Goal: Task Accomplishment & Management: Complete application form

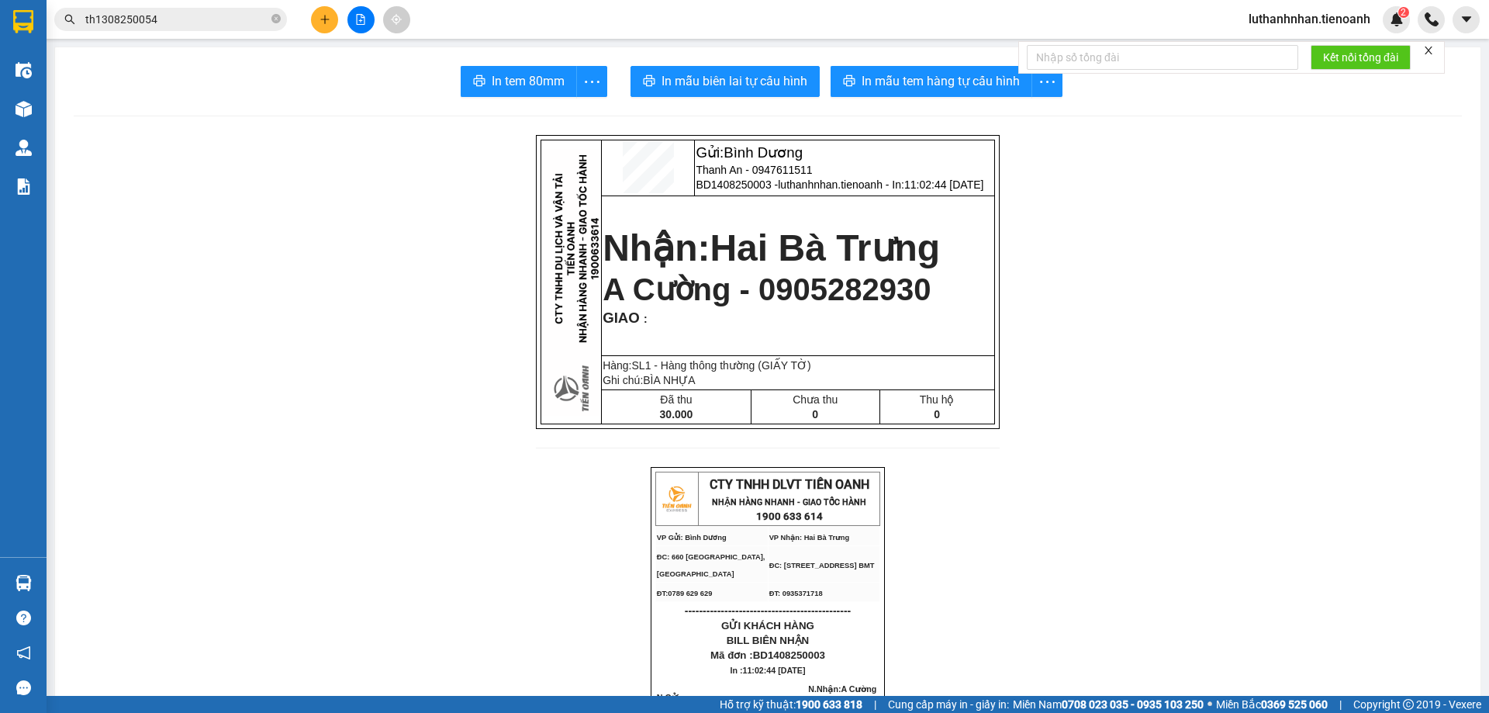
click at [168, 22] on input "th1308250054" at bounding box center [176, 19] width 183 height 17
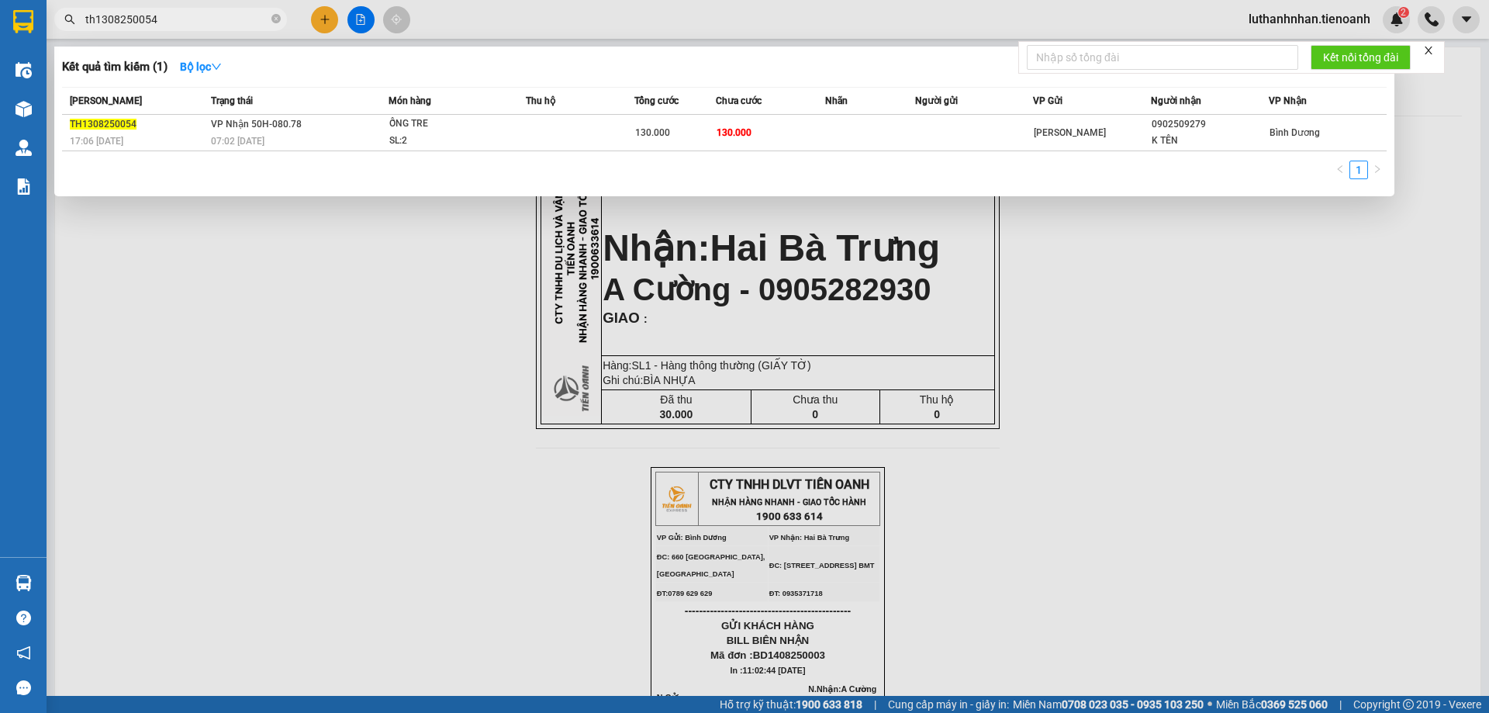
click at [168, 22] on input "th1308250054" at bounding box center [176, 19] width 183 height 17
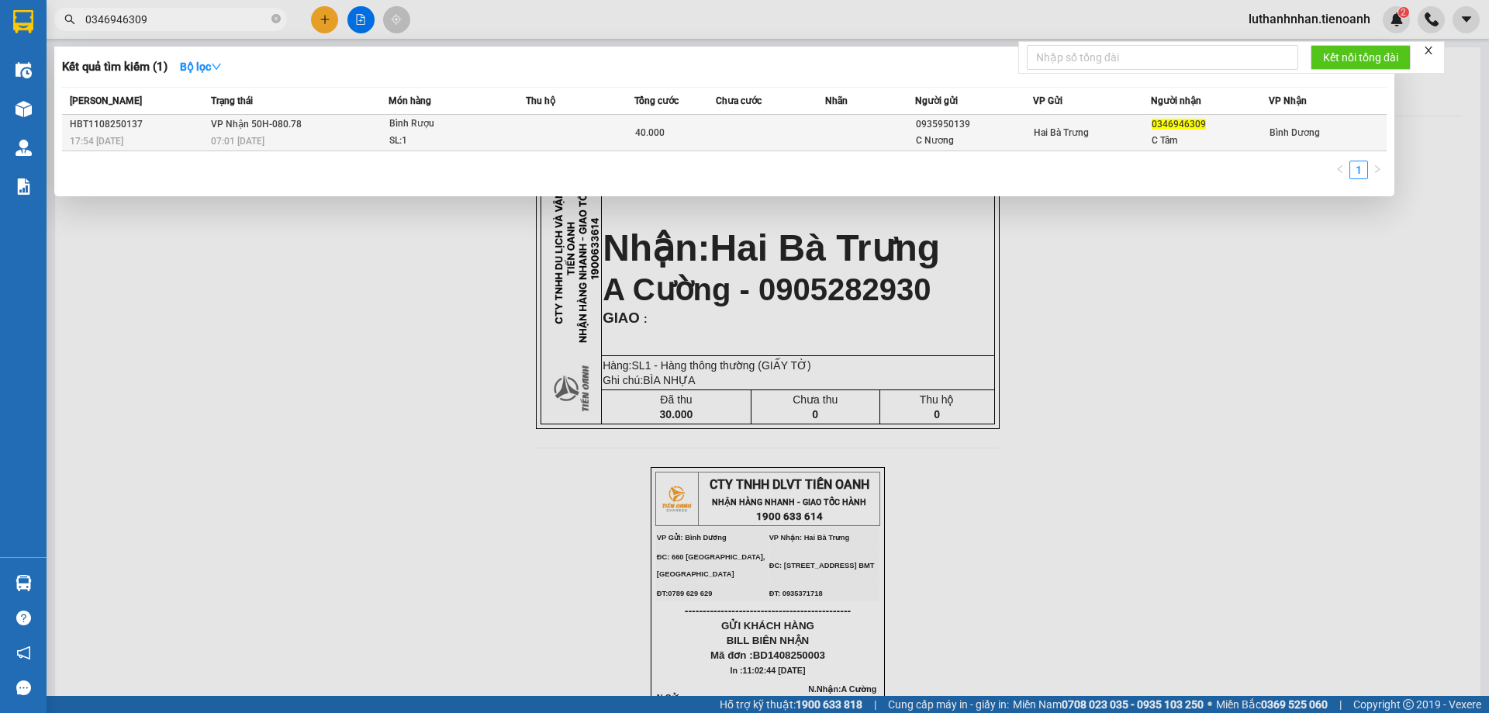
type input "0346946309"
click at [281, 134] on div "07:01 [DATE]" at bounding box center [299, 141] width 177 height 17
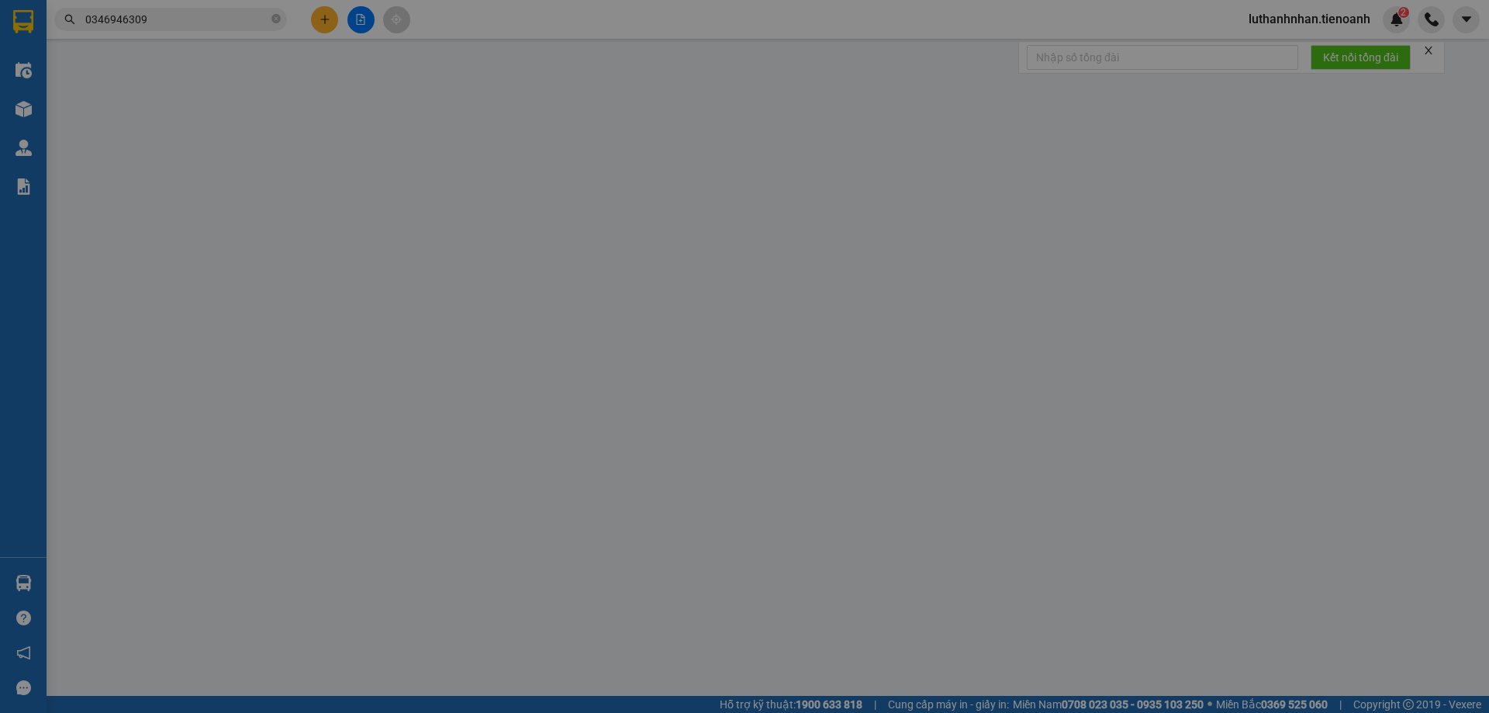
type input "0346946309"
type input "C Tâm"
type input "0935950139"
type input "C Nương"
type input "40.000"
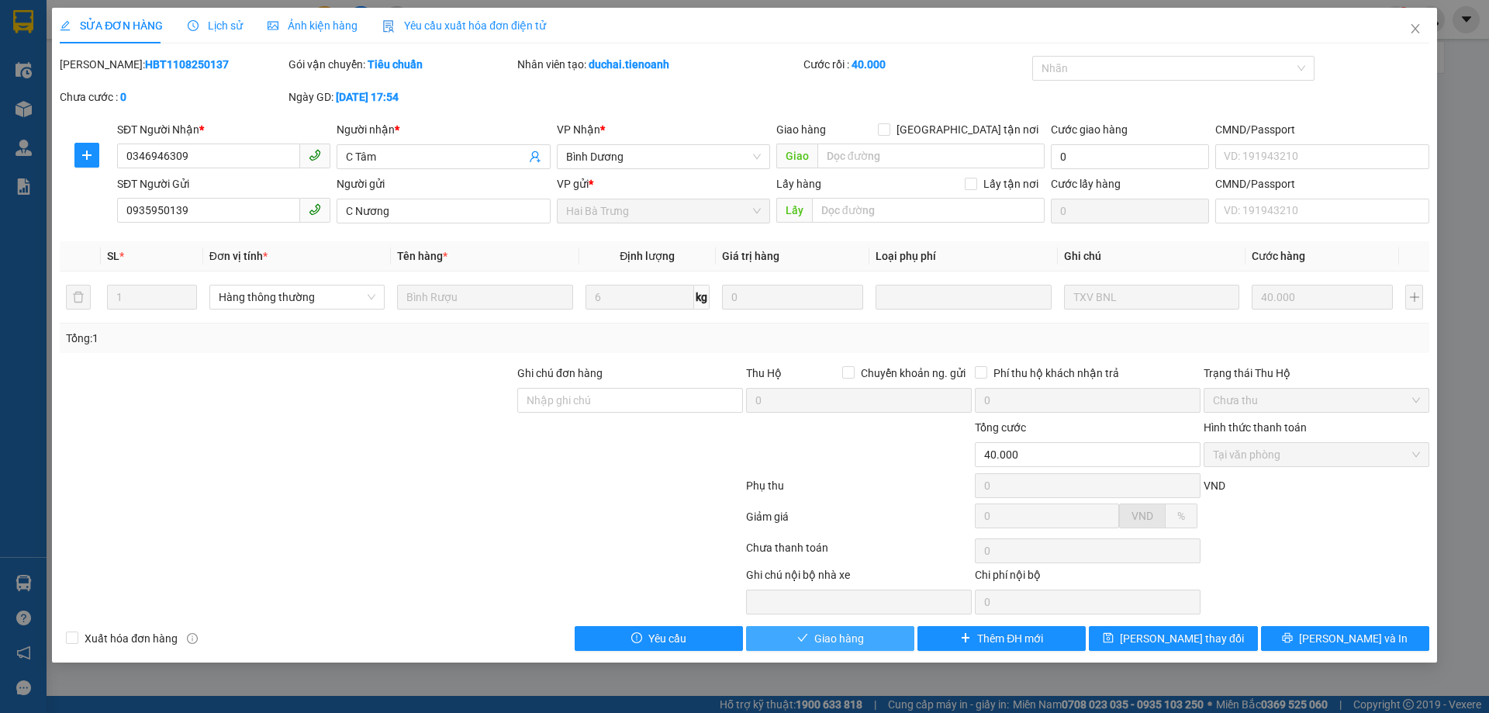
click at [865, 637] on button "Giao hàng" at bounding box center [830, 638] width 168 height 25
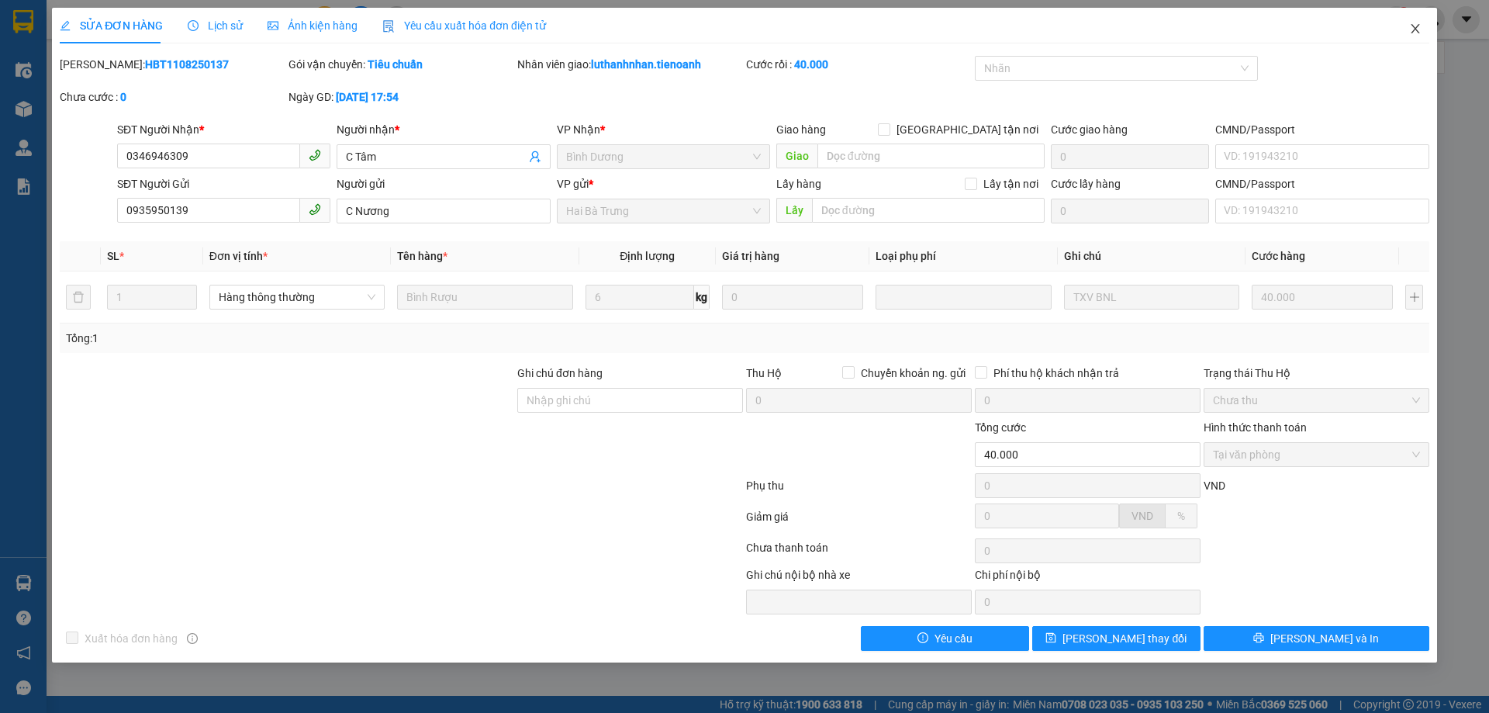
click at [1417, 30] on icon "close" at bounding box center [1415, 28] width 12 height 12
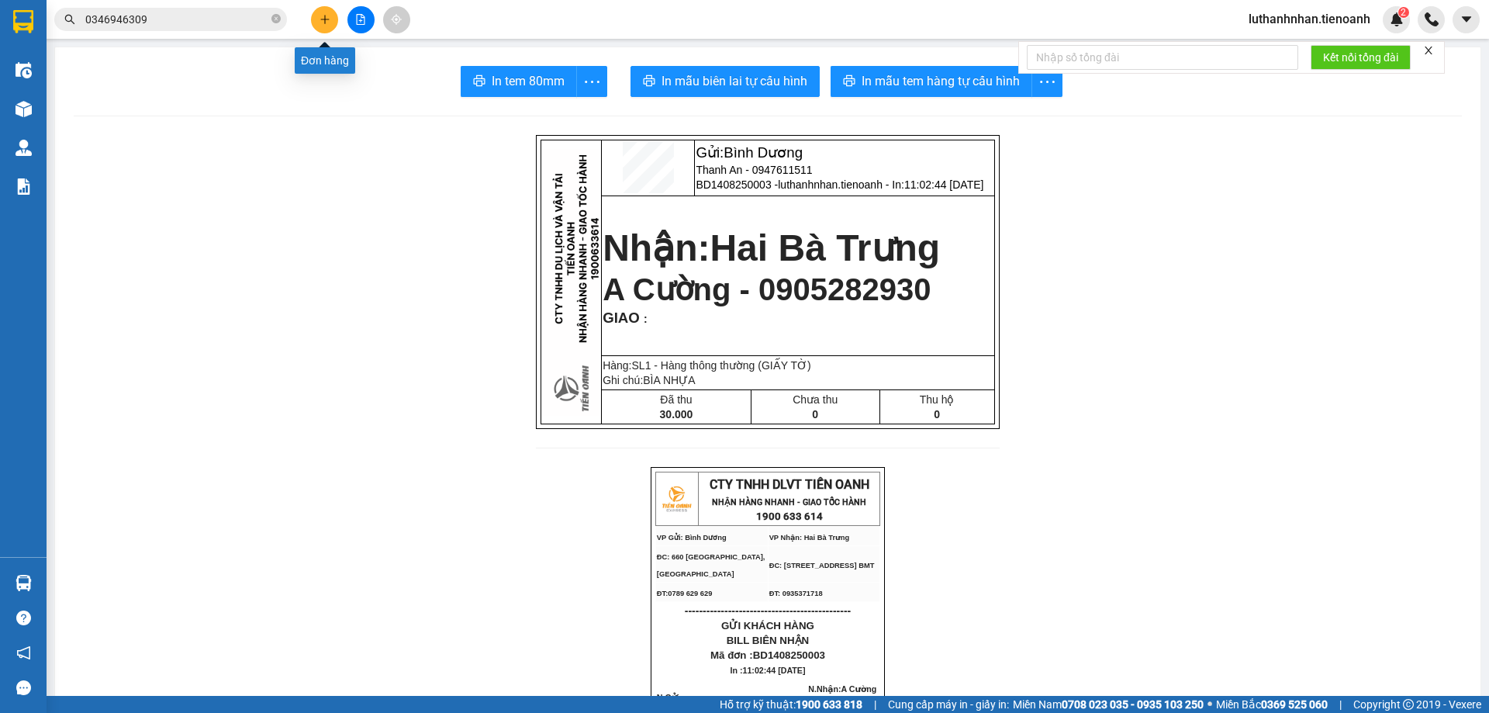
click at [320, 22] on icon "plus" at bounding box center [324, 19] width 11 height 11
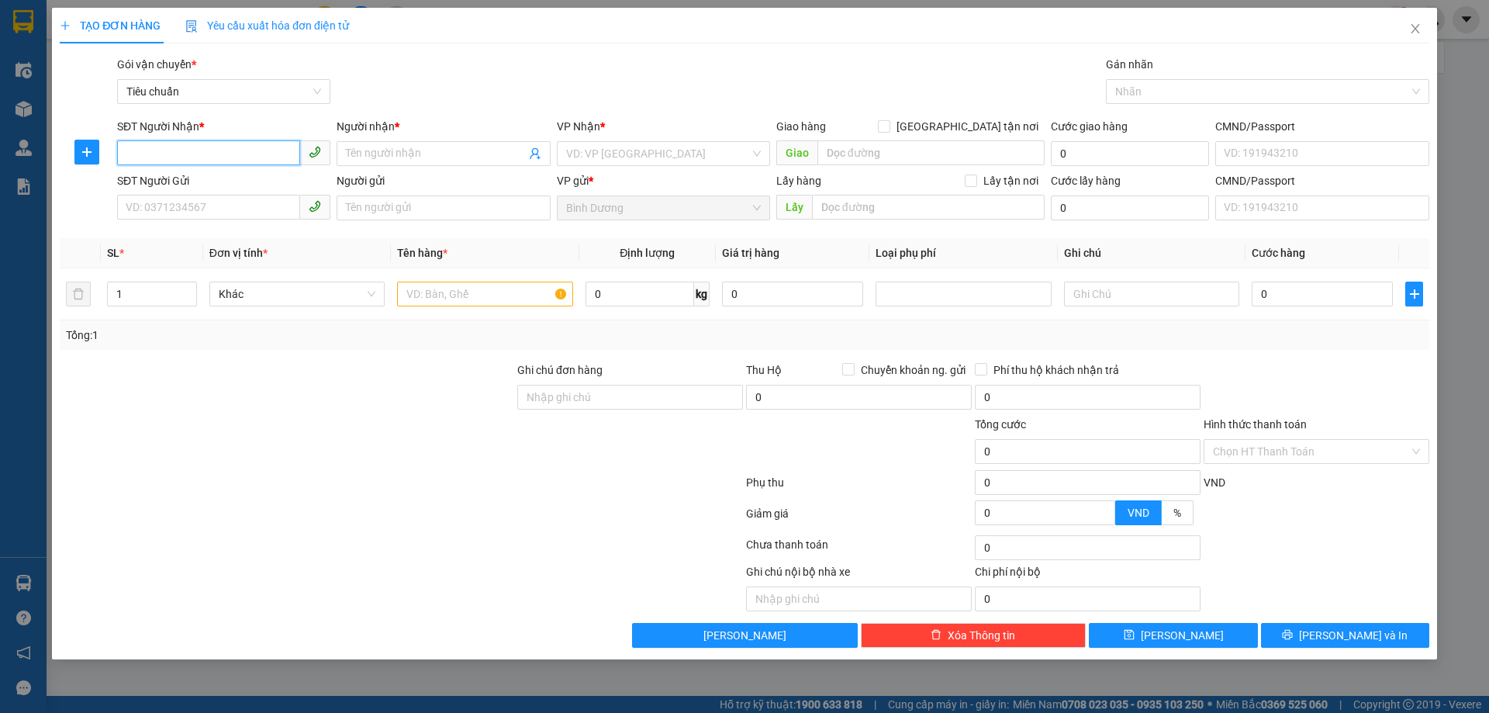
click at [233, 146] on input "SĐT Người Nhận *" at bounding box center [208, 152] width 183 height 25
type input "0978659887"
click at [219, 186] on div "0978659887 - A ĐỒNG" at bounding box center [223, 184] width 195 height 17
type input "A ĐỒNG"
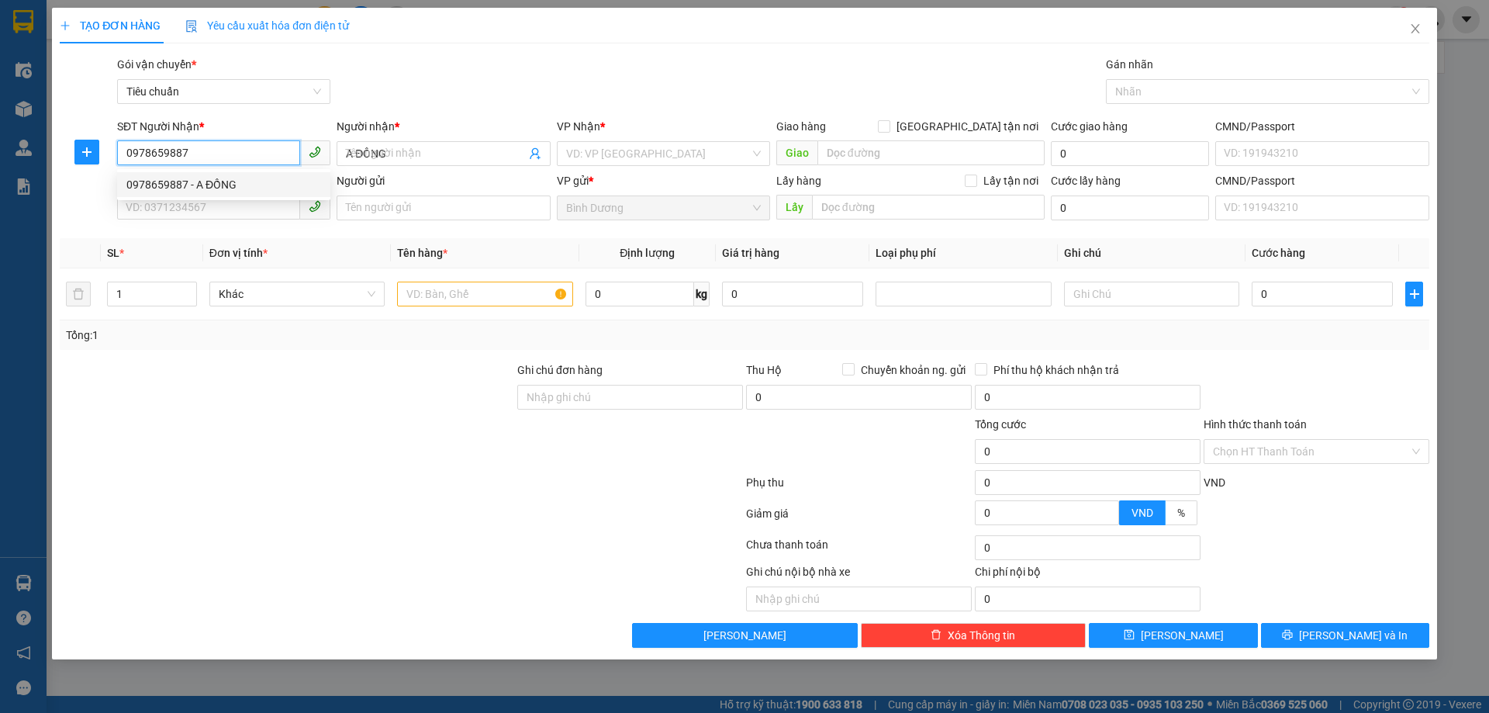
type input "50.000"
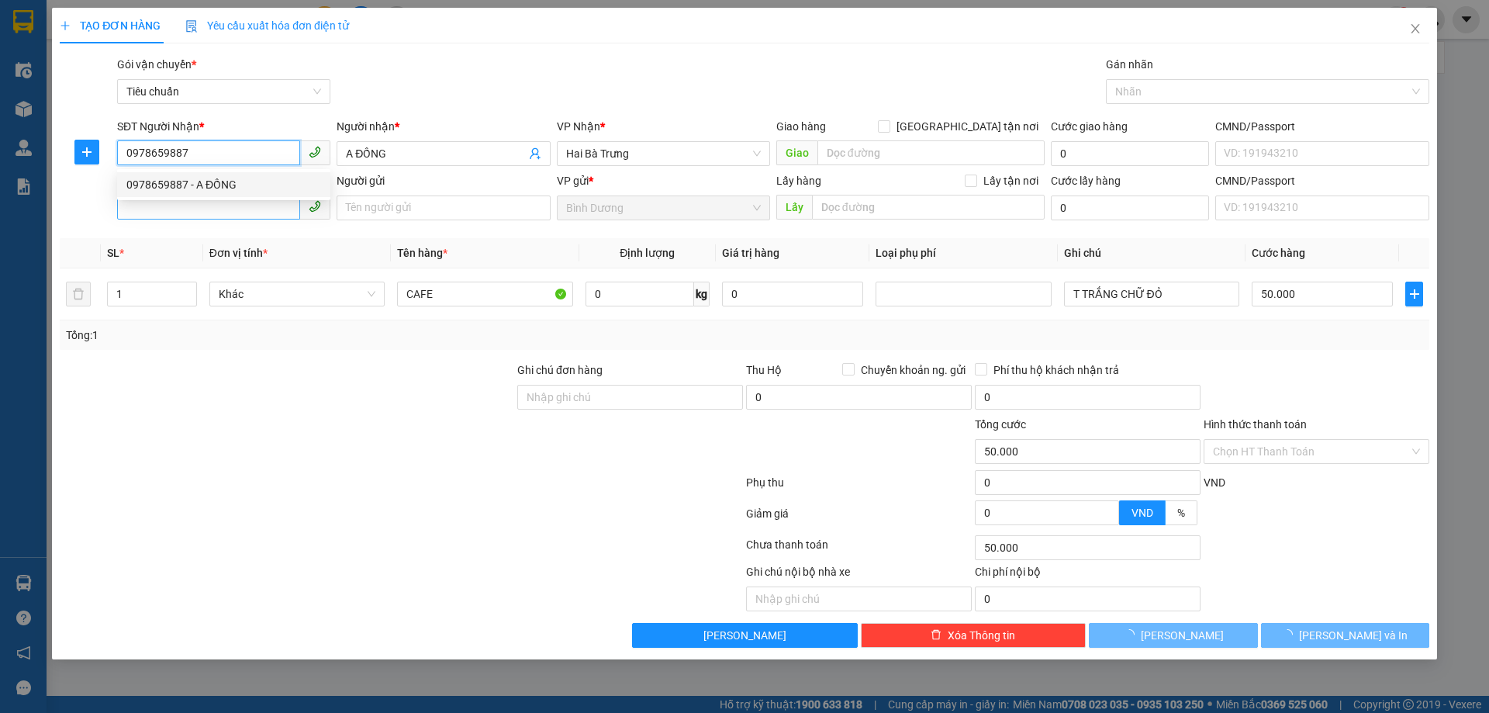
type input "0978659887"
click at [216, 207] on input "SĐT Người Gửi" at bounding box center [208, 207] width 183 height 25
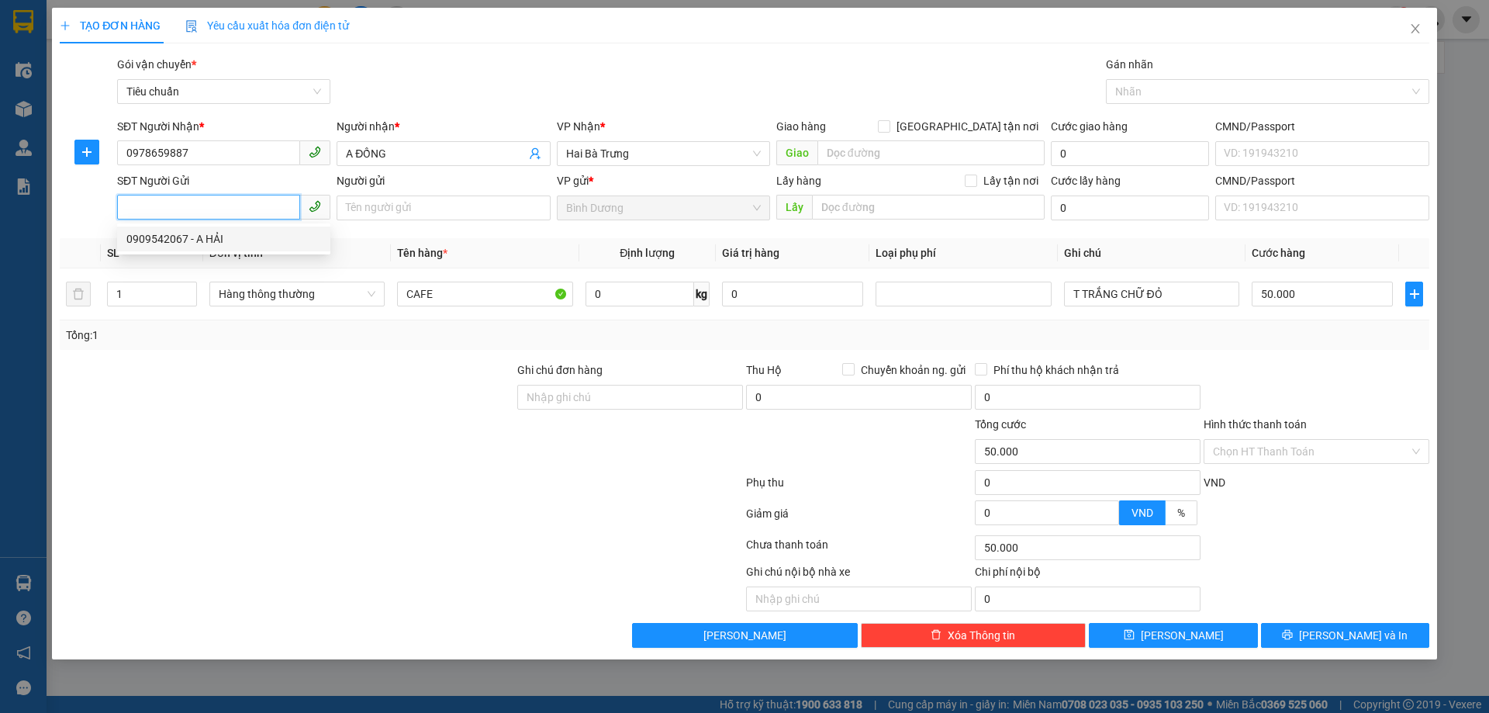
click at [217, 245] on div "0909542067 - A HẢI" at bounding box center [223, 238] width 195 height 17
type input "0909542067"
type input "A HẢI"
click at [620, 296] on input "0" at bounding box center [639, 293] width 109 height 25
type input "15"
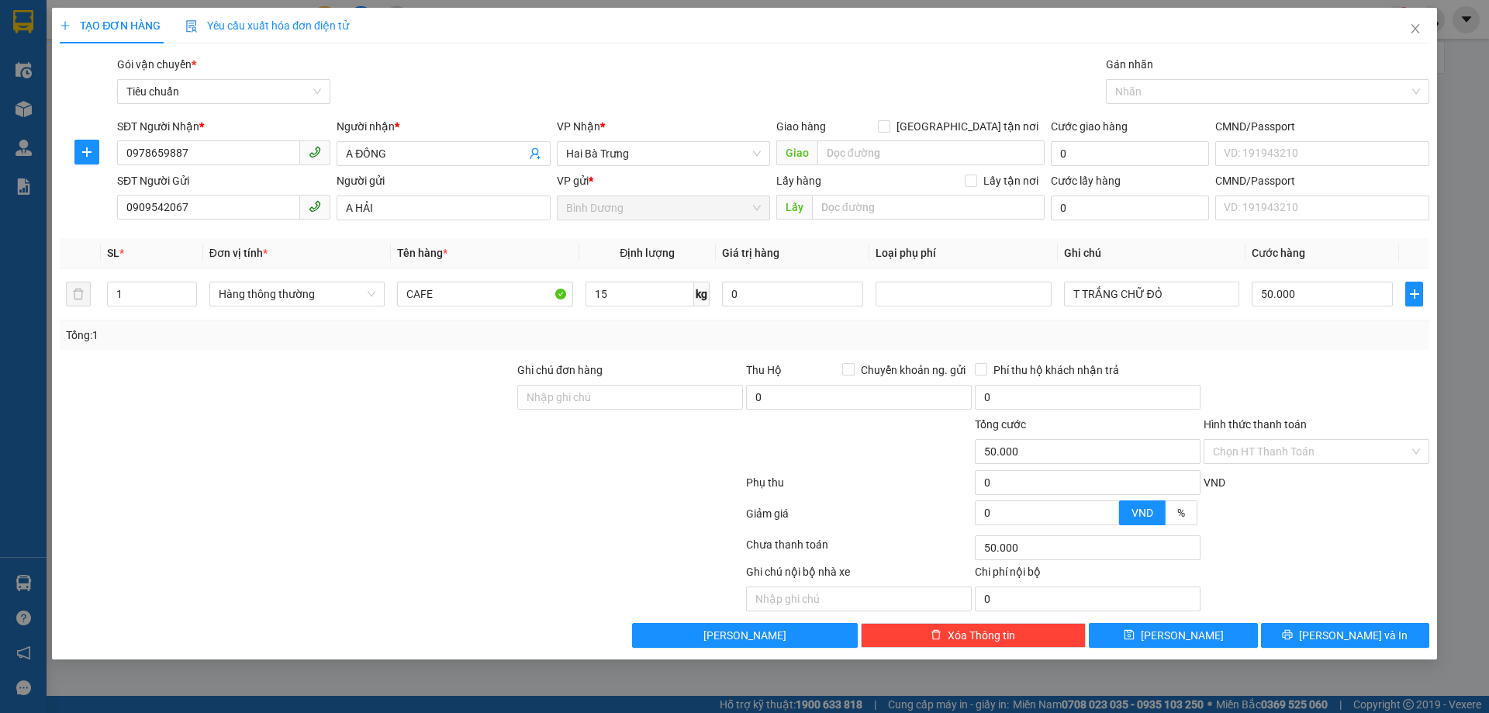
click at [657, 337] on div "Tổng: 1" at bounding box center [744, 334] width 1357 height 17
click at [1341, 637] on span "[PERSON_NAME] và In" at bounding box center [1353, 635] width 109 height 17
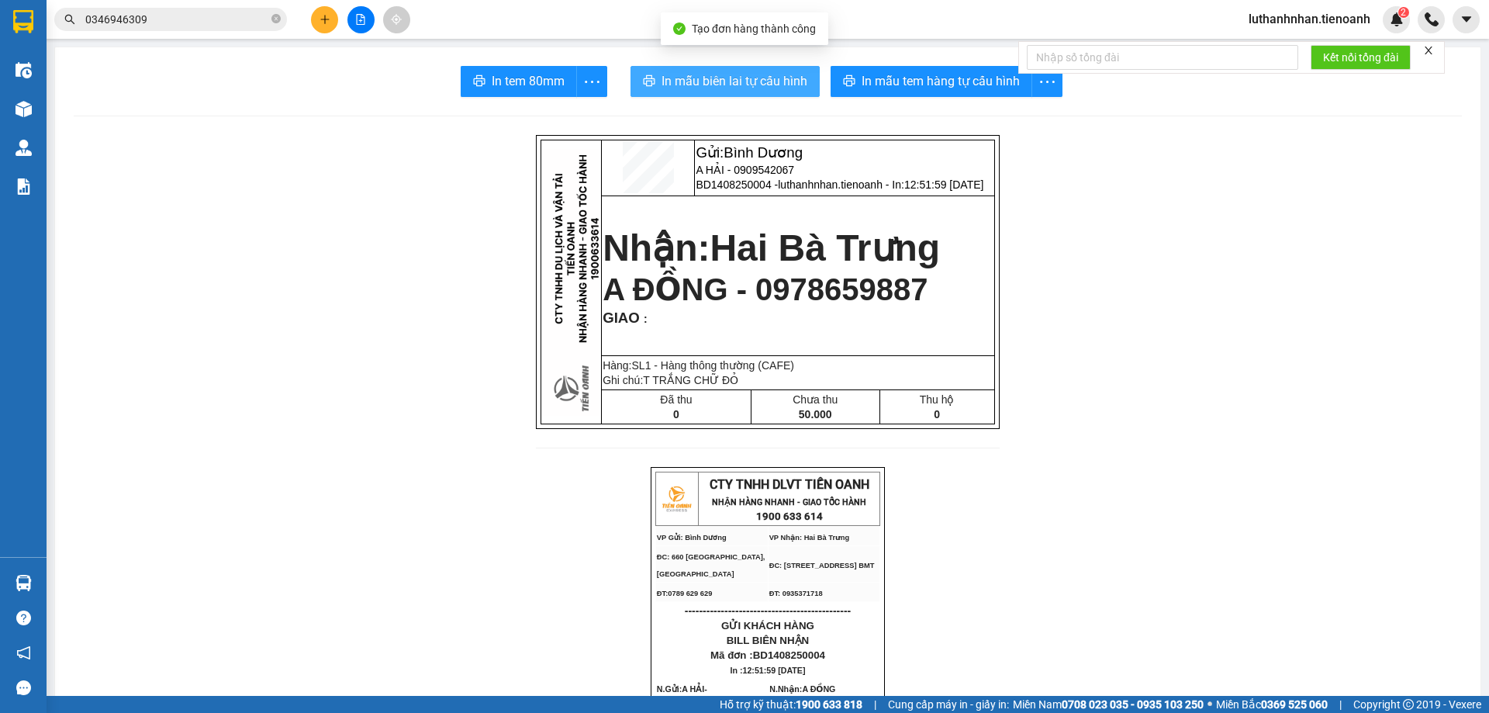
click at [758, 86] on span "In mẫu biên lai tự cấu hình" at bounding box center [734, 80] width 146 height 19
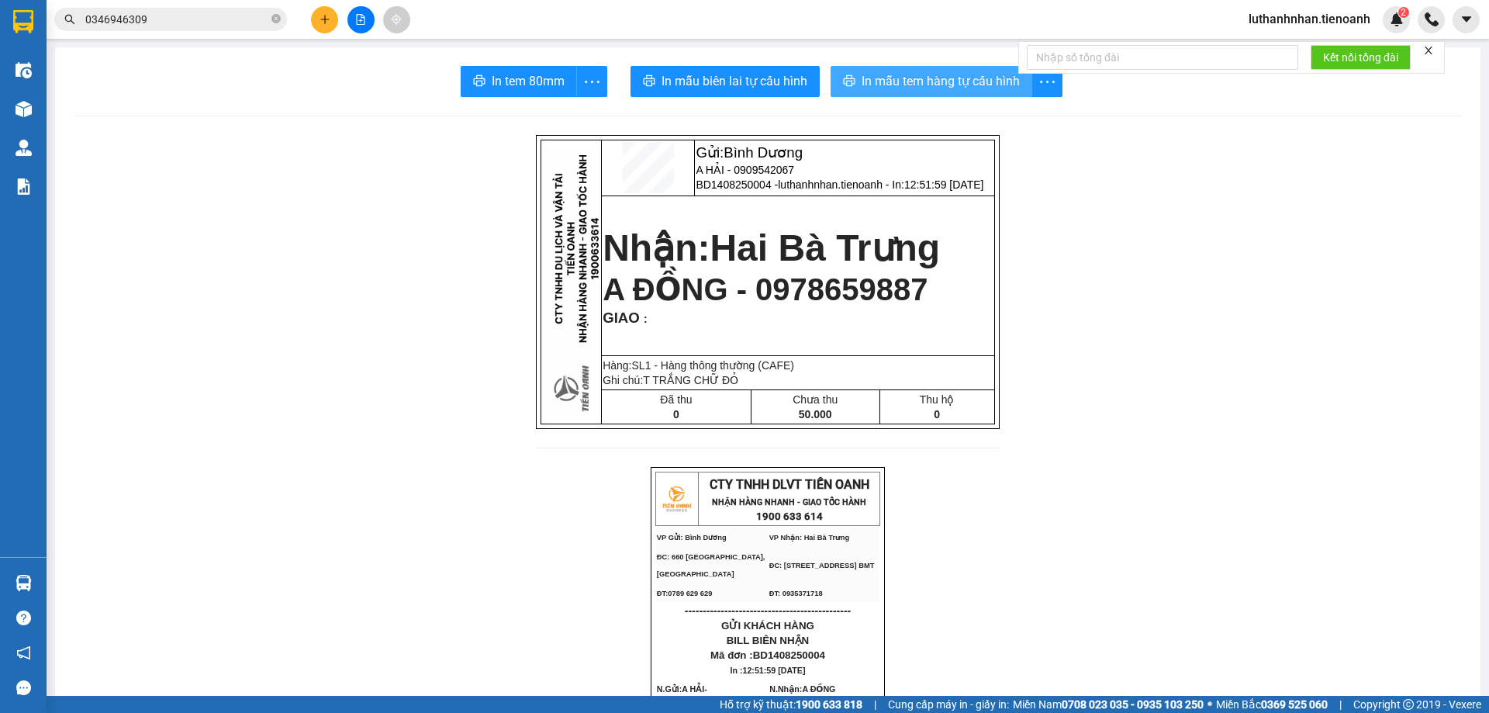
click at [938, 90] on span "In mẫu tem hàng tự cấu hình" at bounding box center [940, 80] width 158 height 19
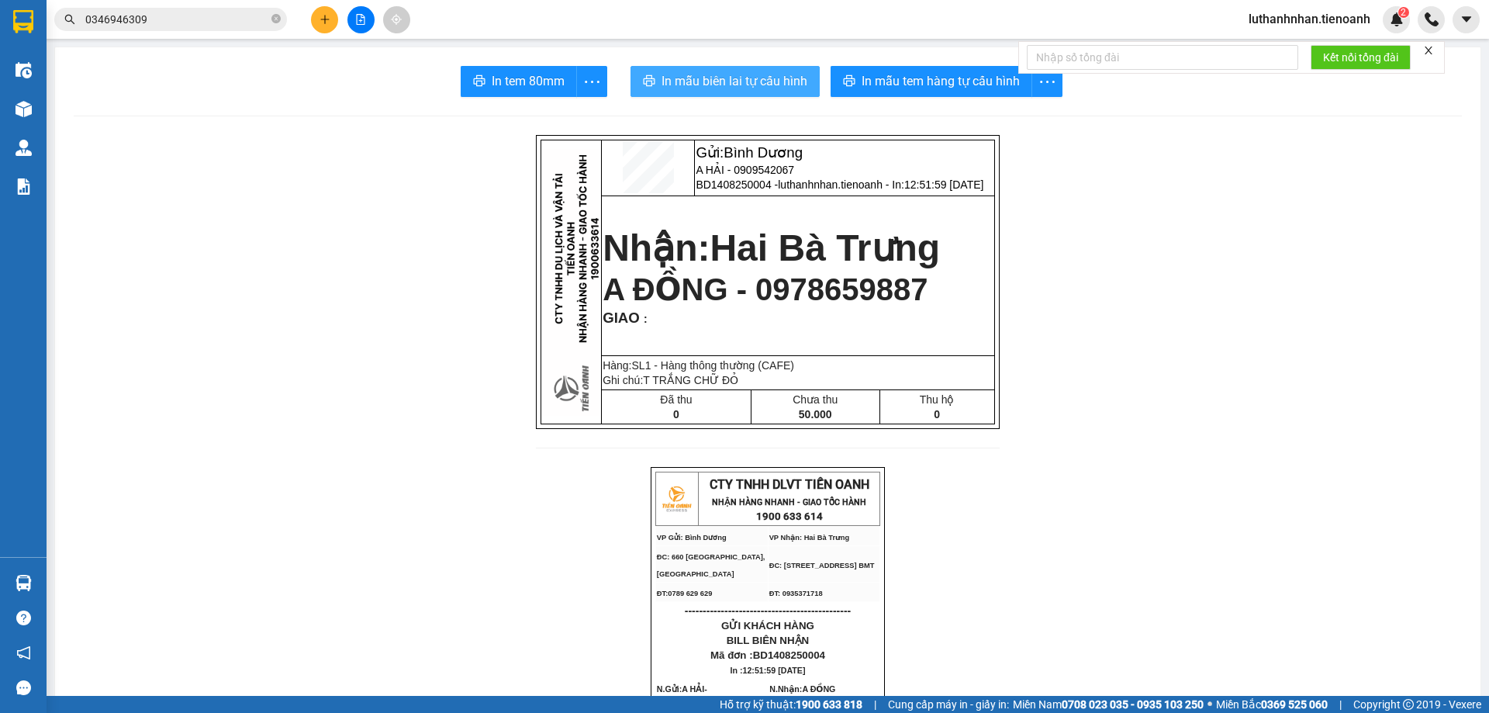
click at [772, 84] on span "In mẫu biên lai tự cấu hình" at bounding box center [734, 80] width 146 height 19
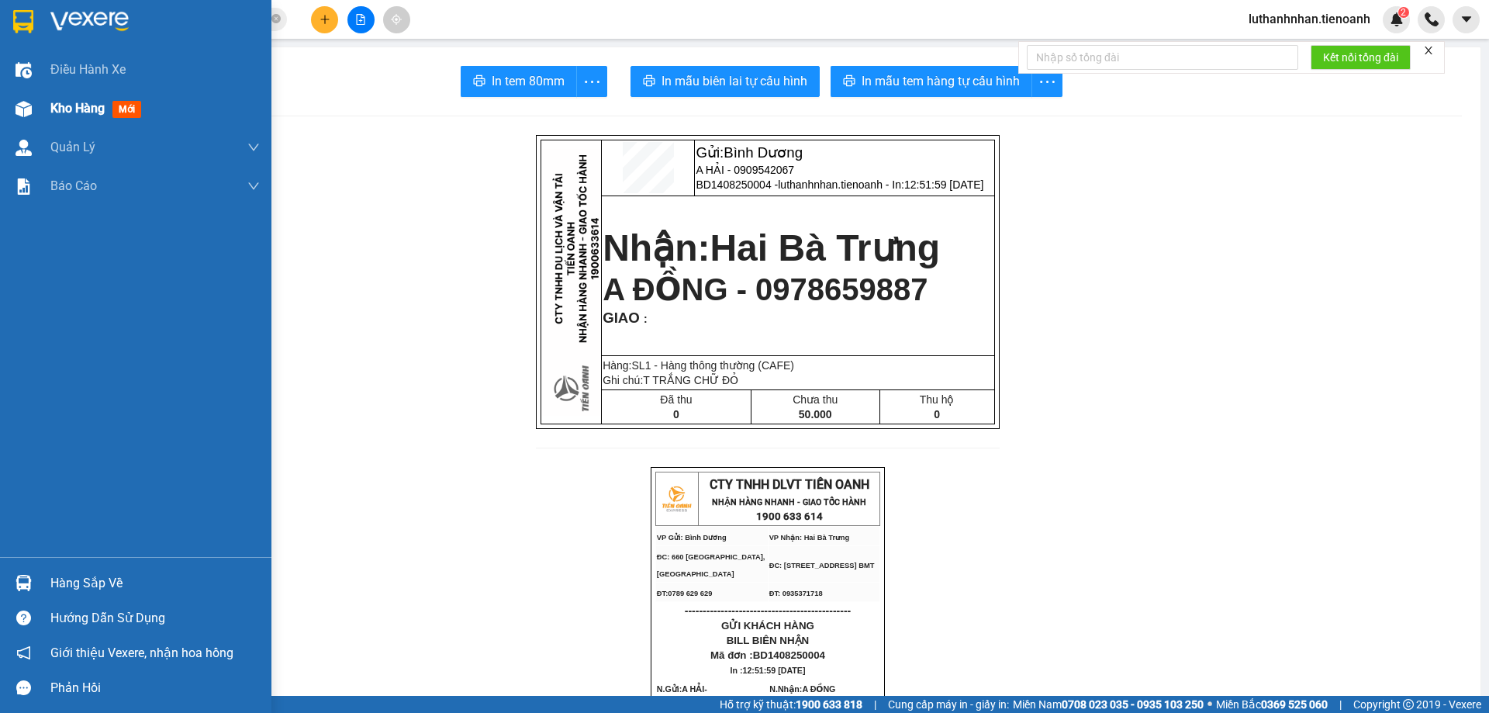
click at [39, 113] on div "Kho hàng mới" at bounding box center [135, 108] width 271 height 39
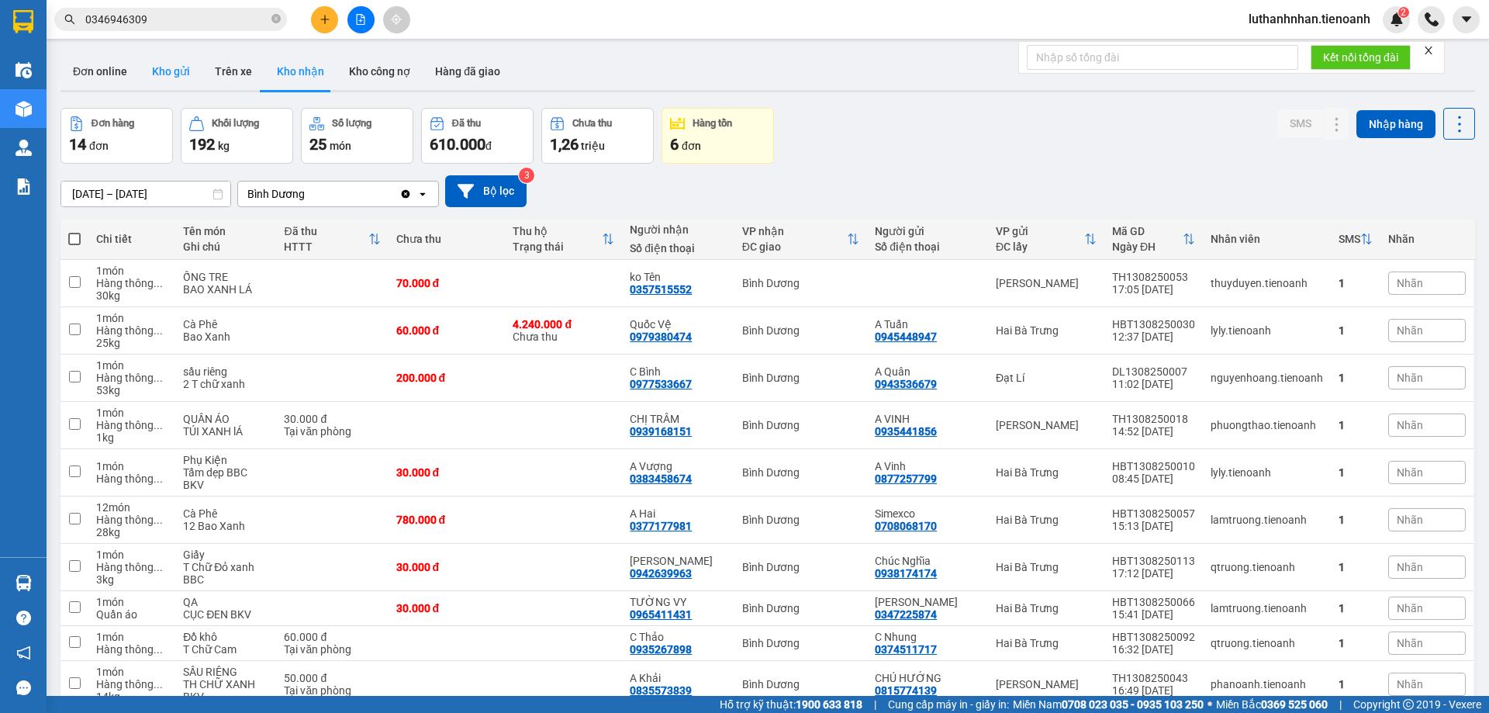
click at [180, 81] on button "Kho gửi" at bounding box center [171, 71] width 63 height 37
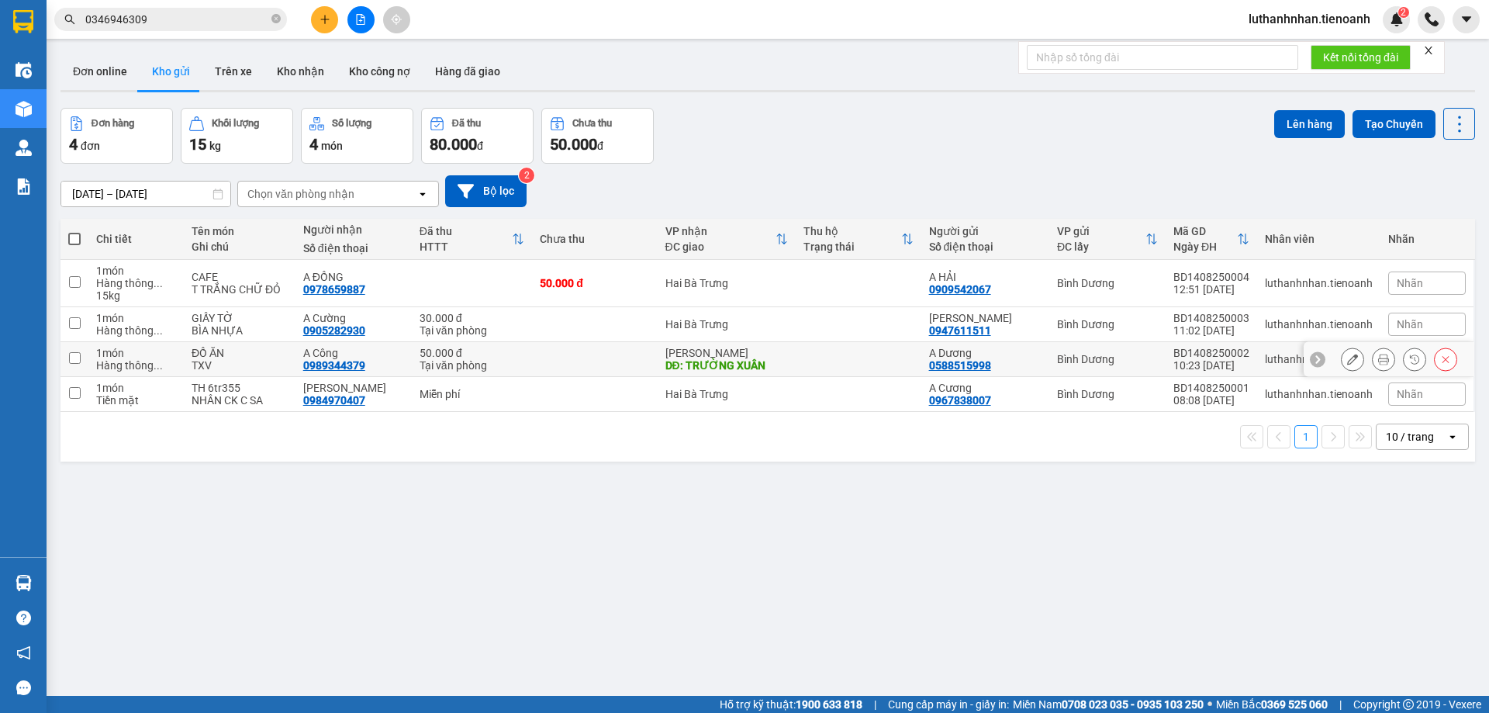
click at [575, 359] on td at bounding box center [594, 359] width 125 height 35
checkbox input "true"
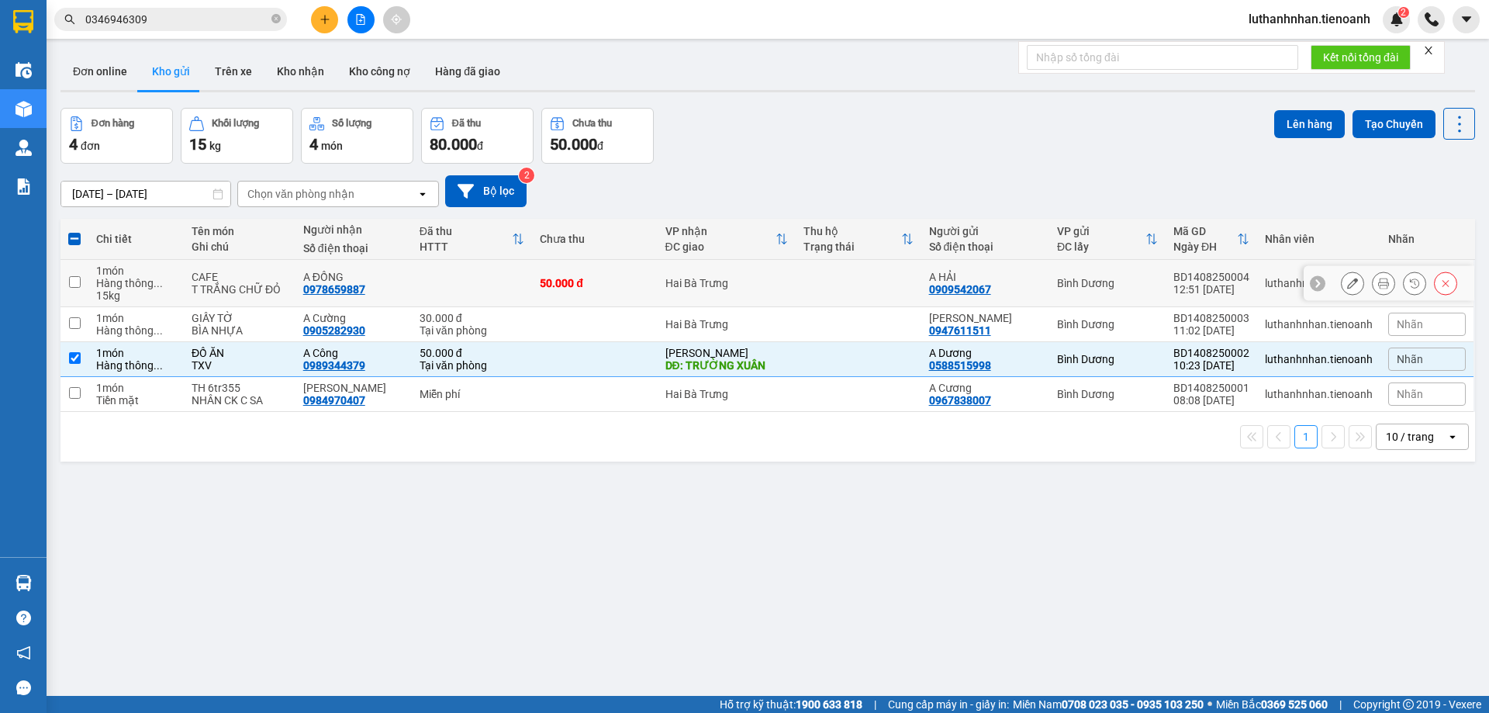
click at [626, 275] on td "50.000 đ" at bounding box center [594, 283] width 125 height 47
checkbox input "true"
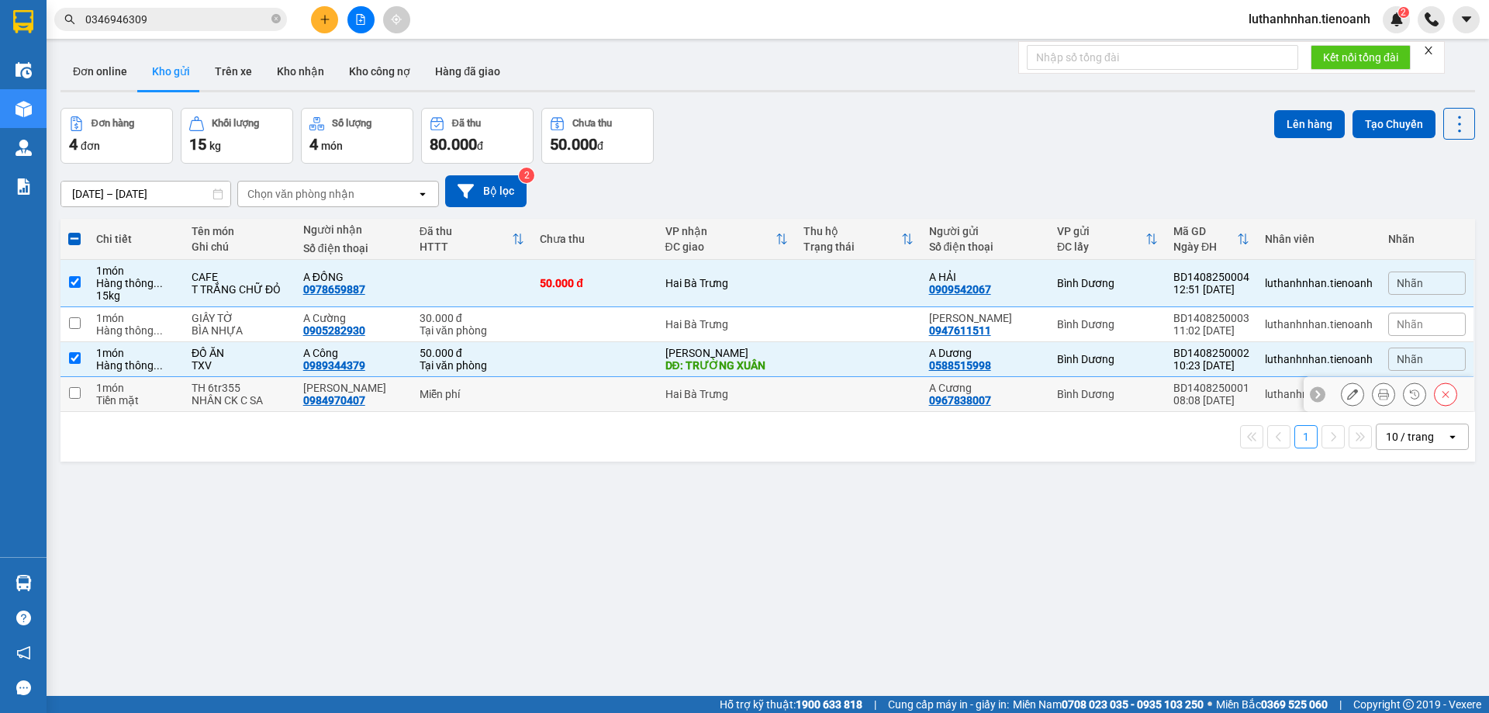
click at [611, 389] on td at bounding box center [594, 394] width 125 height 35
checkbox input "true"
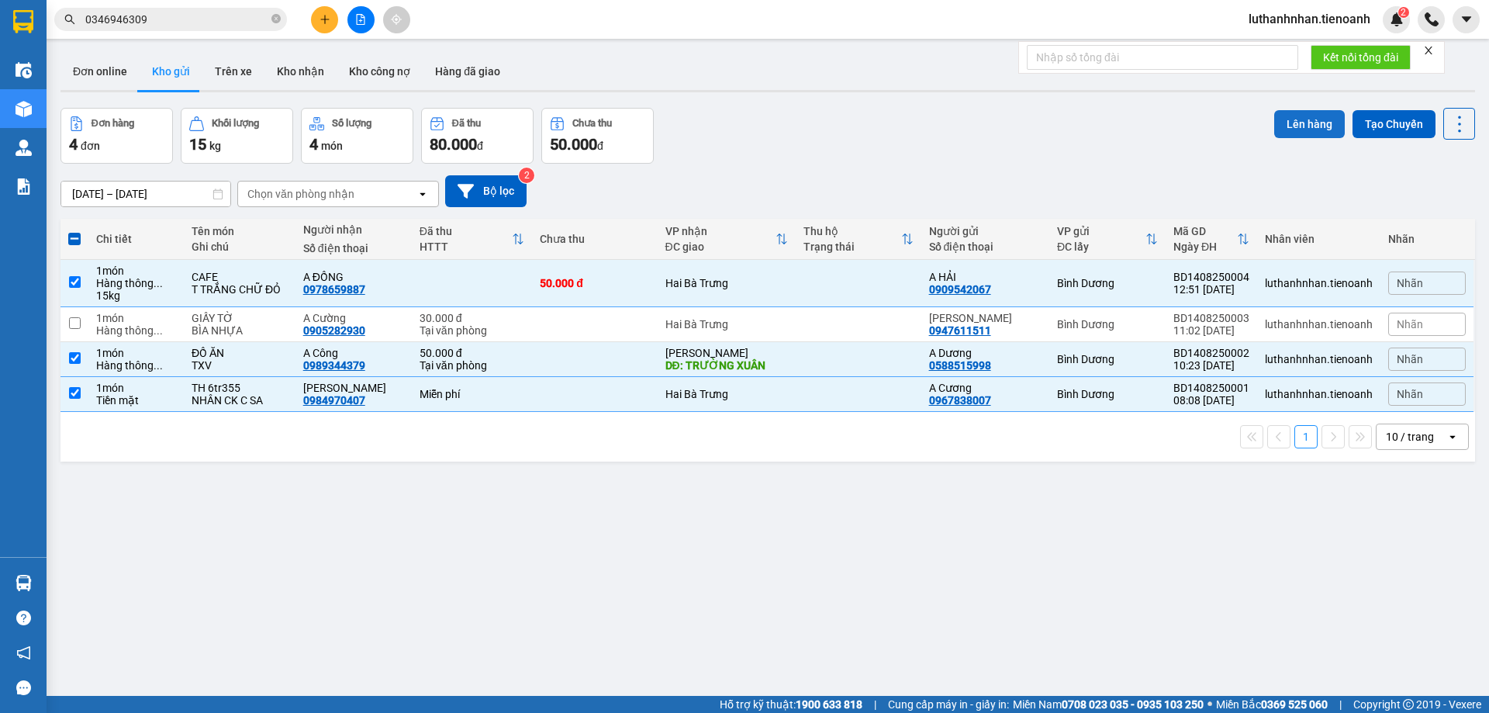
click at [1293, 124] on button "Lên hàng" at bounding box center [1309, 124] width 71 height 28
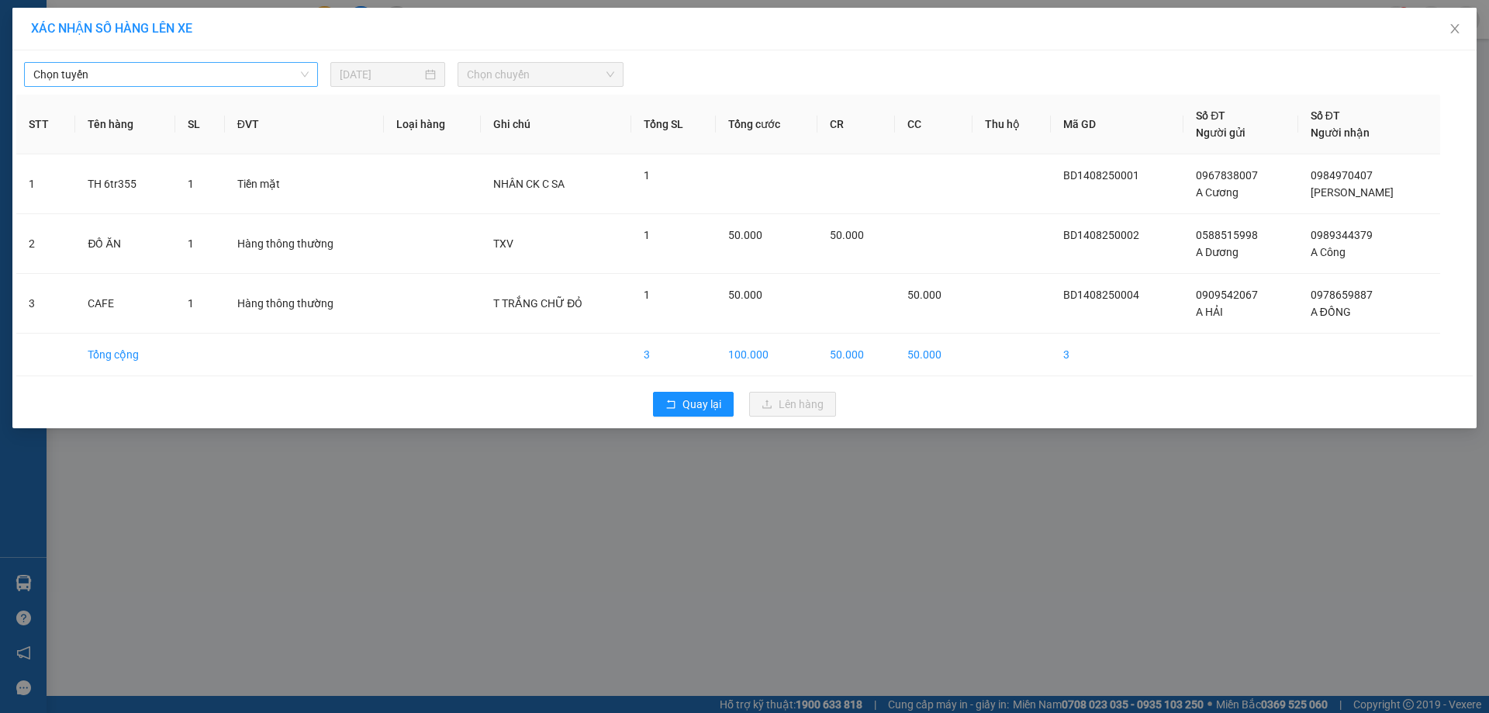
click at [103, 76] on span "Chọn tuyến" at bounding box center [170, 74] width 275 height 23
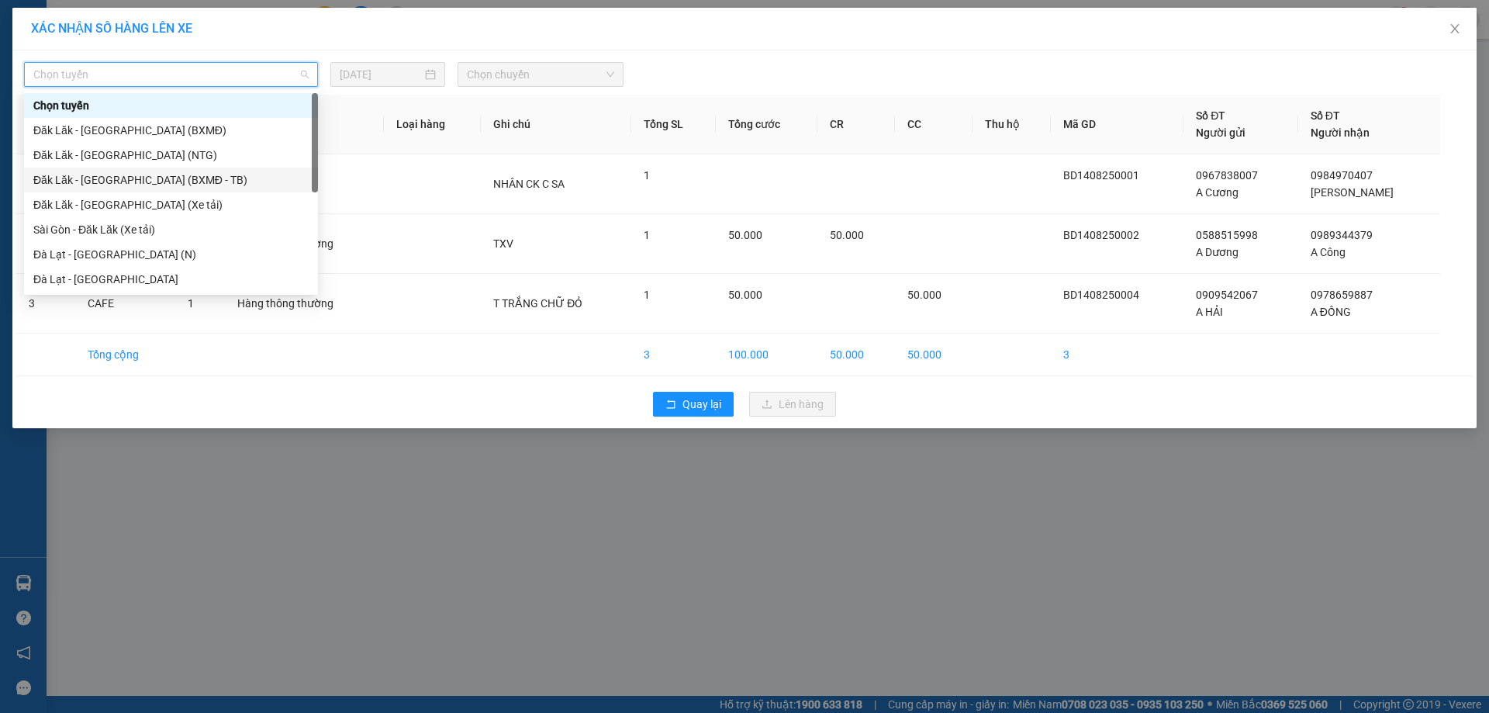
scroll to position [199, 0]
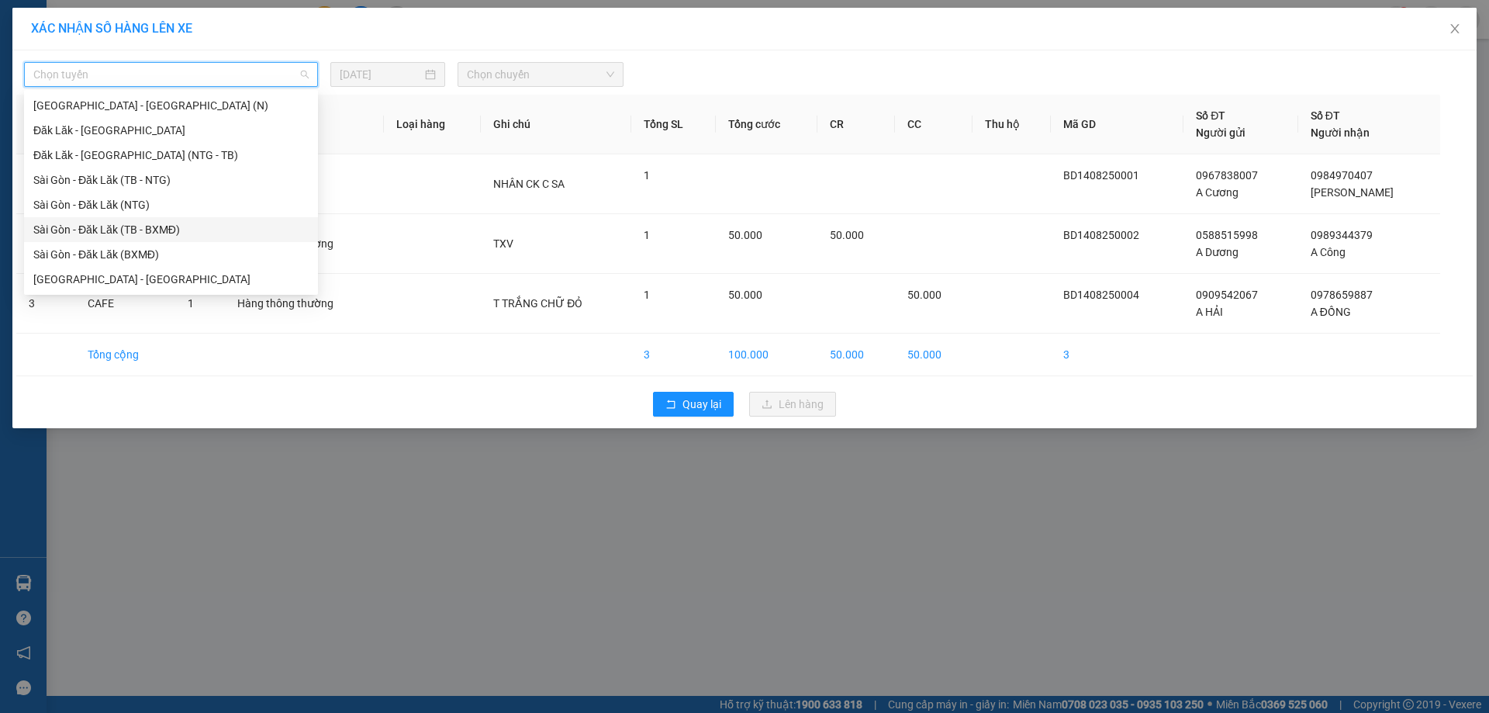
click at [126, 233] on div "Sài Gòn - Đăk Lăk (TB - BXMĐ)" at bounding box center [170, 229] width 275 height 17
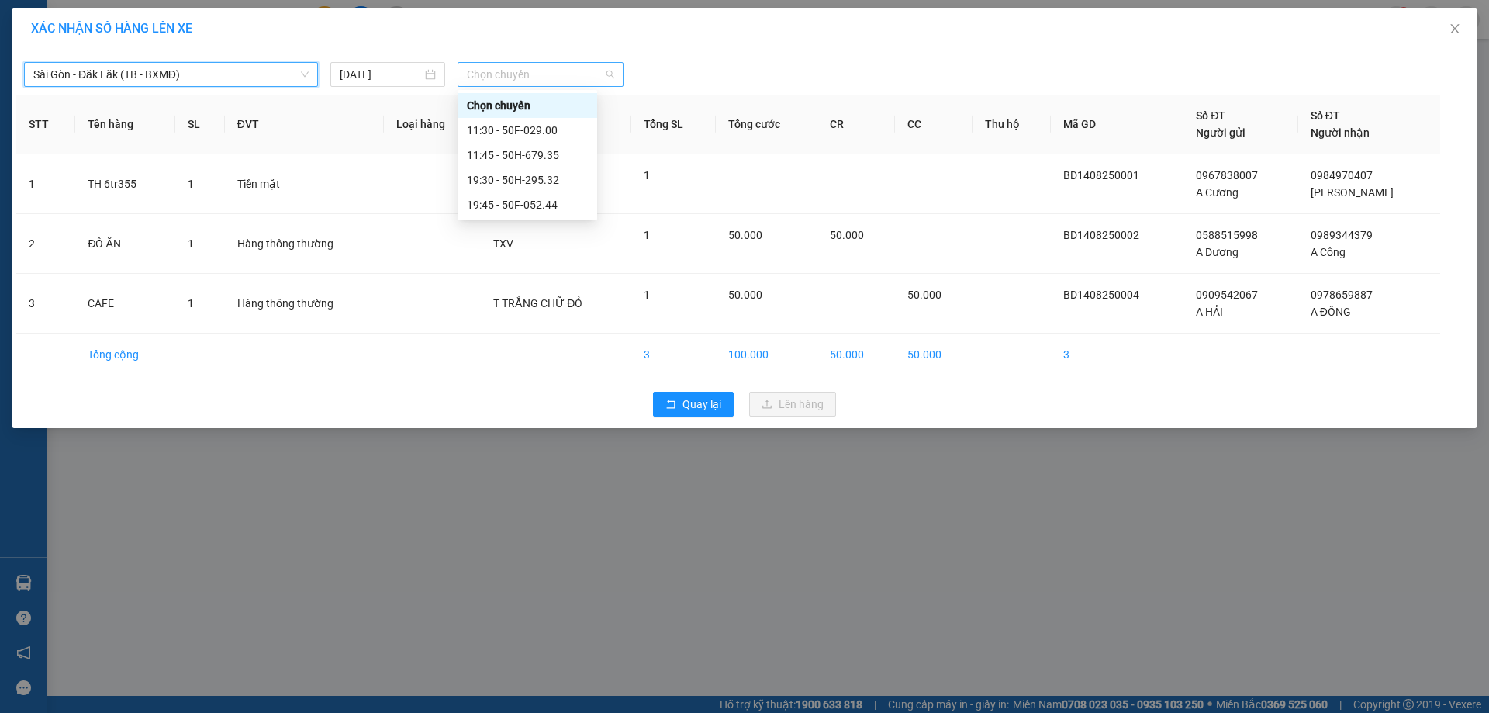
click at [513, 65] on span "Chọn chuyến" at bounding box center [540, 74] width 147 height 23
click at [534, 130] on div "11:30 - 50F-029.00" at bounding box center [527, 130] width 121 height 17
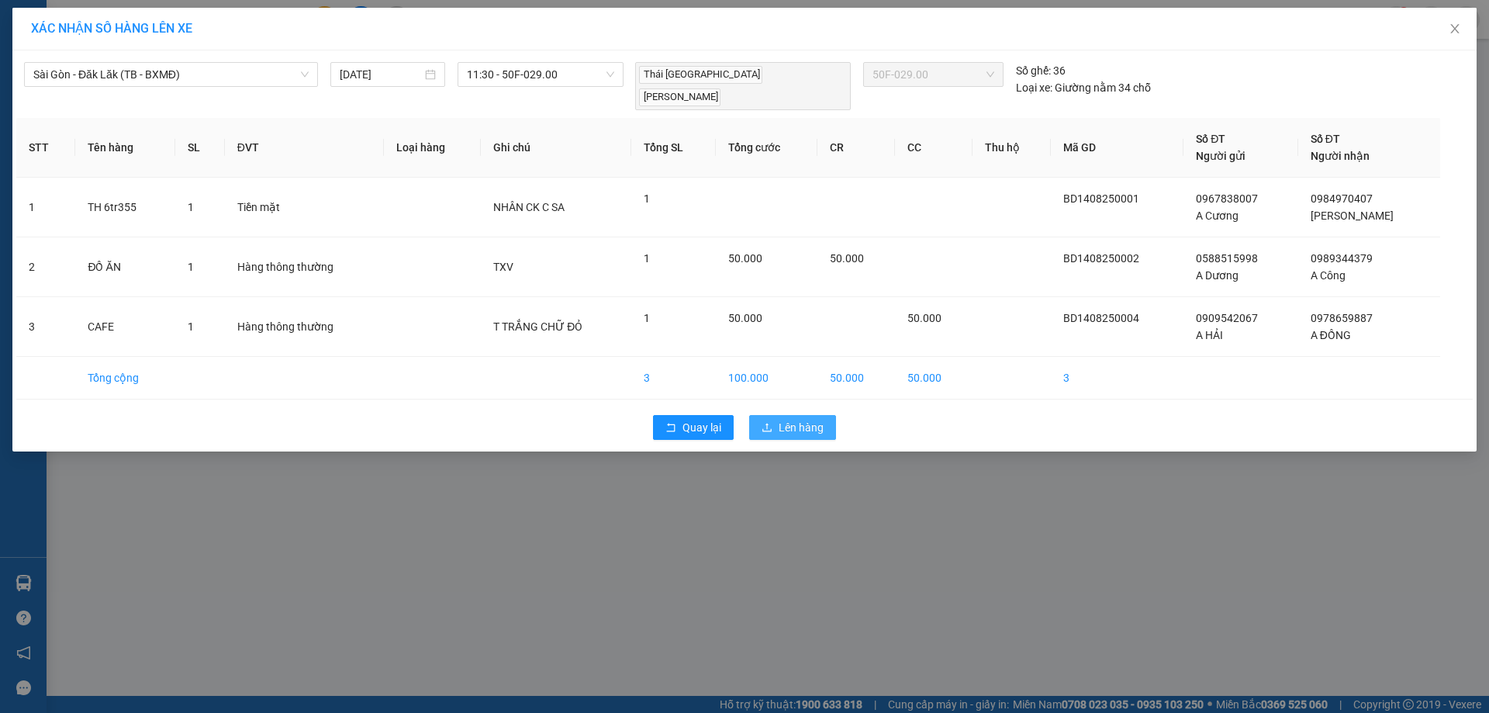
click at [798, 419] on span "Lên hàng" at bounding box center [801, 427] width 45 height 17
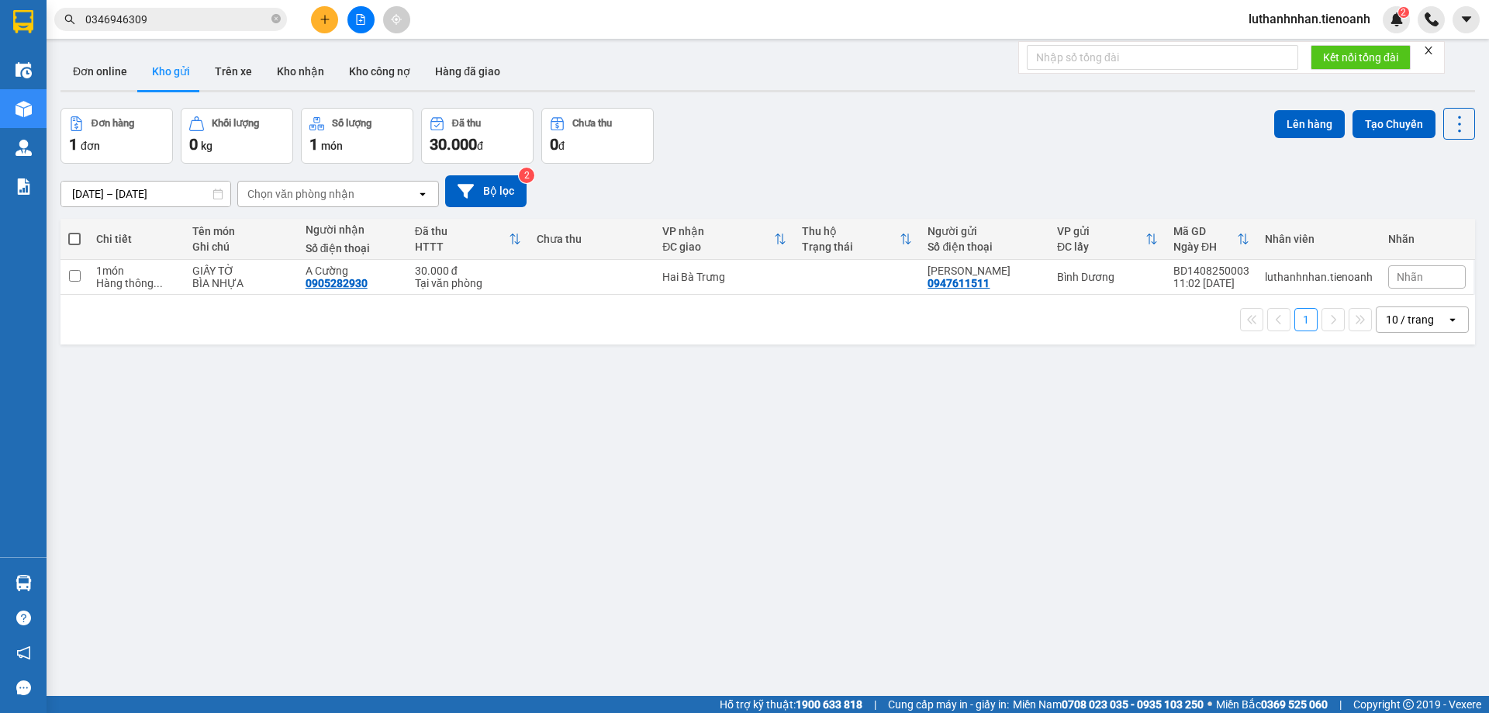
click at [163, 19] on input "0346946309" at bounding box center [176, 19] width 183 height 17
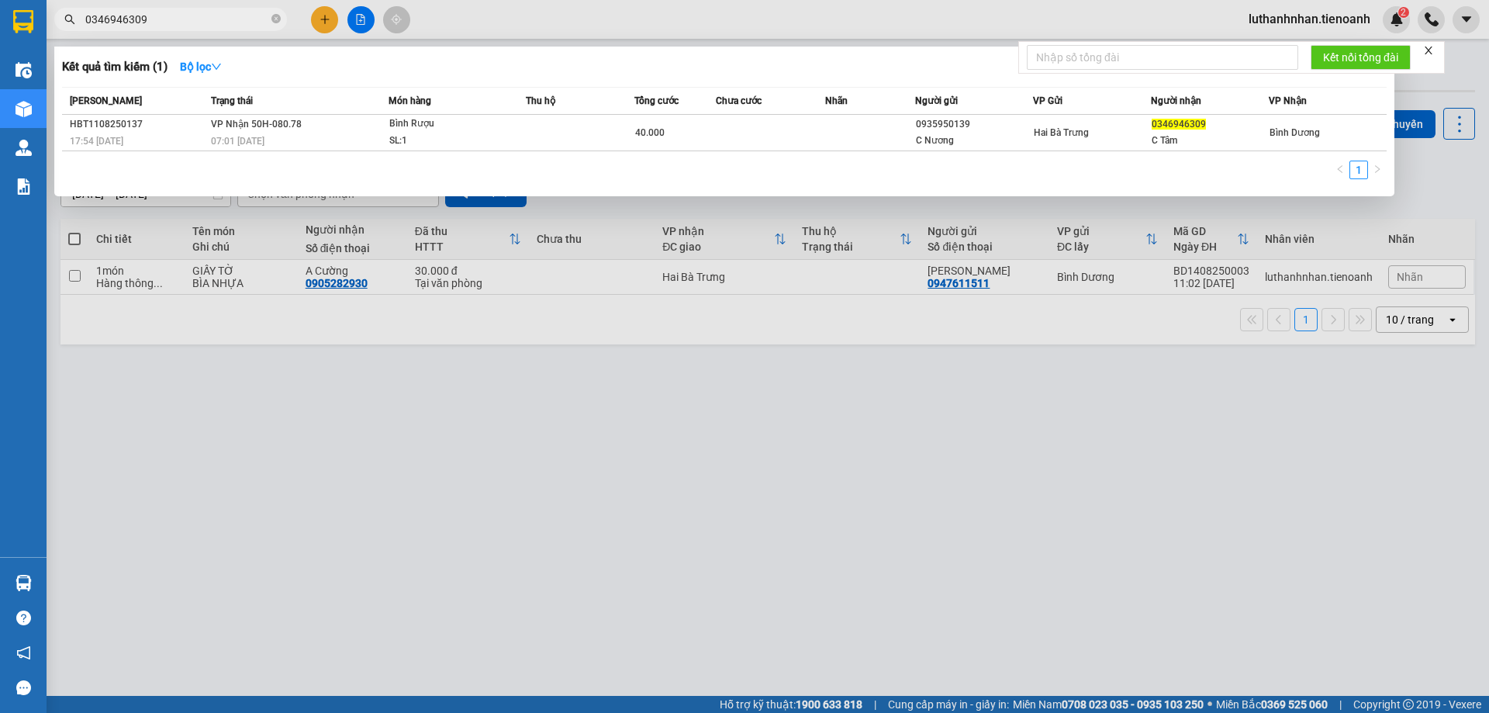
click at [163, 19] on input "0346946309" at bounding box center [176, 19] width 183 height 17
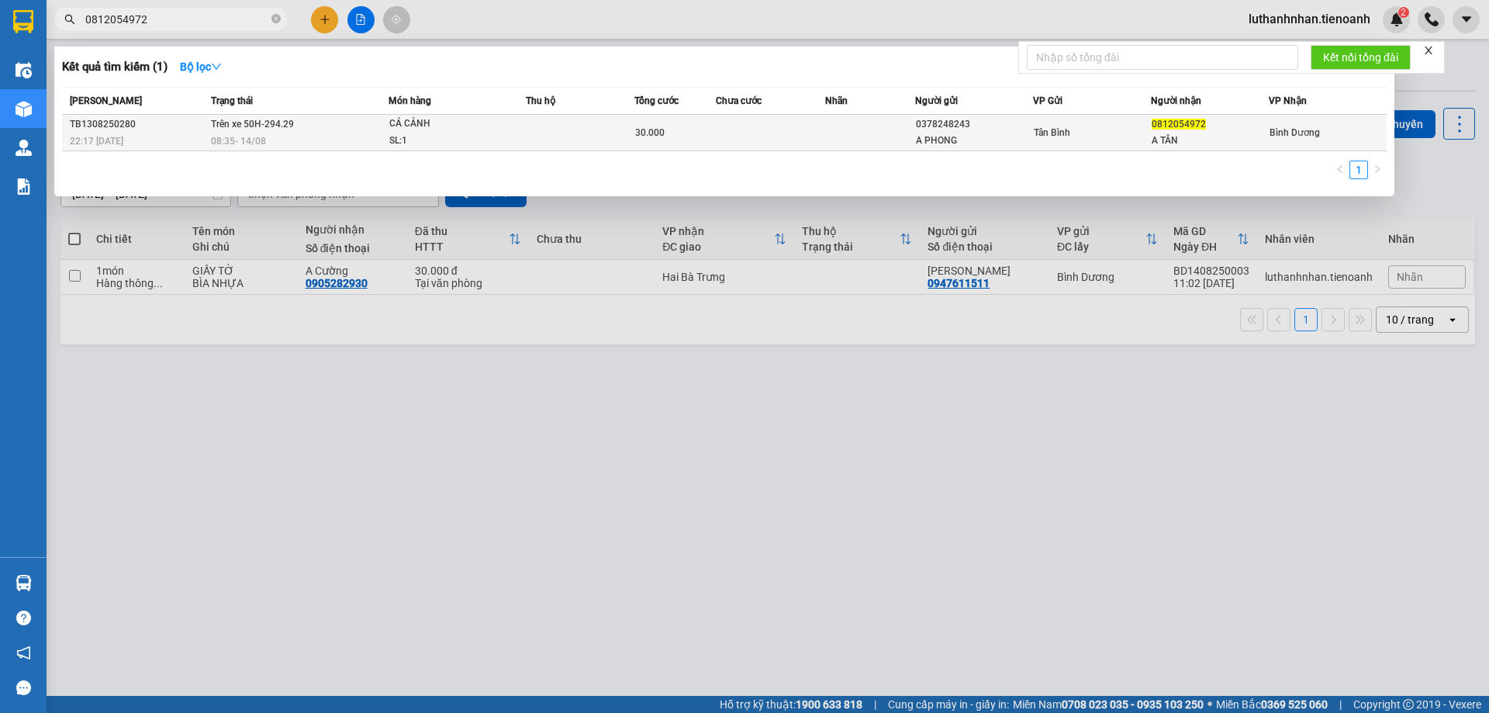
type input "0812054972"
click at [492, 147] on div "SL: 1" at bounding box center [447, 141] width 116 height 17
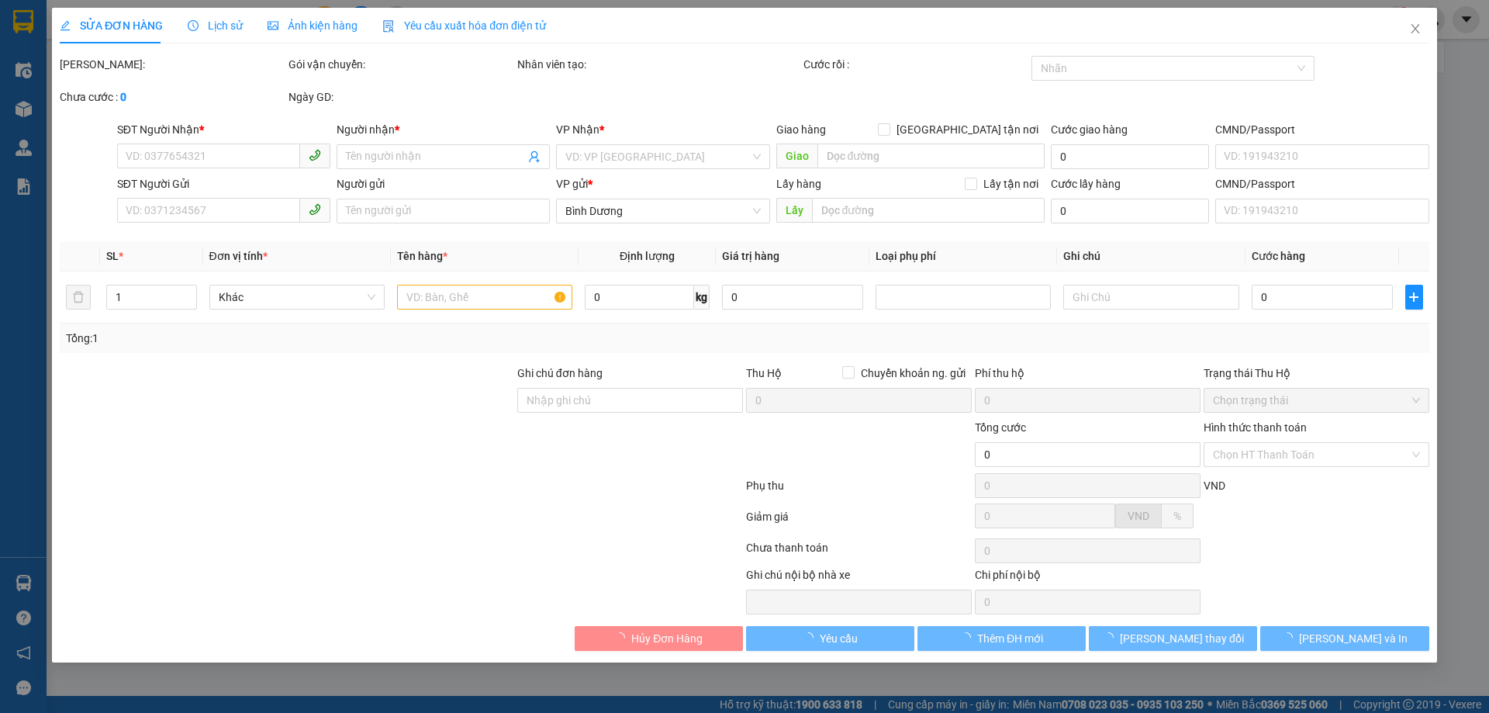
type input "0812054972"
type input "A TÂN"
type input "0378248243"
type input "A PHONG"
type input "30.000"
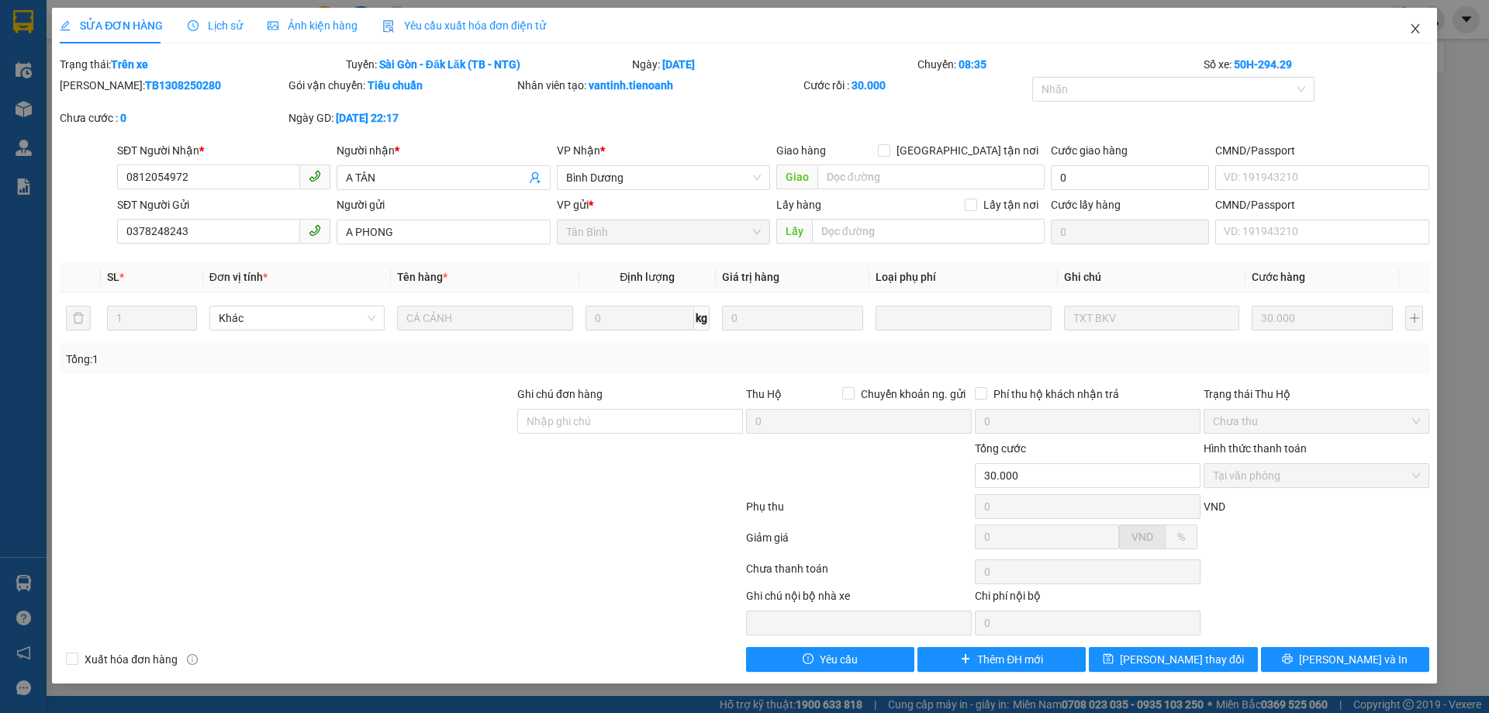
click at [1412, 31] on icon "close" at bounding box center [1415, 28] width 12 height 12
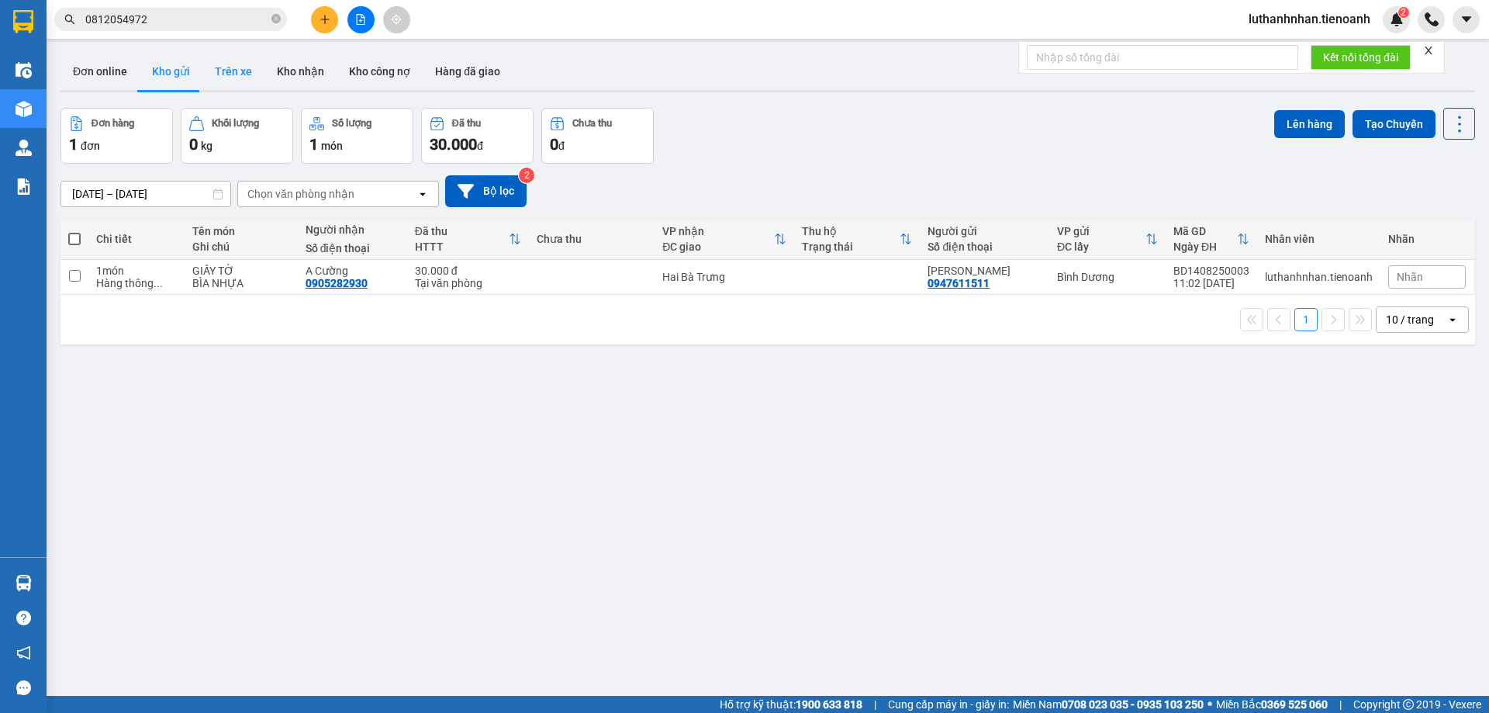
click at [247, 75] on button "Trên xe" at bounding box center [233, 71] width 62 height 37
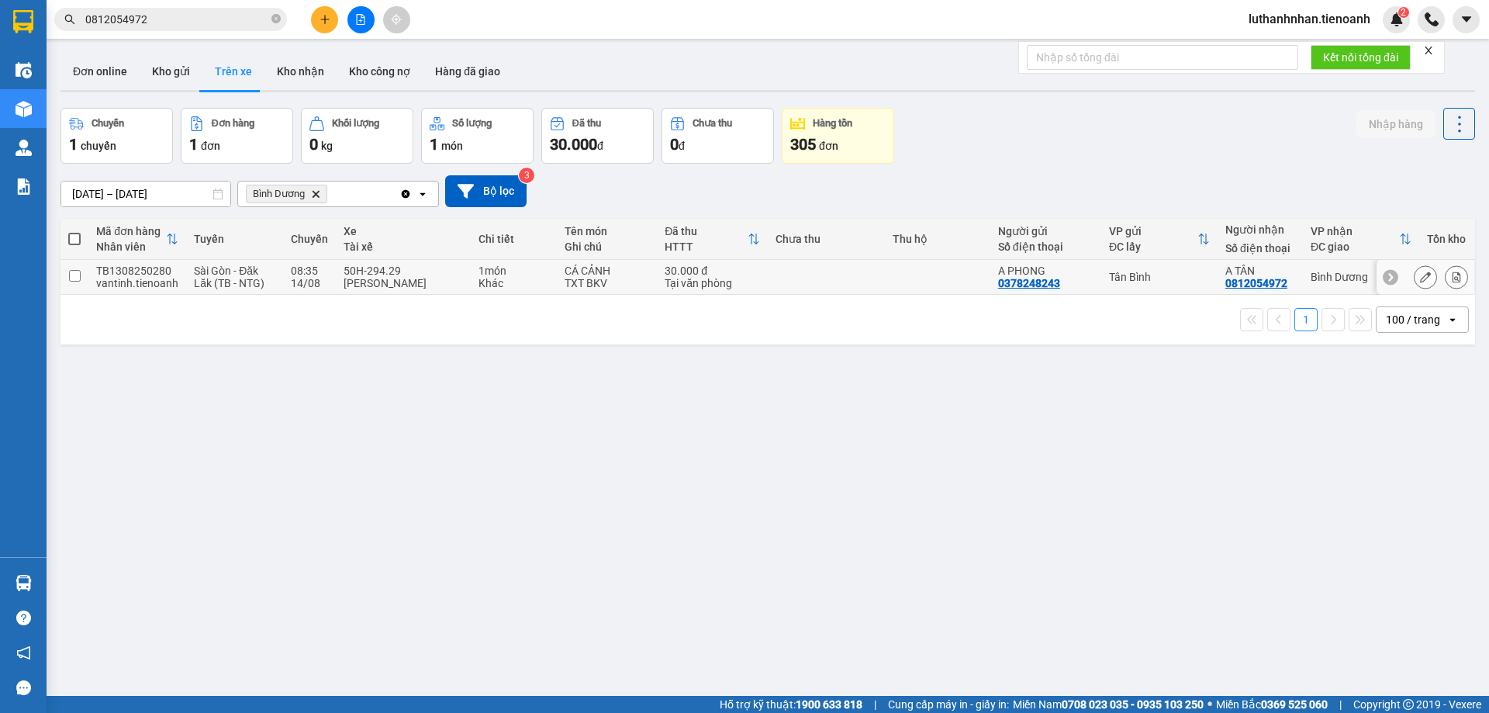
click at [523, 281] on div "Khác" at bounding box center [513, 283] width 71 height 12
checkbox input "true"
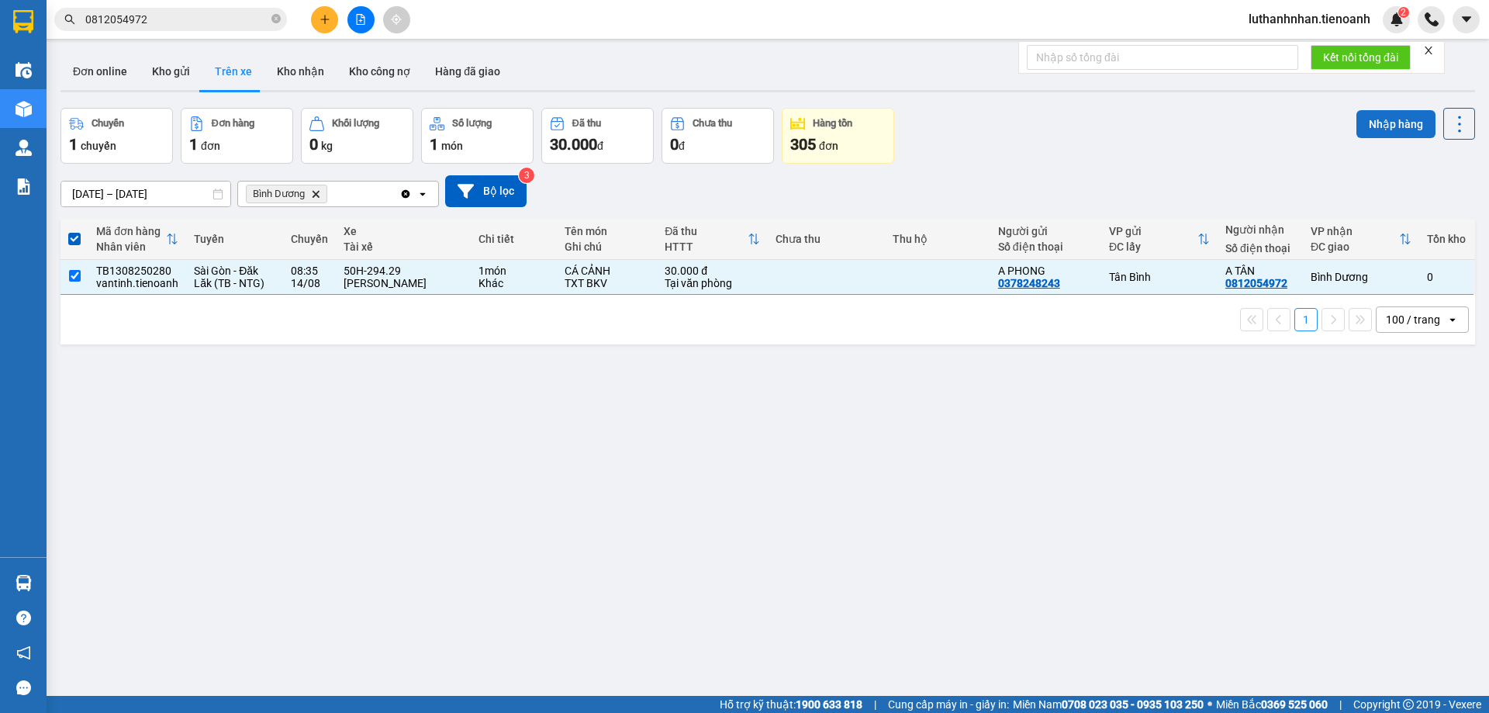
click at [1379, 127] on button "Nhập hàng" at bounding box center [1395, 124] width 79 height 28
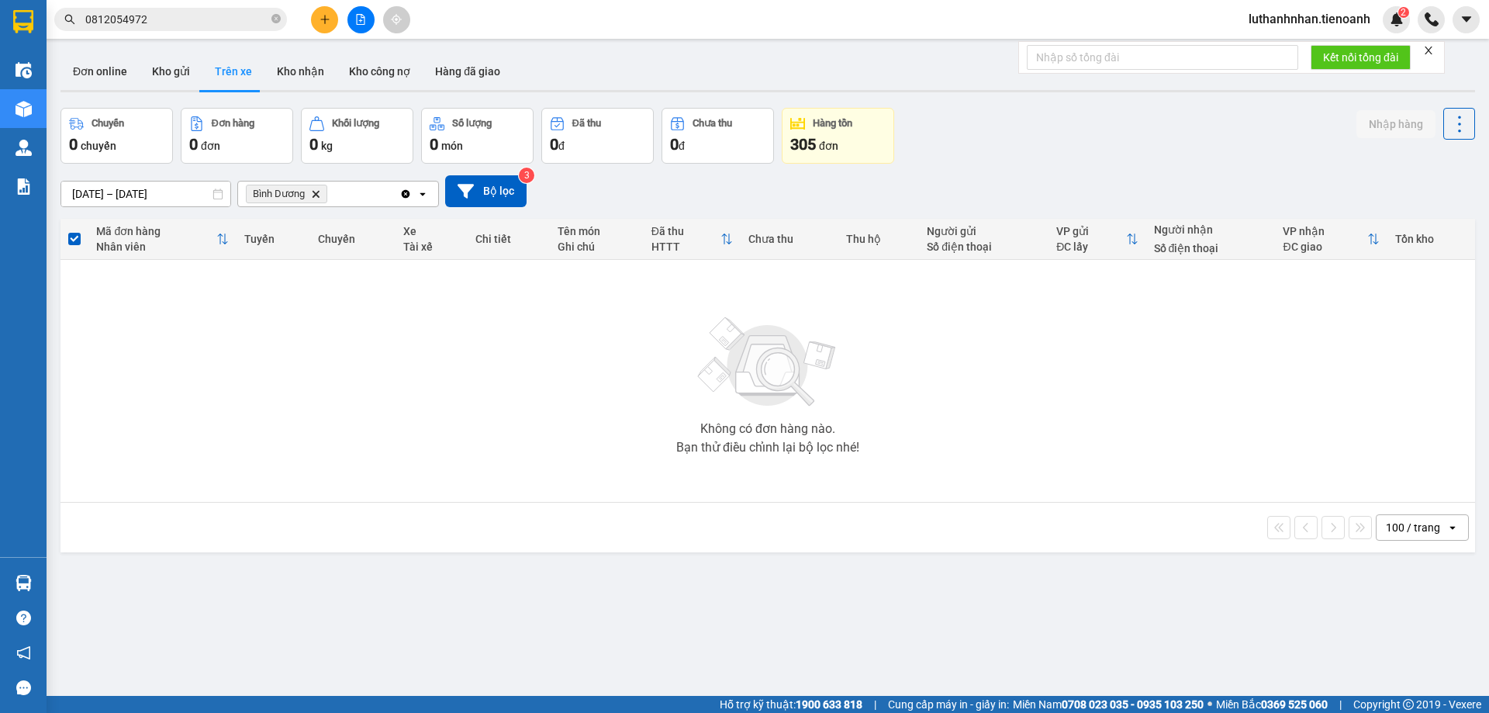
click at [724, 64] on div "Đơn online Kho gửi Trên xe Kho nhận Kho công nợ Hàng đã giao" at bounding box center [767, 73] width 1414 height 41
click at [723, 64] on div "Đơn online Kho gửi Trên xe Kho nhận Kho công nợ Hàng đã giao" at bounding box center [767, 73] width 1414 height 41
click at [300, 78] on button "Kho nhận" at bounding box center [300, 71] width 72 height 37
type input "[DATE] – [DATE]"
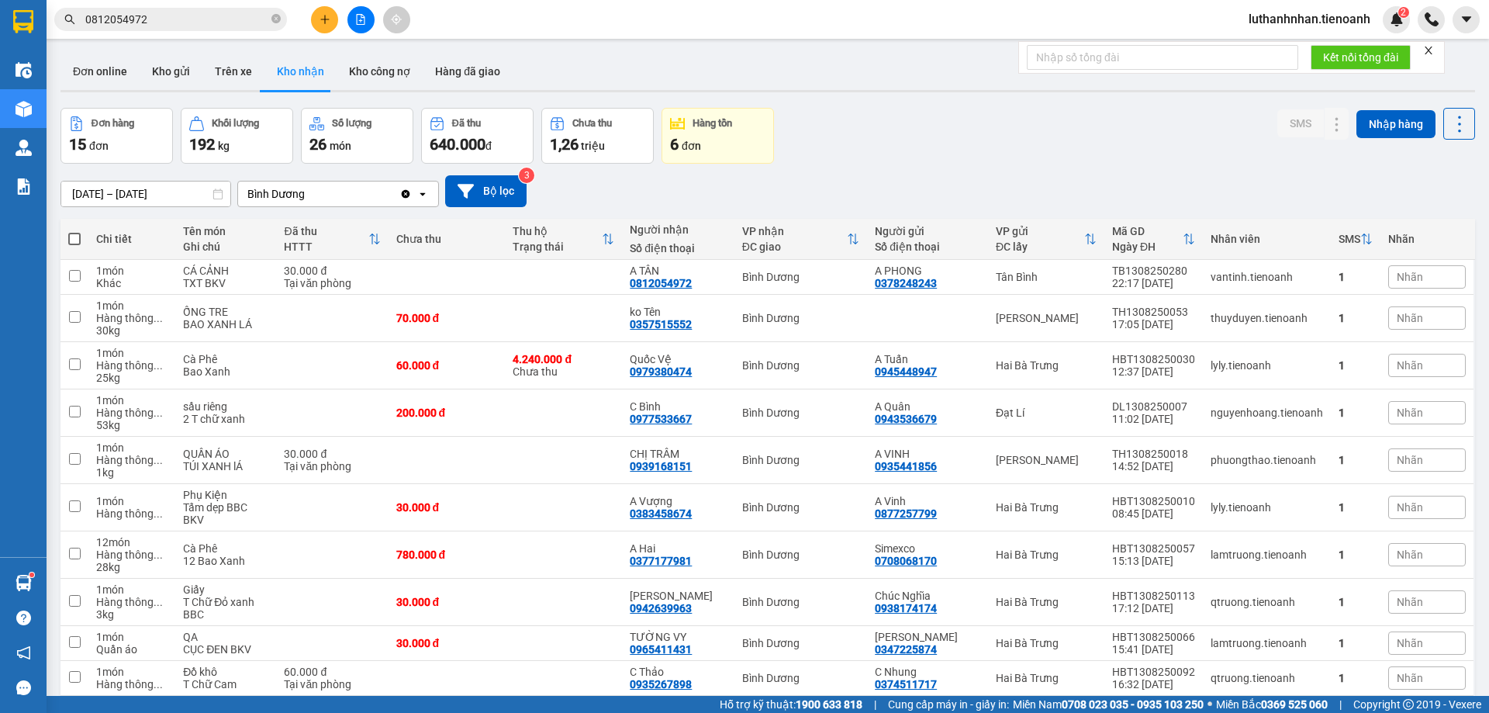
click at [312, 21] on button at bounding box center [324, 19] width 27 height 27
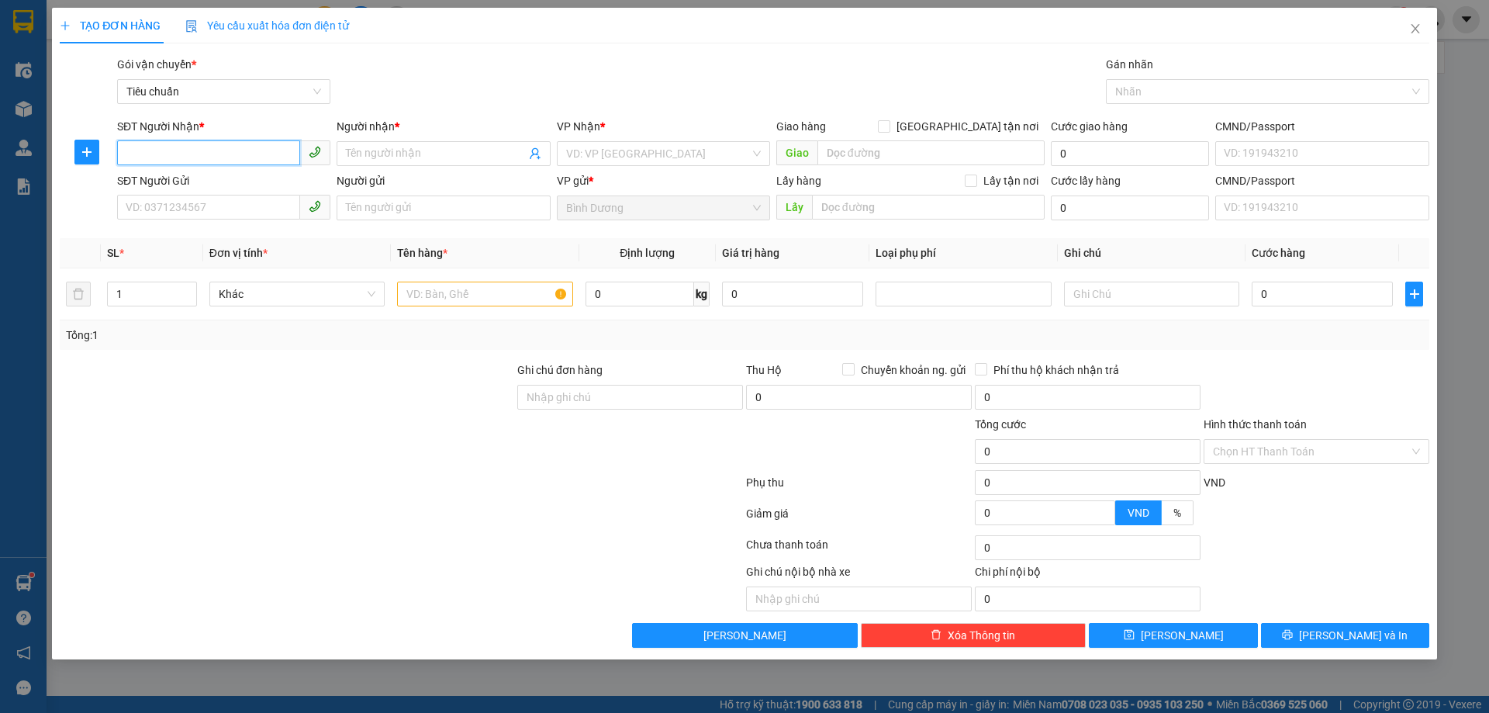
click at [231, 152] on input "SĐT Người Nhận *" at bounding box center [208, 152] width 183 height 25
click at [148, 156] on input "0965695659" at bounding box center [208, 152] width 183 height 25
type input "0965695659"
click at [386, 150] on input "Người nhận *" at bounding box center [435, 153] width 179 height 17
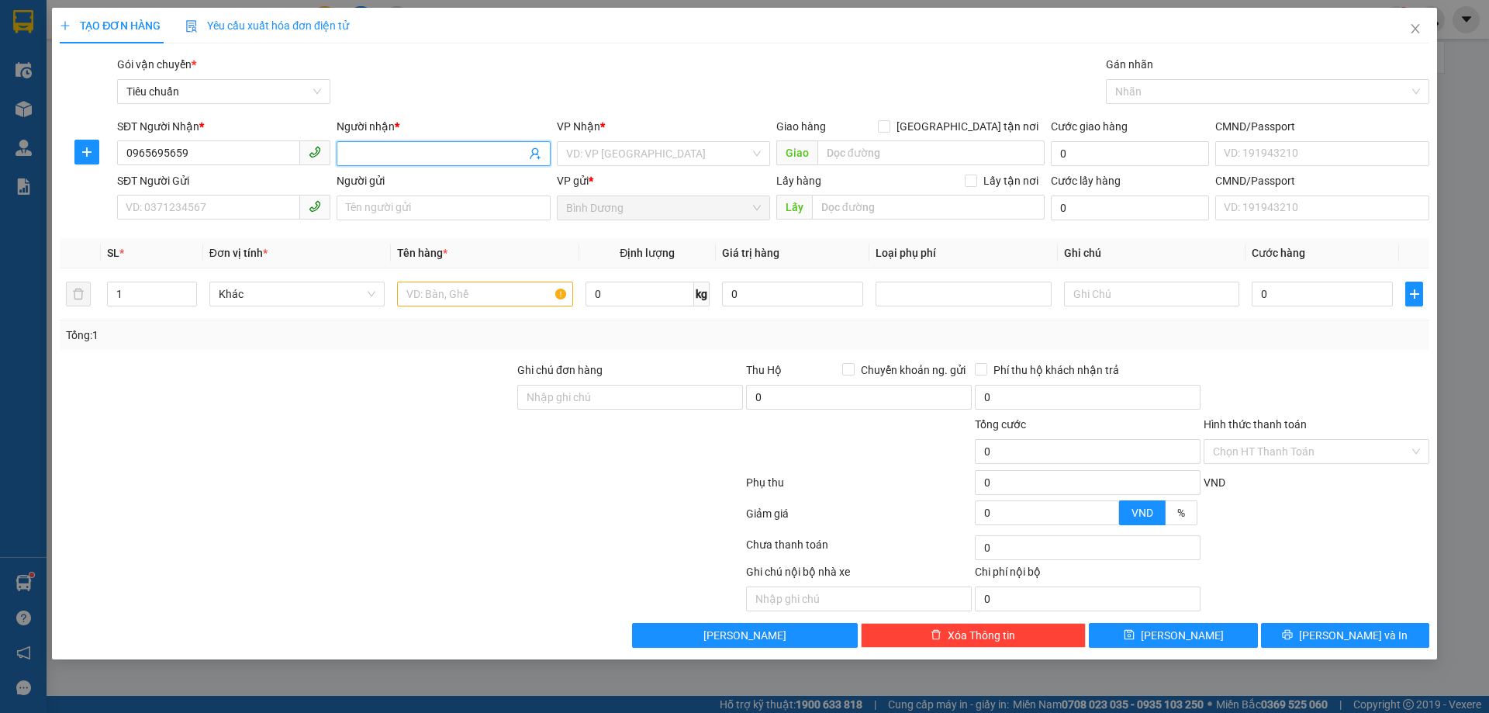
click at [386, 150] on input "Người nhận *" at bounding box center [435, 153] width 179 height 17
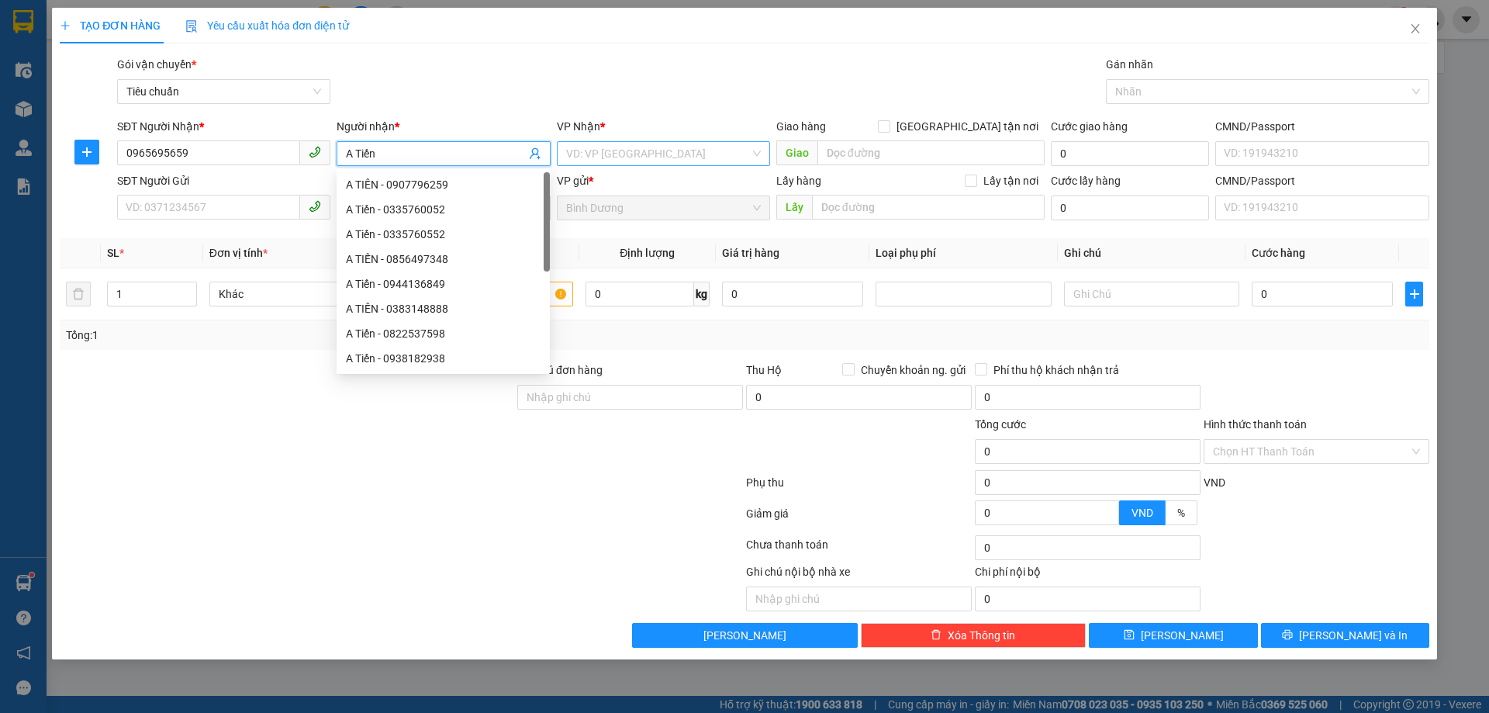
type input "A Tiến"
click at [618, 152] on input "search" at bounding box center [658, 153] width 184 height 23
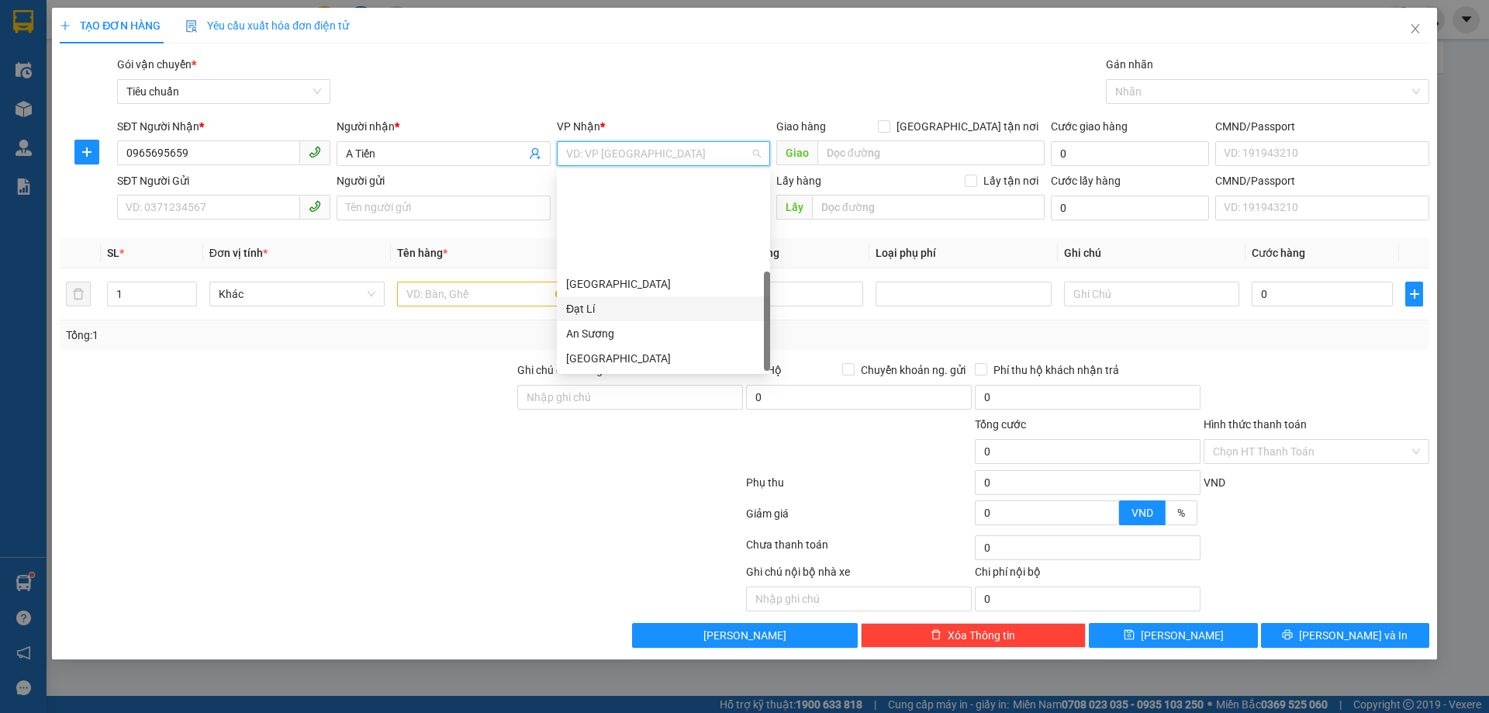
scroll to position [124, 0]
click at [616, 262] on div "Hai Bà Trưng" at bounding box center [663, 258] width 195 height 17
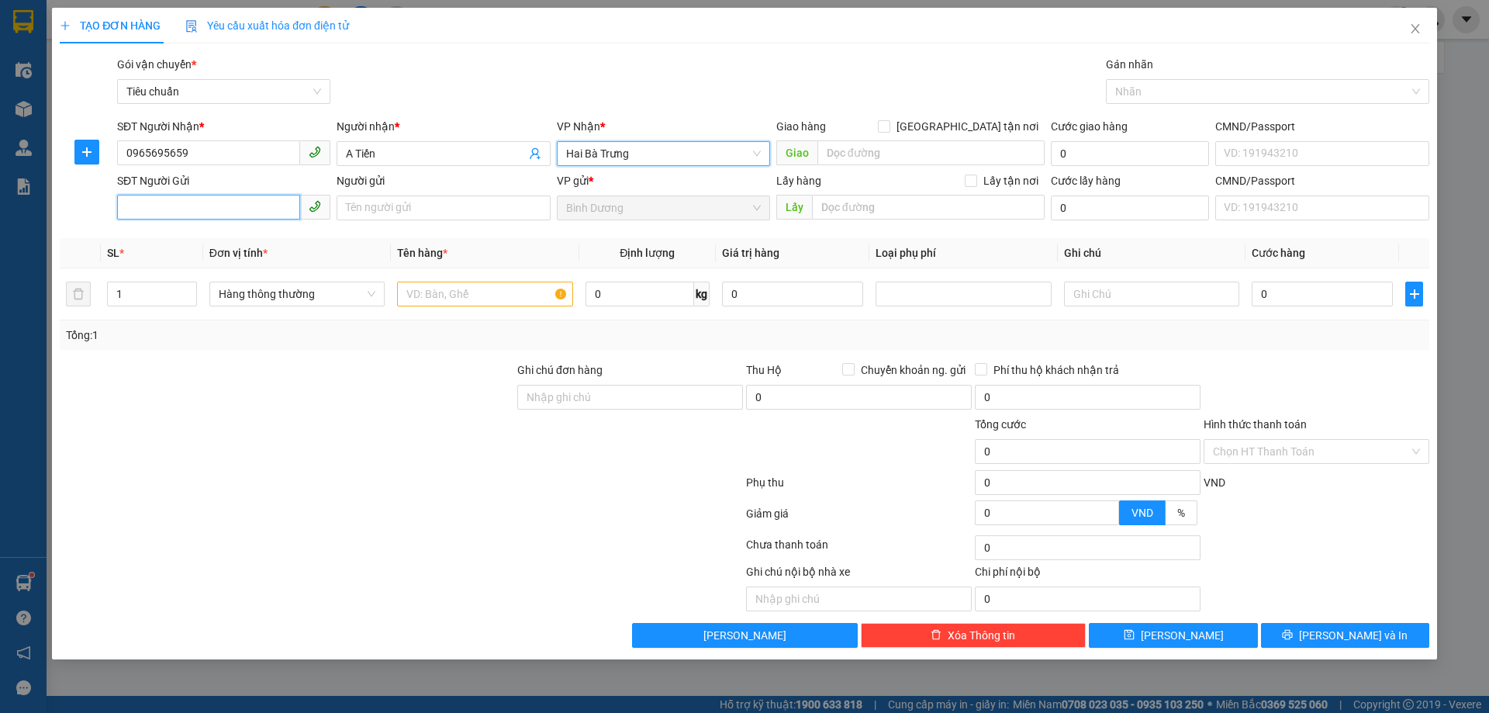
click at [175, 204] on input "SĐT Người Gửi" at bounding box center [208, 207] width 183 height 25
click at [177, 205] on input "SĐT Người Gửi" at bounding box center [208, 207] width 183 height 25
type input "0935405589"
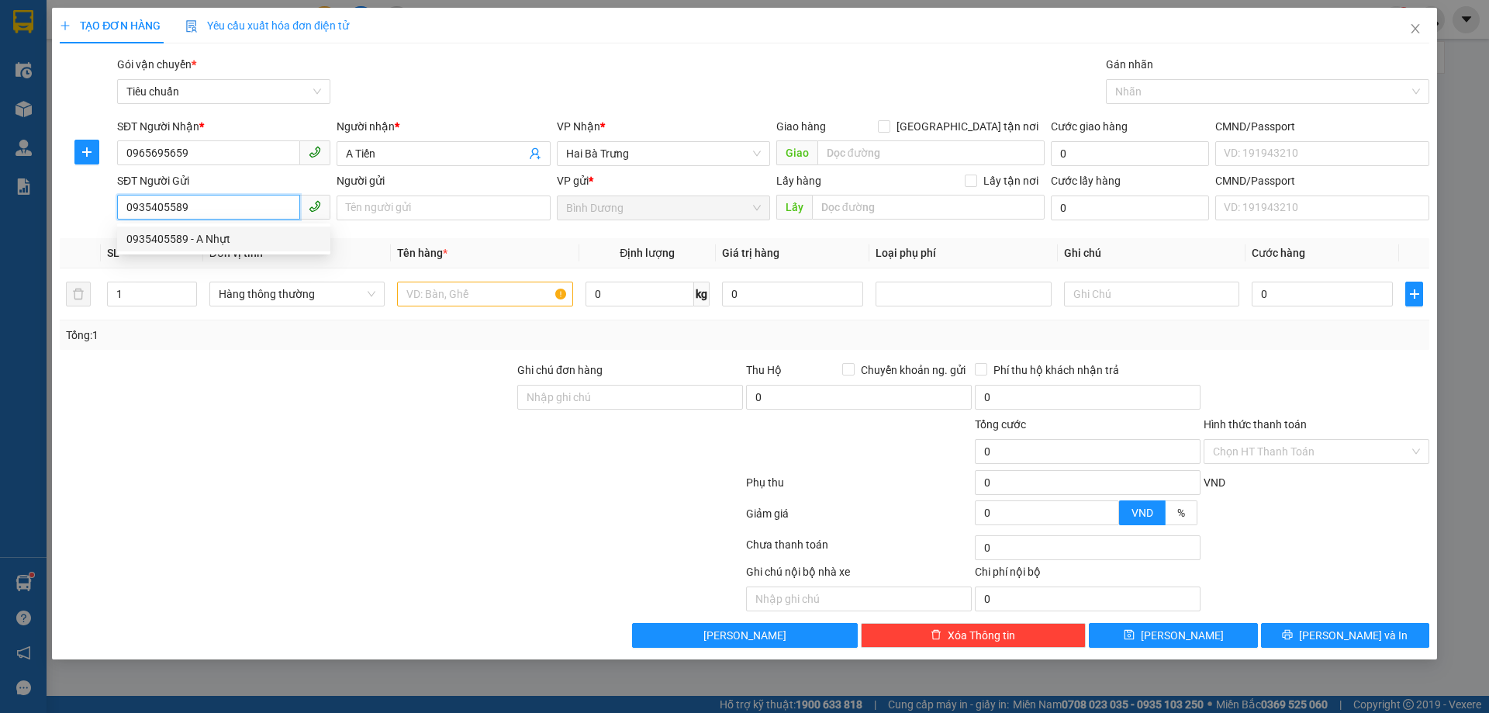
click at [242, 238] on div "0935405589 - A Nhựt" at bounding box center [223, 238] width 195 height 17
type input "A Nhựt"
type input "6.000.000"
type input "70.000"
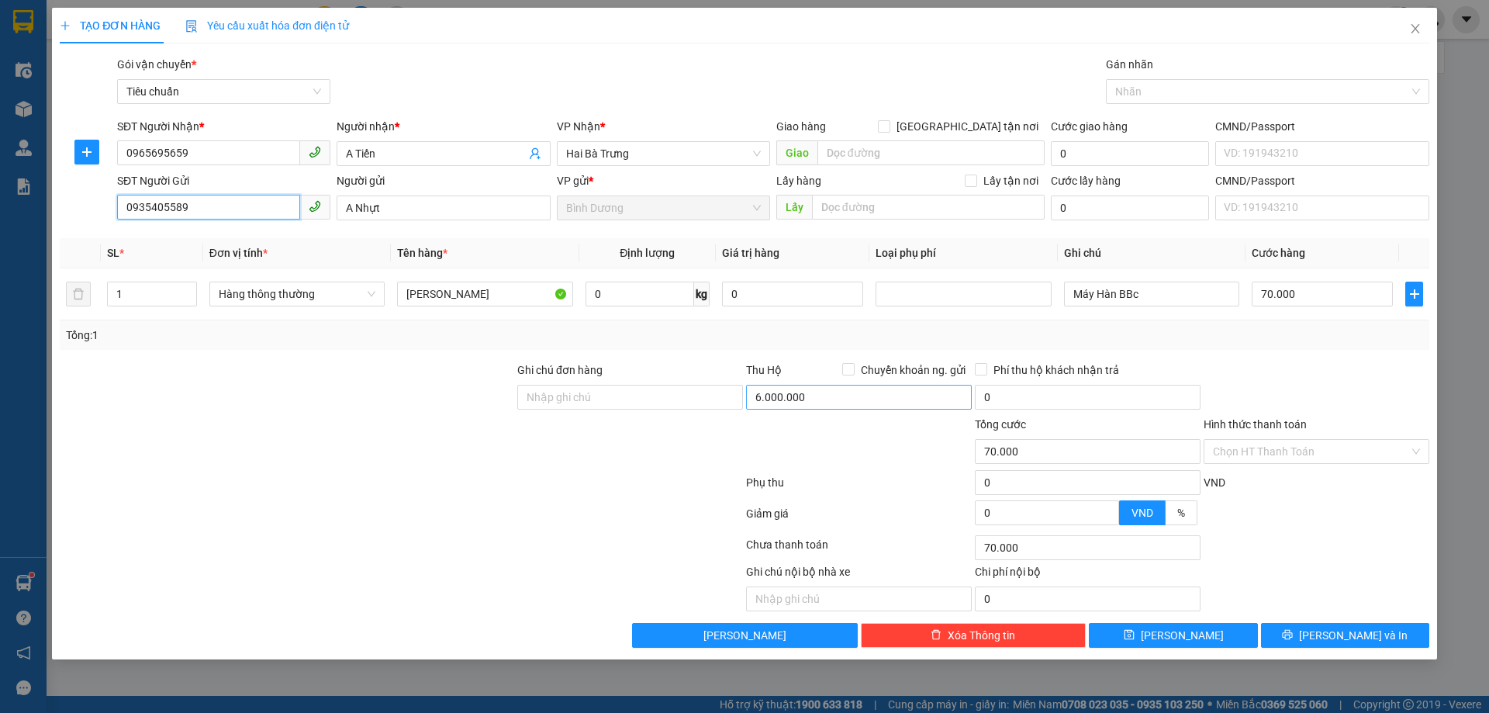
type input "0935405589"
click at [767, 394] on input "6.000.000" at bounding box center [859, 397] width 226 height 25
click at [779, 399] on input "6.000.000" at bounding box center [859, 397] width 226 height 25
click at [796, 399] on input "6.000.007" at bounding box center [859, 397] width 226 height 25
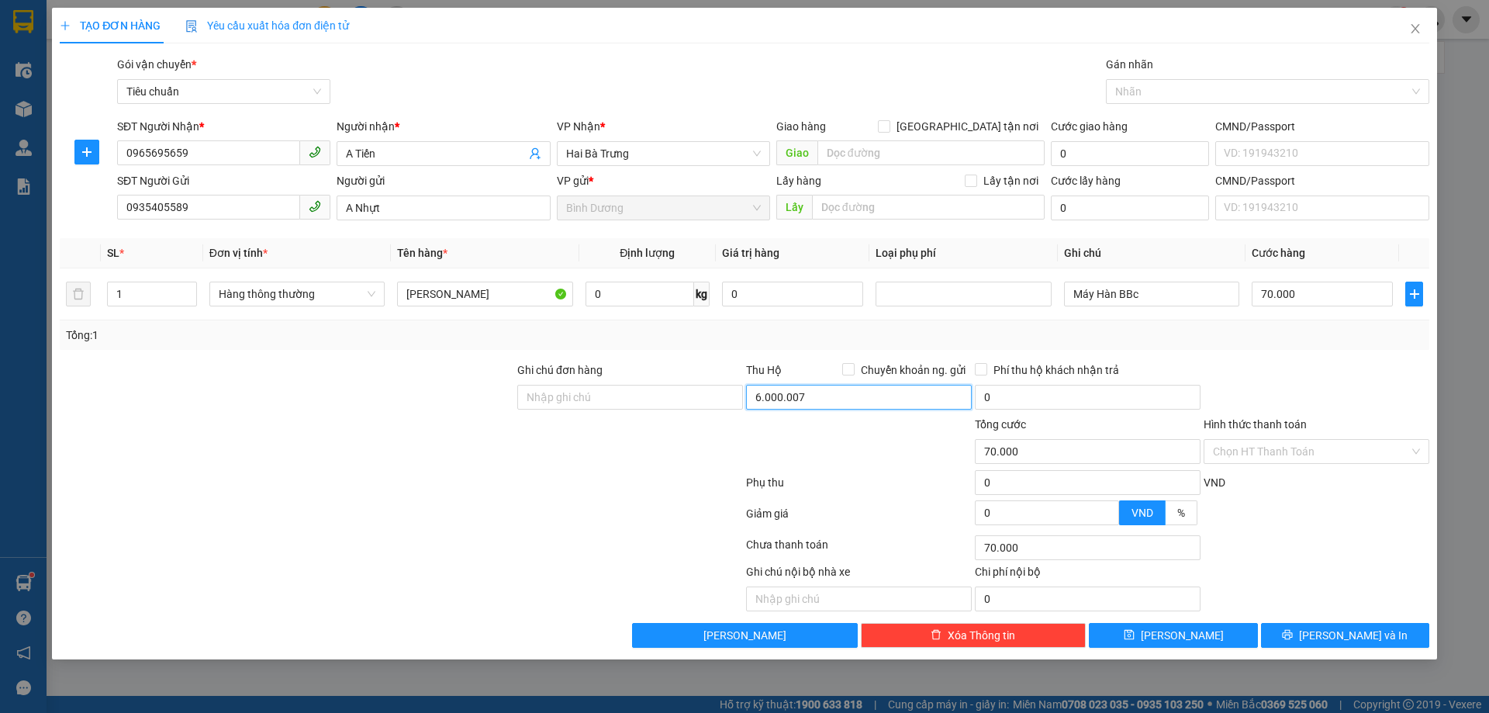
click at [796, 399] on input "6.000.007" at bounding box center [859, 397] width 226 height 25
type input "6.700.000"
click at [820, 338] on div "Tổng: 1" at bounding box center [744, 334] width 1357 height 17
drag, startPoint x: 1113, startPoint y: 295, endPoint x: 1124, endPoint y: 295, distance: 11.7
click at [1114, 295] on input "Máy Hàn BBc" at bounding box center [1151, 293] width 175 height 25
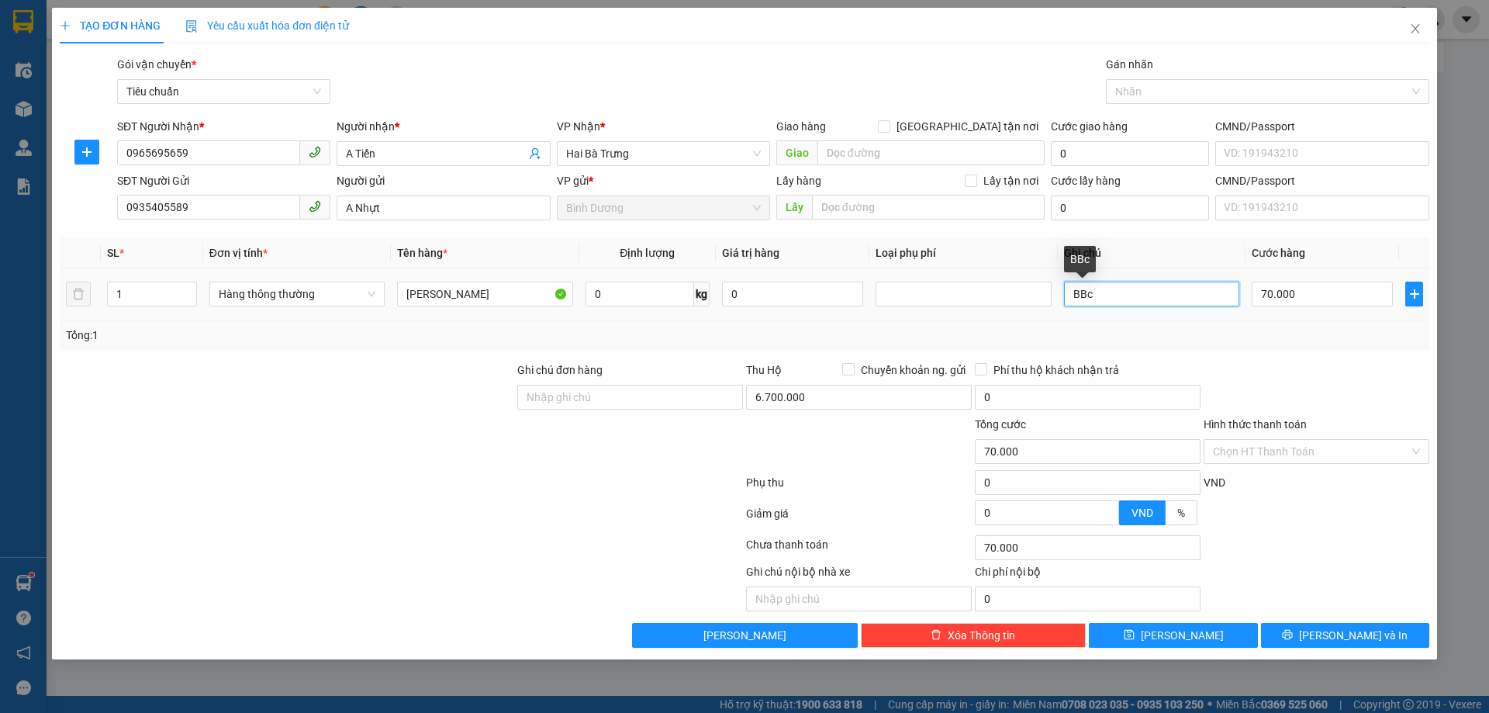
click at [1109, 285] on input "BBc" at bounding box center [1151, 293] width 175 height 25
type input "MÁY CAM ĐEN BBC"
click at [1162, 326] on div "Tổng: 1" at bounding box center [744, 334] width 1357 height 17
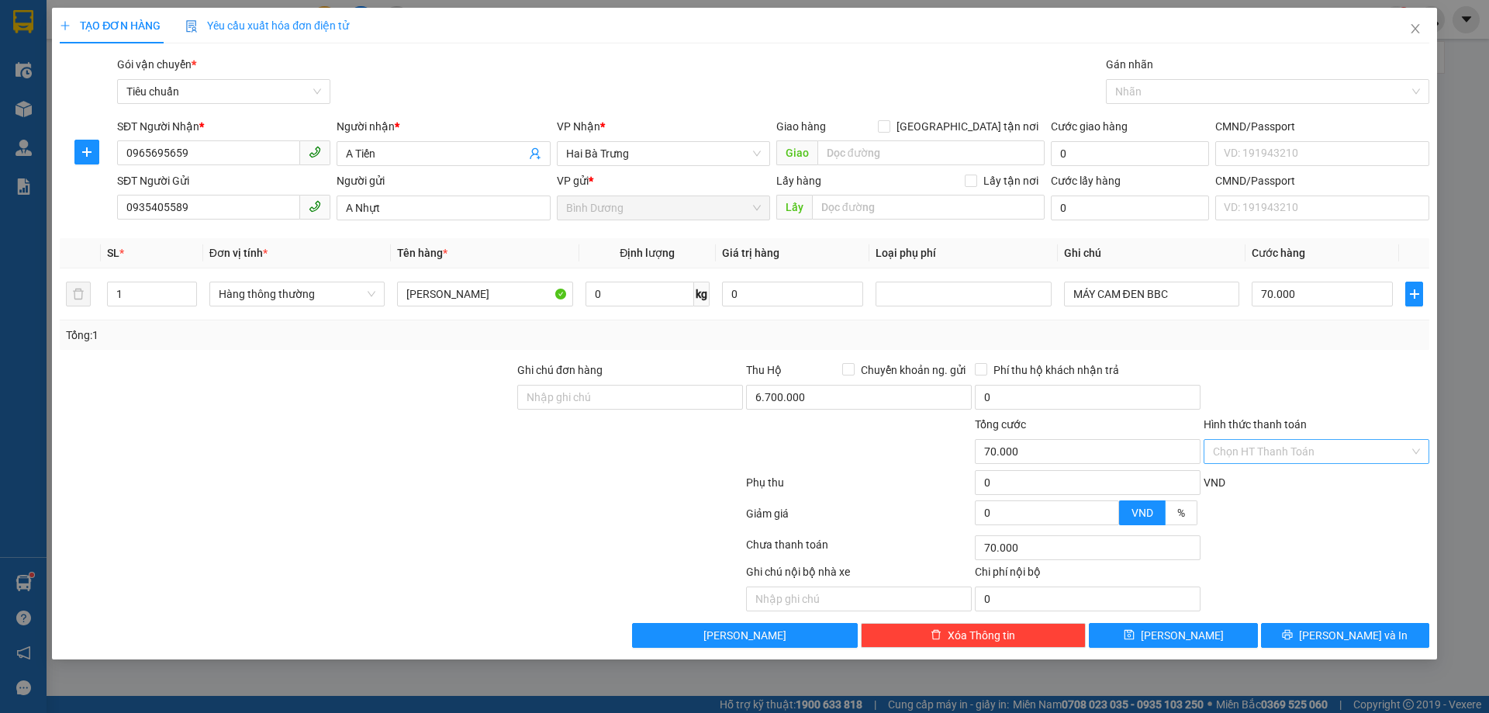
click at [1265, 451] on input "Hình thức thanh toán" at bounding box center [1311, 451] width 196 height 23
click at [1250, 482] on div "Tại văn phòng" at bounding box center [1316, 482] width 207 height 17
type input "0"
click at [1347, 638] on span "[PERSON_NAME] và In" at bounding box center [1353, 635] width 109 height 17
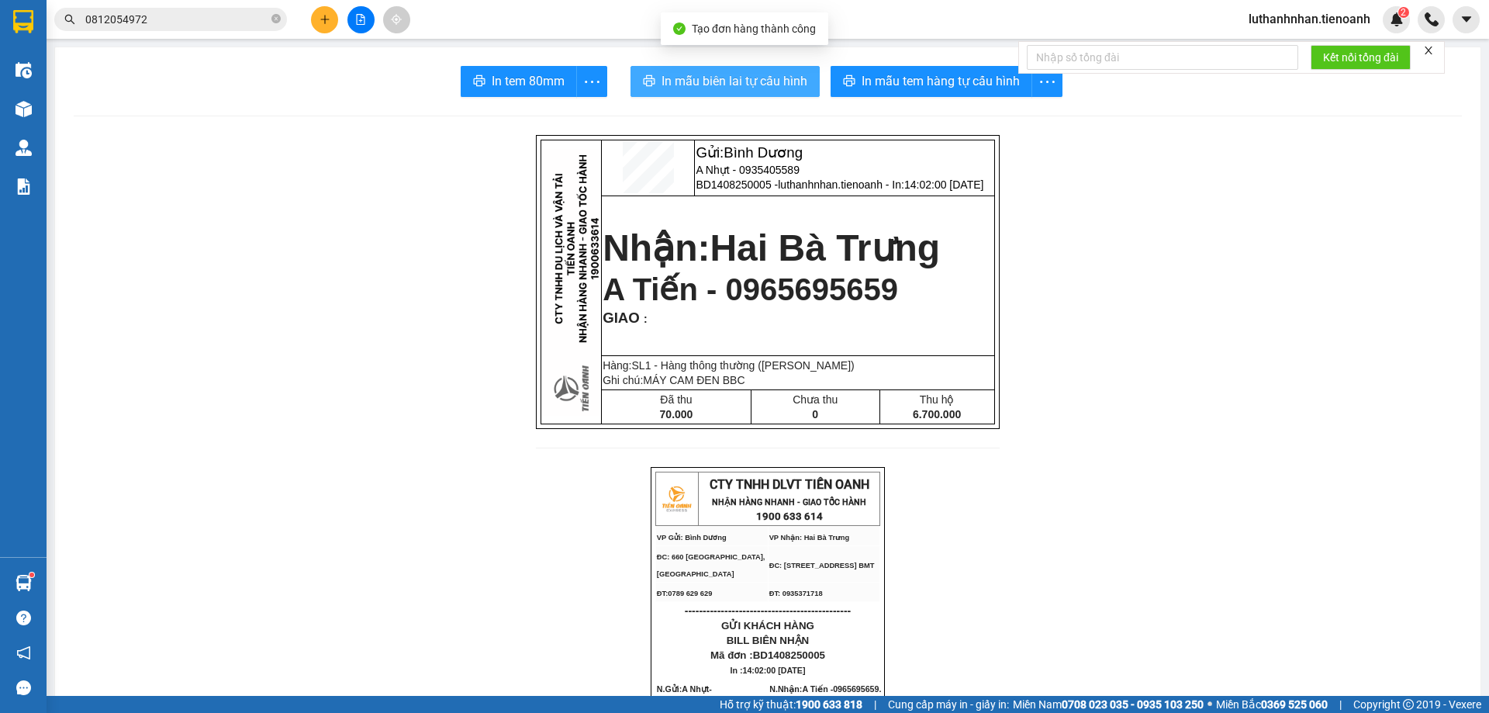
click at [764, 81] on span "In mẫu biên lai tự cấu hình" at bounding box center [734, 80] width 146 height 19
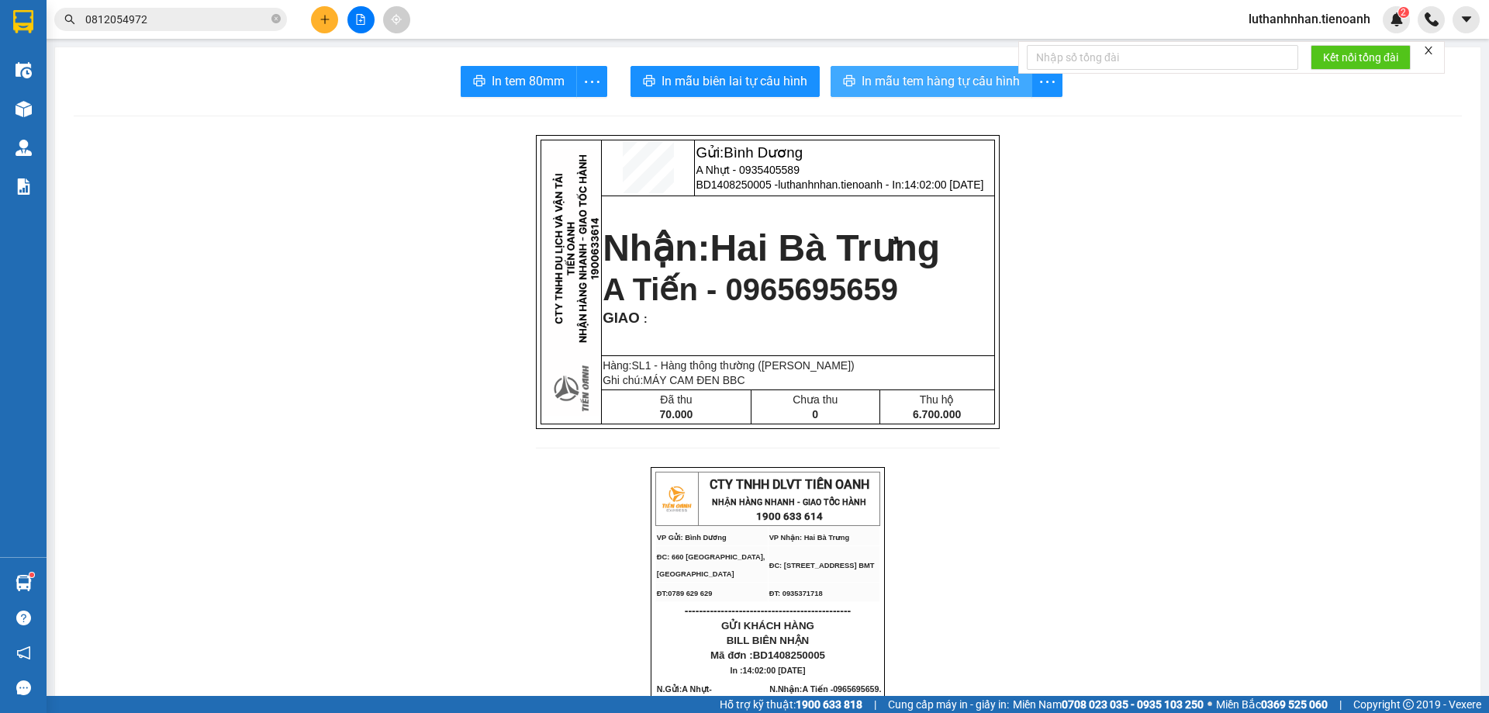
click at [956, 80] on span "In mẫu tem hàng tự cấu hình" at bounding box center [940, 80] width 158 height 19
click at [325, 13] on button at bounding box center [324, 19] width 27 height 27
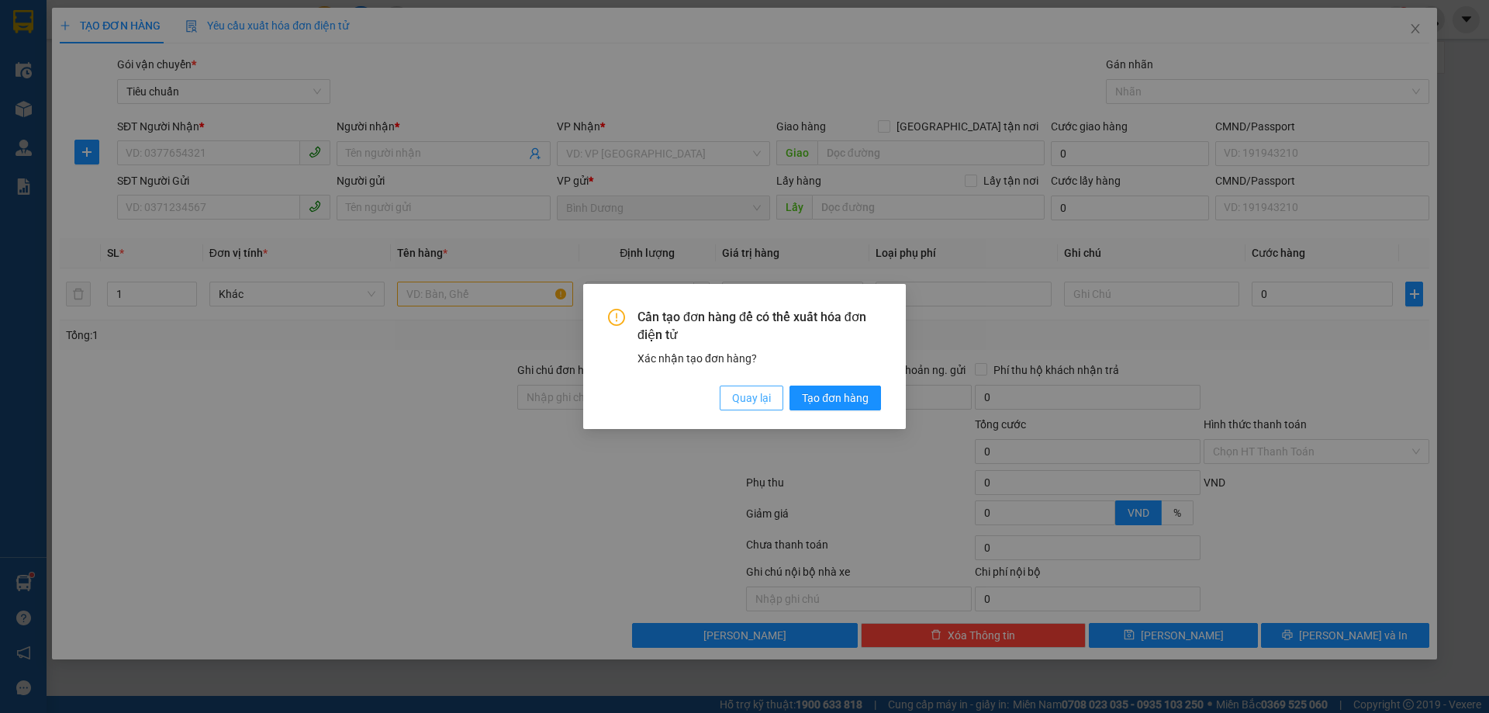
drag, startPoint x: 740, startPoint y: 393, endPoint x: 706, endPoint y: 378, distance: 36.5
click at [740, 394] on span "Quay lại" at bounding box center [751, 397] width 39 height 17
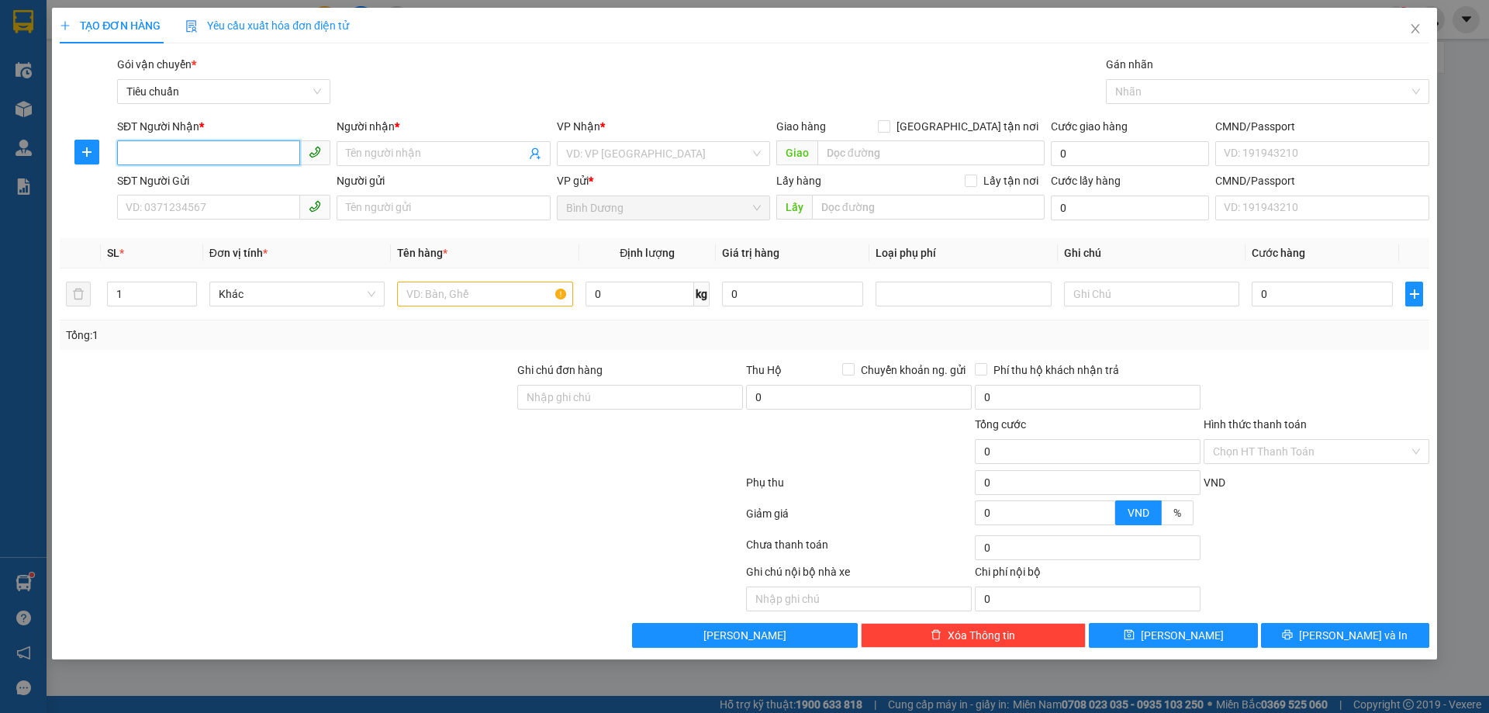
click at [239, 152] on input "SĐT Người Nhận *" at bounding box center [208, 152] width 183 height 25
type input "0947779078"
click at [388, 157] on input "Người nhận *" at bounding box center [435, 153] width 179 height 17
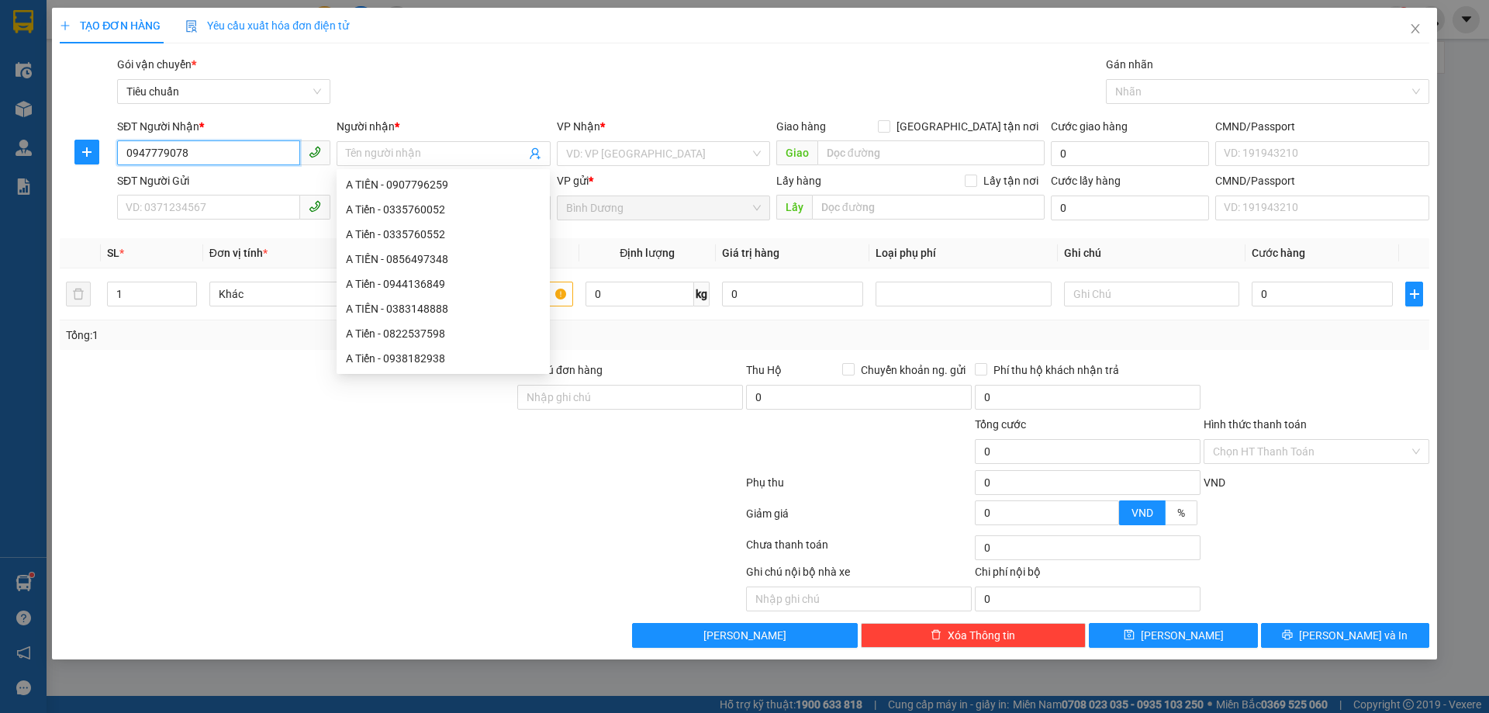
click at [212, 148] on input "0947779078" at bounding box center [208, 152] width 183 height 25
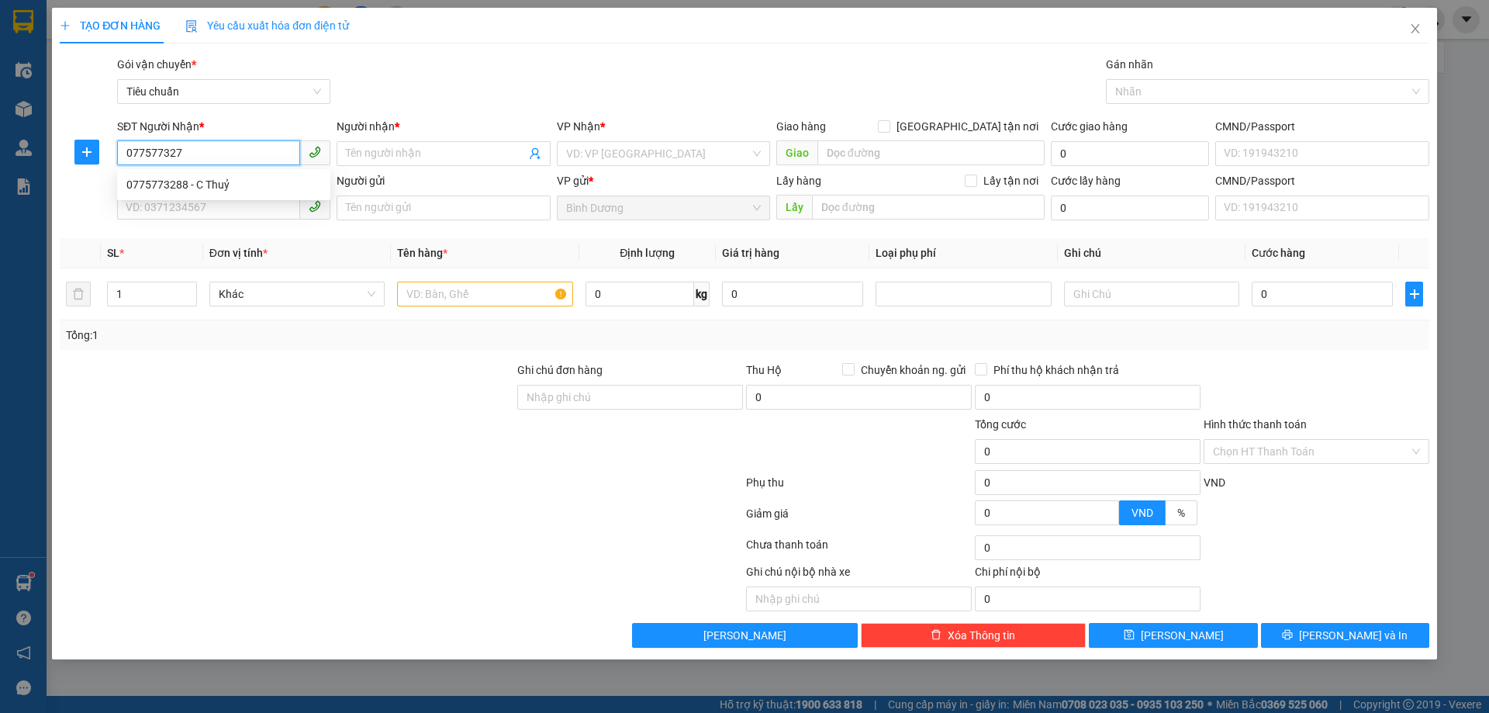
type input "0775773278"
click at [226, 151] on input "0775773278" at bounding box center [208, 152] width 183 height 25
click at [178, 150] on input "SĐT Người Nhận *" at bounding box center [208, 152] width 183 height 25
paste input "0775773278"
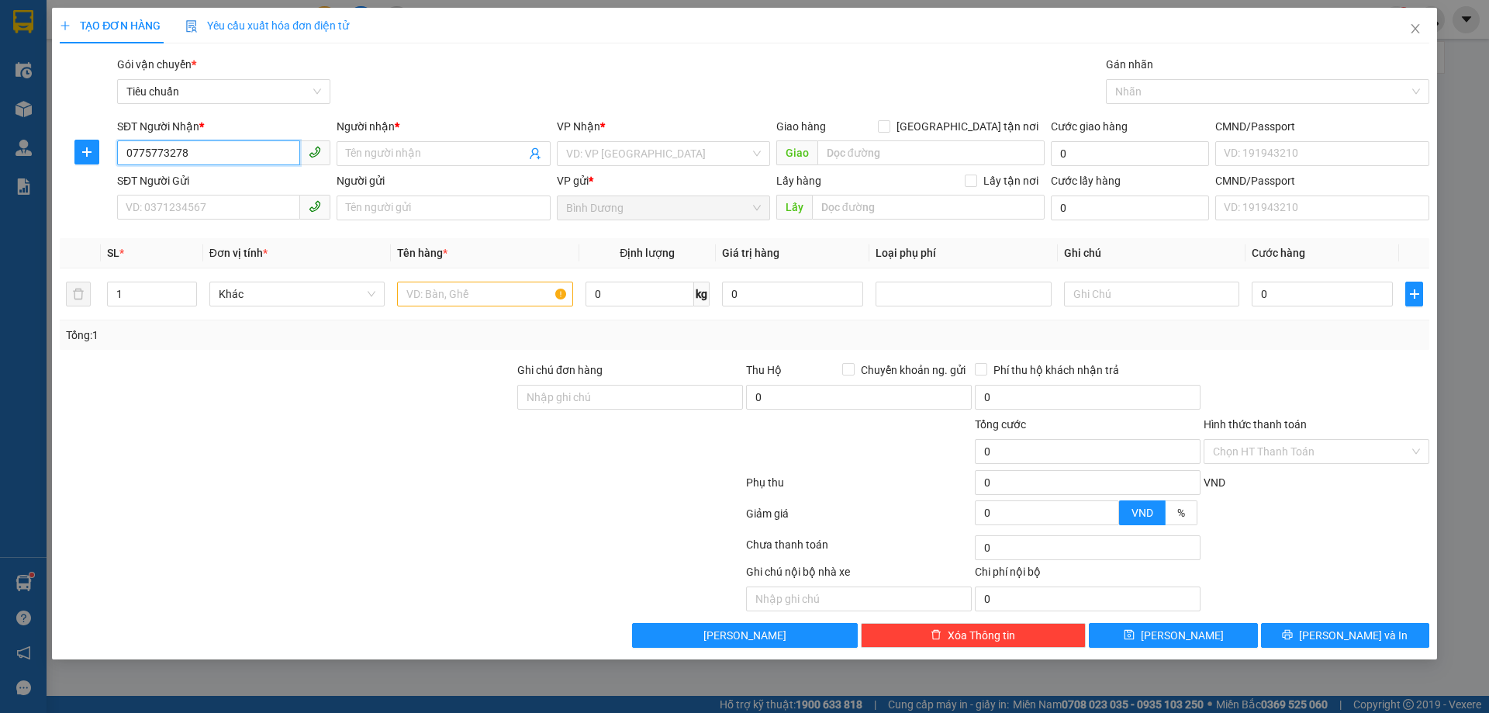
click at [153, 149] on input "0775773278" at bounding box center [208, 152] width 183 height 25
click at [180, 155] on input "0775773278" at bounding box center [208, 152] width 183 height 25
type input "0775773288"
click at [219, 182] on div "0775773288 - C Thuỷ" at bounding box center [223, 184] width 195 height 17
type input "C Thuỷ"
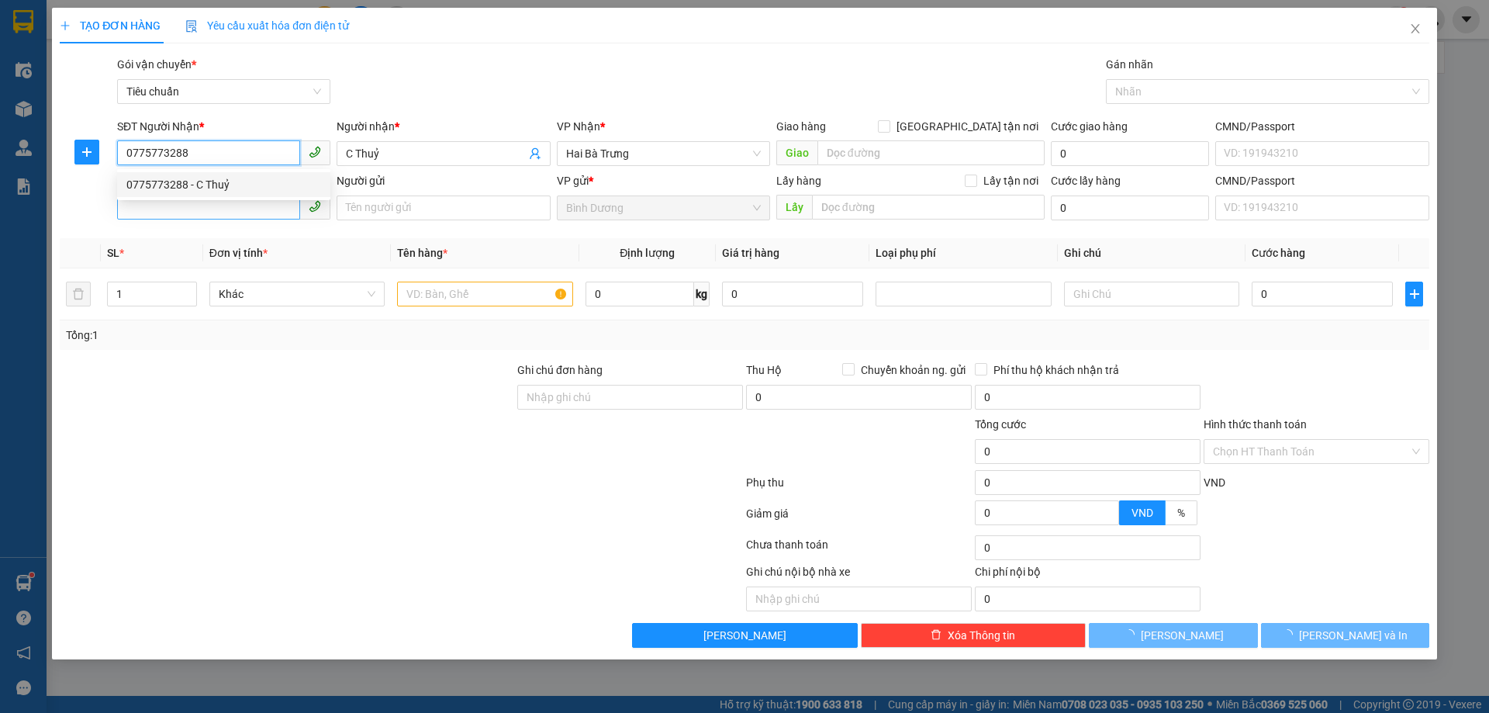
type input "70.000"
type input "0775773288"
click at [210, 205] on input "SĐT Người Gửi" at bounding box center [208, 207] width 183 height 25
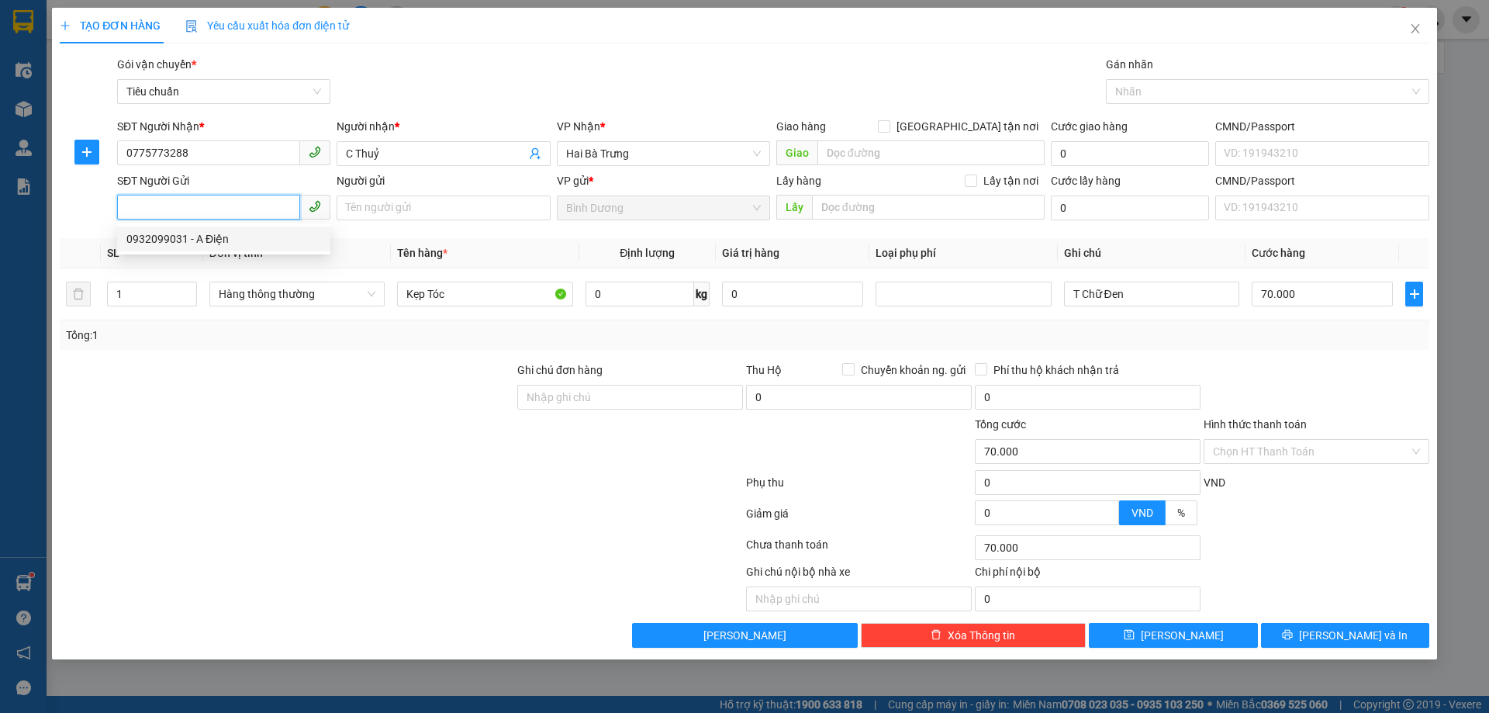
click at [211, 241] on div "0932099031 - A Điện" at bounding box center [223, 238] width 195 height 17
type input "0932099031"
type input "A Điện"
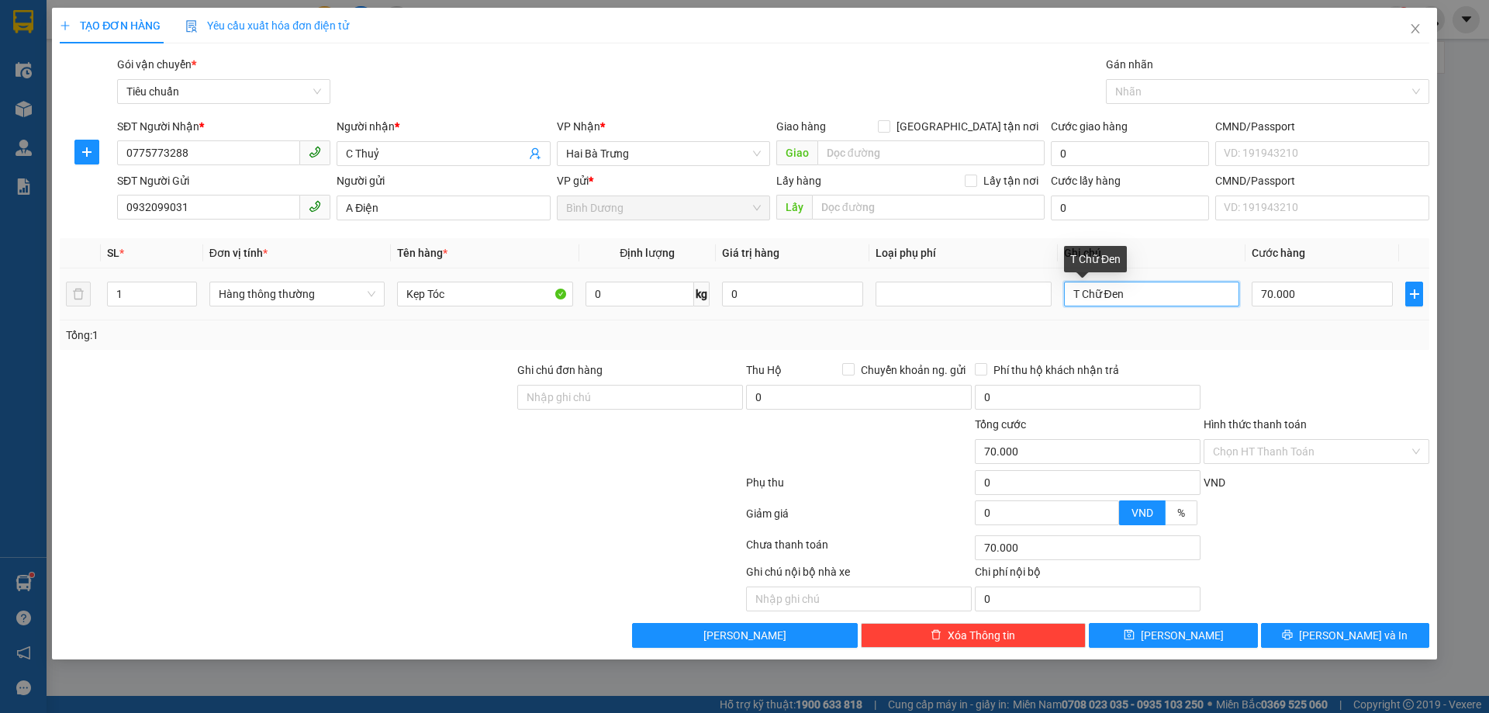
click at [1184, 294] on input "T Chữ Đen" at bounding box center [1151, 293] width 175 height 25
type input "T Chữ Đen BBC"
click at [1179, 323] on div "Tổng: 1" at bounding box center [744, 334] width 1369 height 29
click at [628, 292] on input "0" at bounding box center [639, 293] width 109 height 25
type input "31"
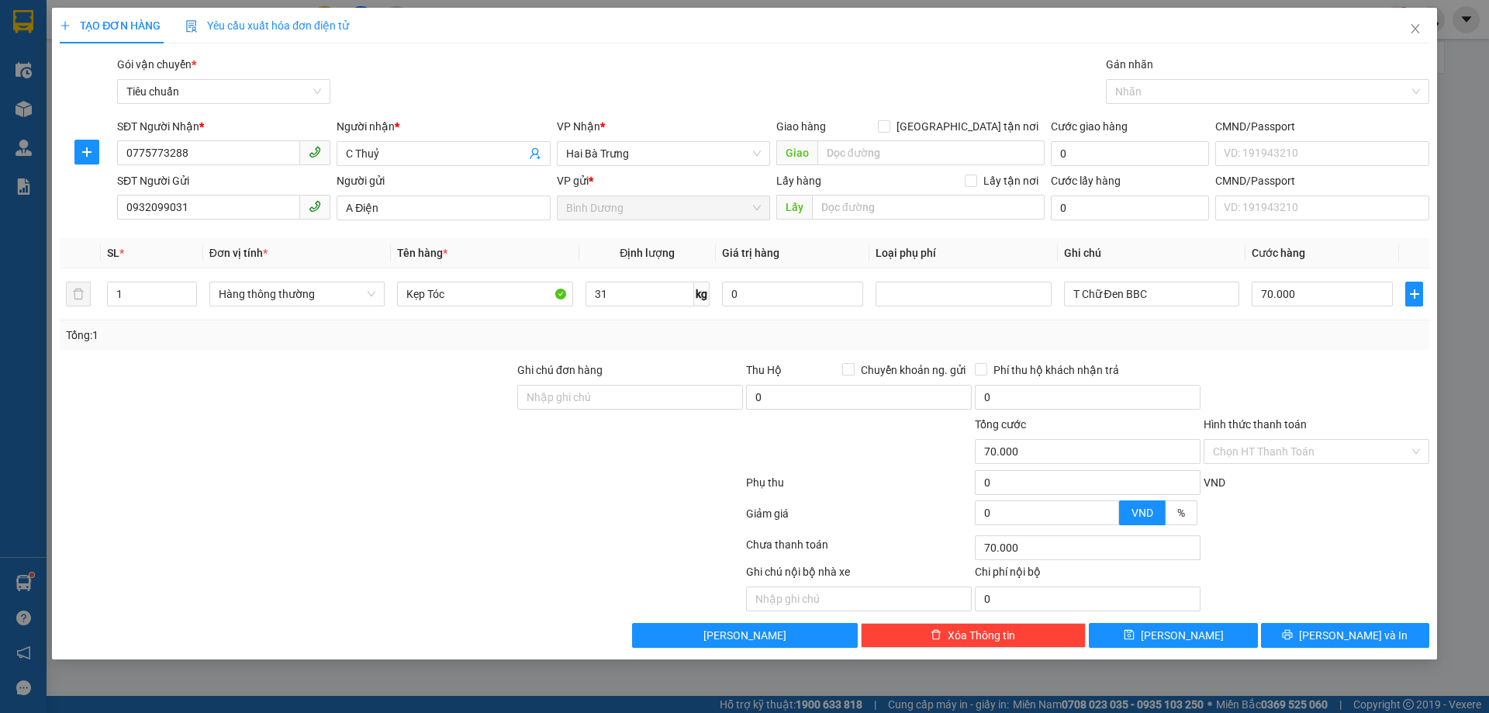
click at [784, 335] on div "Tổng: 1" at bounding box center [744, 334] width 1357 height 17
click at [1369, 640] on span "[PERSON_NAME] và In" at bounding box center [1353, 635] width 109 height 17
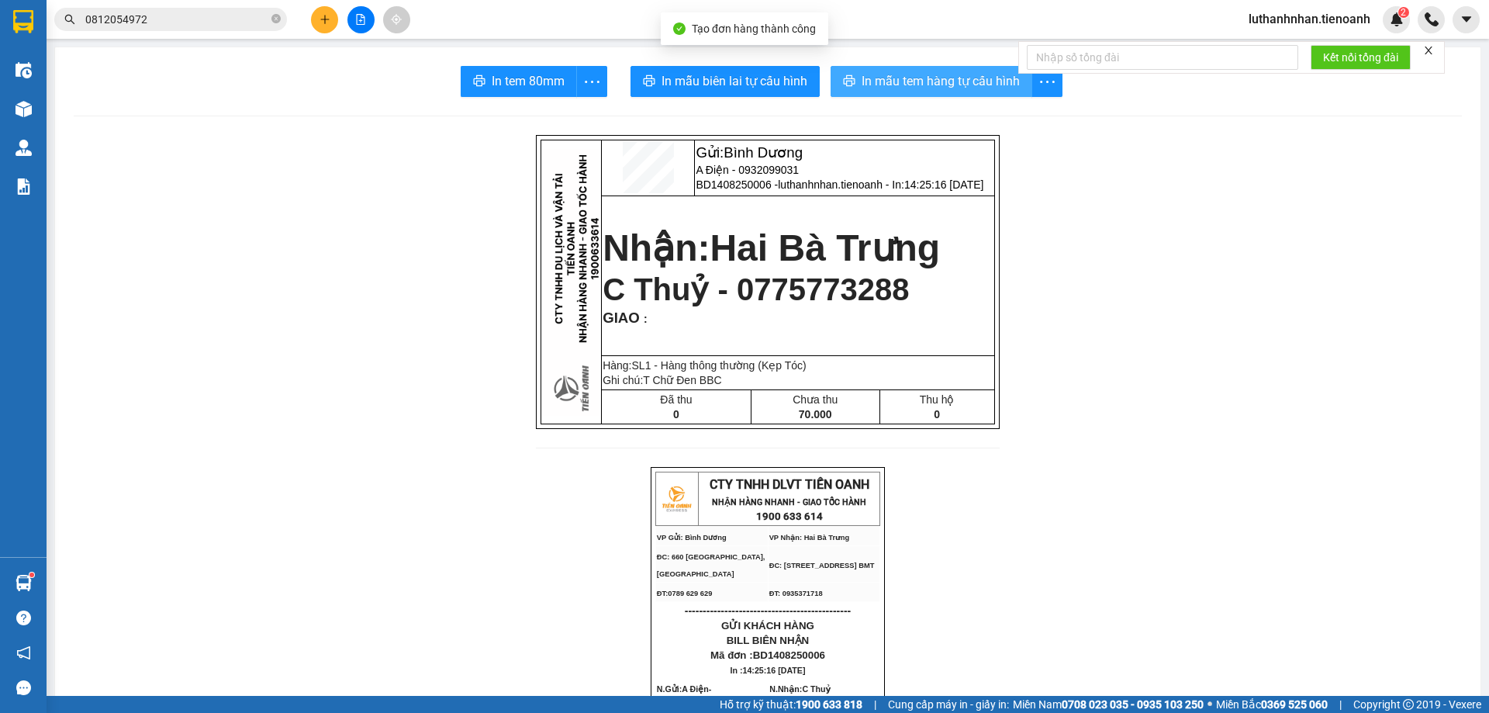
click at [985, 85] on span "In mẫu tem hàng tự cấu hình" at bounding box center [940, 80] width 158 height 19
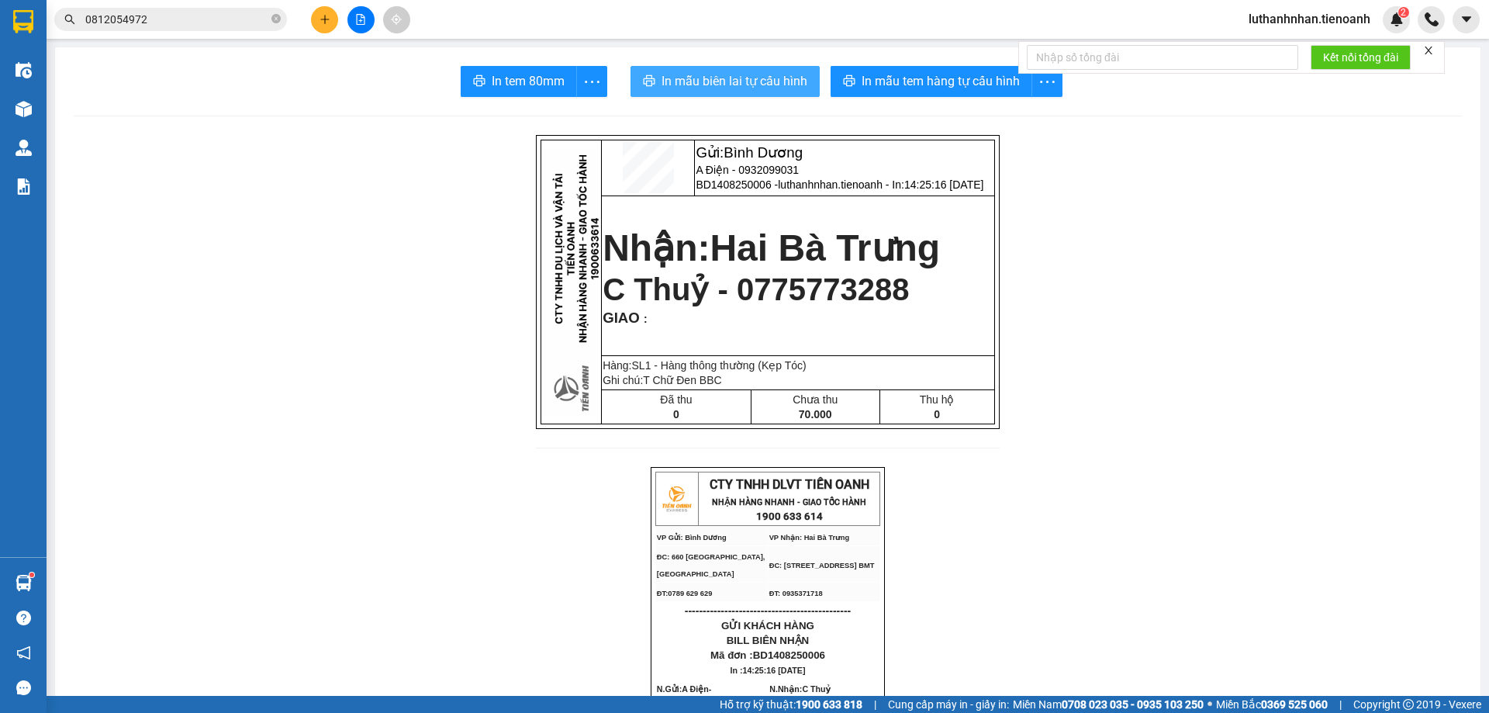
click at [721, 83] on span "In mẫu biên lai tự cấu hình" at bounding box center [734, 80] width 146 height 19
click at [319, 14] on icon "plus" at bounding box center [324, 19] width 11 height 11
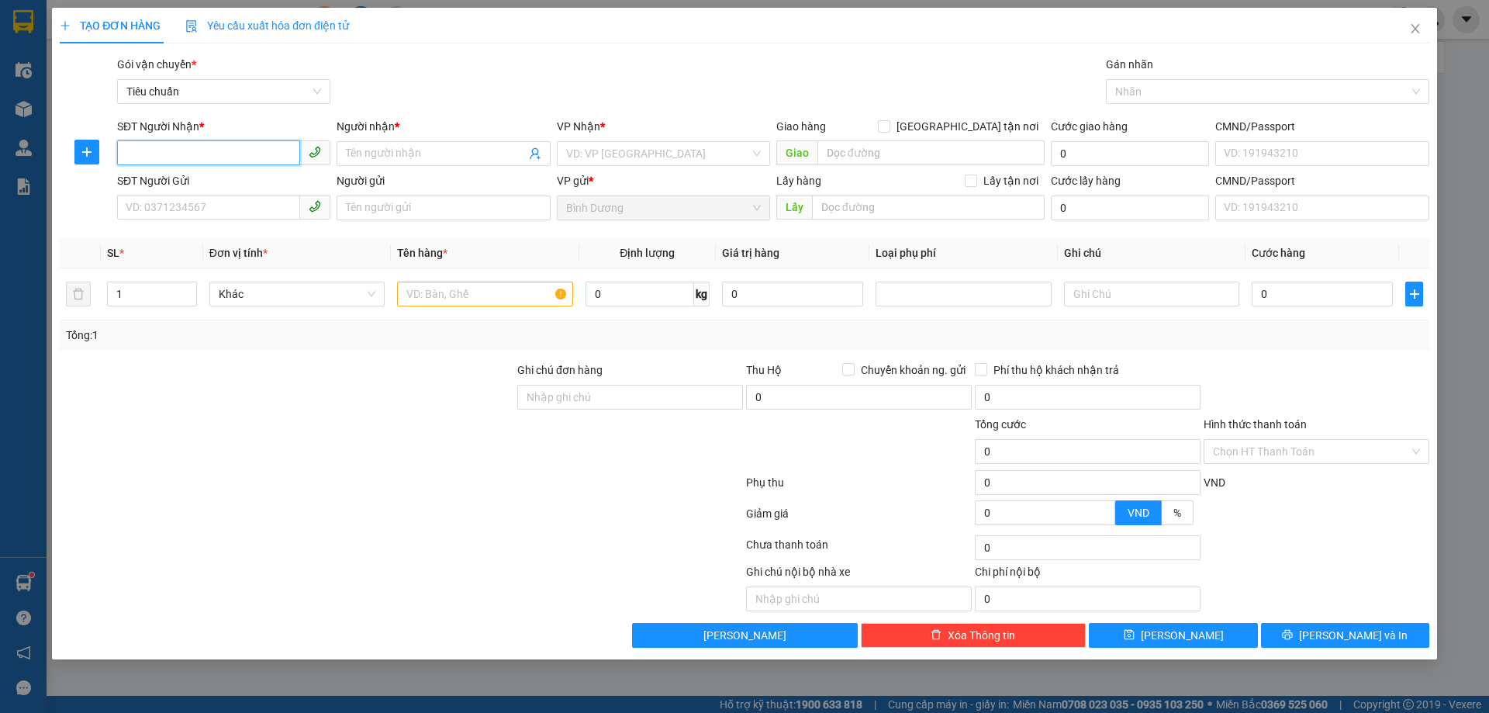
click at [242, 155] on input "SĐT Người Nhận *" at bounding box center [208, 152] width 183 height 25
type input "0913411377"
click at [361, 152] on input "Người nhận *" at bounding box center [435, 153] width 179 height 17
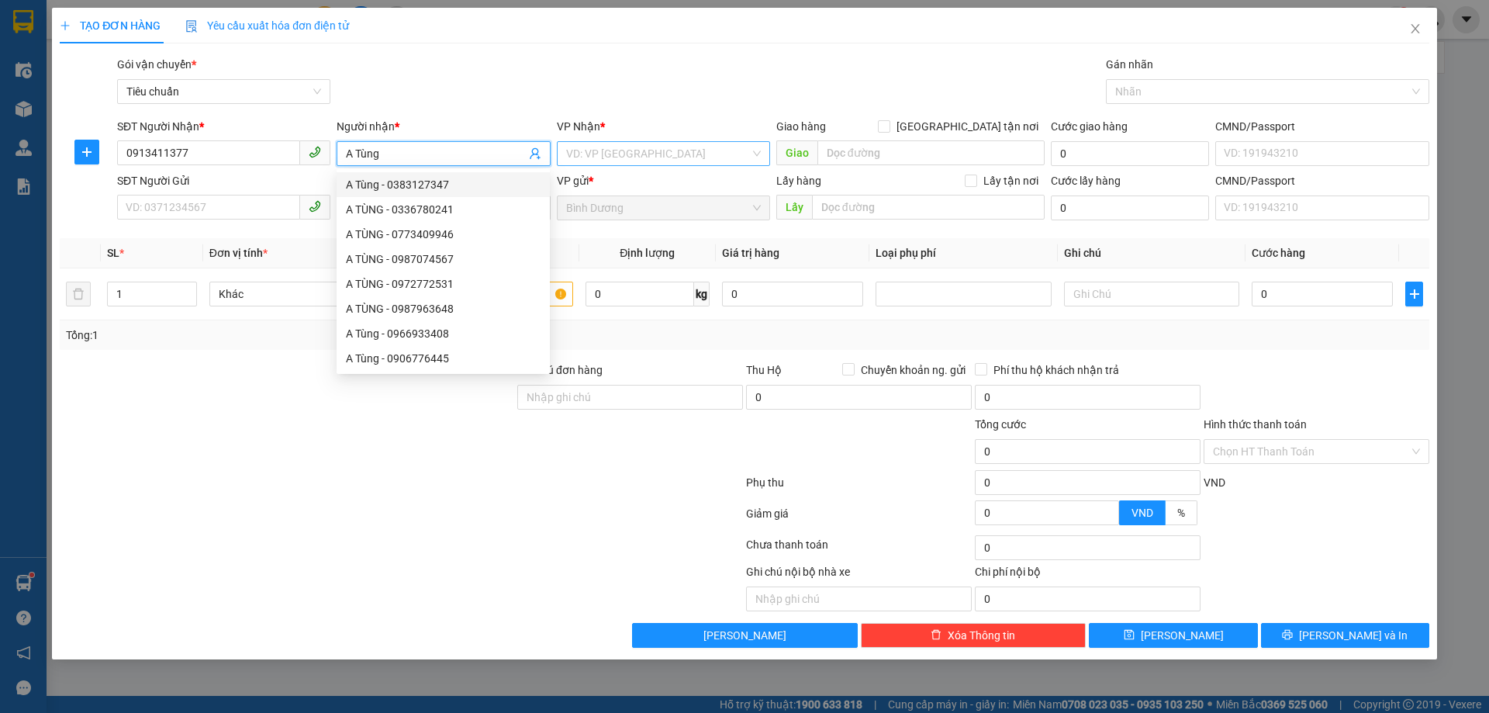
type input "A Tùng"
click at [599, 153] on input "search" at bounding box center [658, 153] width 184 height 23
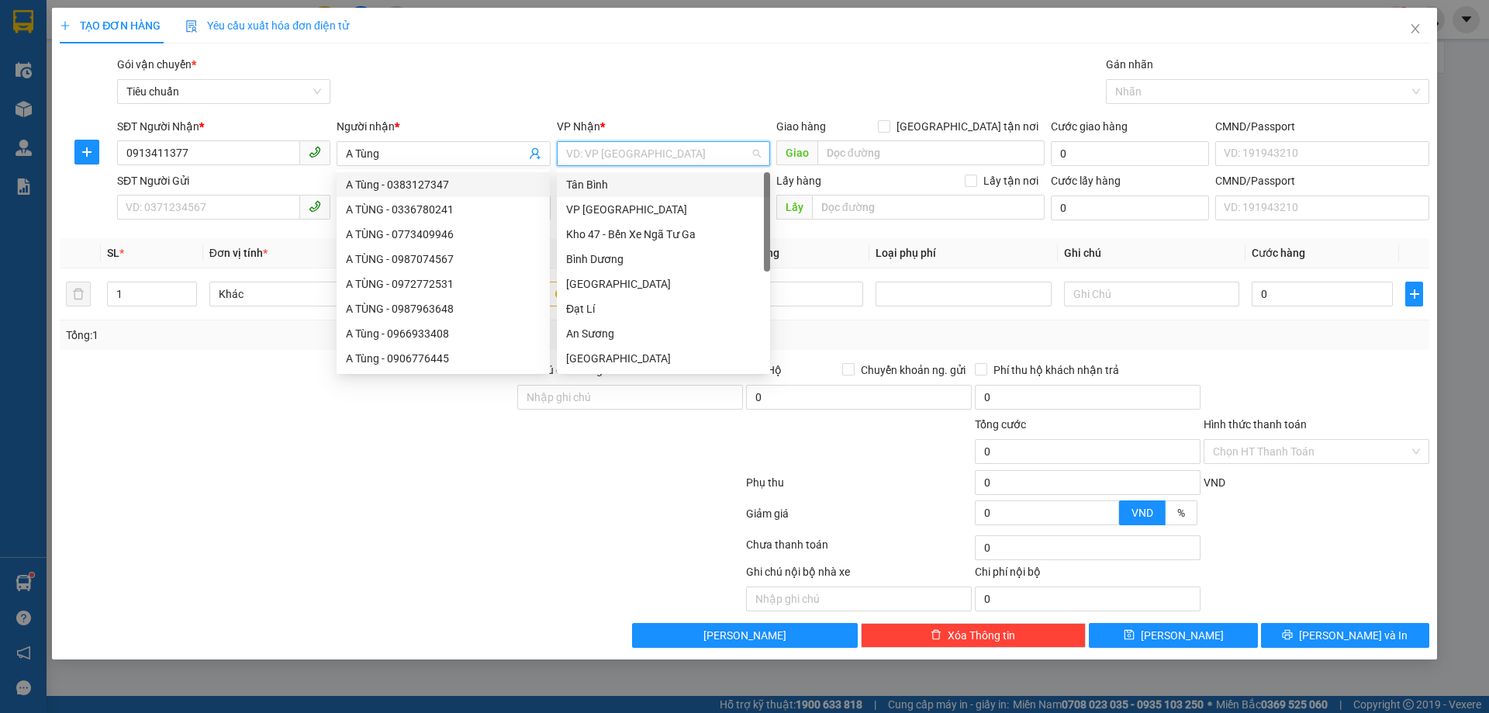
click at [599, 153] on input "search" at bounding box center [658, 153] width 184 height 23
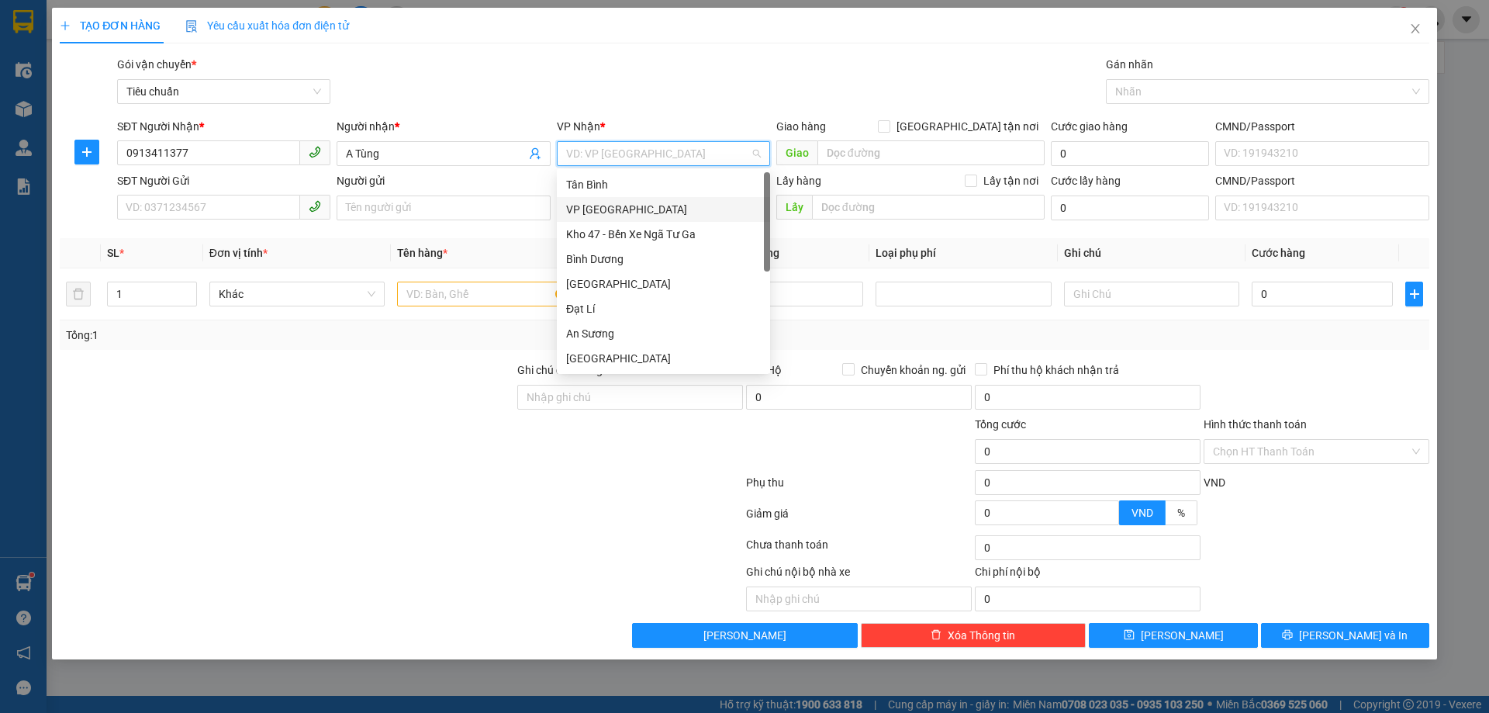
scroll to position [124, 0]
click at [628, 264] on div "Hai Bà Trưng" at bounding box center [663, 258] width 195 height 17
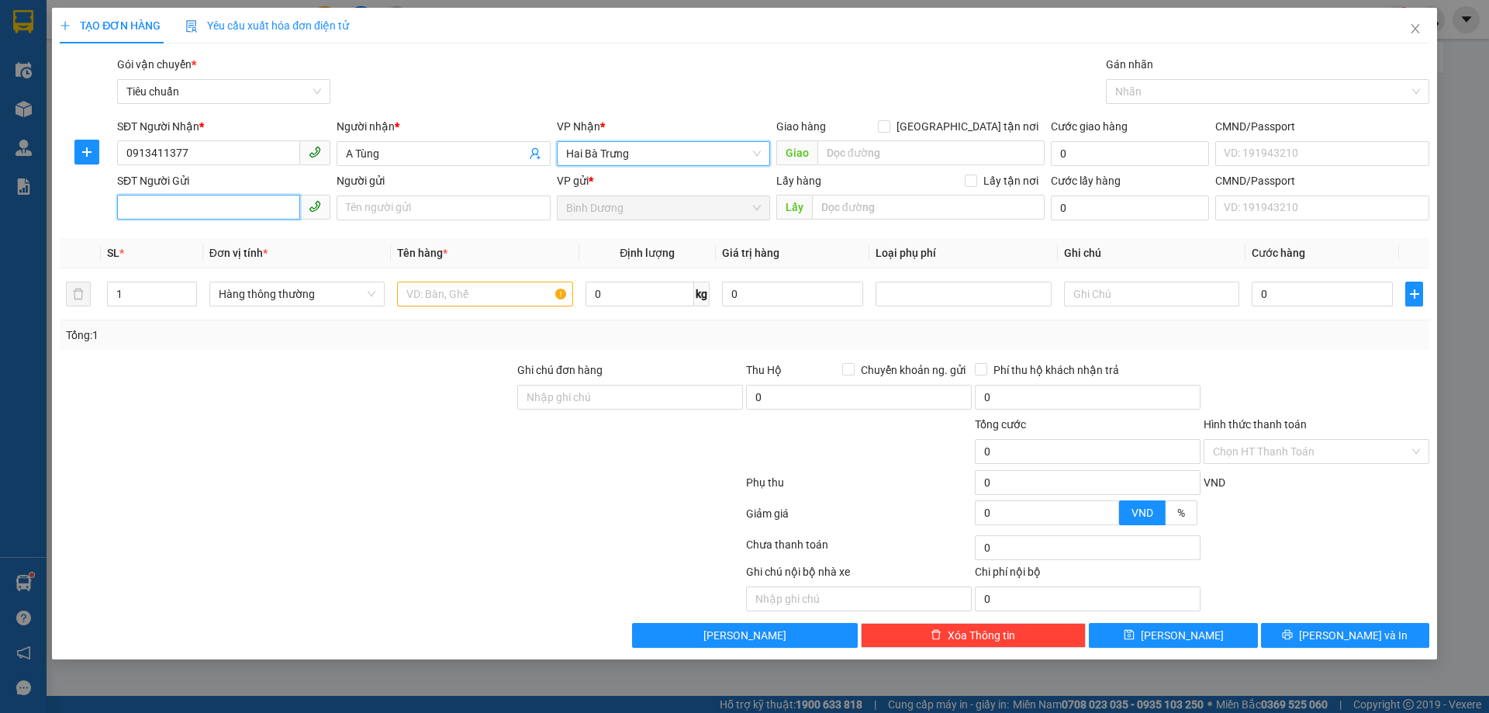
click at [220, 211] on input "SĐT Người Gửi" at bounding box center [208, 207] width 183 height 25
click at [220, 210] on input "SĐT Người Gửi" at bounding box center [208, 207] width 183 height 25
type input "19"
click at [298, 356] on div "Transit Pickup Surcharge Ids Transit Deliver Surcharge Ids Transit Deliver Surc…" at bounding box center [744, 352] width 1369 height 592
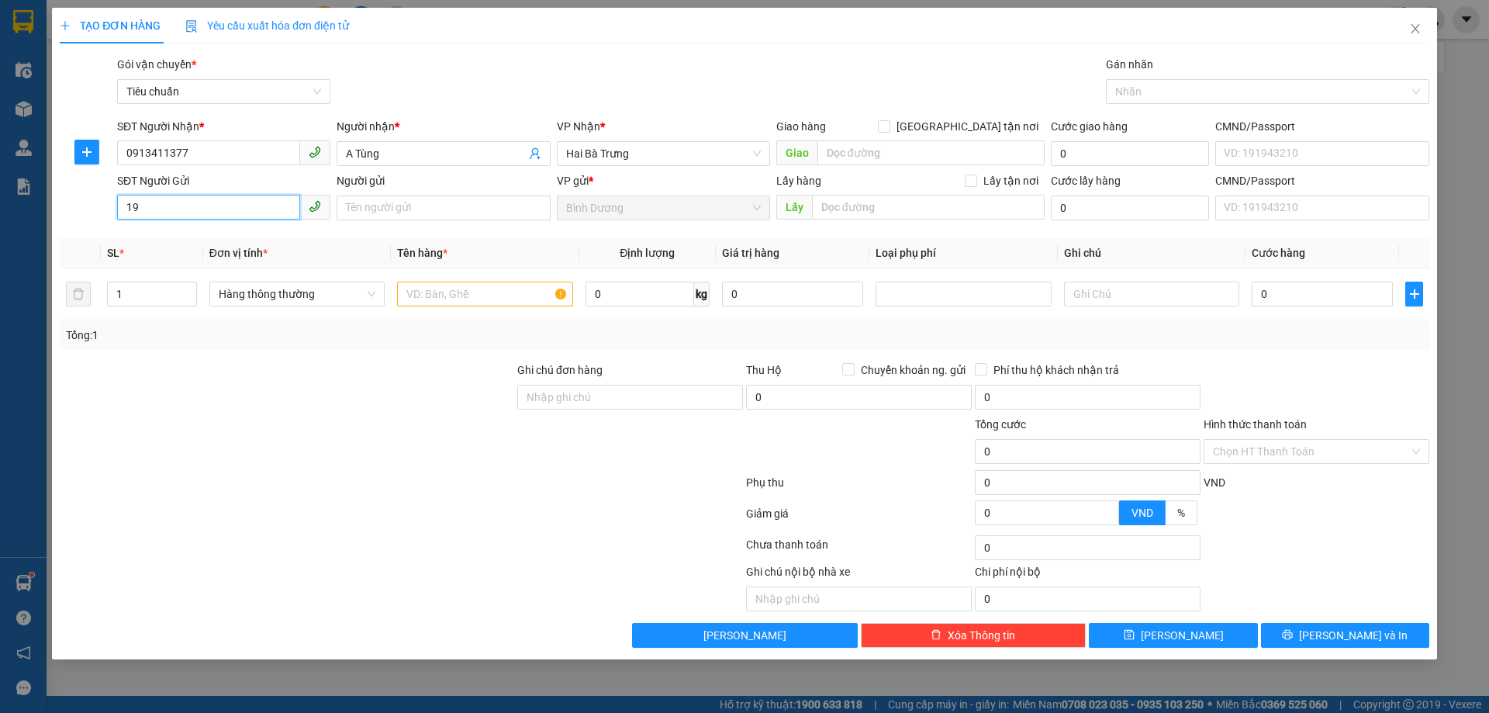
click at [199, 207] on input "19" at bounding box center [208, 207] width 183 height 25
click at [206, 216] on input "SĐT Người Gửi" at bounding box center [208, 207] width 183 height 25
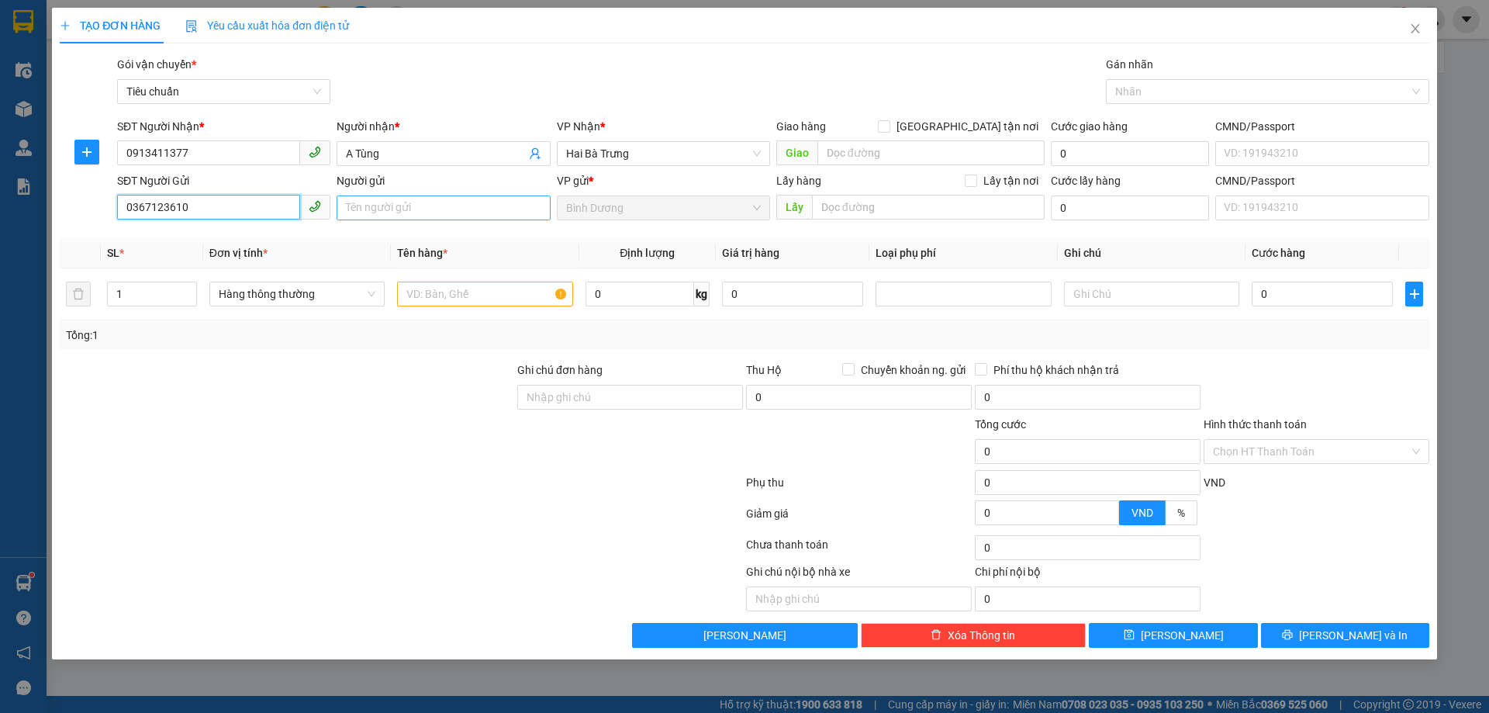
type input "0367123610"
click at [365, 205] on input "Người gửi" at bounding box center [443, 207] width 213 height 25
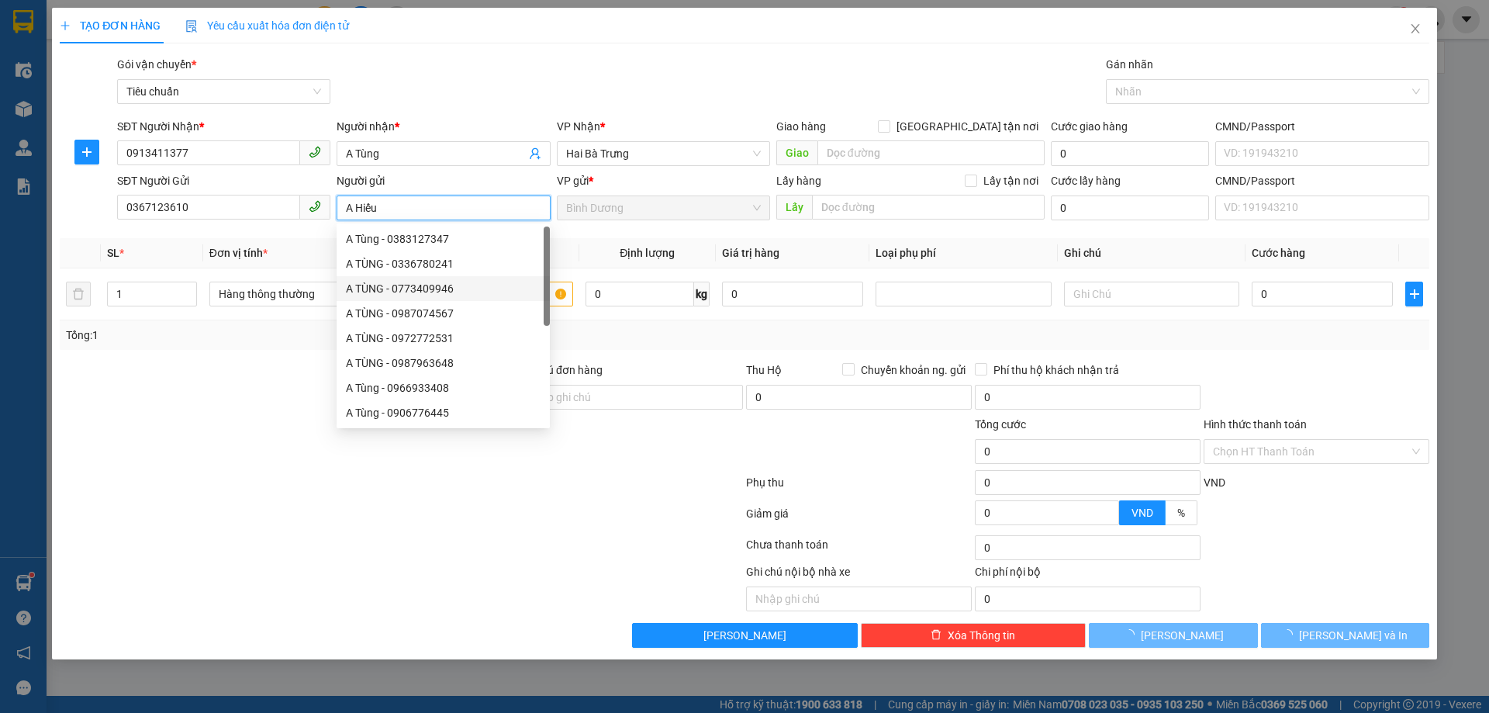
type input "A Hiếu"
click at [224, 385] on div at bounding box center [287, 388] width 458 height 54
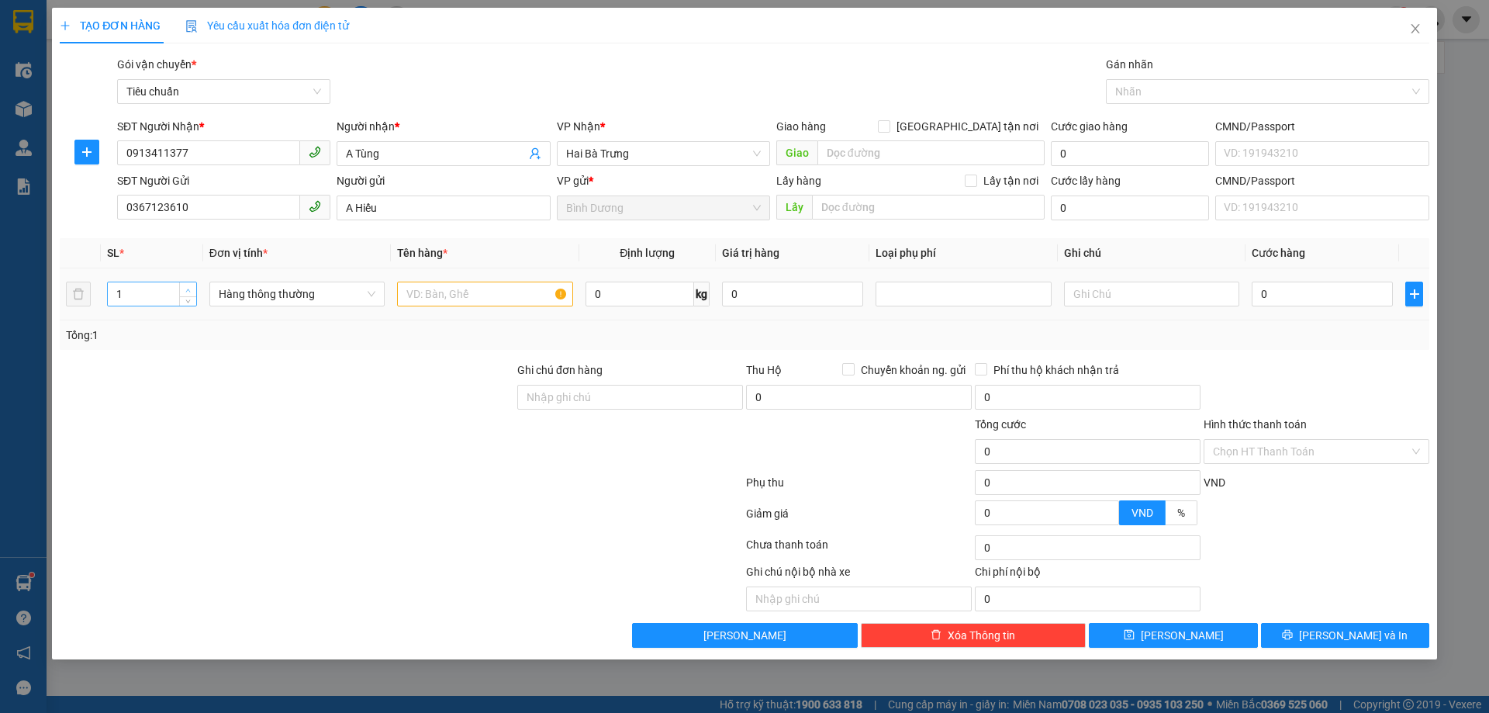
type input "2"
click at [185, 288] on icon "up" at bounding box center [187, 290] width 5 height 5
click at [506, 300] on input "text" at bounding box center [484, 293] width 175 height 25
type input "TỦ ĐIỆN"
click at [1114, 299] on input "text" at bounding box center [1151, 293] width 175 height 25
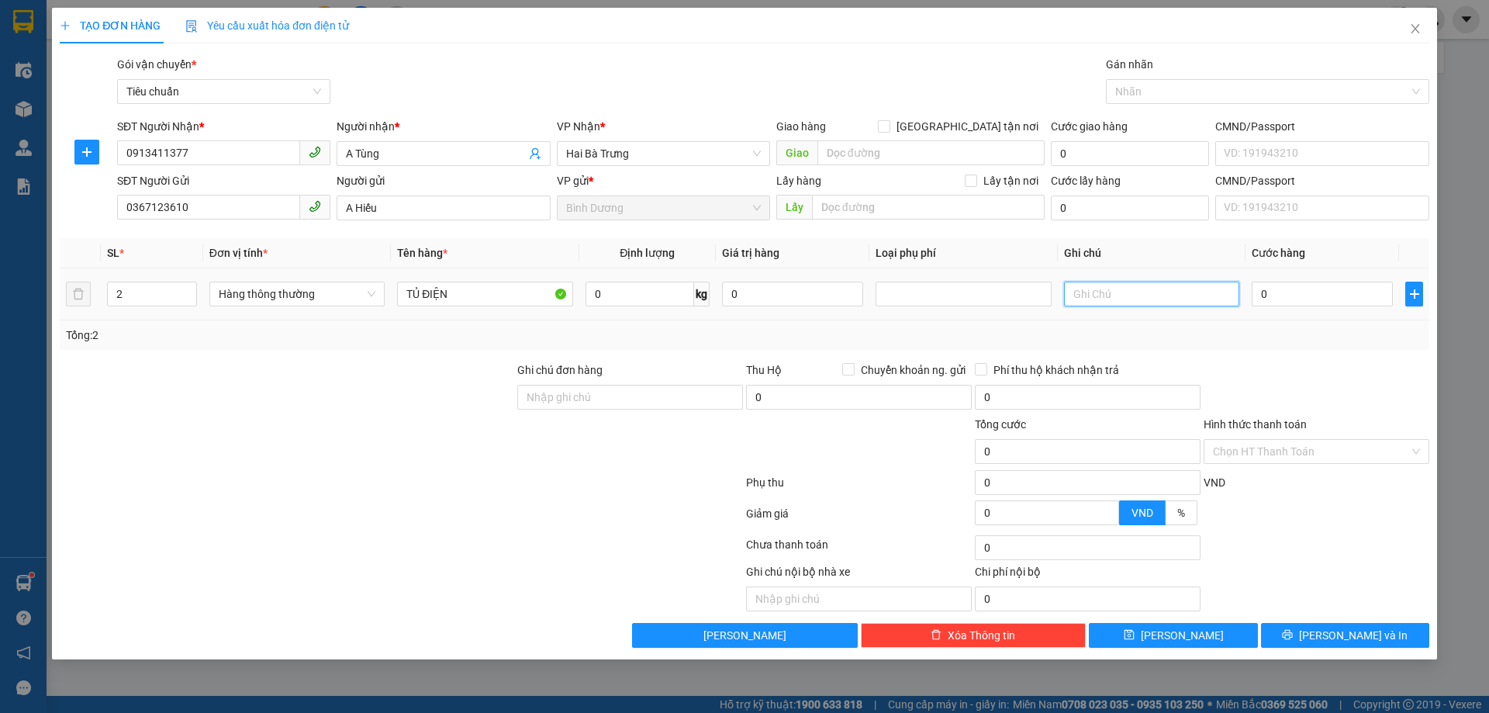
type input "@"
type input "2 KIỆN TRẮNG BBC"
drag, startPoint x: 1168, startPoint y: 330, endPoint x: 1231, endPoint y: 309, distance: 66.9
click at [1169, 330] on div "Tổng: 2" at bounding box center [744, 334] width 1357 height 17
click at [1255, 295] on input "0" at bounding box center [1322, 293] width 141 height 25
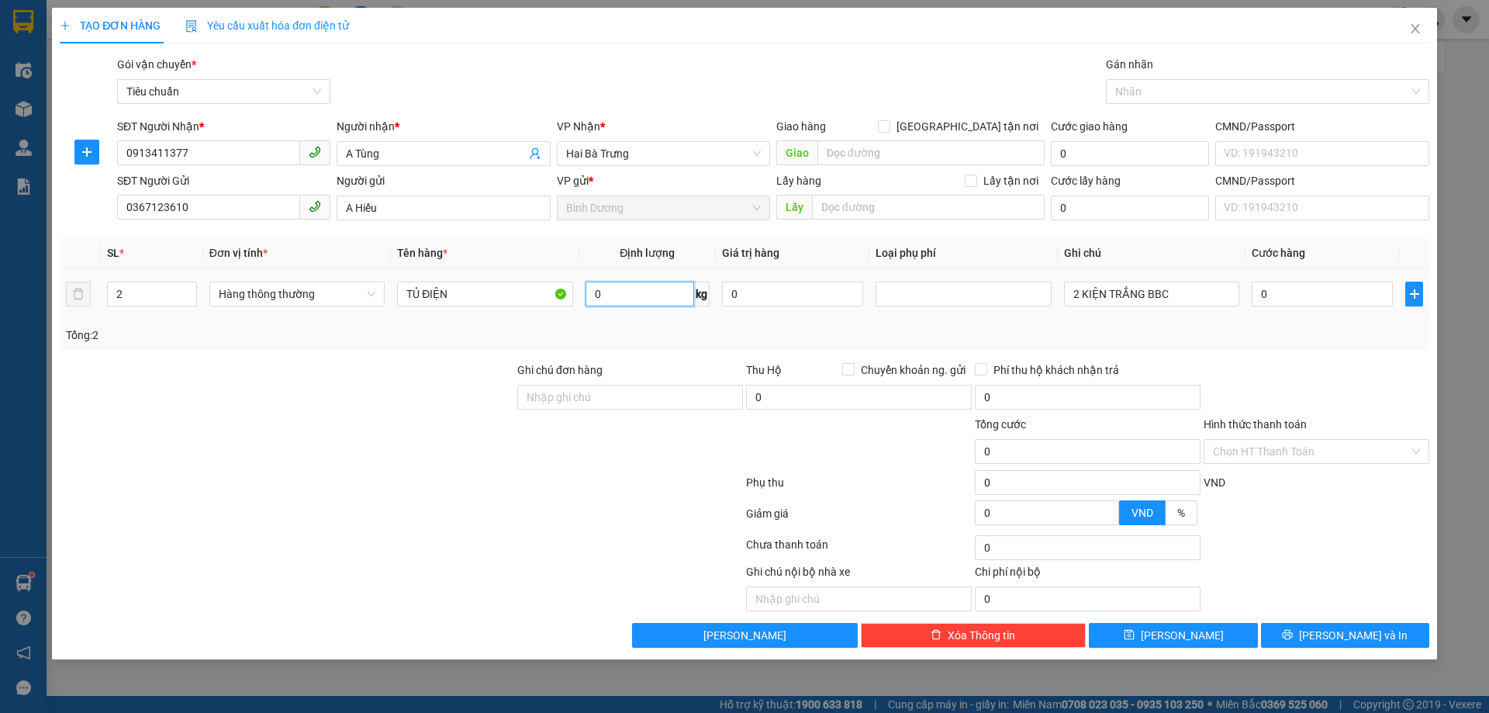
click at [650, 301] on input "0" at bounding box center [639, 293] width 109 height 25
type input "19"
drag, startPoint x: 957, startPoint y: 319, endPoint x: 965, endPoint y: 319, distance: 8.5
click at [958, 319] on td at bounding box center [963, 294] width 188 height 52
type input "55.000"
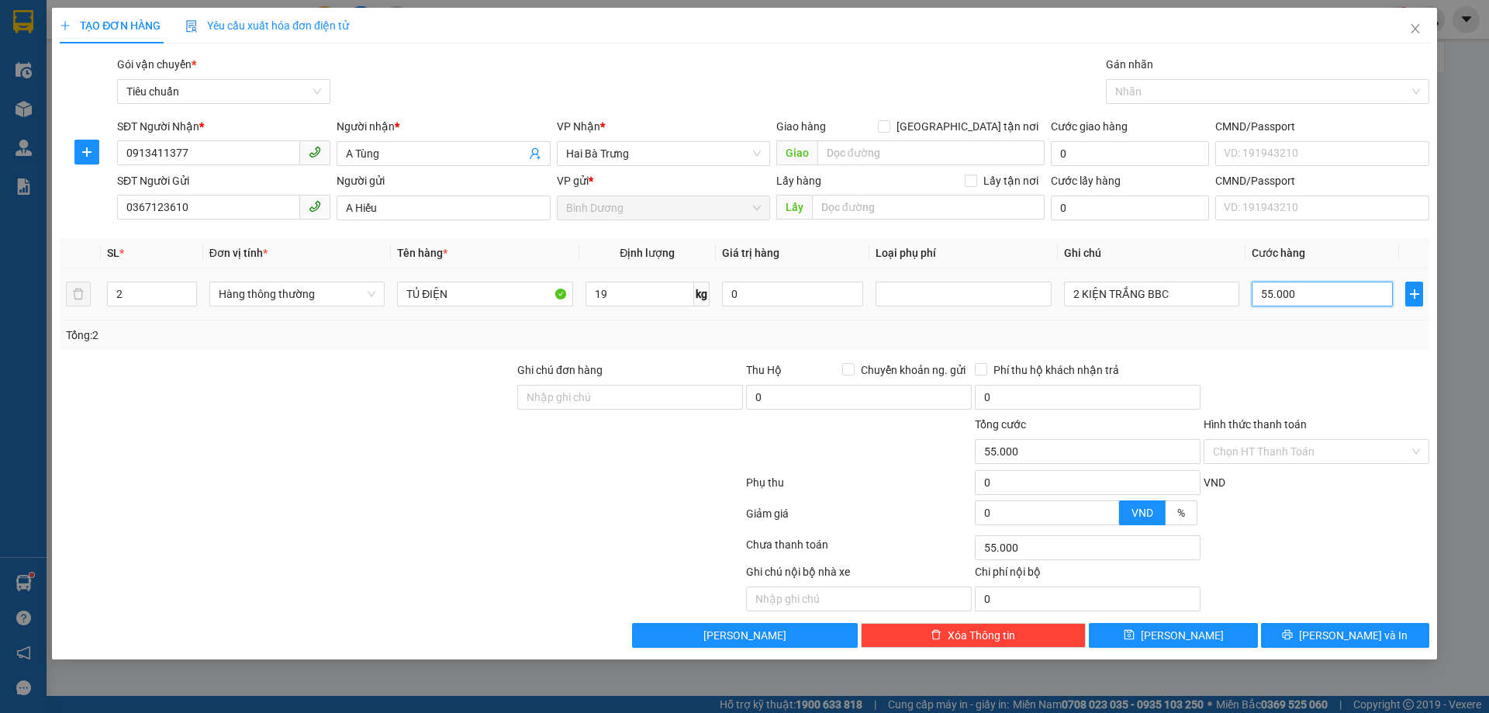
type input "55.000"
click at [1265, 288] on input "55.000" at bounding box center [1322, 293] width 141 height 25
type input "1"
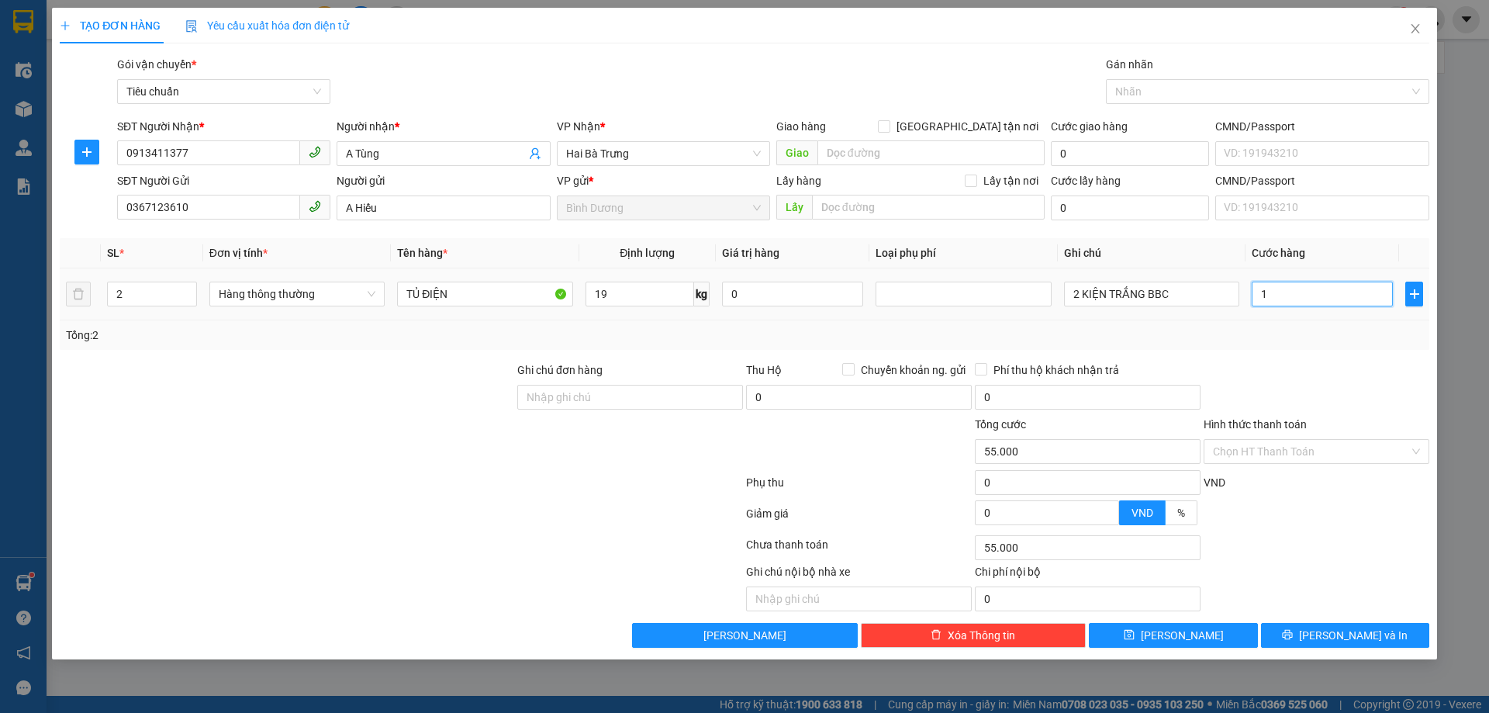
type input "1"
type input "11"
type input "110"
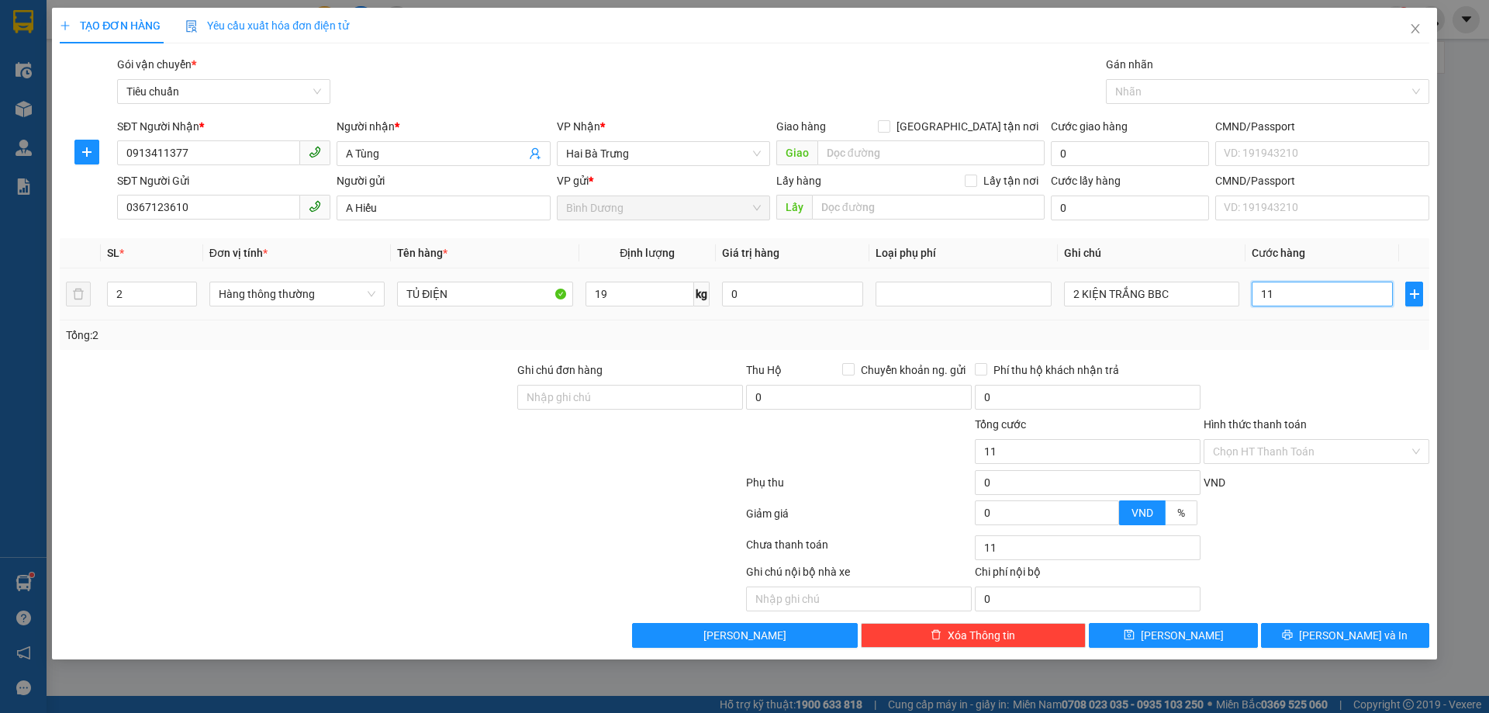
type input "110"
click at [1315, 340] on div "Tổng: 2" at bounding box center [744, 334] width 1357 height 17
type input "110.000"
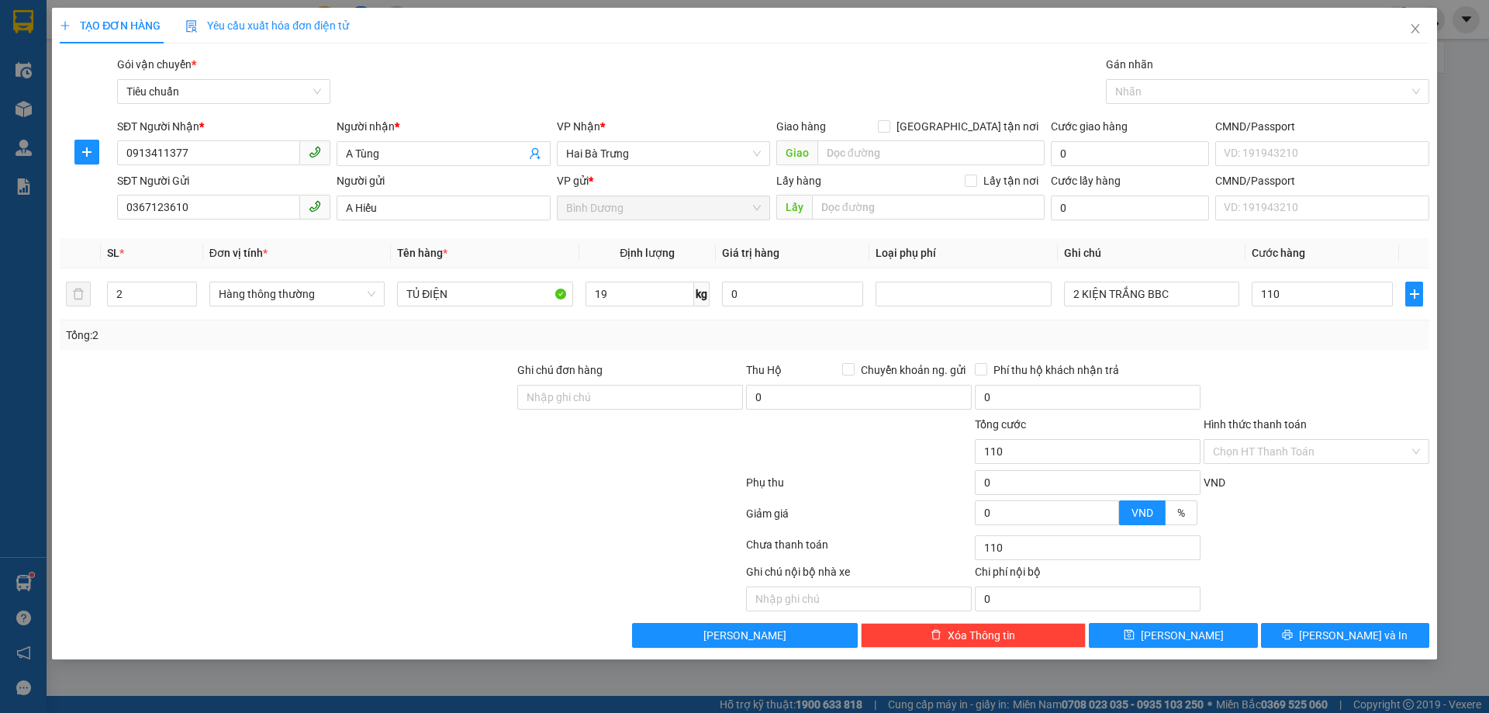
type input "110.000"
click at [1355, 633] on span "[PERSON_NAME] và In" at bounding box center [1353, 635] width 109 height 17
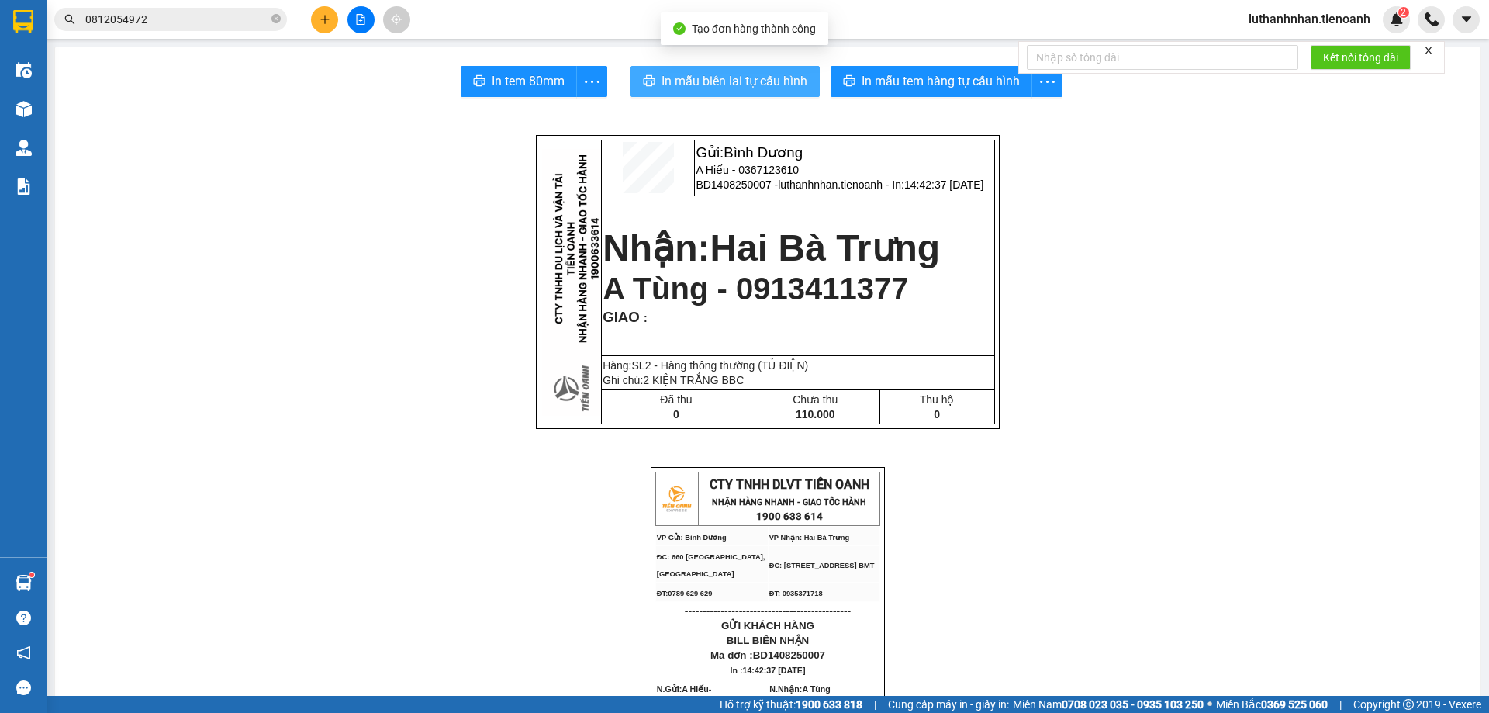
click at [770, 79] on span "In mẫu biên lai tự cấu hình" at bounding box center [734, 80] width 146 height 19
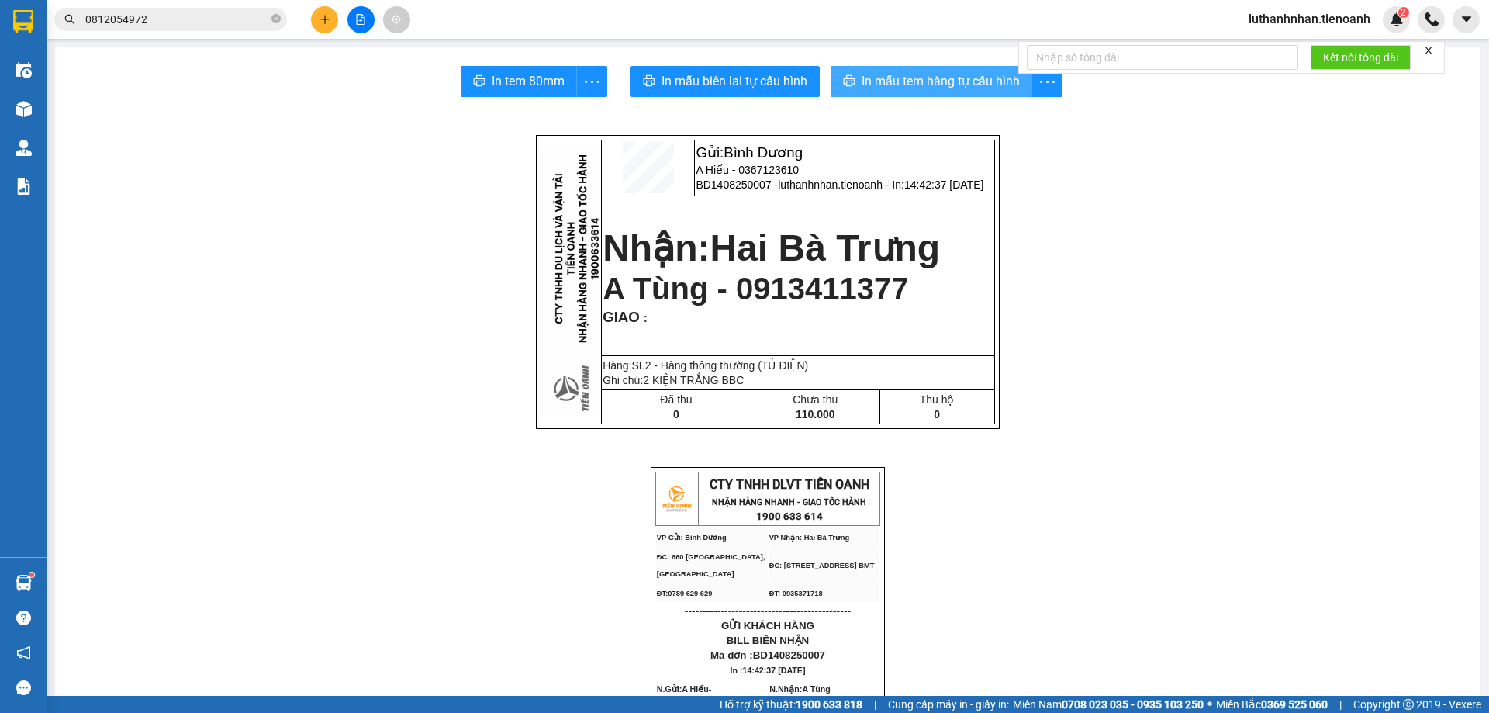
click at [941, 89] on span "In mẫu tem hàng tự cấu hình" at bounding box center [940, 80] width 158 height 19
click at [316, 22] on button at bounding box center [324, 19] width 27 height 27
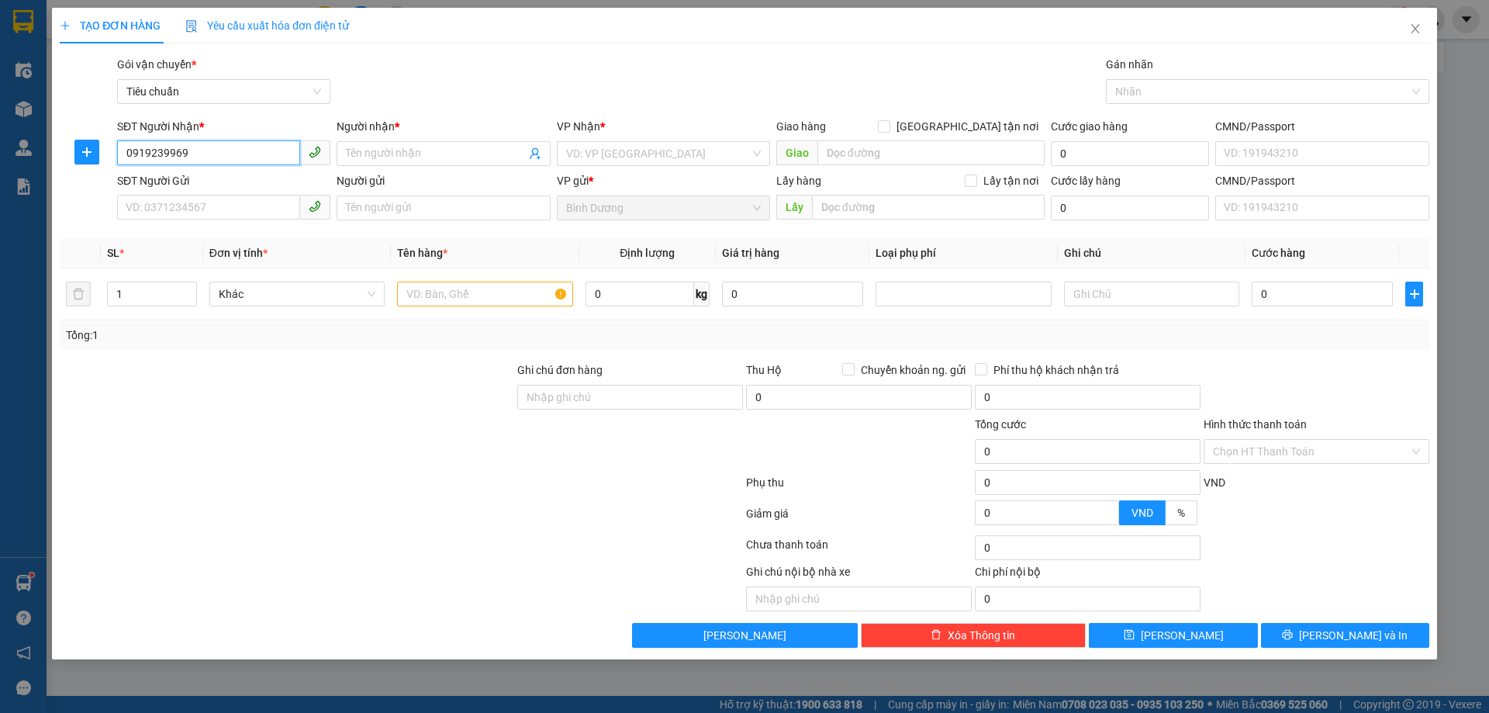
click at [150, 152] on input "0919239969" at bounding box center [208, 152] width 183 height 25
type input "0919239969"
click at [404, 152] on input "Người nhận *" at bounding box center [435, 153] width 179 height 17
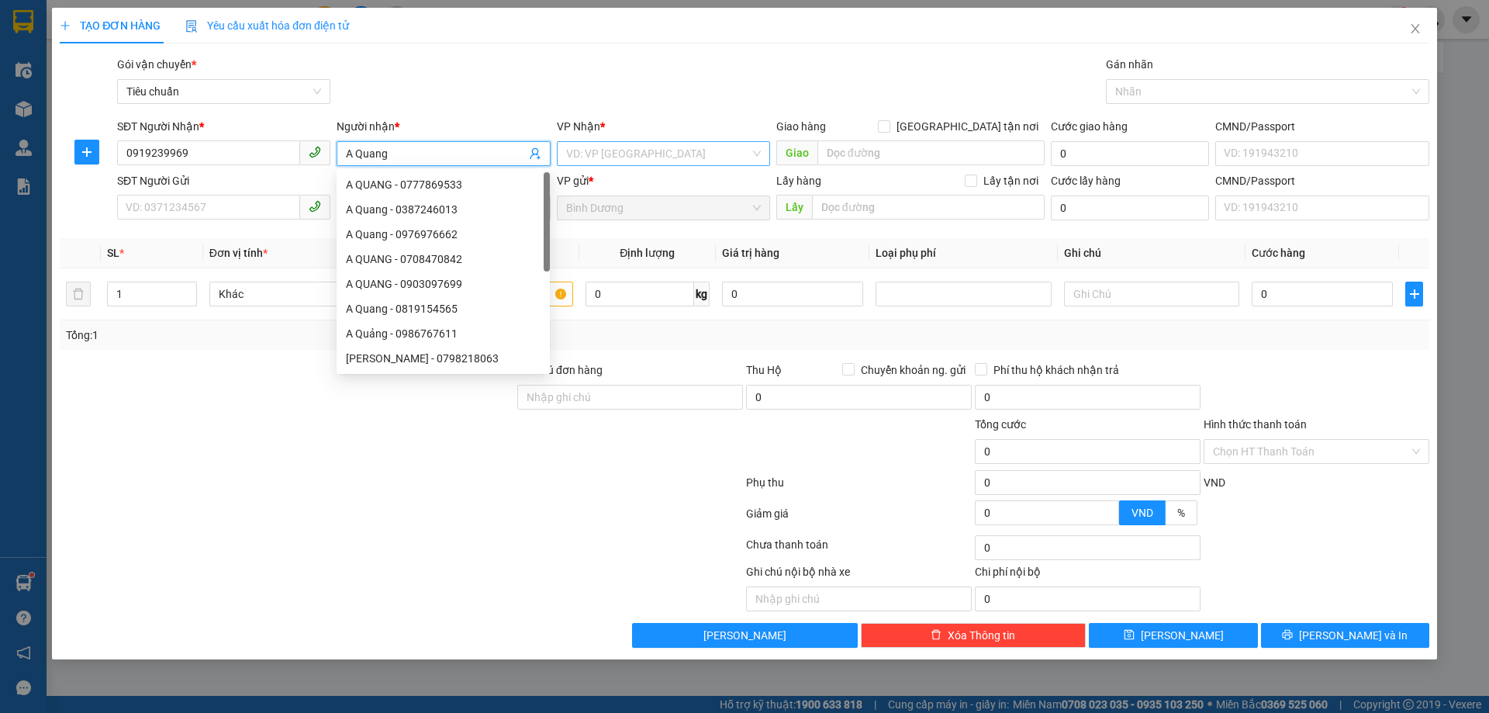
type input "A Quang"
click at [602, 150] on input "search" at bounding box center [658, 153] width 184 height 23
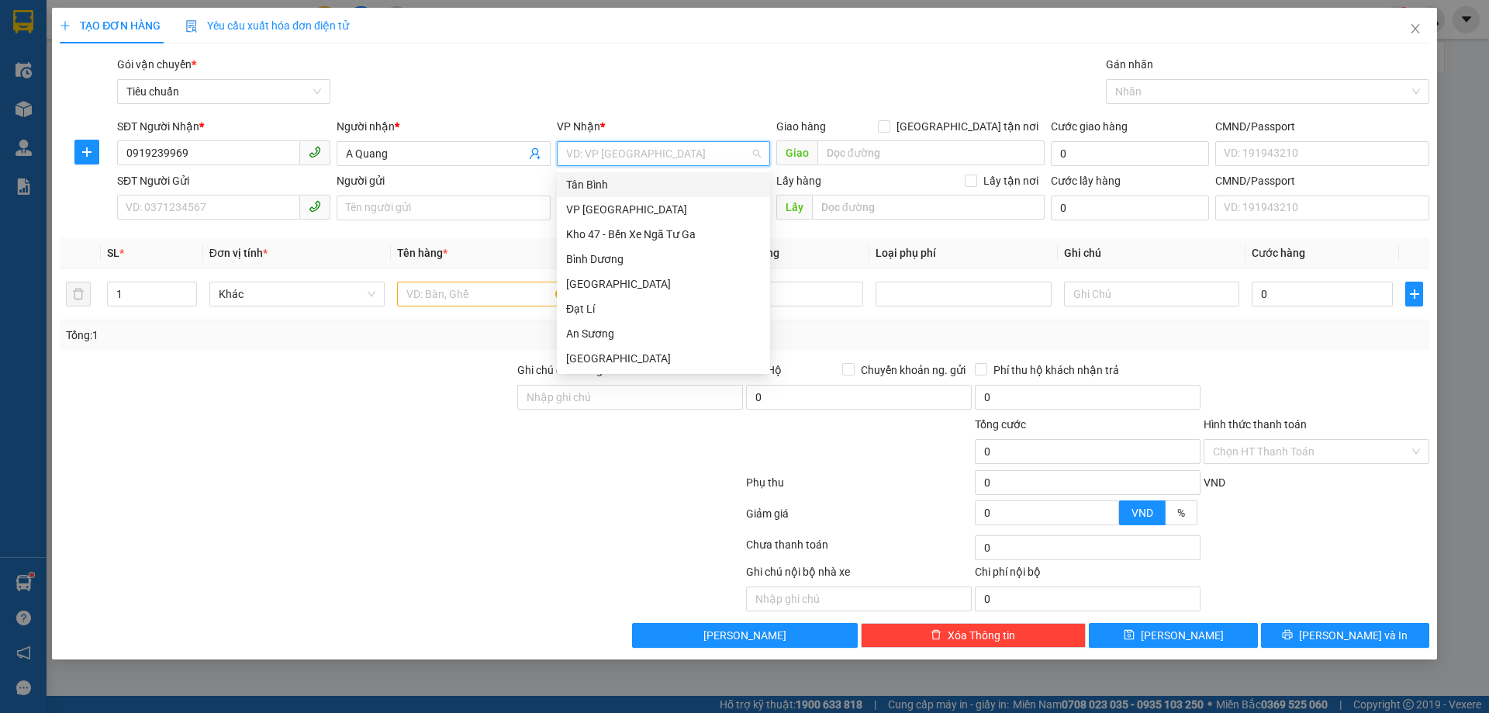
click at [612, 153] on input "search" at bounding box center [658, 153] width 184 height 23
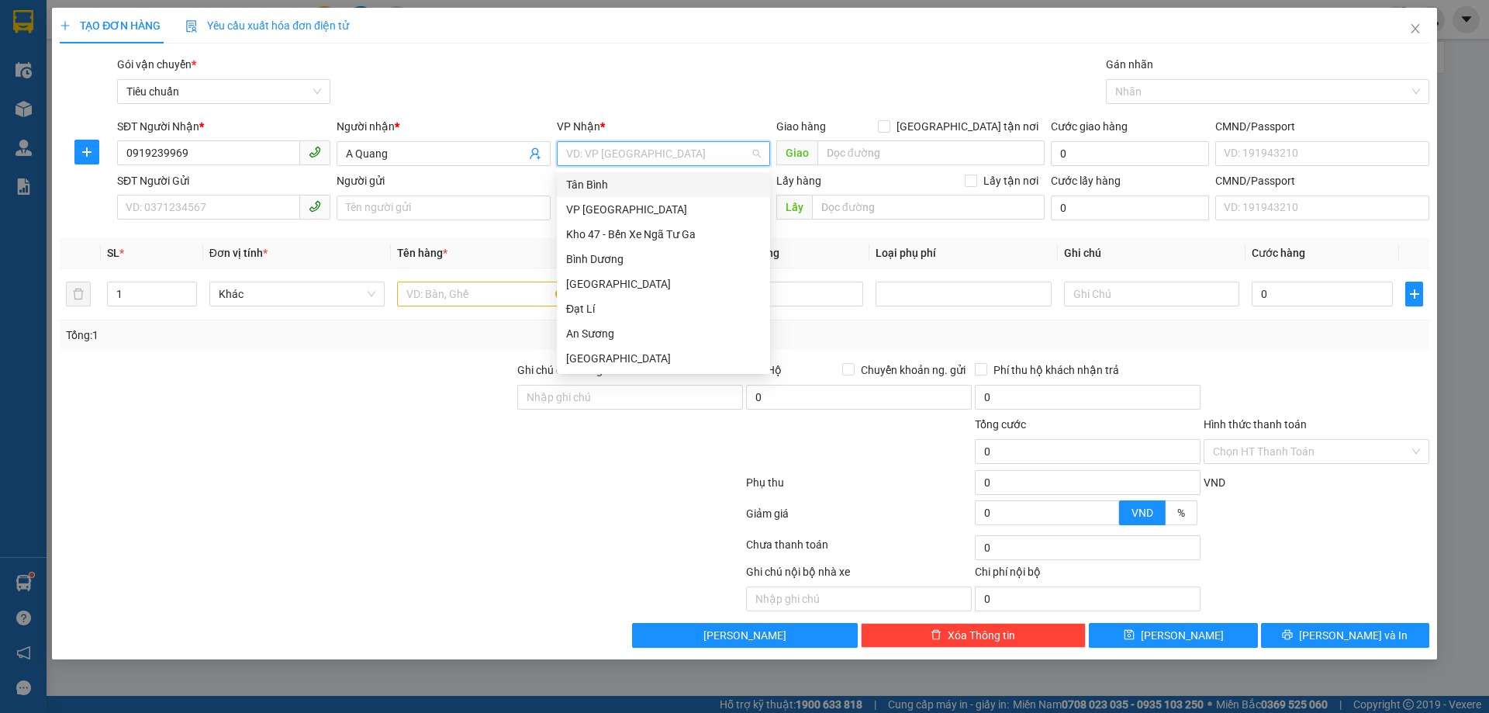
click at [612, 153] on input "search" at bounding box center [658, 153] width 184 height 23
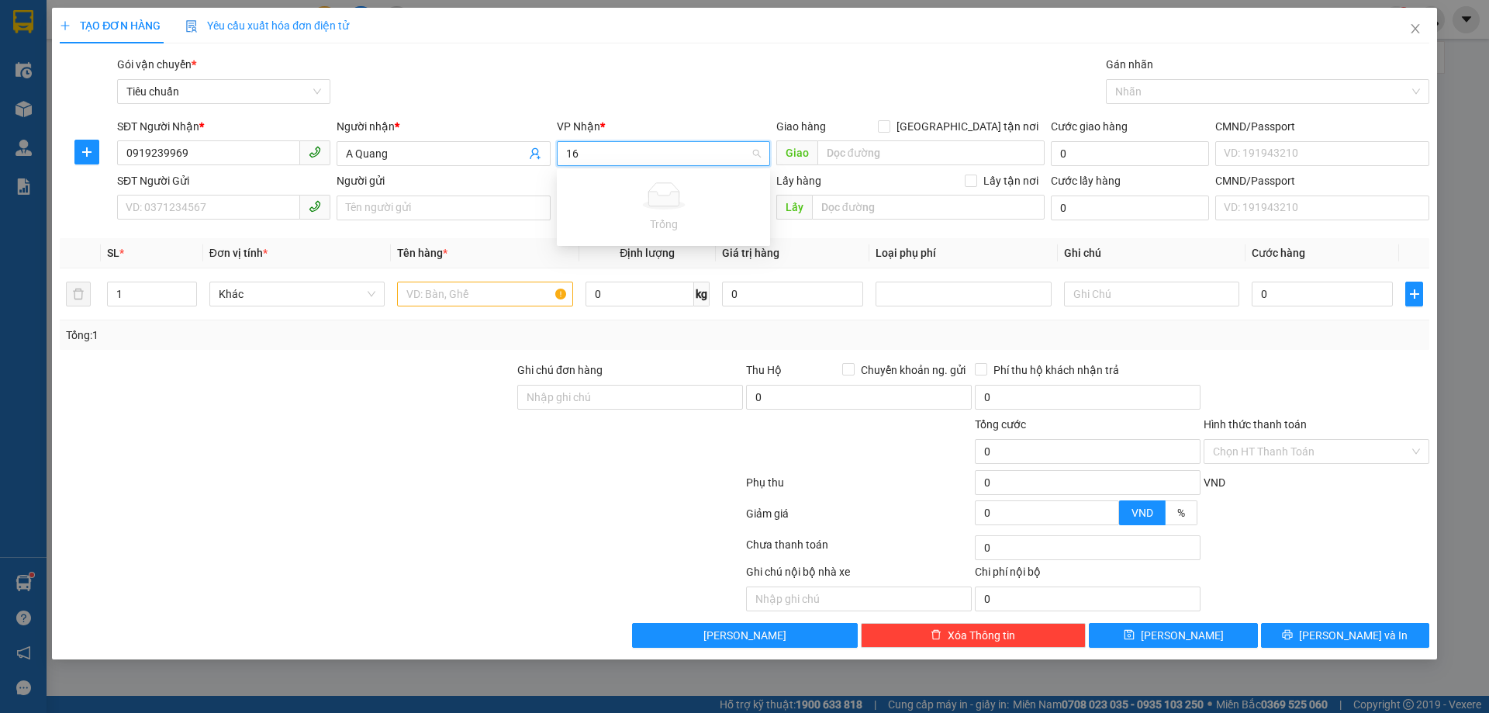
type input "1"
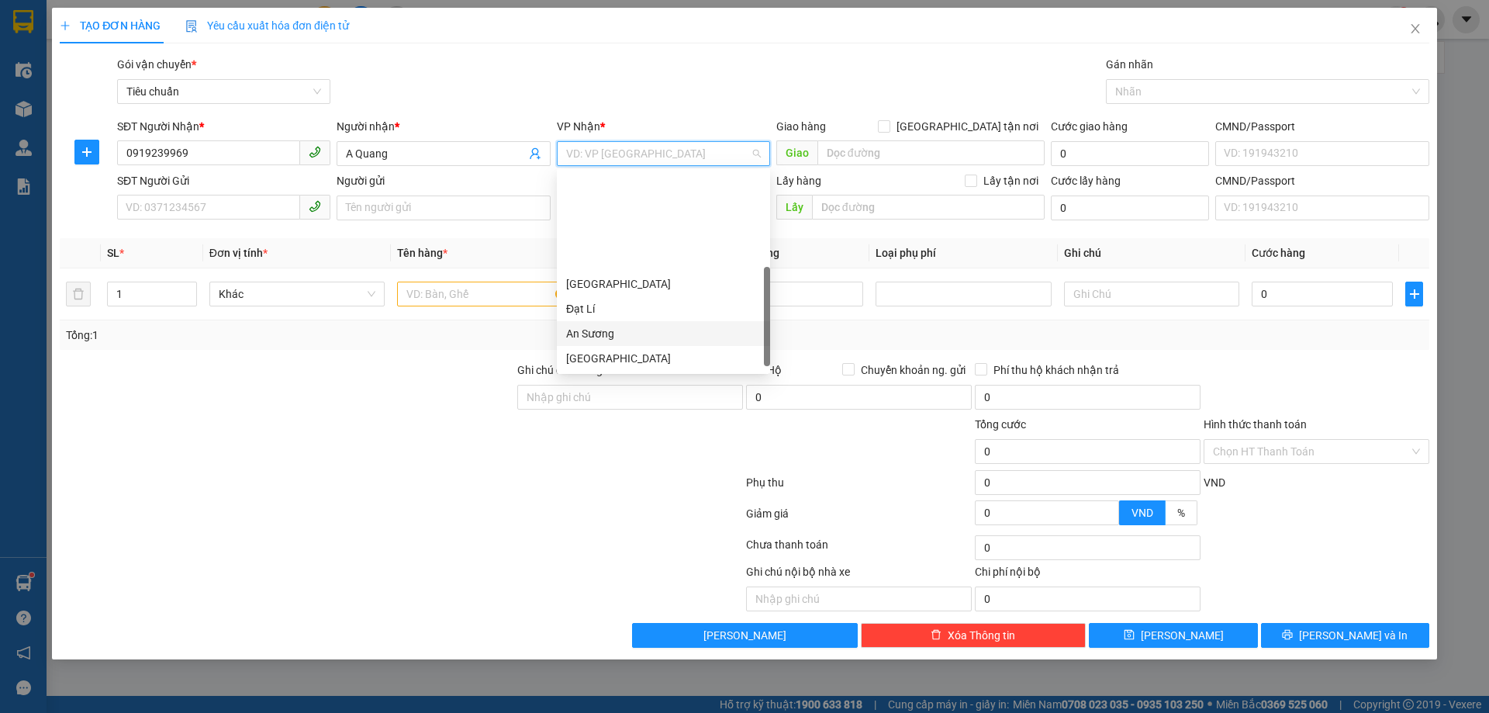
scroll to position [118, 0]
click at [613, 265] on div "Hai Bà Trưng" at bounding box center [663, 265] width 195 height 17
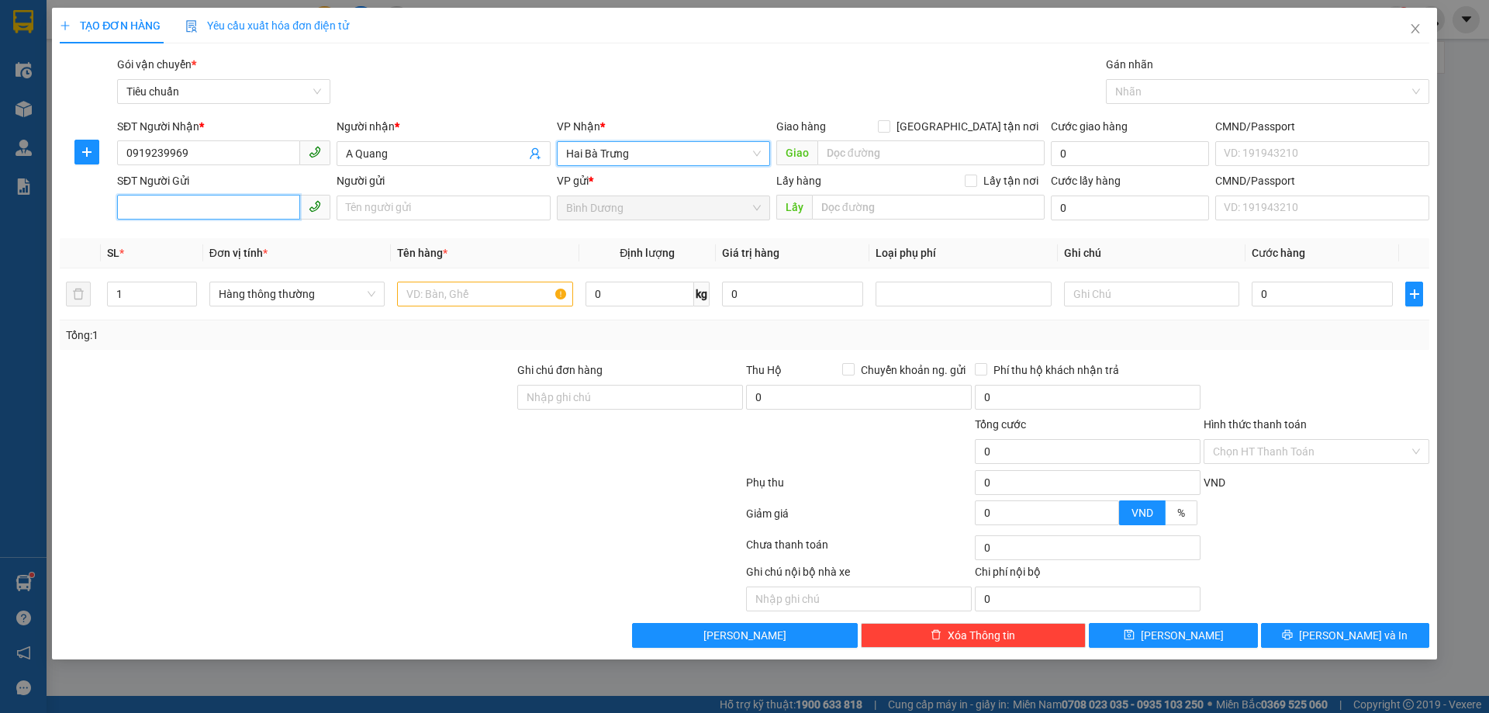
click at [193, 211] on input "SĐT Người Gửi" at bounding box center [208, 207] width 183 height 25
type input "0938687113"
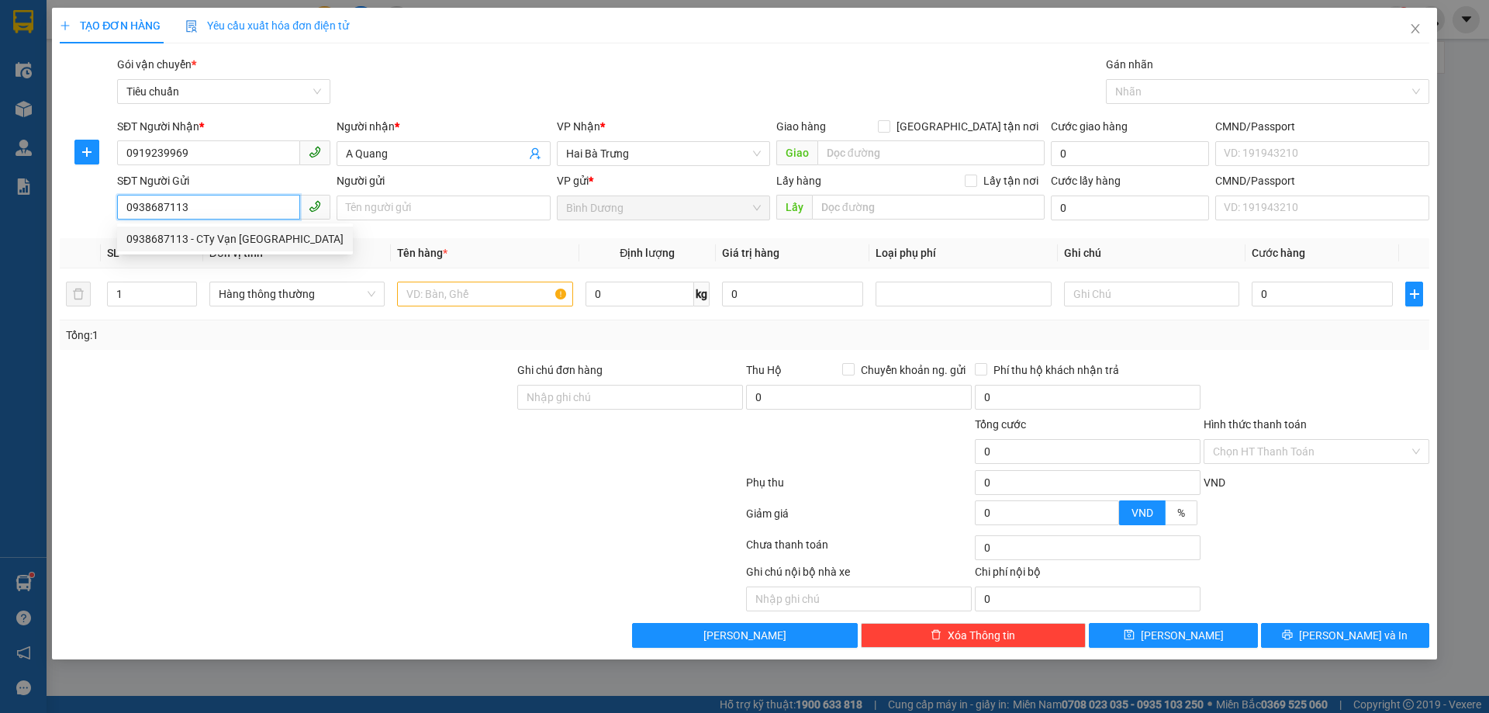
click at [223, 242] on div "0938687113 - CTy Vạn [GEOGRAPHIC_DATA]" at bounding box center [234, 238] width 217 height 17
type input "CTy Vạn [GEOGRAPHIC_DATA]"
type input "70.000"
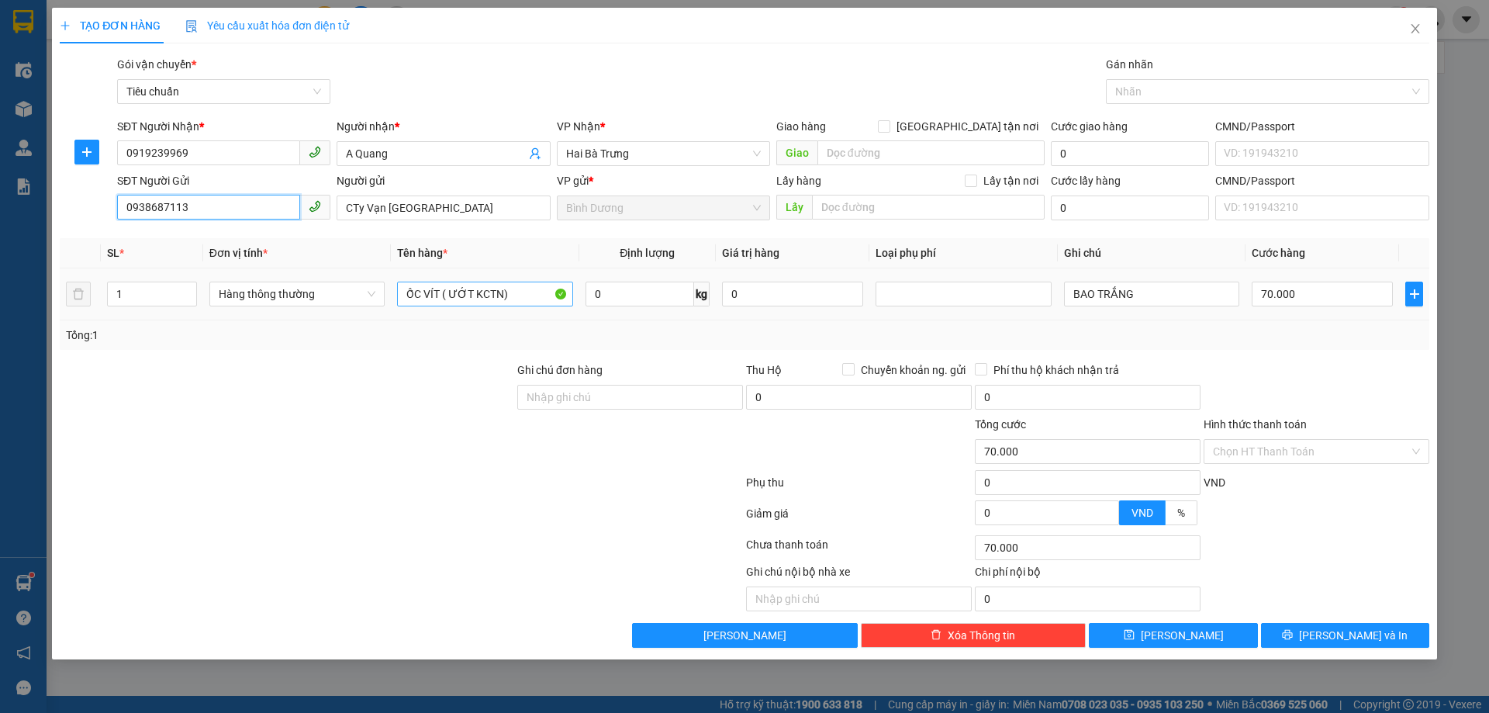
type input "0938687113"
click at [458, 295] on input "ỐC VÍT ( ƯỚT KCTN)" at bounding box center [484, 293] width 175 height 25
type input "30"
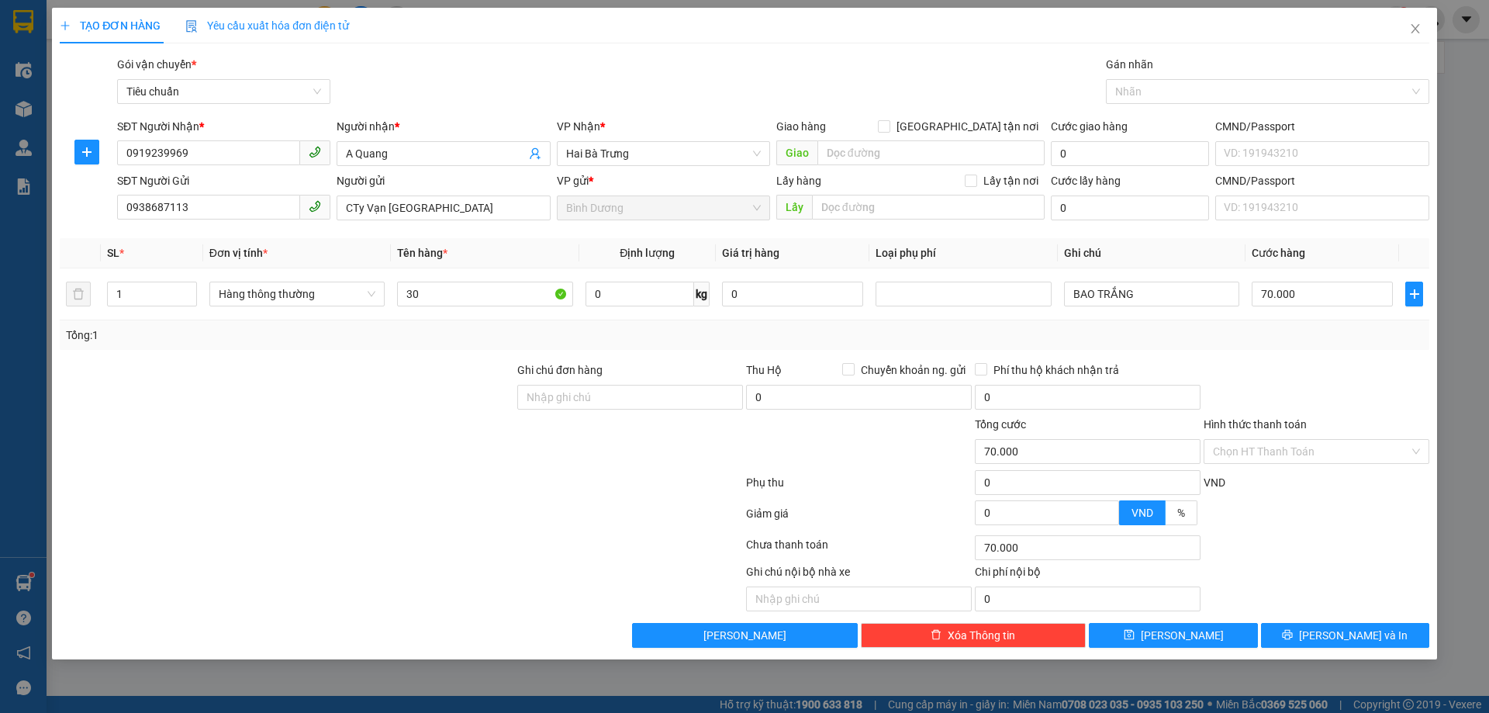
click at [497, 326] on div "Tổng: 1" at bounding box center [320, 334] width 509 height 17
click at [434, 291] on input "30" at bounding box center [484, 293] width 175 height 25
click at [1110, 297] on input "BAO TRẮNG" at bounding box center [1151, 293] width 175 height 25
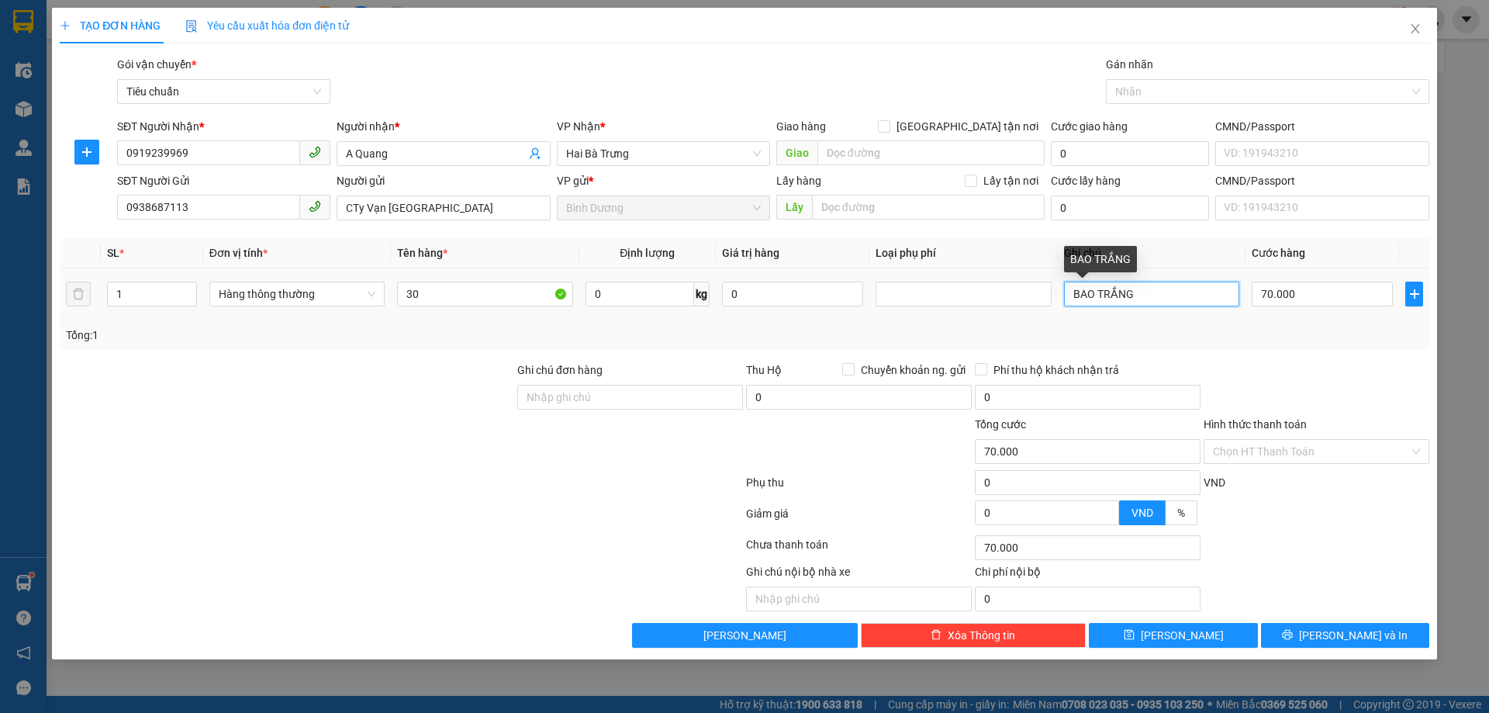
click at [1110, 297] on input "BAO TRẮNG" at bounding box center [1151, 293] width 175 height 25
type input "2"
click at [190, 288] on icon "up" at bounding box center [187, 290] width 5 height 5
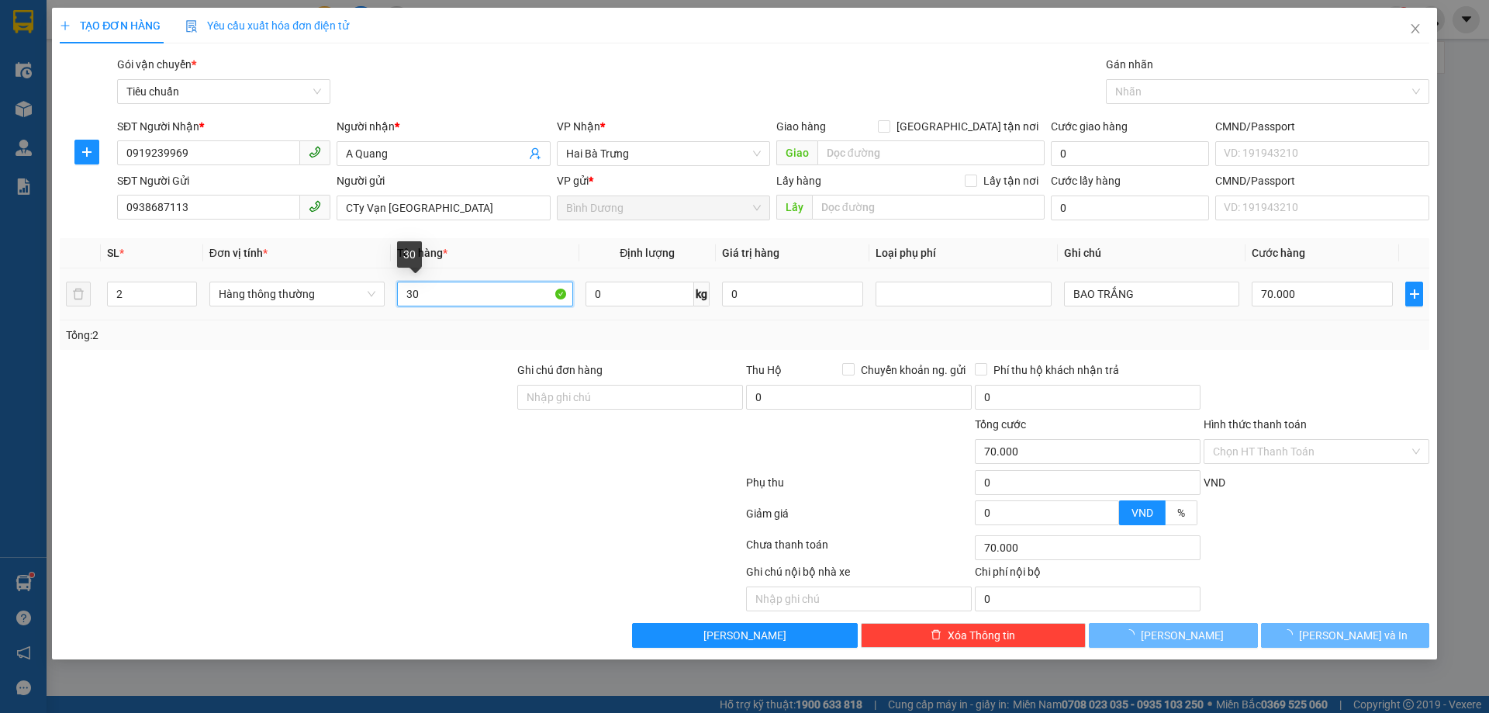
click at [455, 303] on input "30" at bounding box center [484, 293] width 175 height 25
type input "0"
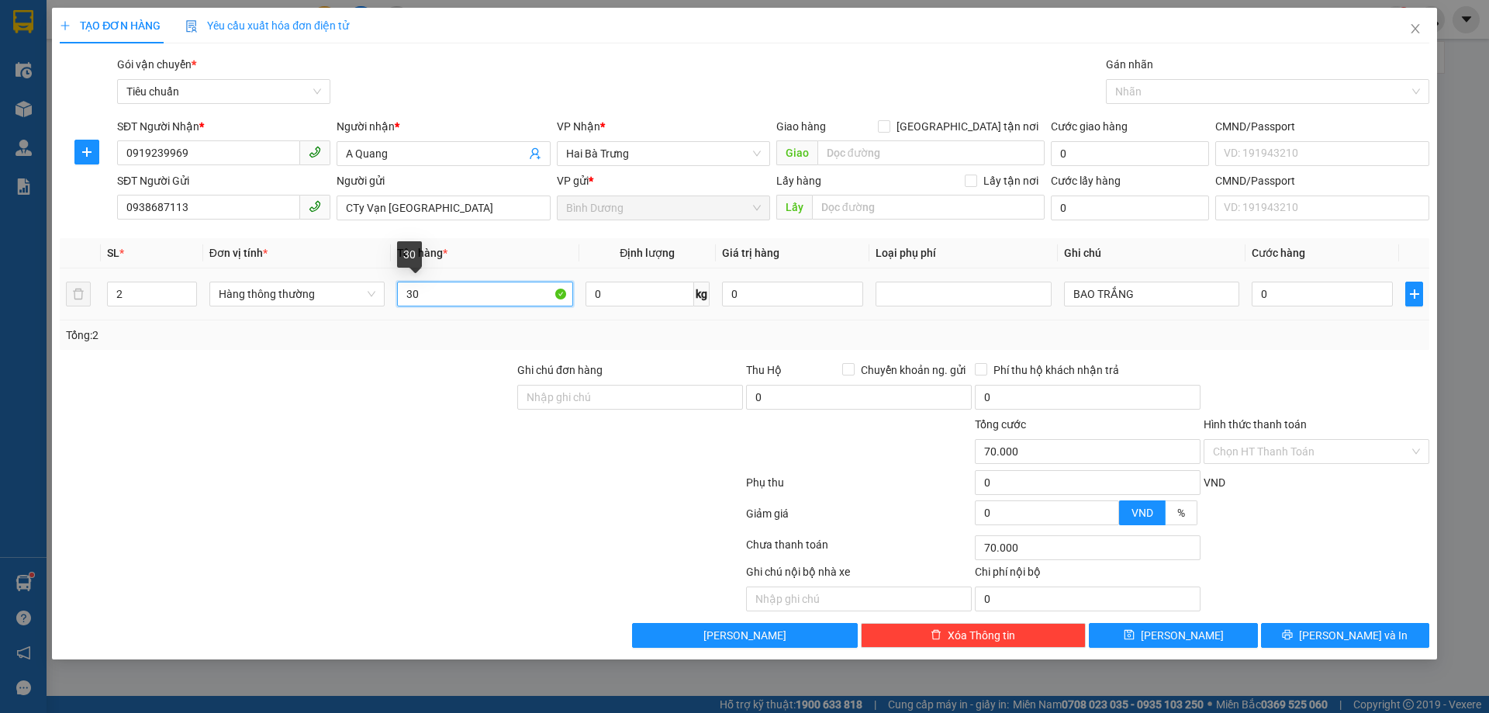
type input "0"
type input "o"
type input "ô"
type input "ố"
type input "O"
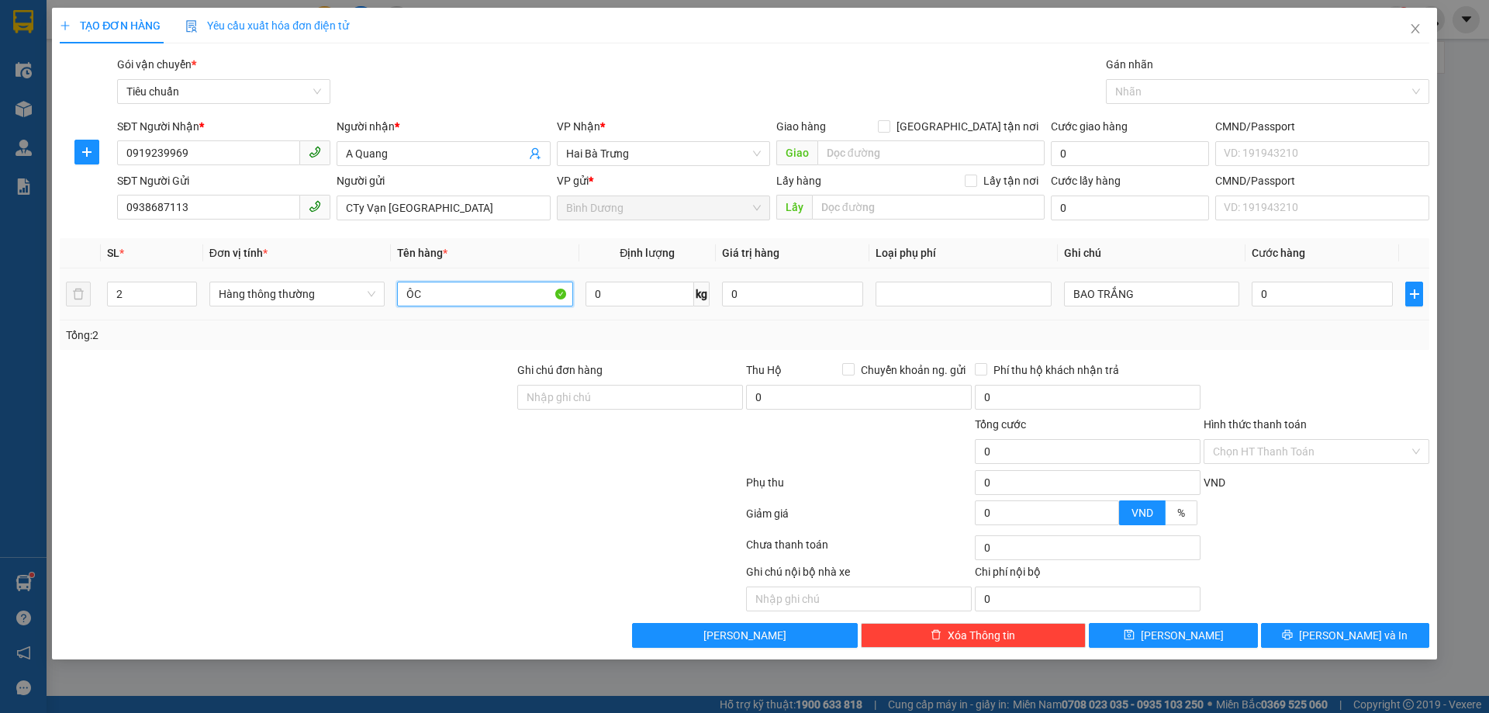
type input "Ô"
type input "ỐC VÍT"
click at [622, 295] on input "0" at bounding box center [639, 293] width 109 height 25
type input "26"
click at [651, 333] on div "Tổng: 2" at bounding box center [744, 334] width 1357 height 17
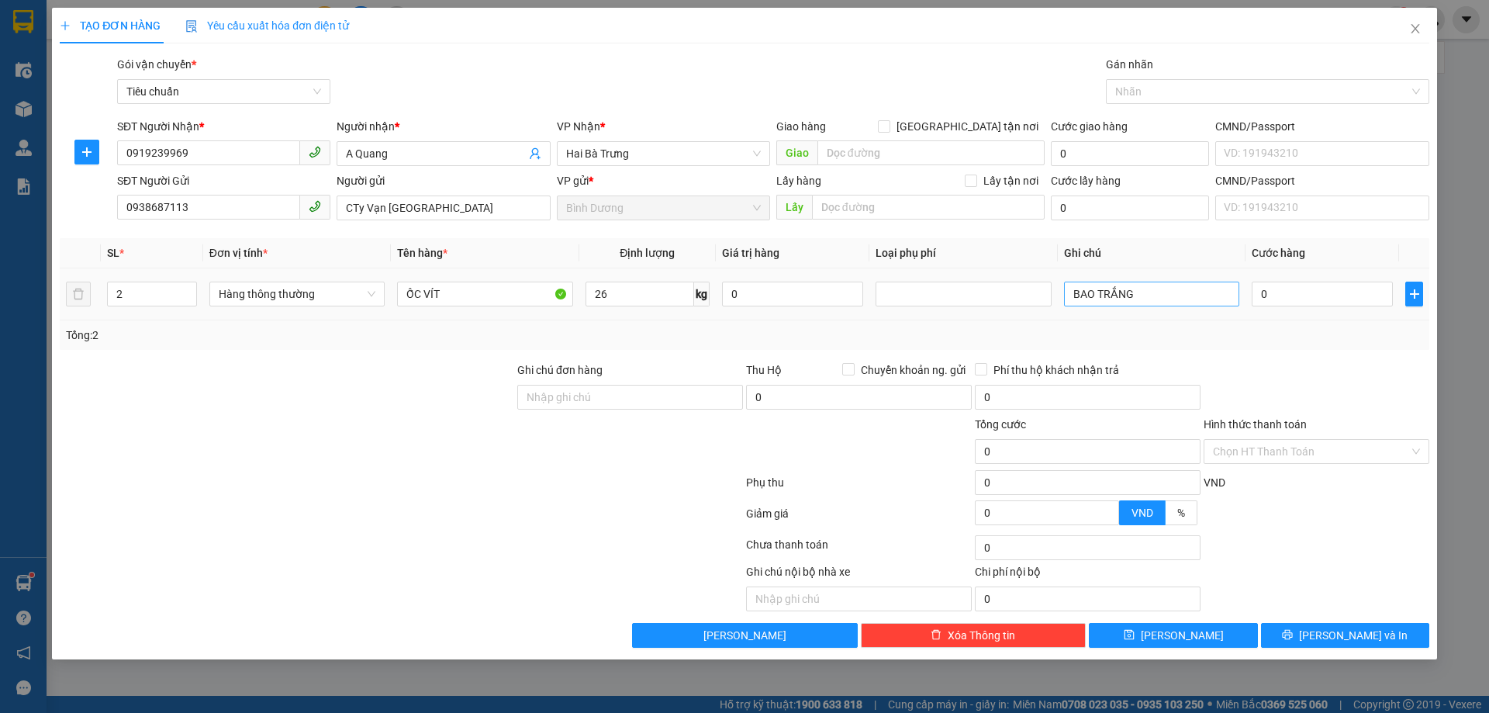
type input "65.000"
click at [1138, 298] on input "BAO TRẮNG" at bounding box center [1151, 293] width 175 height 25
type input "BAO TRẮNG+ 2 BAO NÂU"
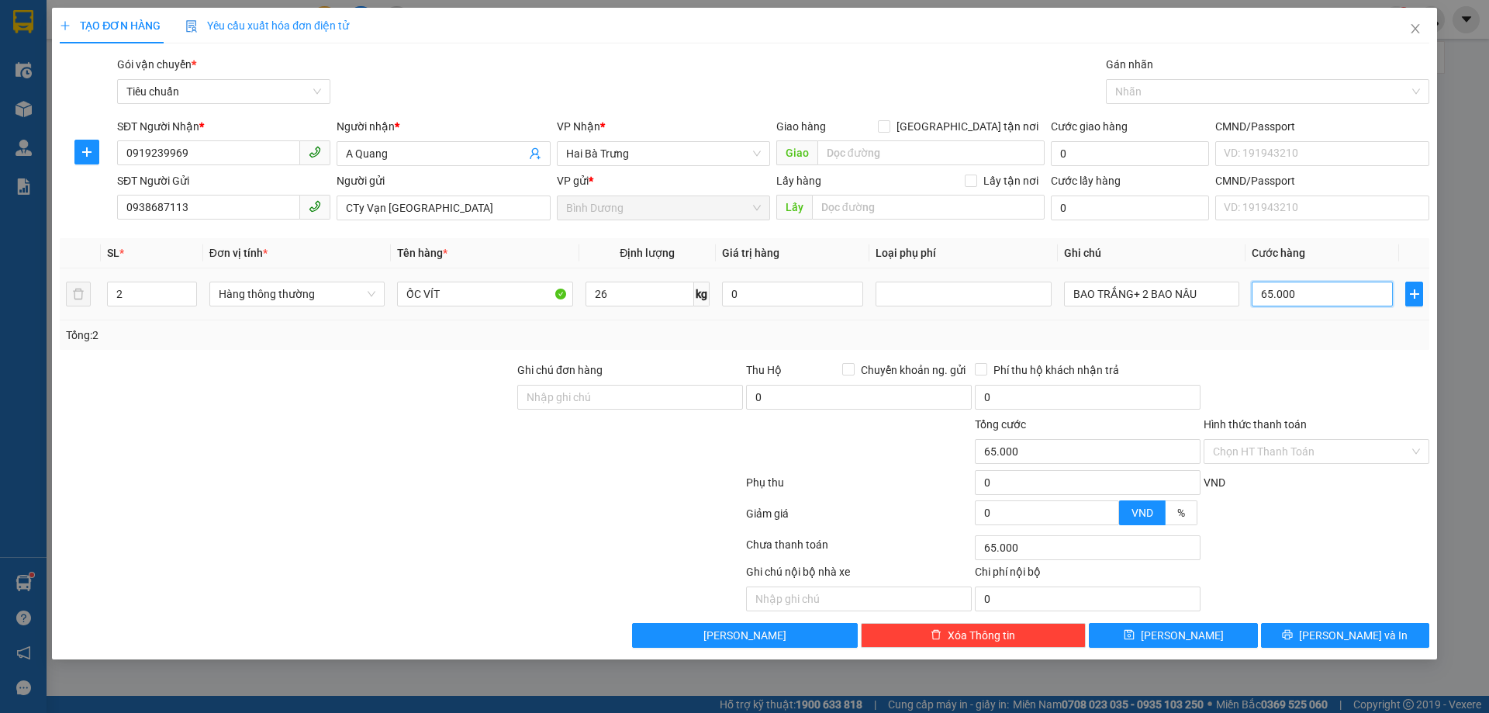
click at [1310, 289] on input "65.000" at bounding box center [1322, 293] width 141 height 25
type input "2"
type input "20"
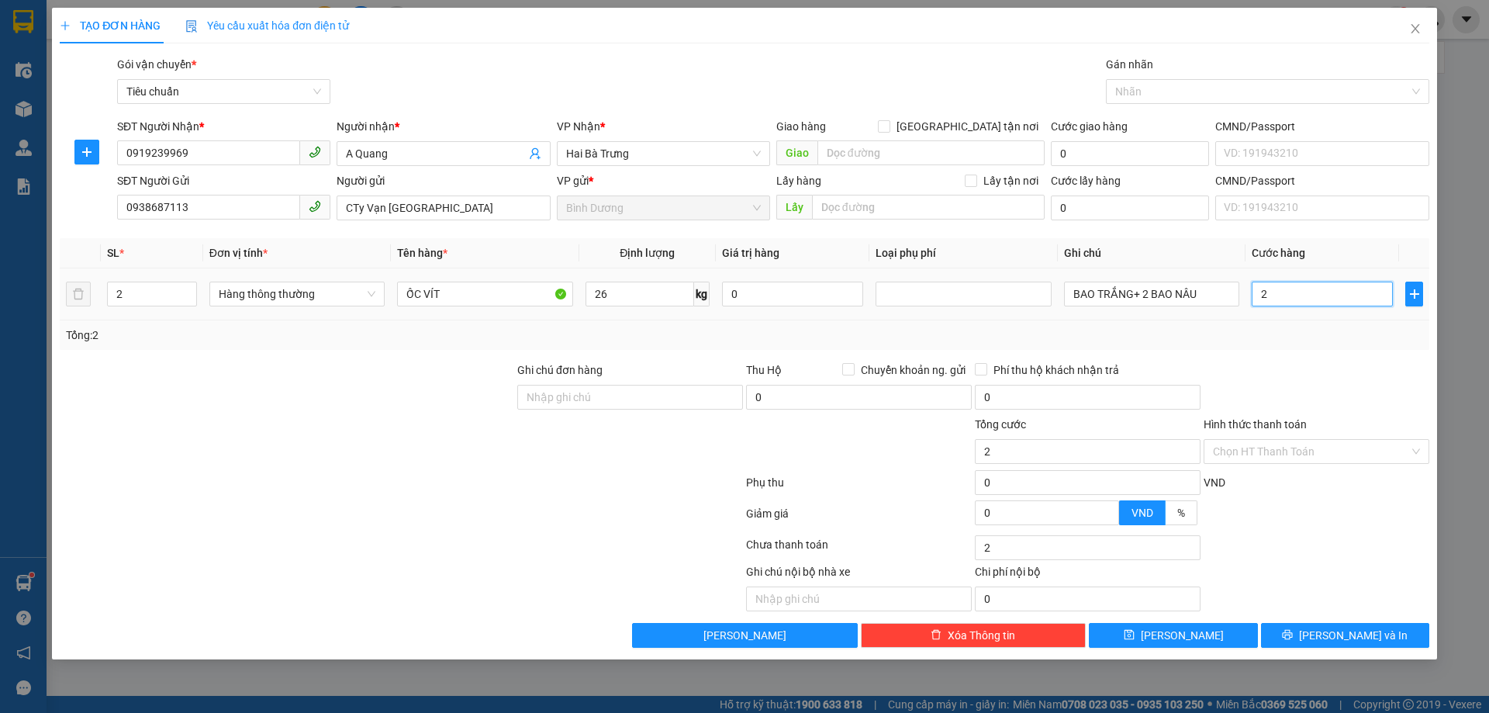
type input "20"
type input "200"
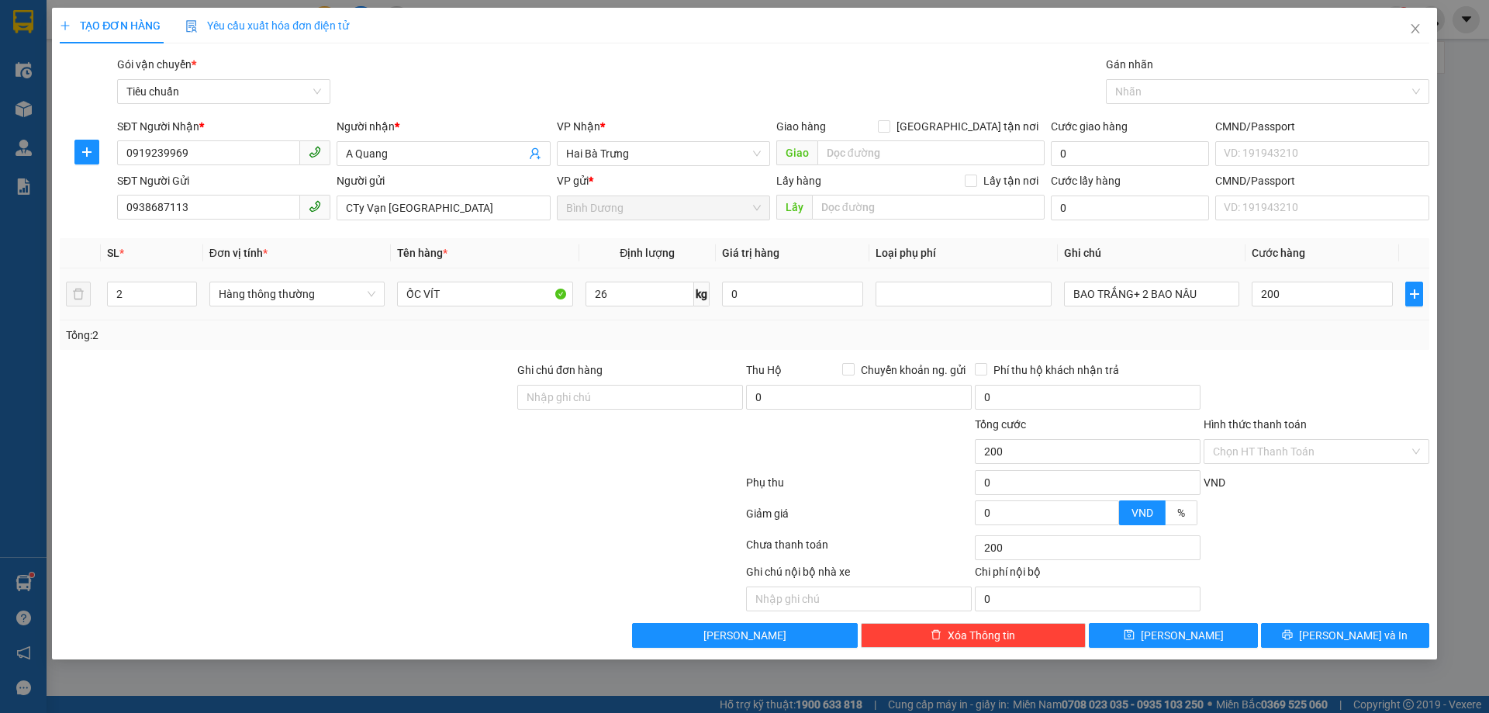
type input "200.000"
click at [1335, 335] on div "Tổng: 2" at bounding box center [744, 334] width 1357 height 17
click at [1341, 637] on span "[PERSON_NAME] và In" at bounding box center [1353, 635] width 109 height 17
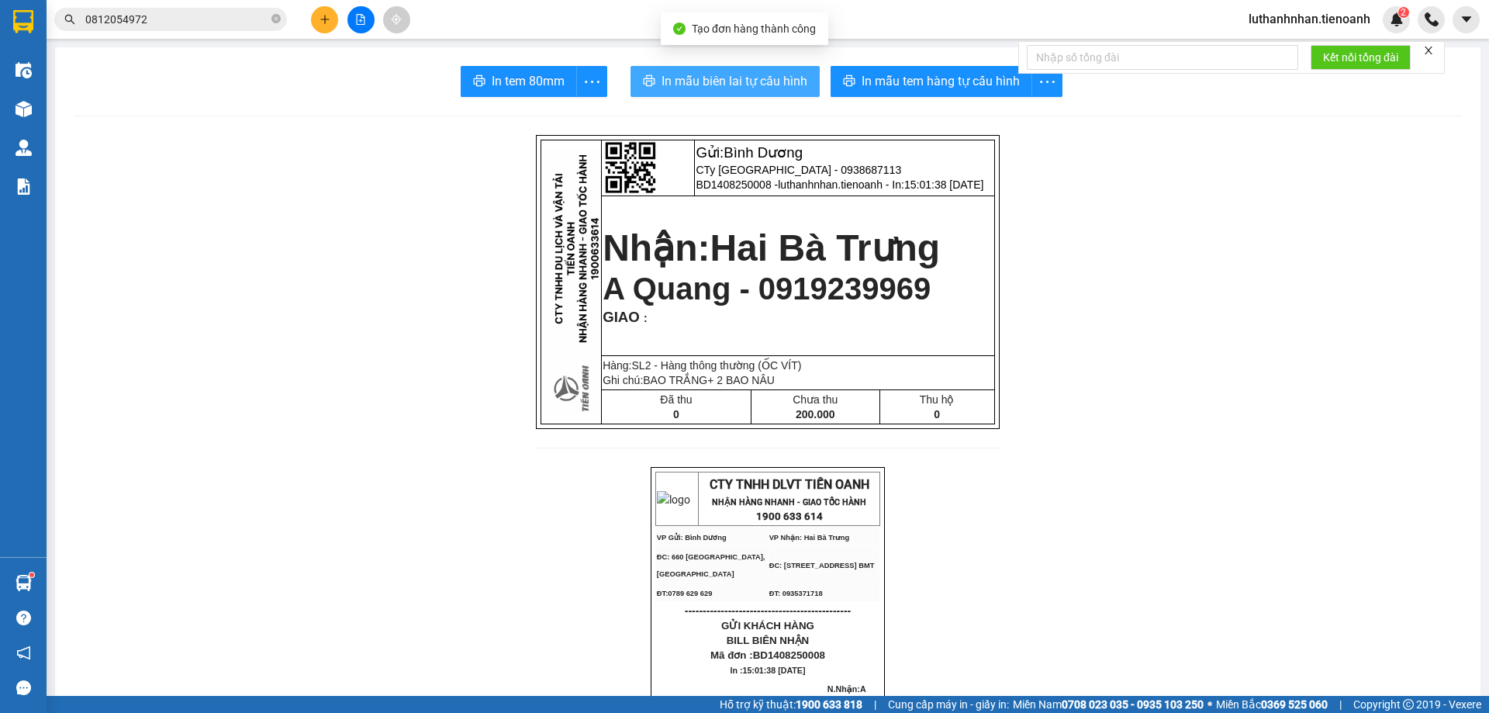
click at [684, 82] on span "In mẫu biên lai tự cấu hình" at bounding box center [734, 80] width 146 height 19
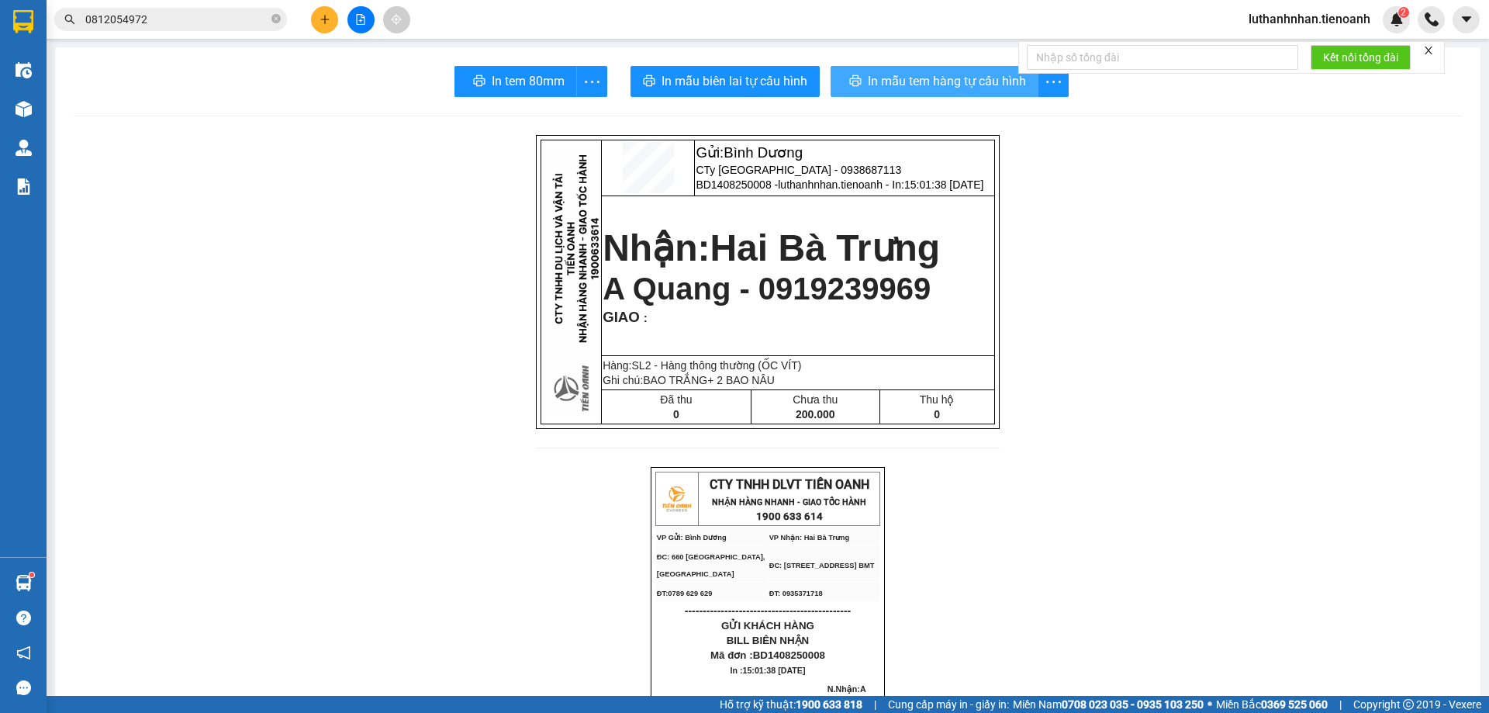
click at [944, 91] on span "In mẫu tem hàng tự cấu hình" at bounding box center [947, 80] width 158 height 19
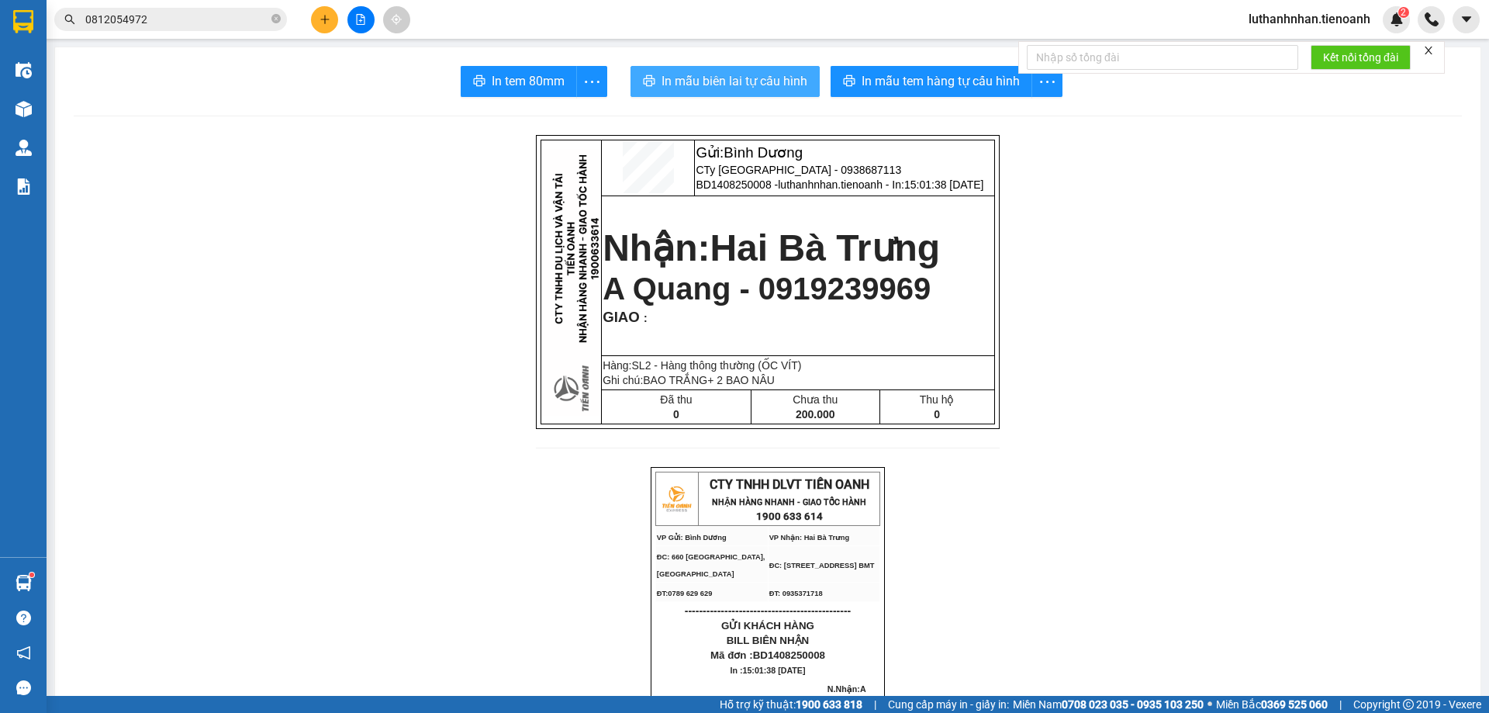
click at [694, 79] on span "In mẫu biên lai tự cấu hình" at bounding box center [734, 80] width 146 height 19
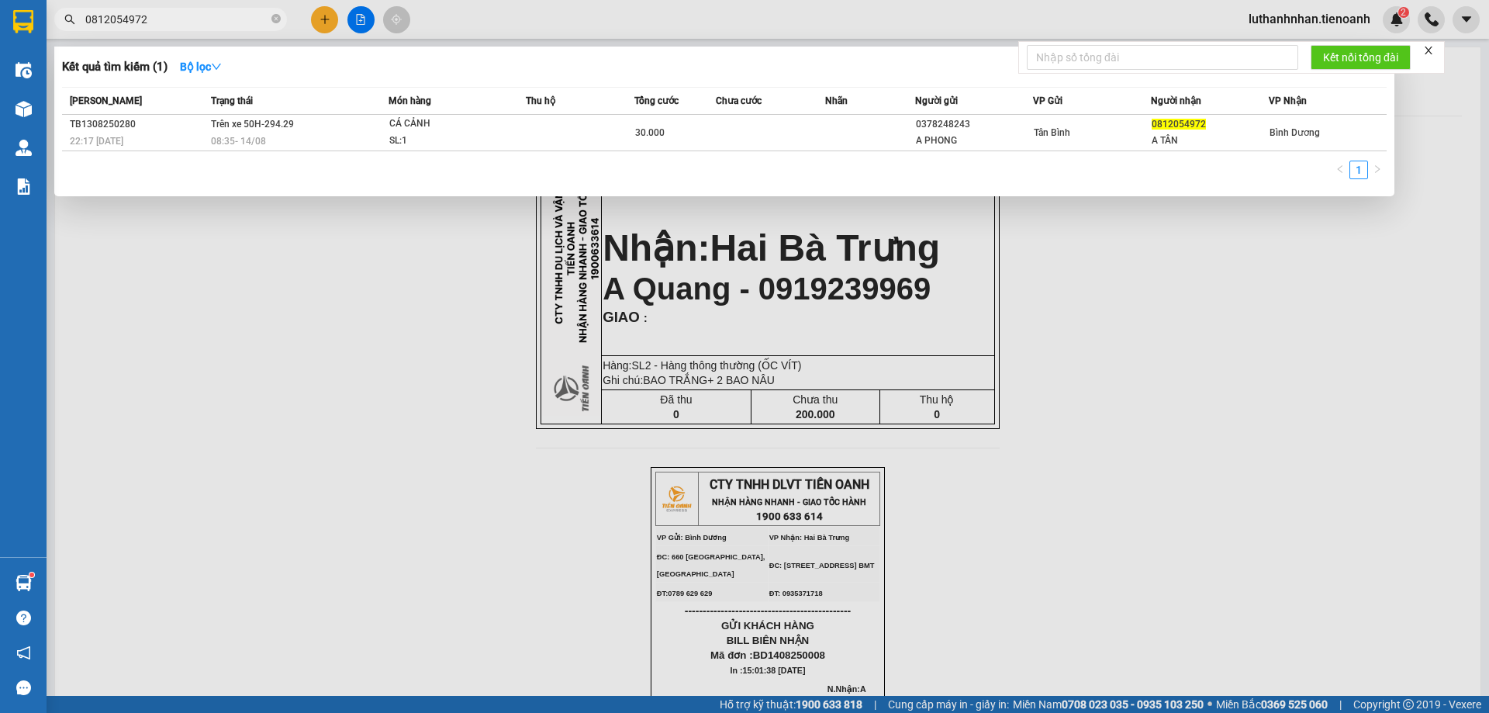
click at [134, 9] on span "0812054972" at bounding box center [170, 19] width 233 height 23
click at [141, 23] on input "0812054972" at bounding box center [176, 19] width 183 height 17
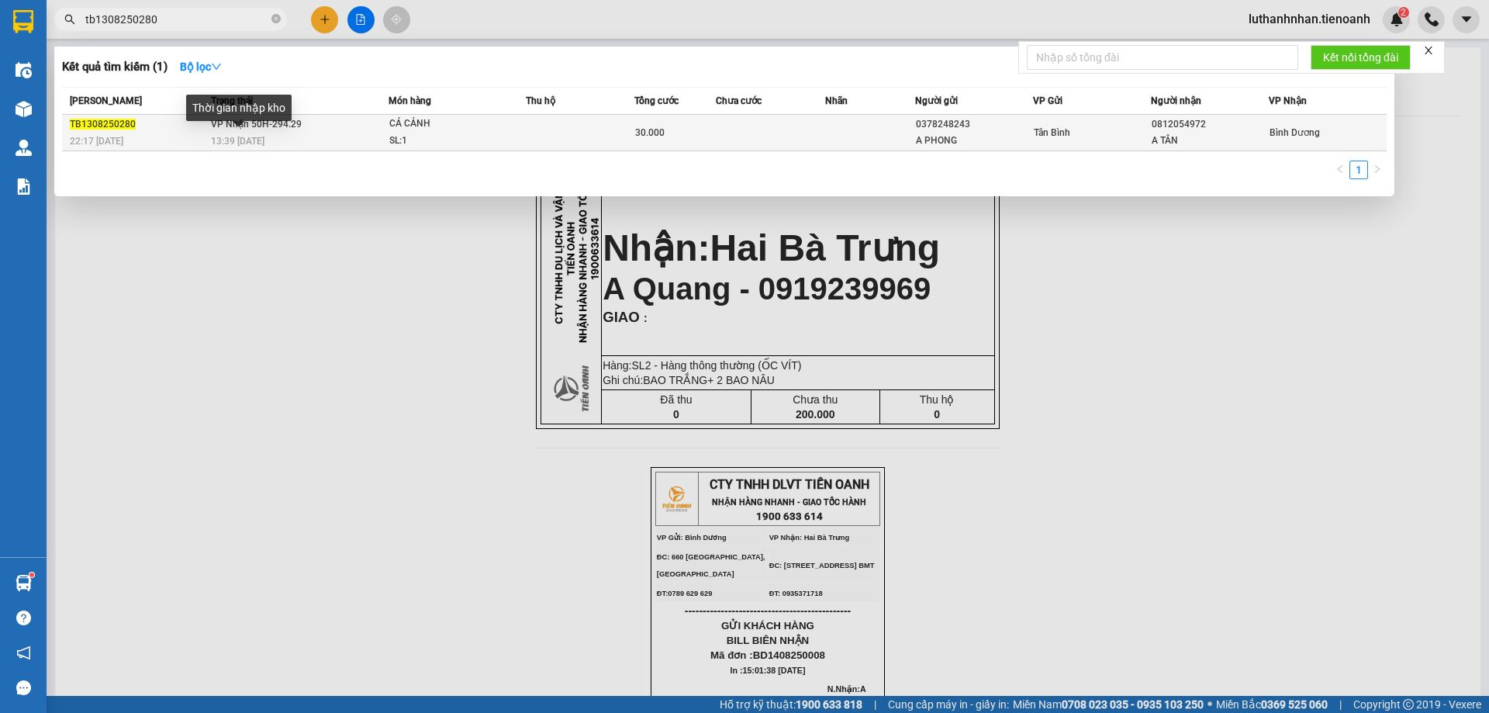
type input "tb1308250280"
click at [255, 144] on span "13:39 [DATE]" at bounding box center [238, 141] width 54 height 11
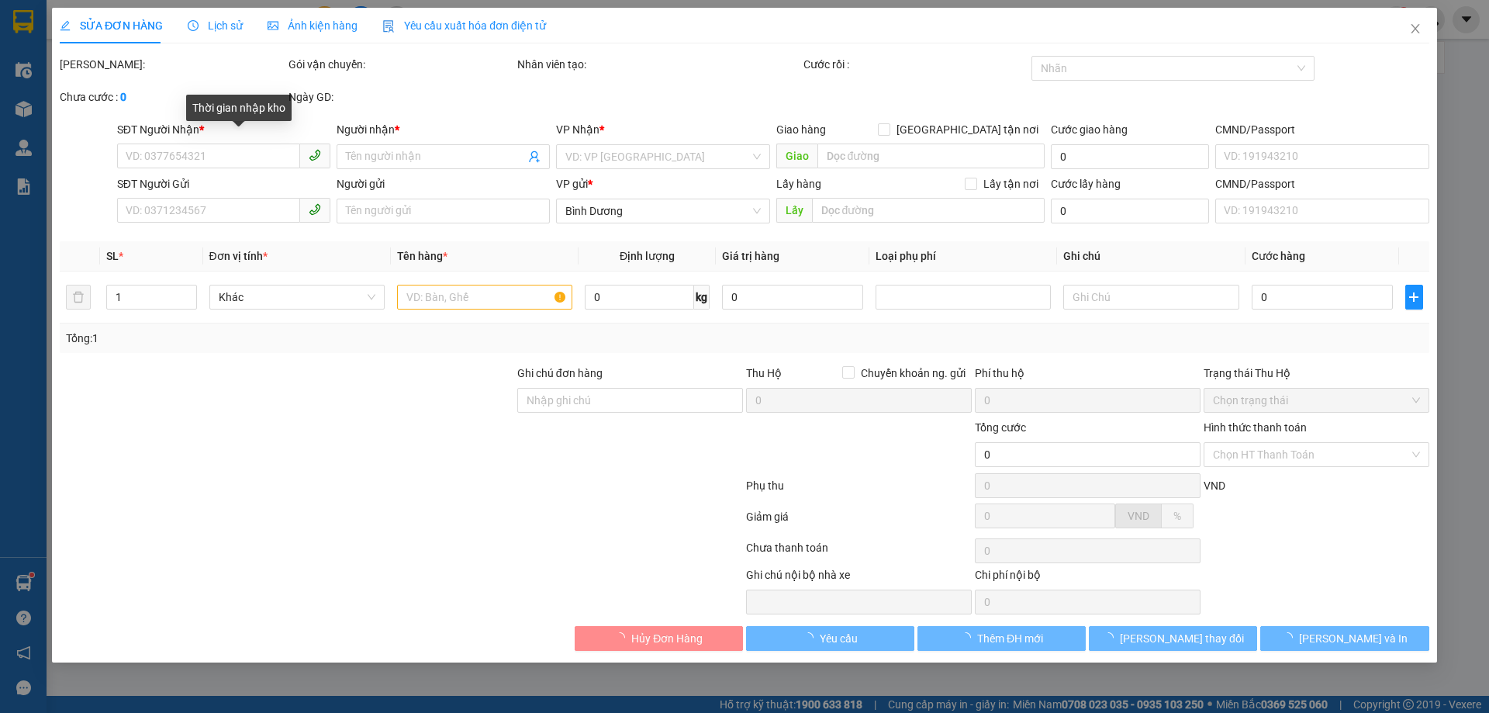
type input "0812054972"
type input "A TÂN"
type input "0378248243"
type input "A PHONG"
type input "30.000"
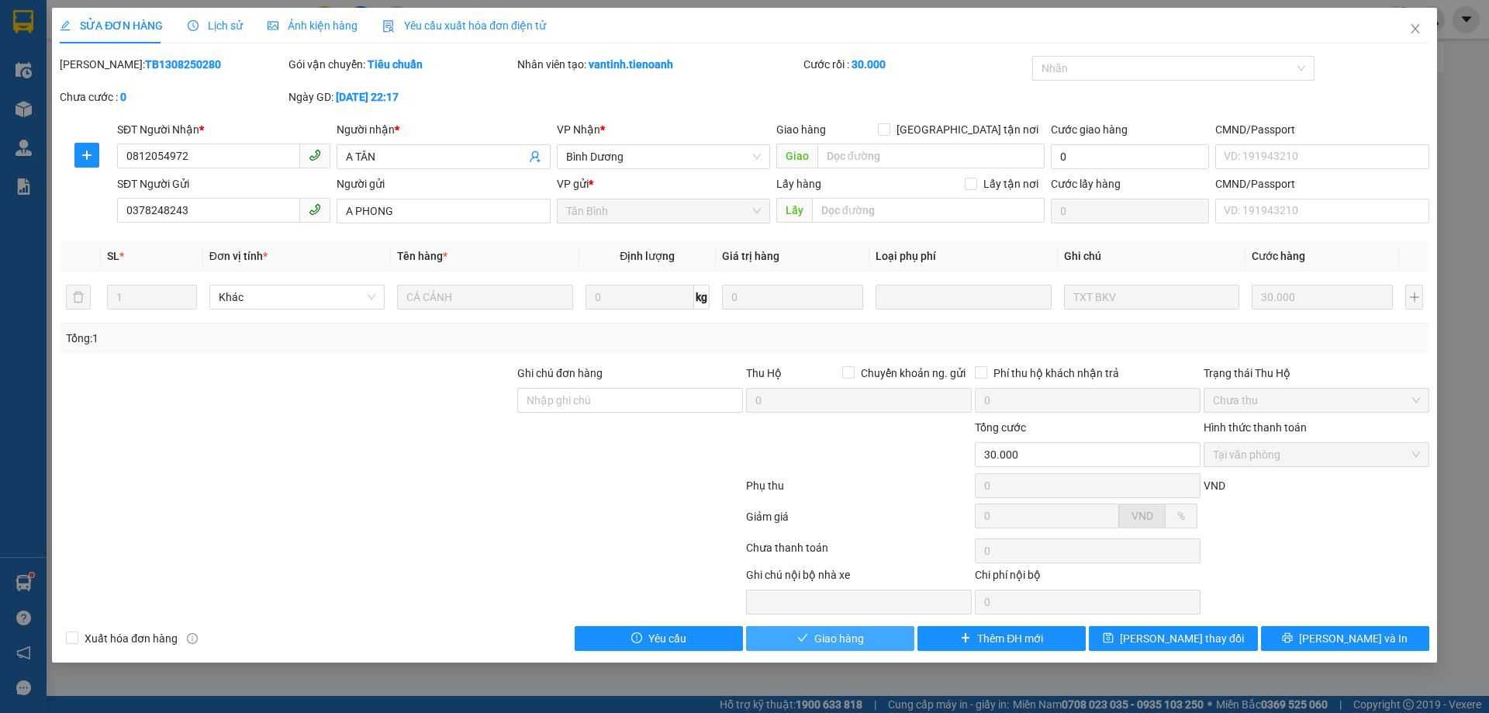
click at [896, 634] on button "Giao hàng" at bounding box center [830, 638] width 168 height 25
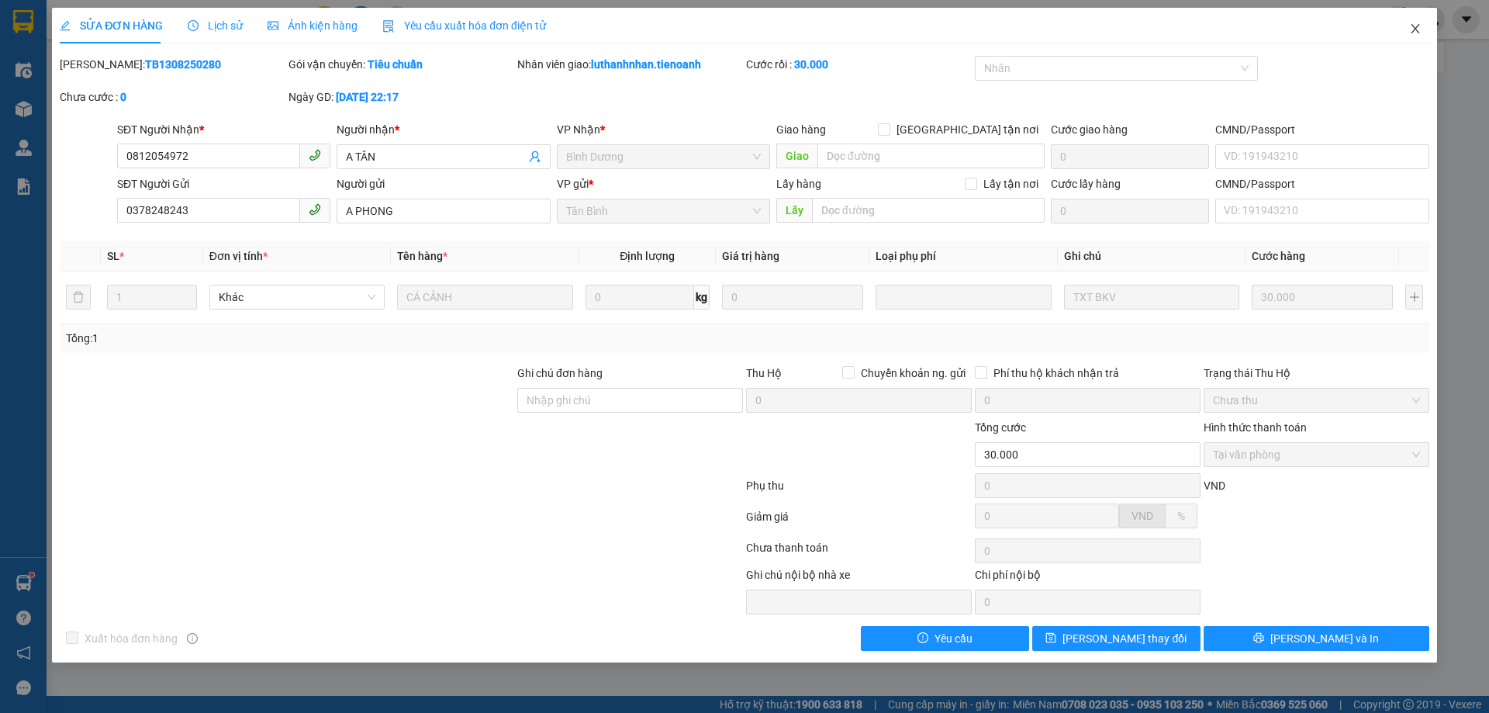
click at [1413, 29] on icon "close" at bounding box center [1415, 28] width 12 height 12
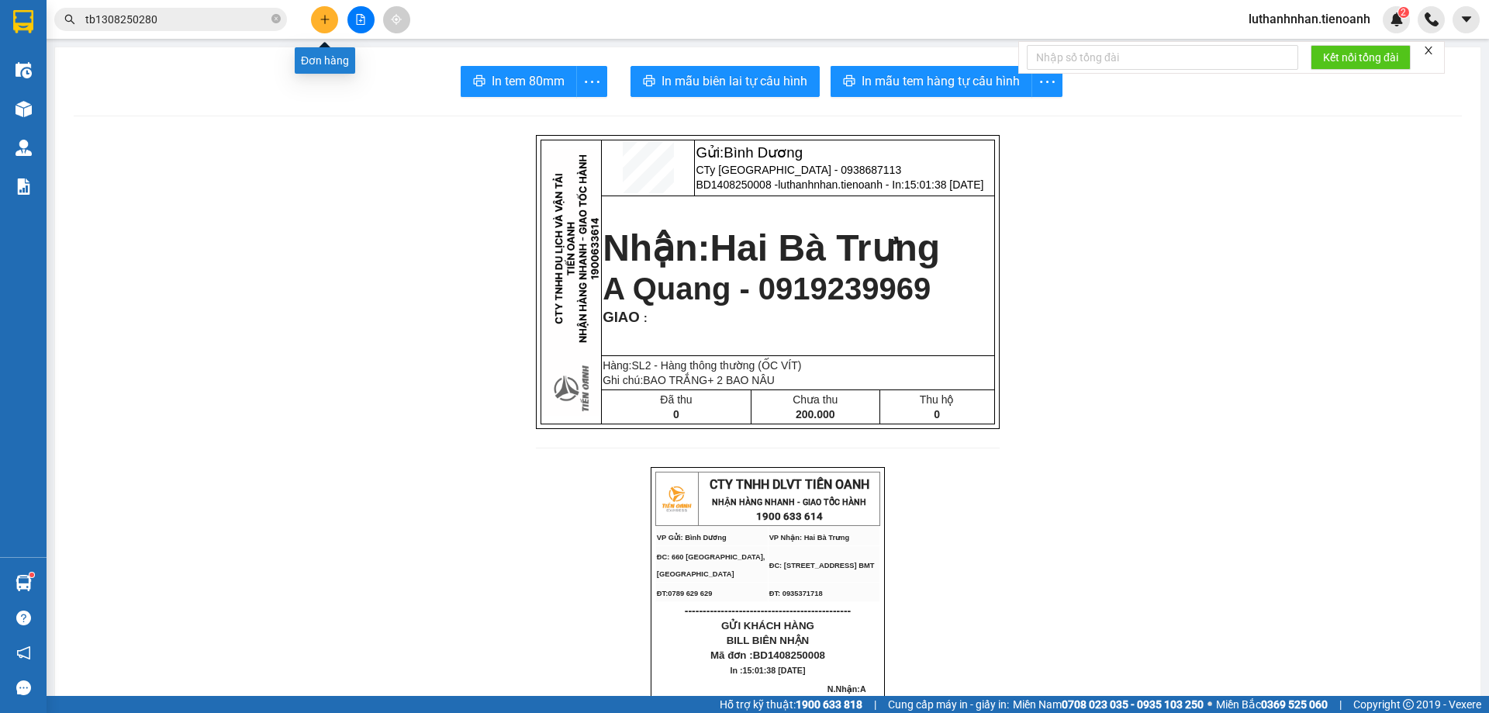
click at [326, 17] on icon "plus" at bounding box center [324, 19] width 11 height 11
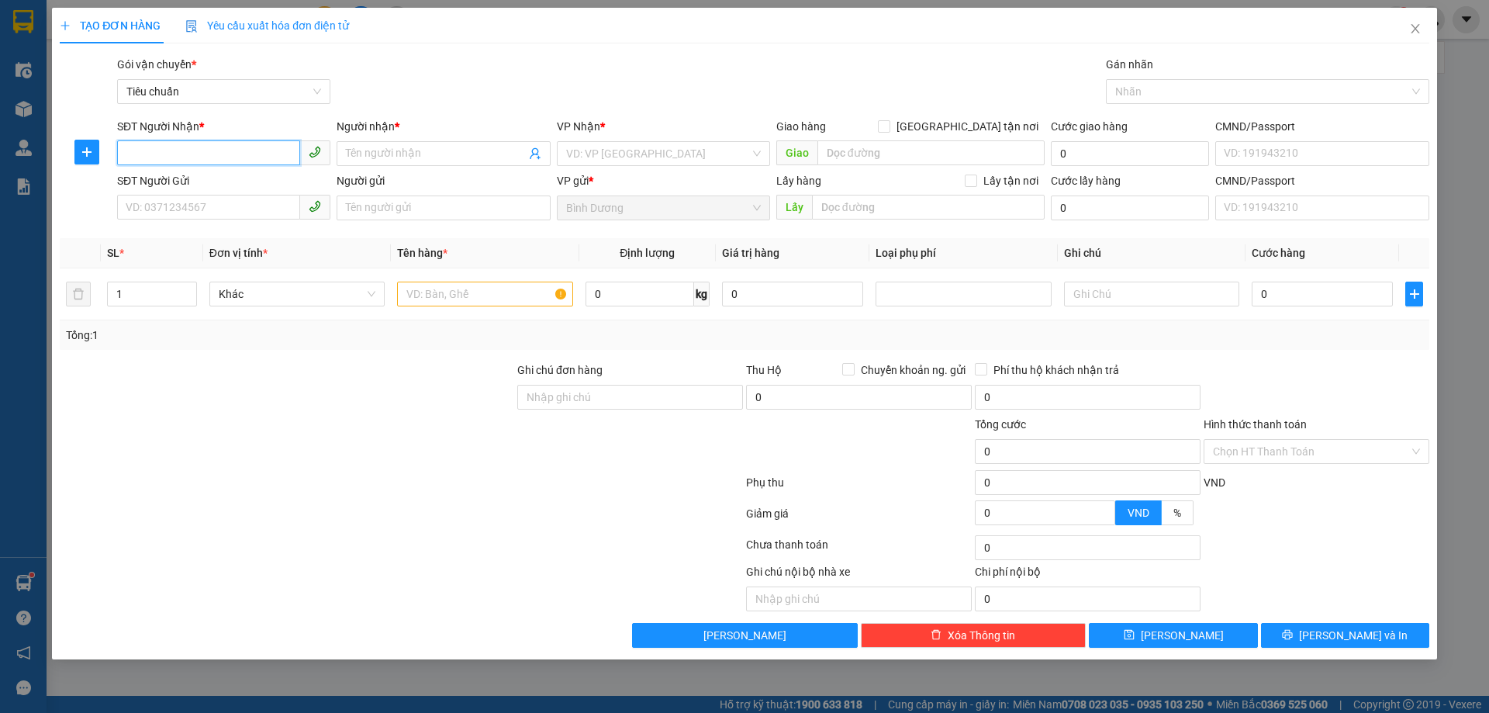
click at [209, 148] on input "SĐT Người Nhận *" at bounding box center [208, 152] width 183 height 25
click at [239, 192] on div "0942189094 - A Tí" at bounding box center [223, 184] width 195 height 17
type input "0942189094"
type input "A Tí"
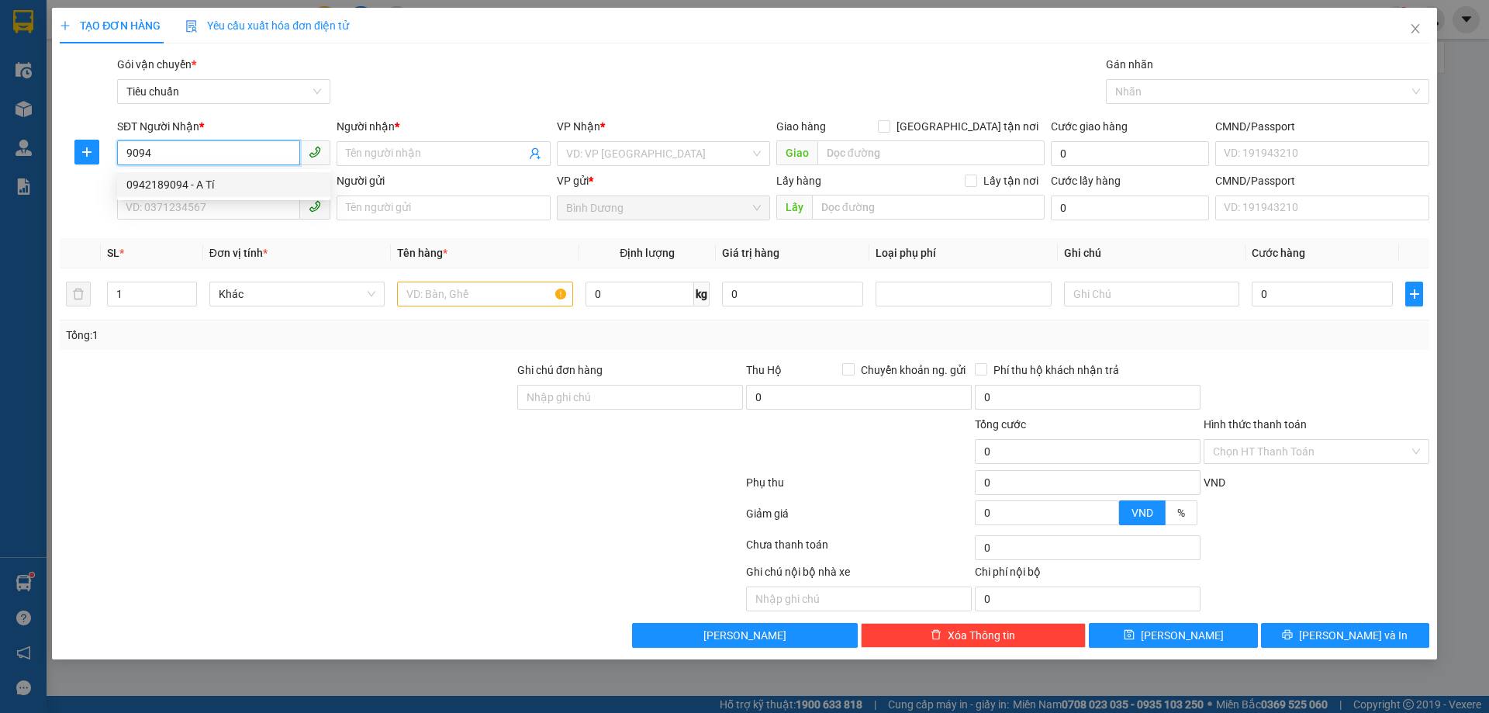
type input "066090013310"
type input "80.000"
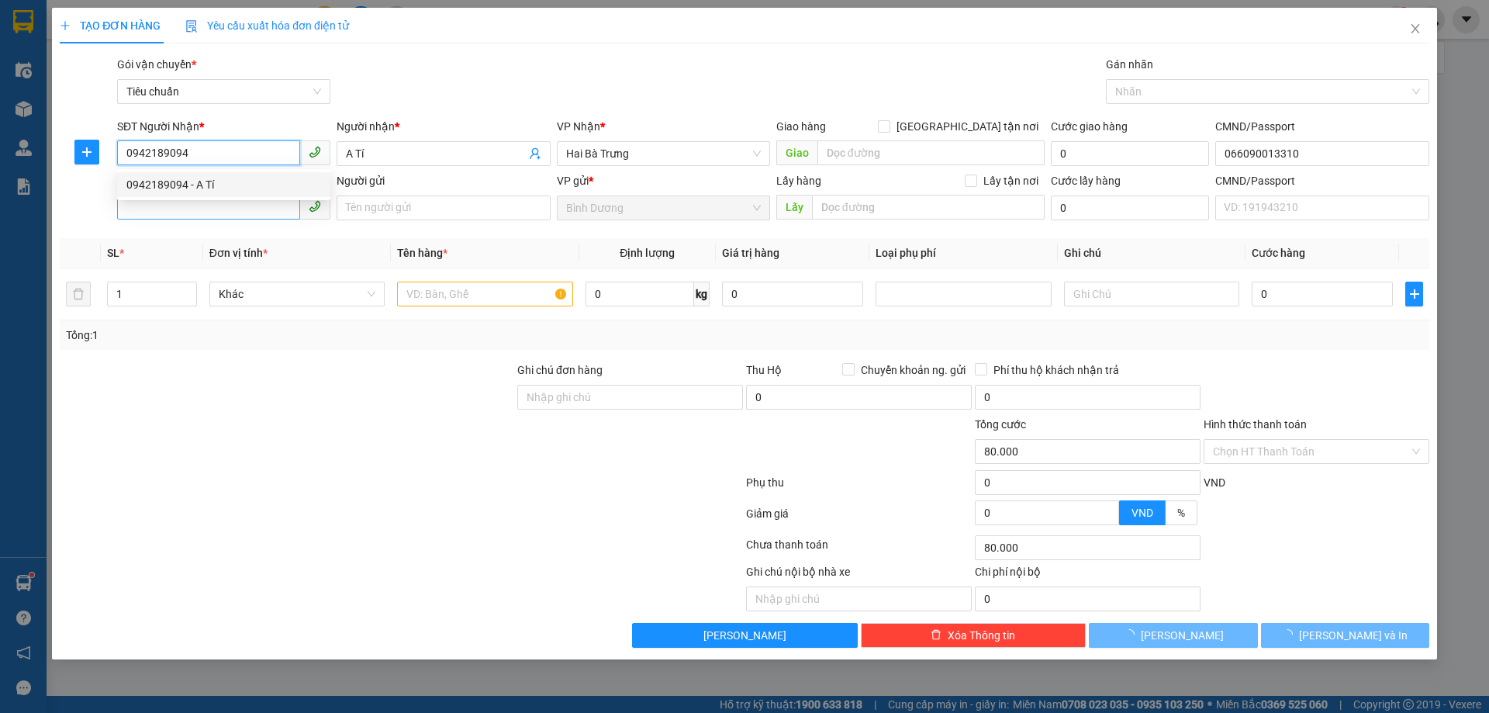
type input "0942189094"
click at [230, 212] on input "SĐT Người Gửi" at bounding box center [208, 207] width 183 height 25
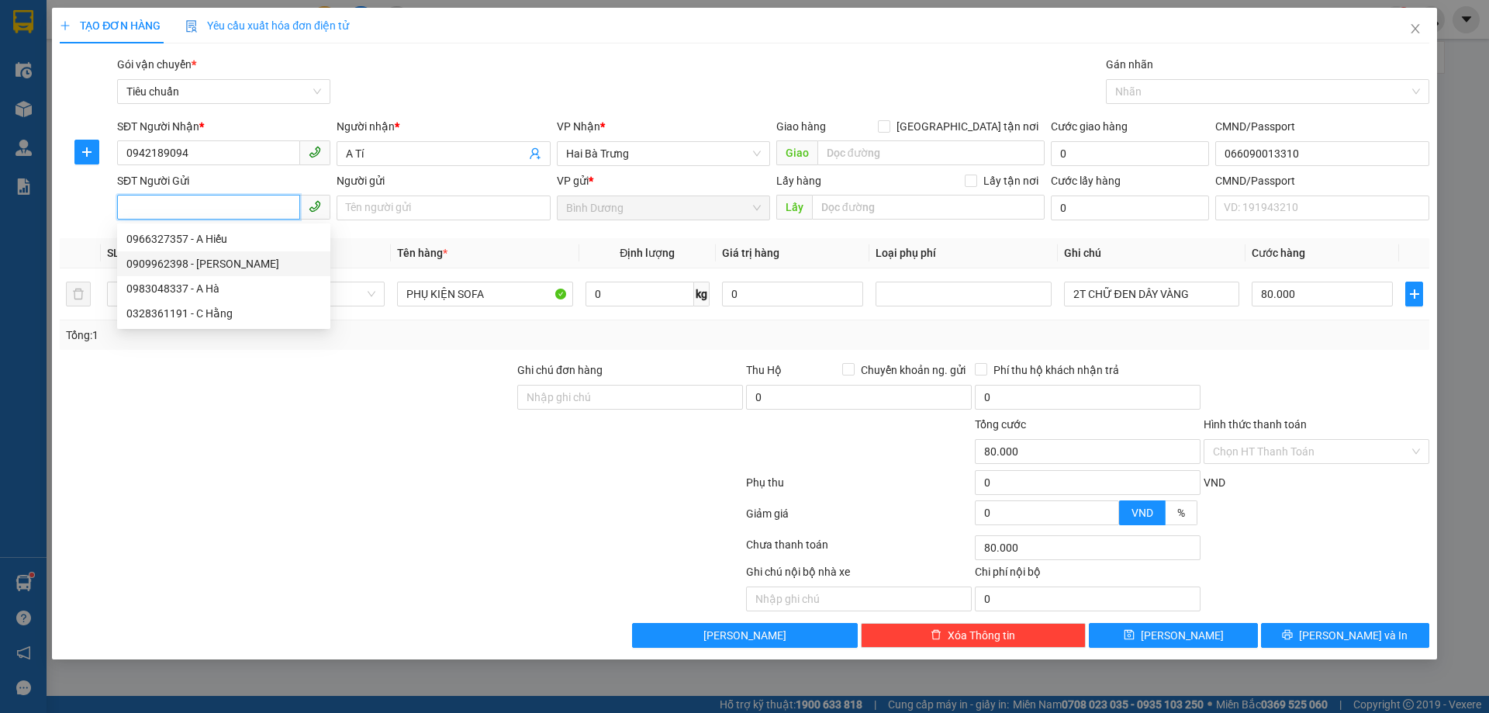
click at [235, 259] on div "0909962398 - [PERSON_NAME]" at bounding box center [223, 263] width 195 height 17
type input "0909962398"
type input "[PERSON_NAME]"
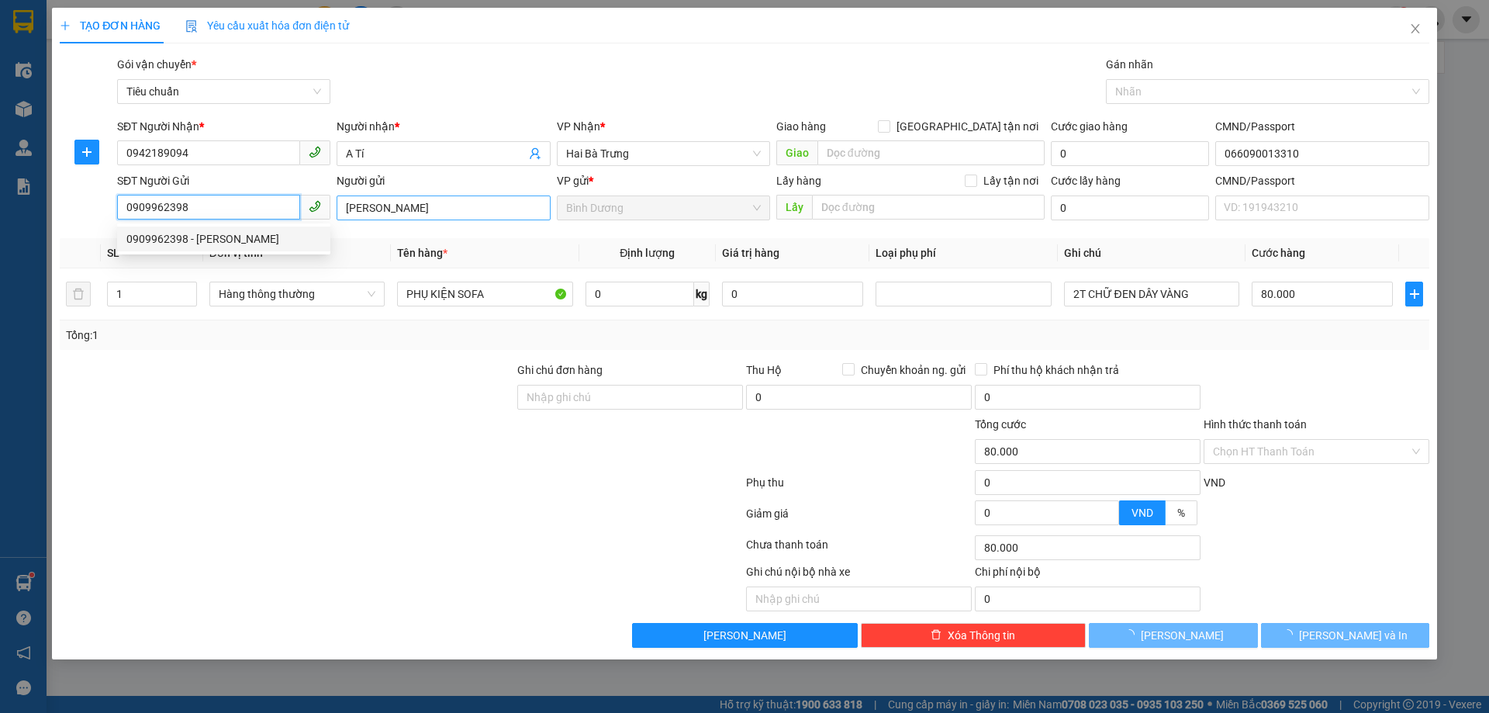
type input "40.000"
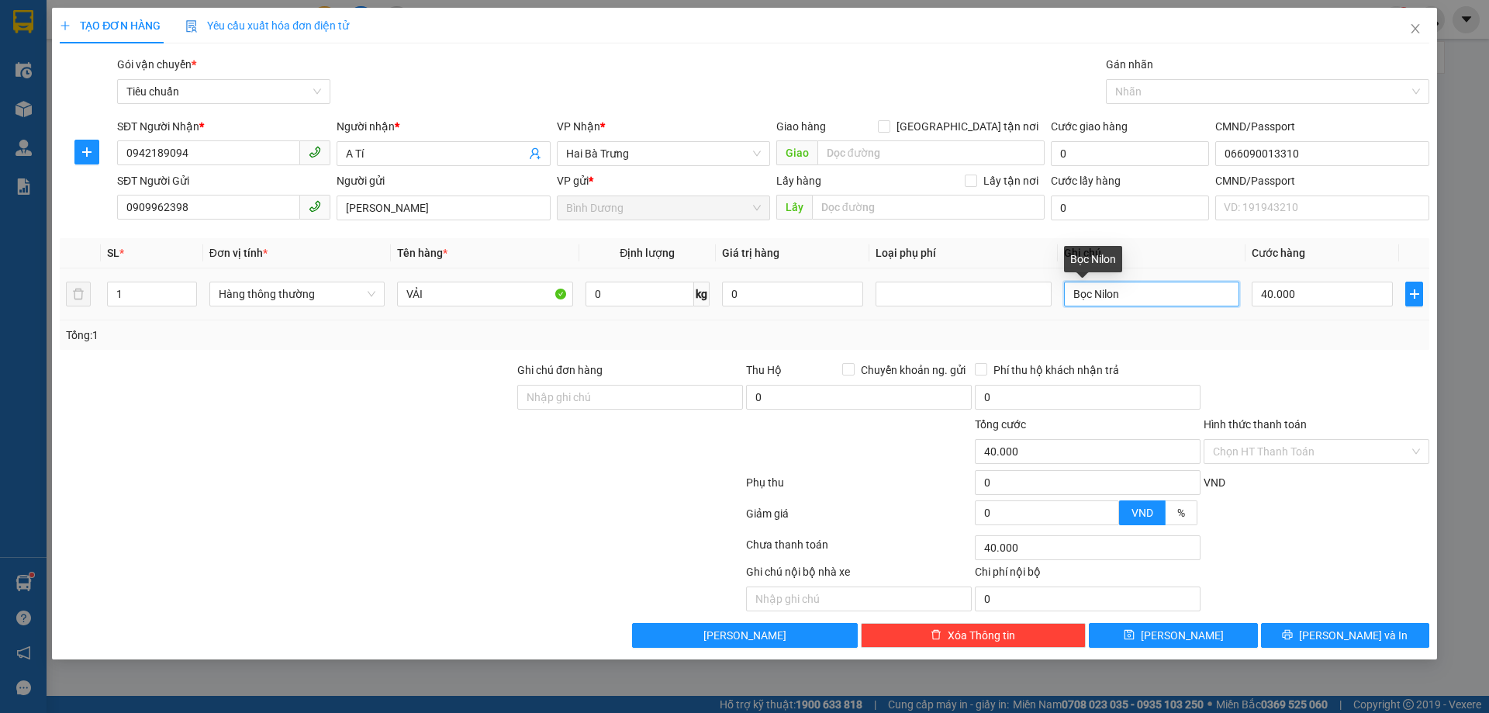
click at [1124, 299] on input "Bọc Nilon" at bounding box center [1151, 293] width 175 height 25
drag, startPoint x: 1103, startPoint y: 292, endPoint x: 1160, endPoint y: 292, distance: 57.4
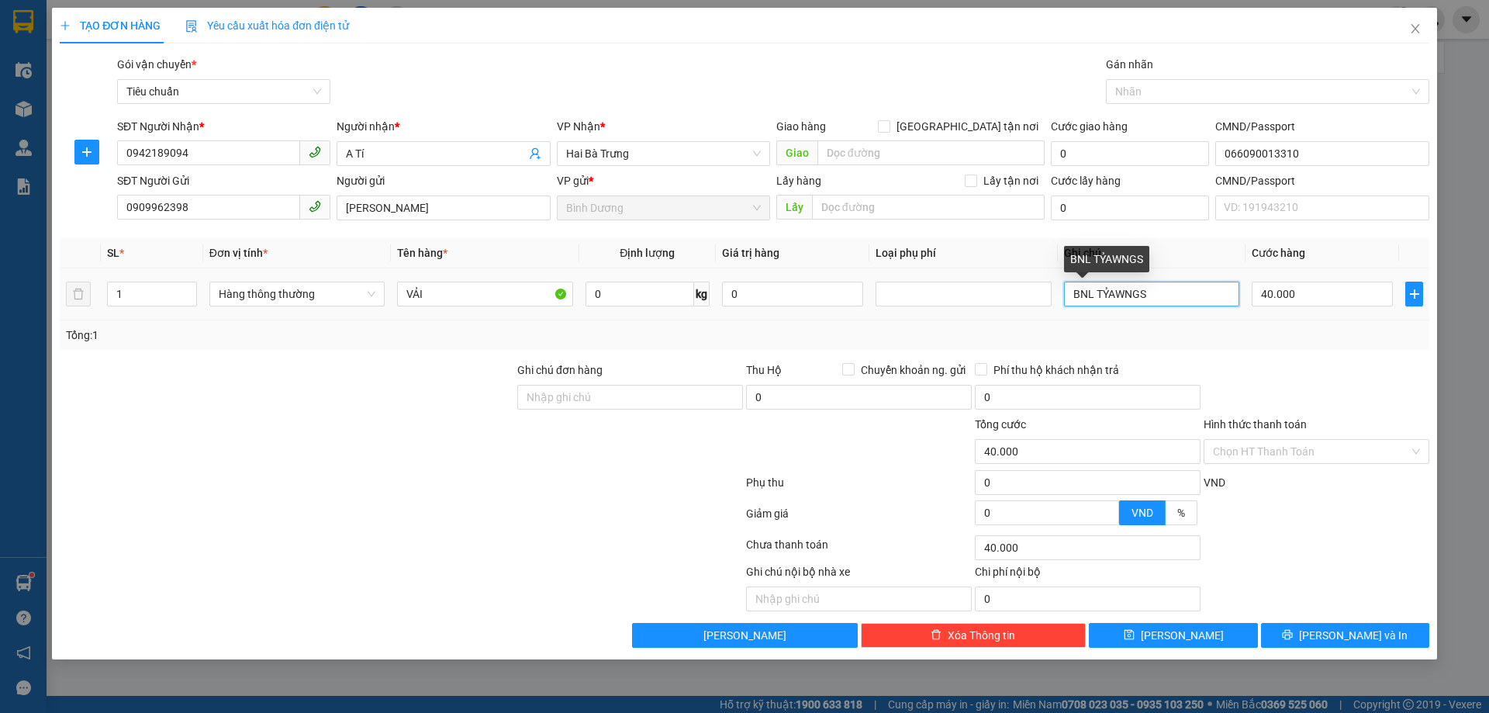
click at [1160, 292] on input "BNL TỶAWNGS" at bounding box center [1151, 293] width 175 height 25
type input "BNL TRẮNG"
click at [1338, 285] on input "40.000" at bounding box center [1322, 293] width 141 height 25
type input "3"
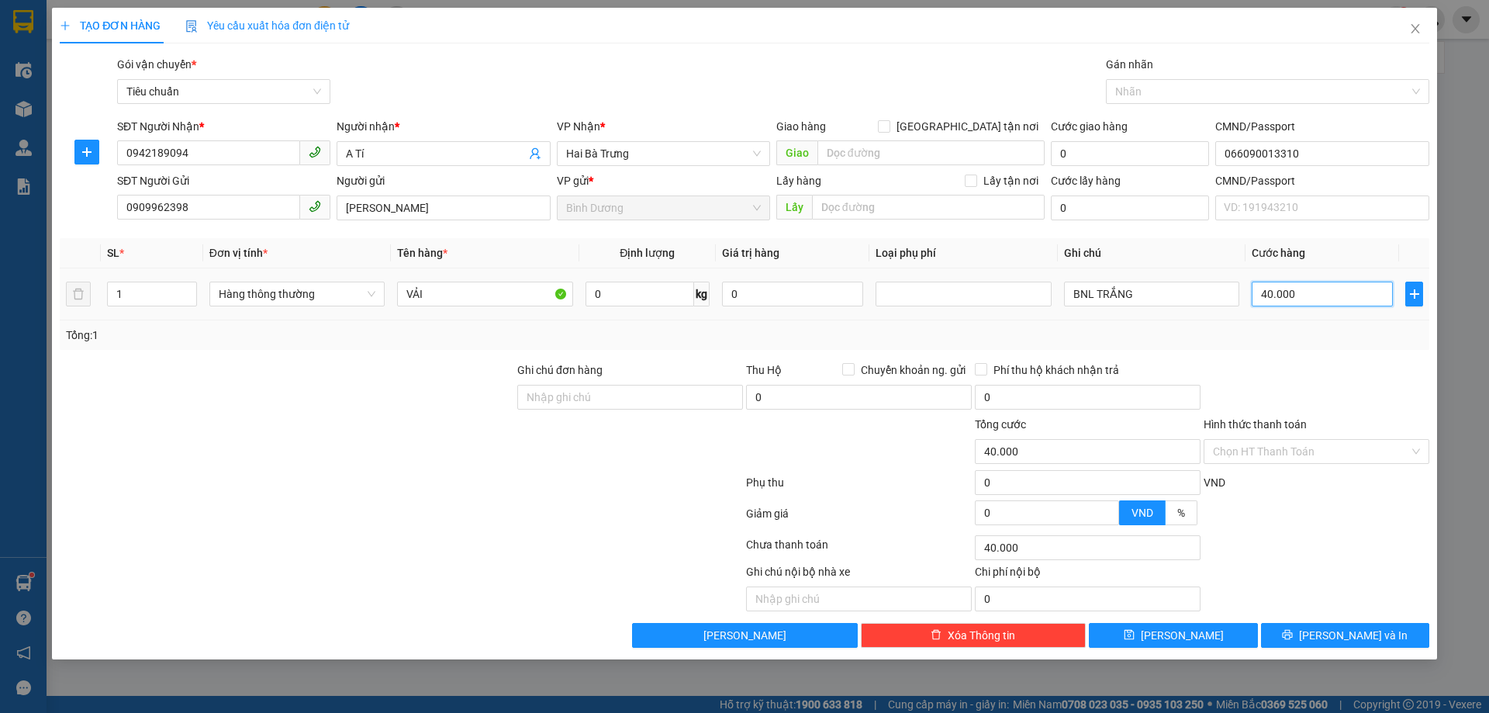
type input "3"
type input "30"
type input "30.000"
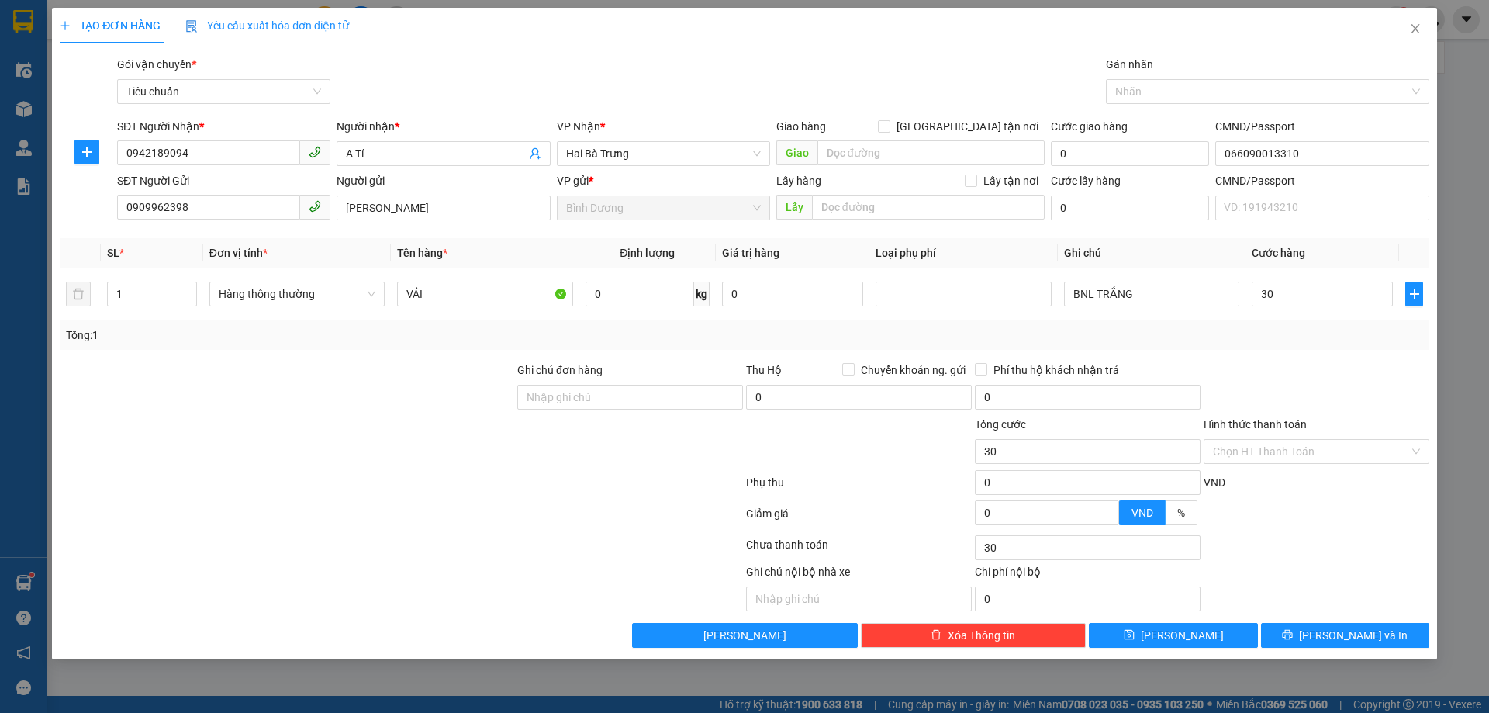
type input "30.000"
click at [1328, 345] on div "Tổng: 1" at bounding box center [744, 334] width 1369 height 29
click at [1351, 644] on button "[PERSON_NAME] và In" at bounding box center [1345, 635] width 168 height 25
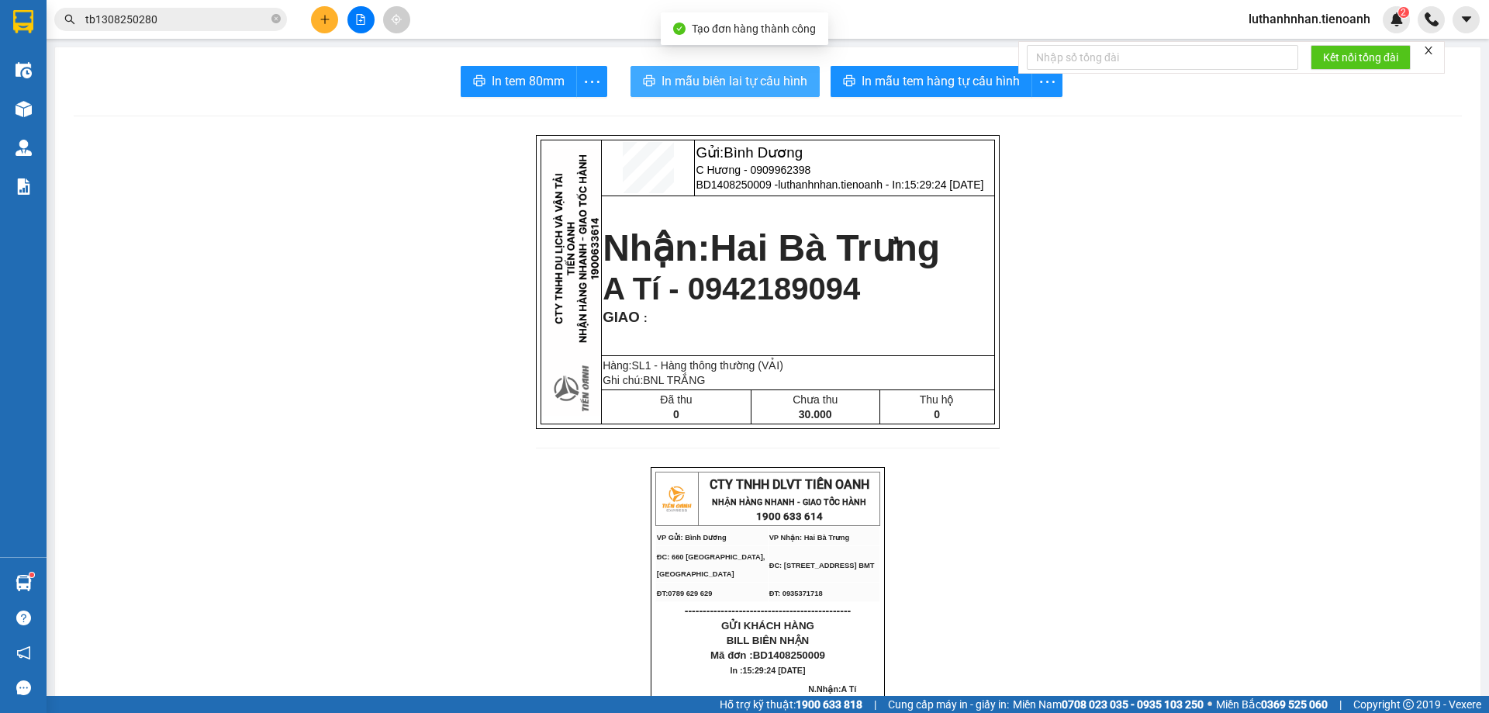
click at [779, 81] on span "In mẫu biên lai tự cấu hình" at bounding box center [734, 80] width 146 height 19
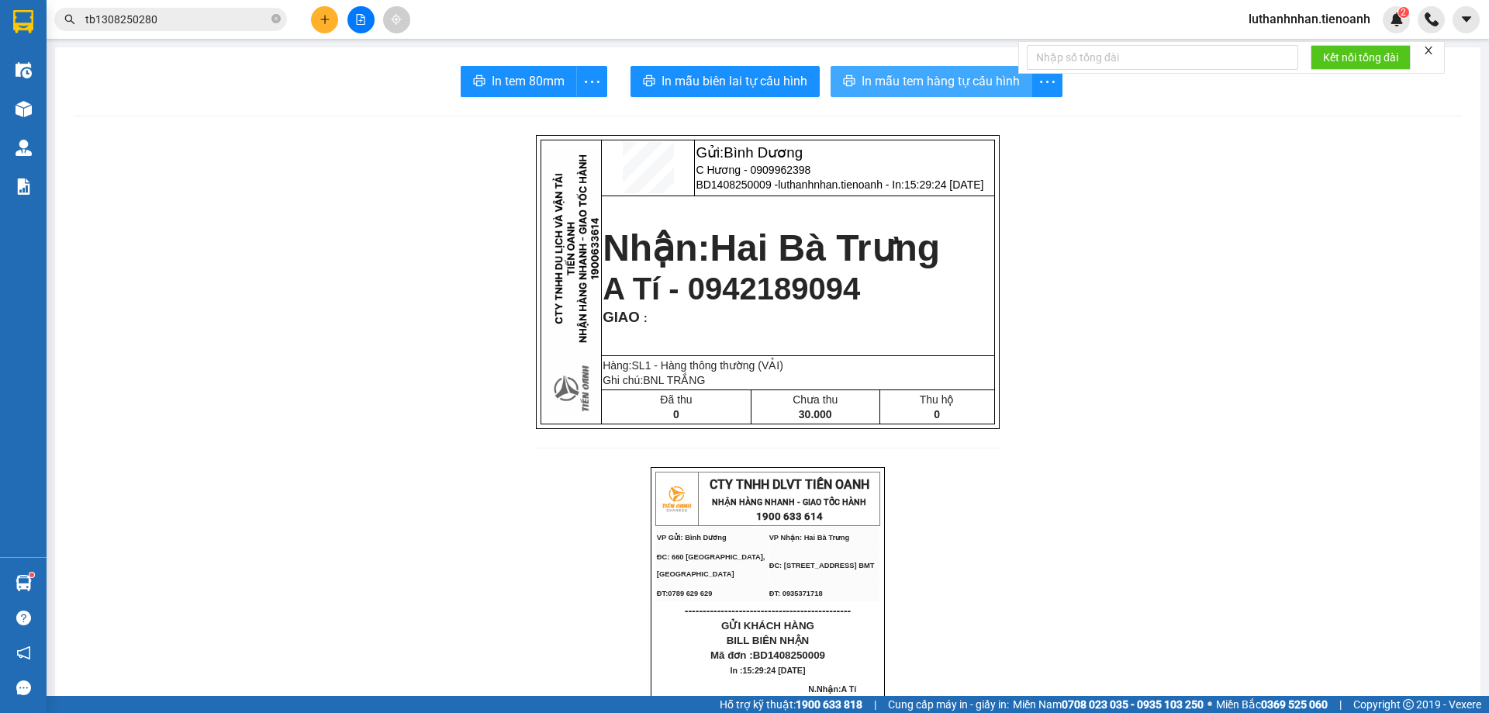
click at [951, 78] on span "In mẫu tem hàng tự cấu hình" at bounding box center [940, 80] width 158 height 19
click at [321, 16] on icon "plus" at bounding box center [324, 19] width 11 height 11
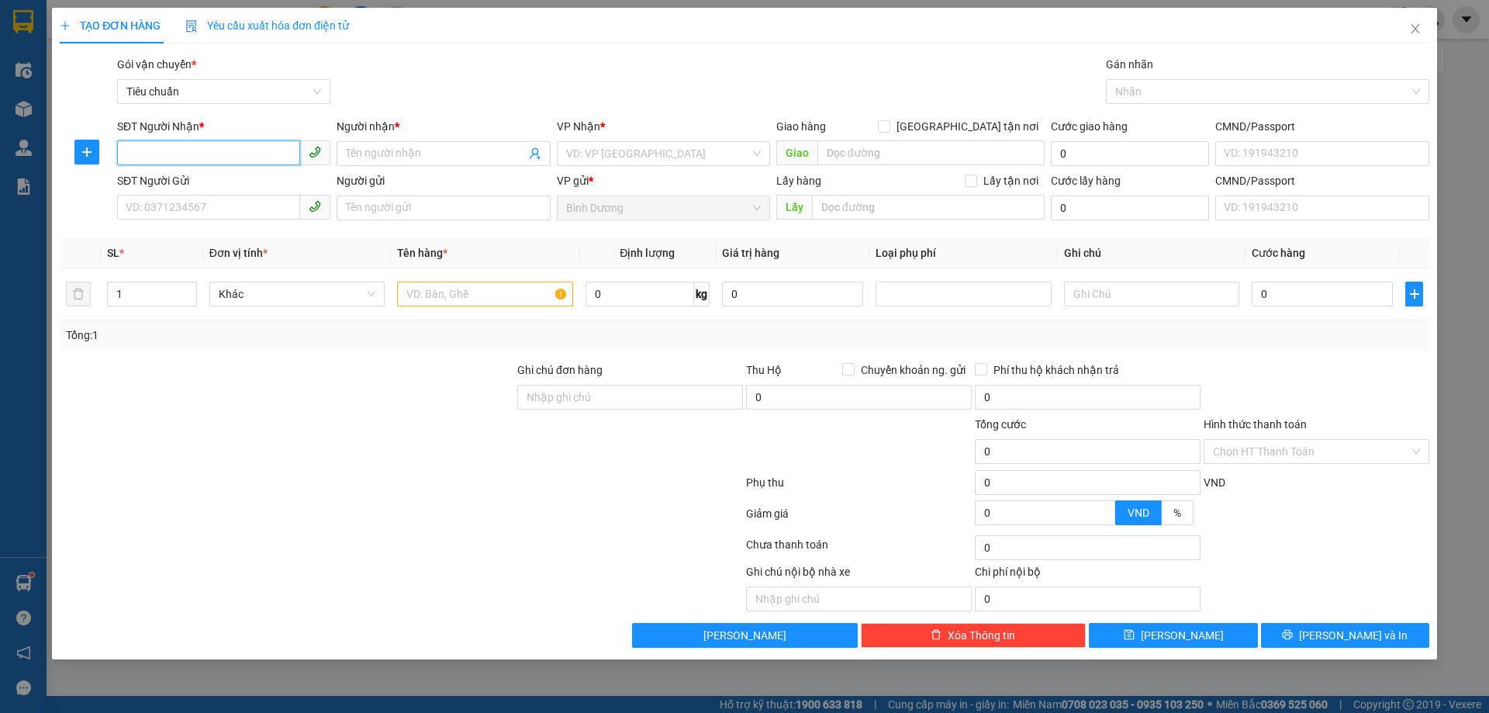
click at [227, 147] on input "SĐT Người Nhận *" at bounding box center [208, 152] width 183 height 25
click at [227, 189] on div "0988370387 - An Nhung" at bounding box center [223, 184] width 195 height 17
type input "0988370387"
type input "An Nhung"
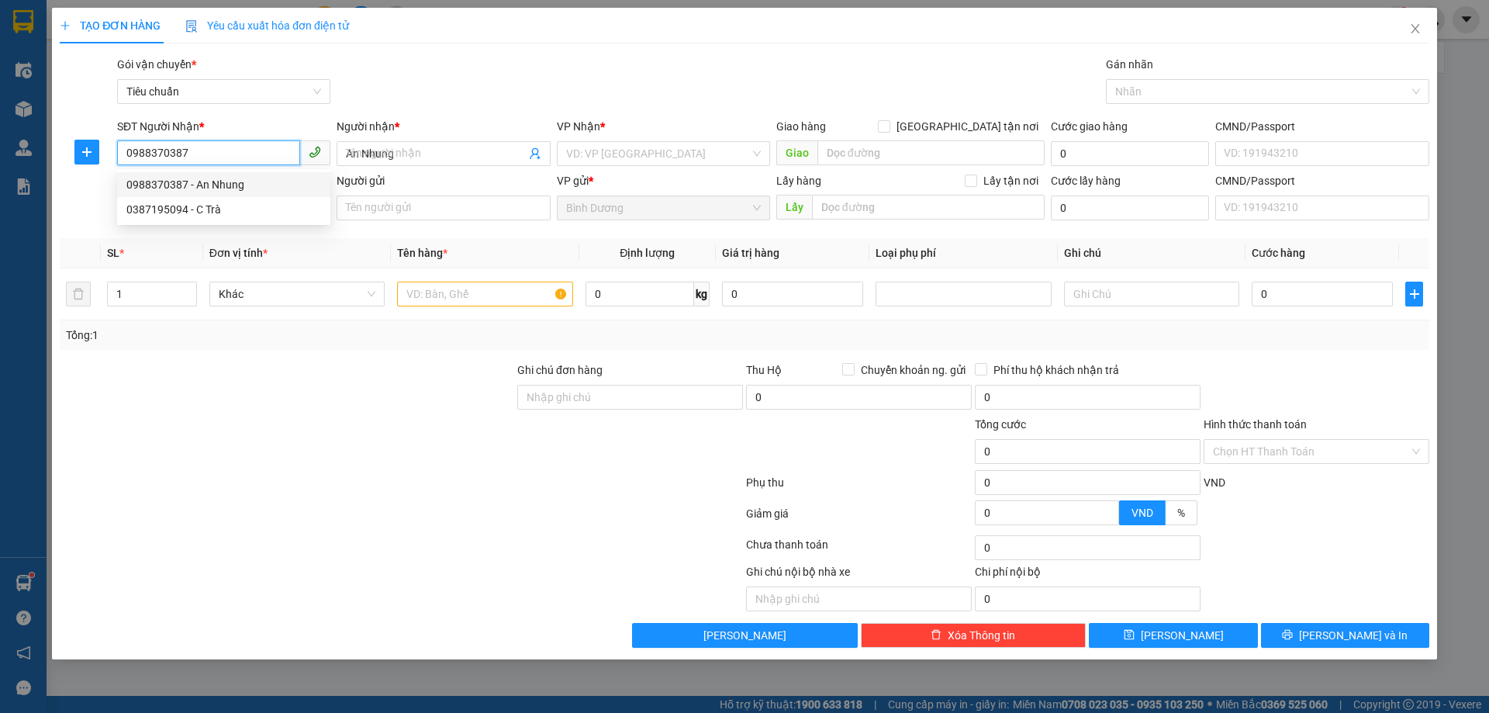
type input "80.000"
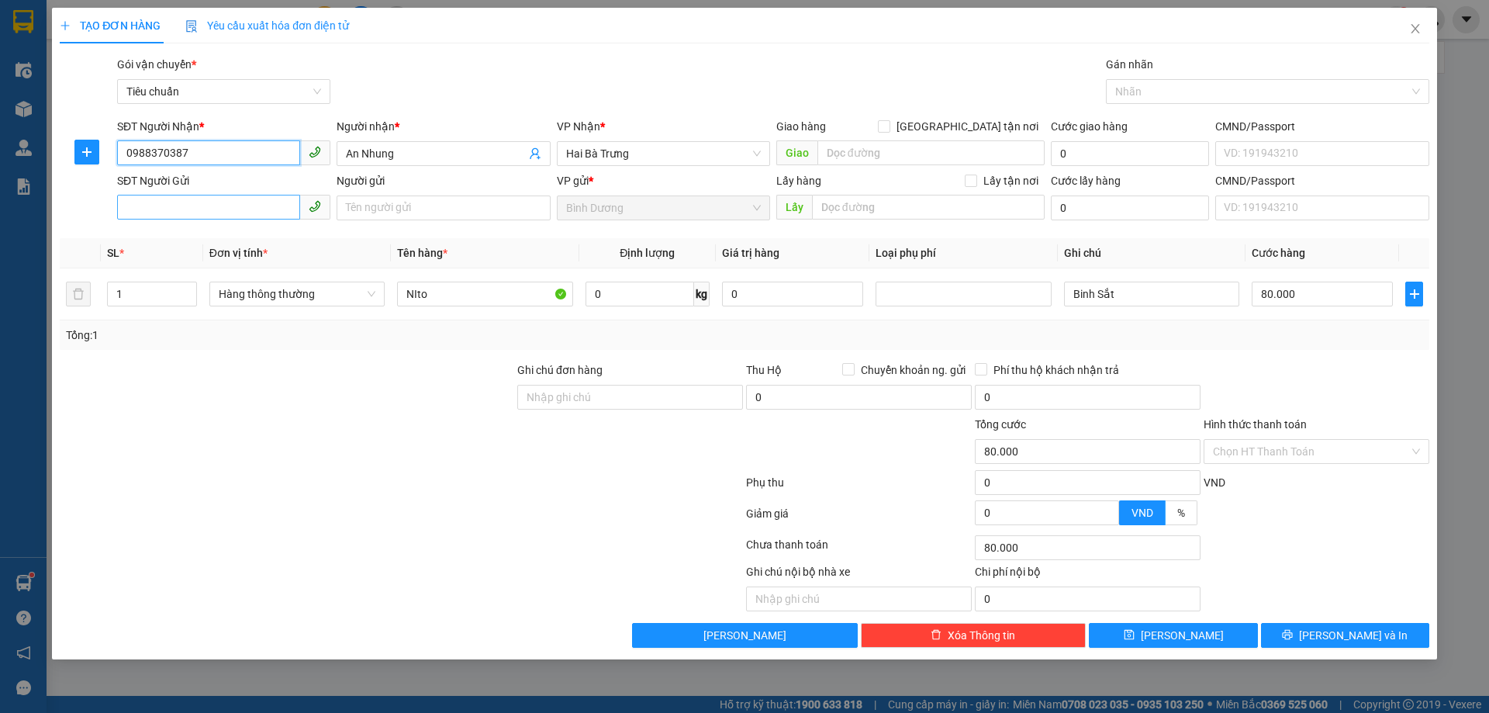
type input "0988370387"
click at [251, 215] on input "SĐT Người Gửi" at bounding box center [208, 207] width 183 height 25
click at [227, 244] on div "0916744828 - C Thảo" at bounding box center [223, 238] width 195 height 17
type input "0916744828"
type input "C Thảo"
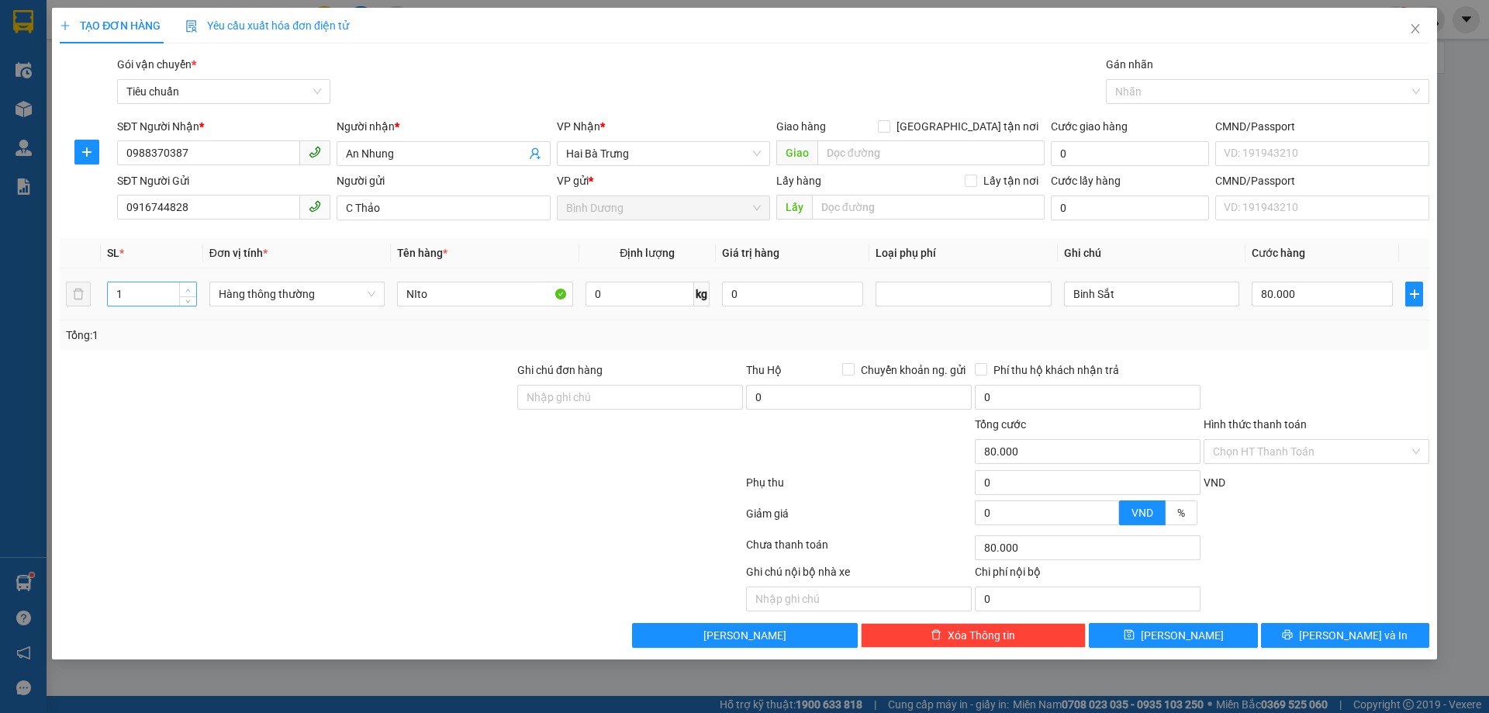
type input "2"
click at [188, 288] on icon "up" at bounding box center [187, 290] width 5 height 5
click at [1072, 295] on input "Binh Sắt" at bounding box center [1151, 293] width 175 height 25
type input "0"
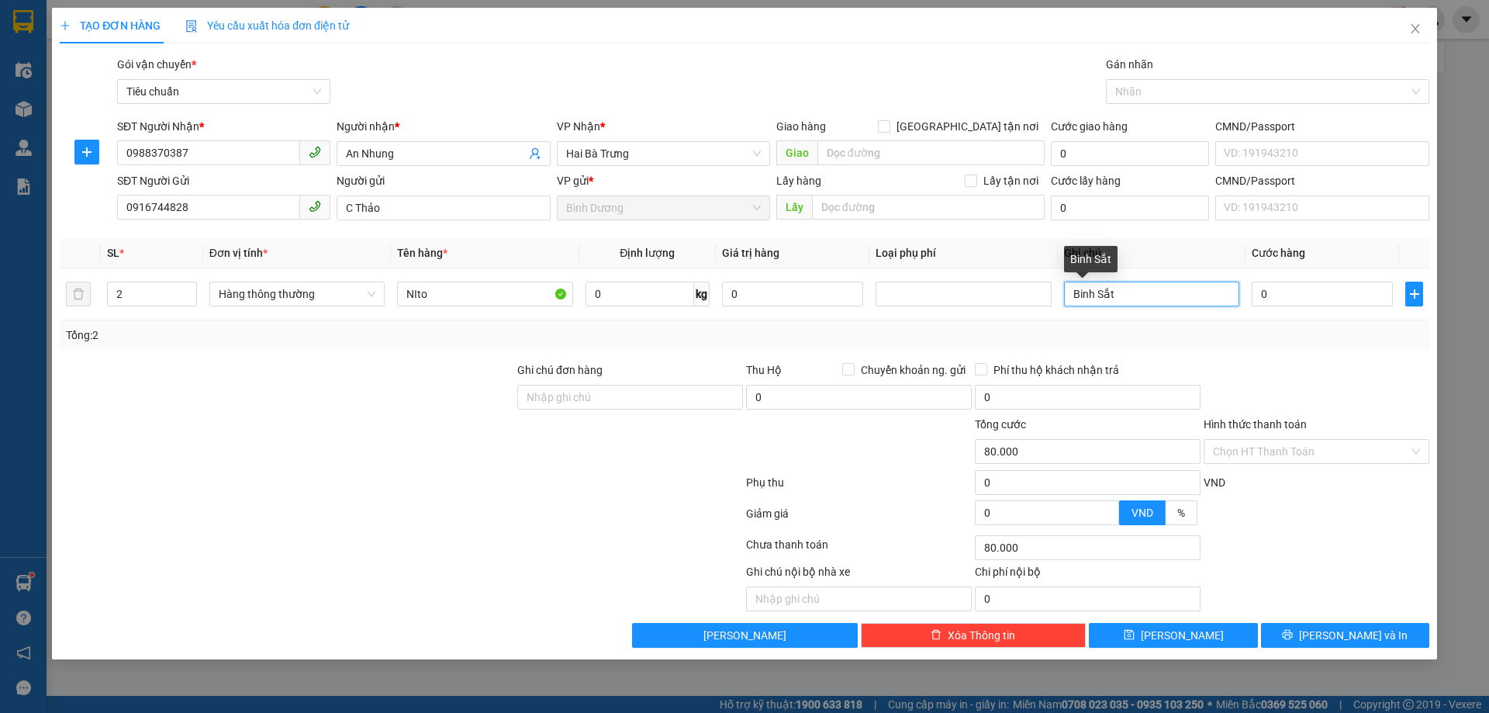
type input "0"
type input "2Binh Sắt"
click at [1275, 339] on div "Tổng: 2" at bounding box center [744, 334] width 1357 height 17
click at [1273, 295] on input "0" at bounding box center [1322, 293] width 141 height 25
type input "1"
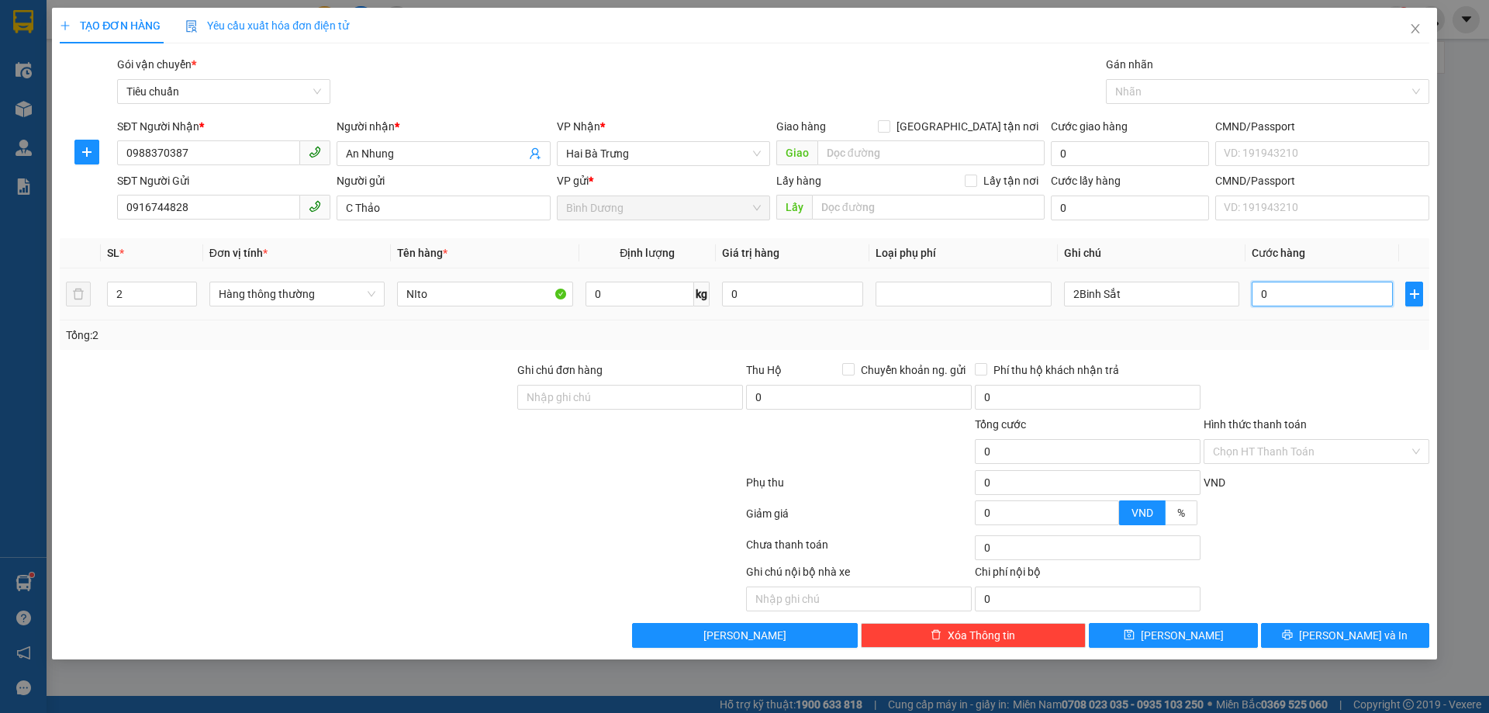
type input "1"
type input "16"
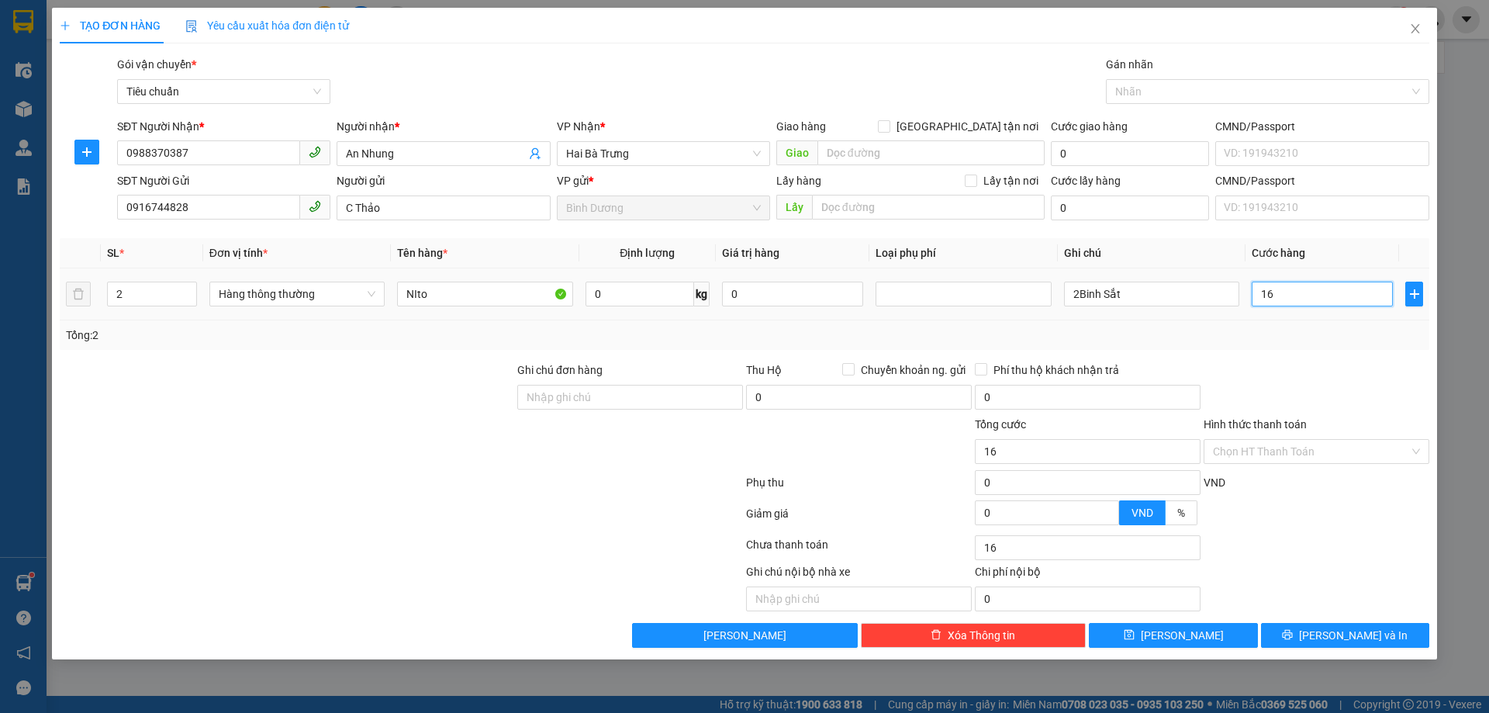
type input "160"
type input "160.000"
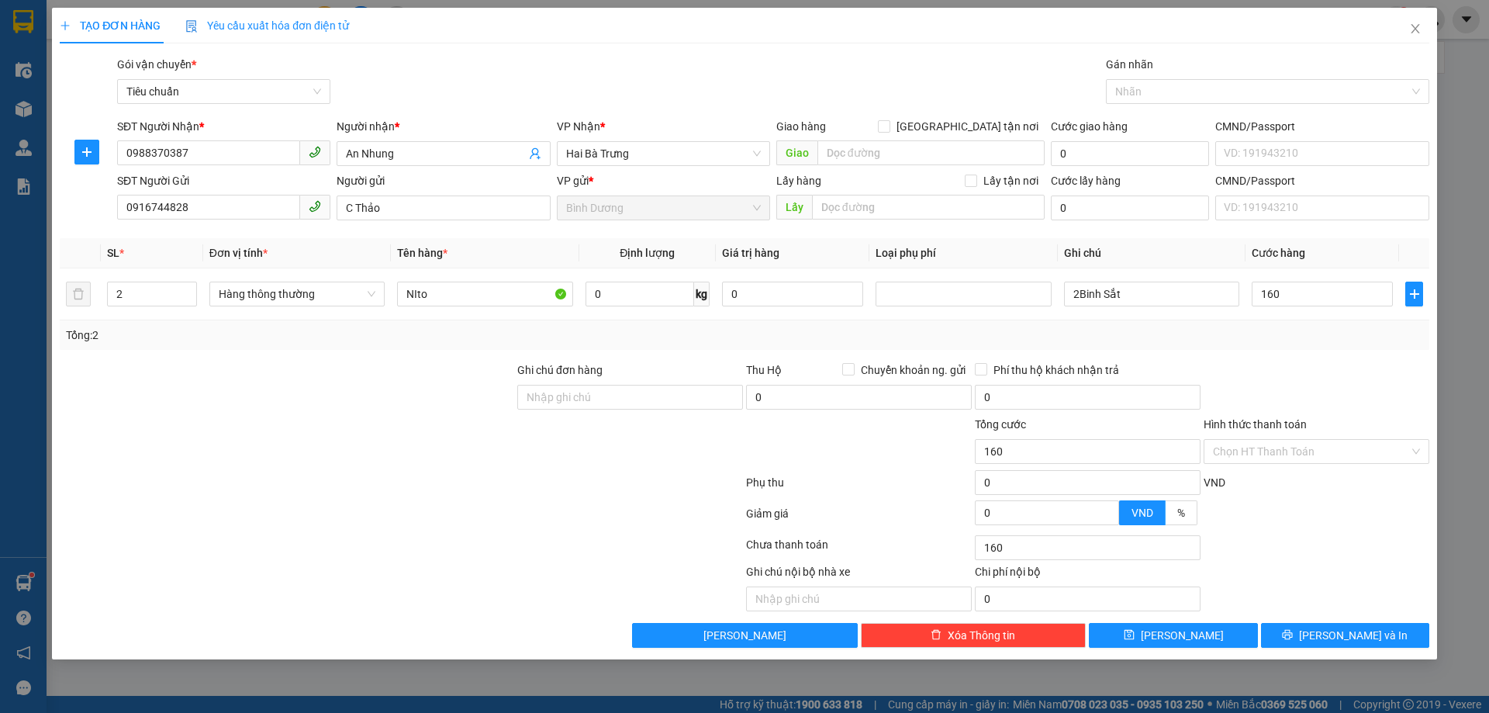
type input "160.000"
click at [1296, 332] on div "Tổng: 2" at bounding box center [744, 334] width 1357 height 17
click at [1359, 634] on span "[PERSON_NAME] và In" at bounding box center [1353, 635] width 109 height 17
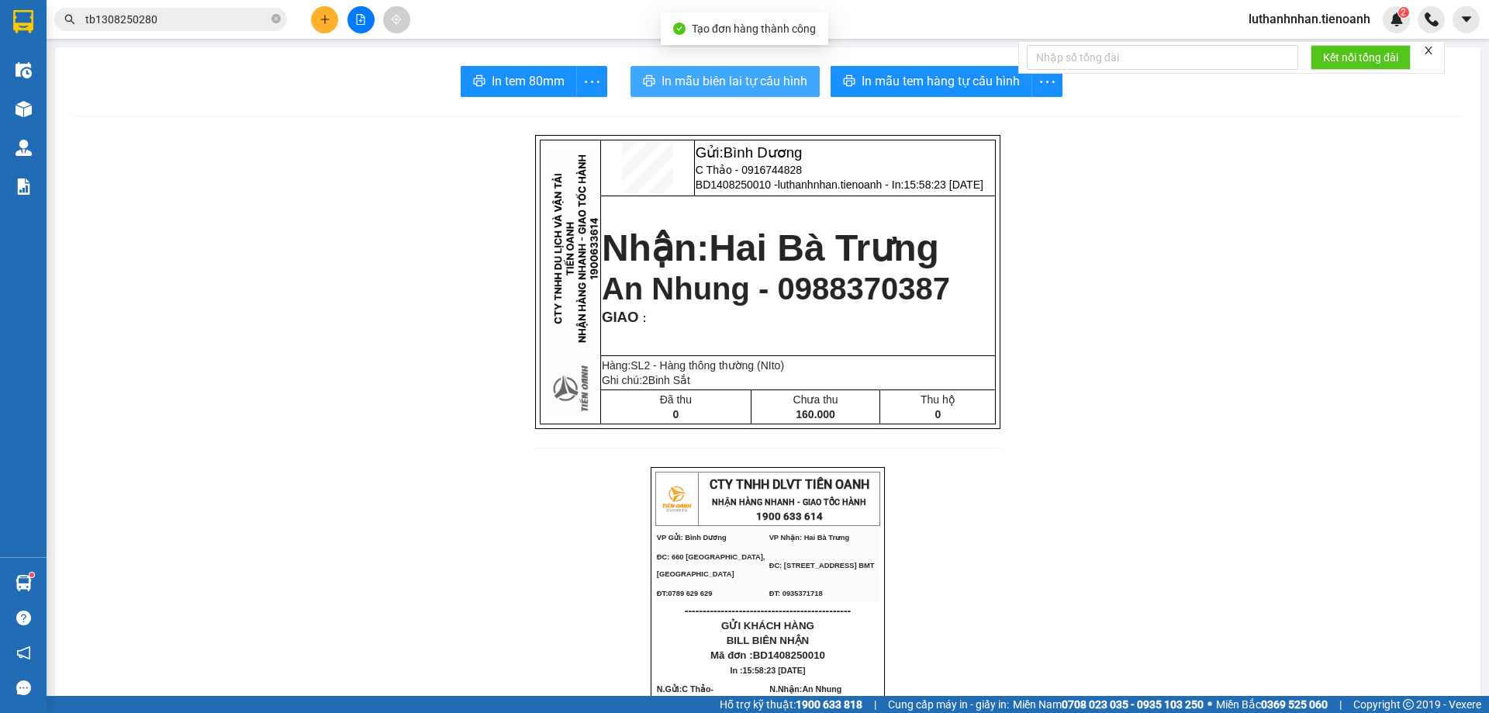
click at [744, 83] on span "In mẫu biên lai tự cấu hình" at bounding box center [734, 80] width 146 height 19
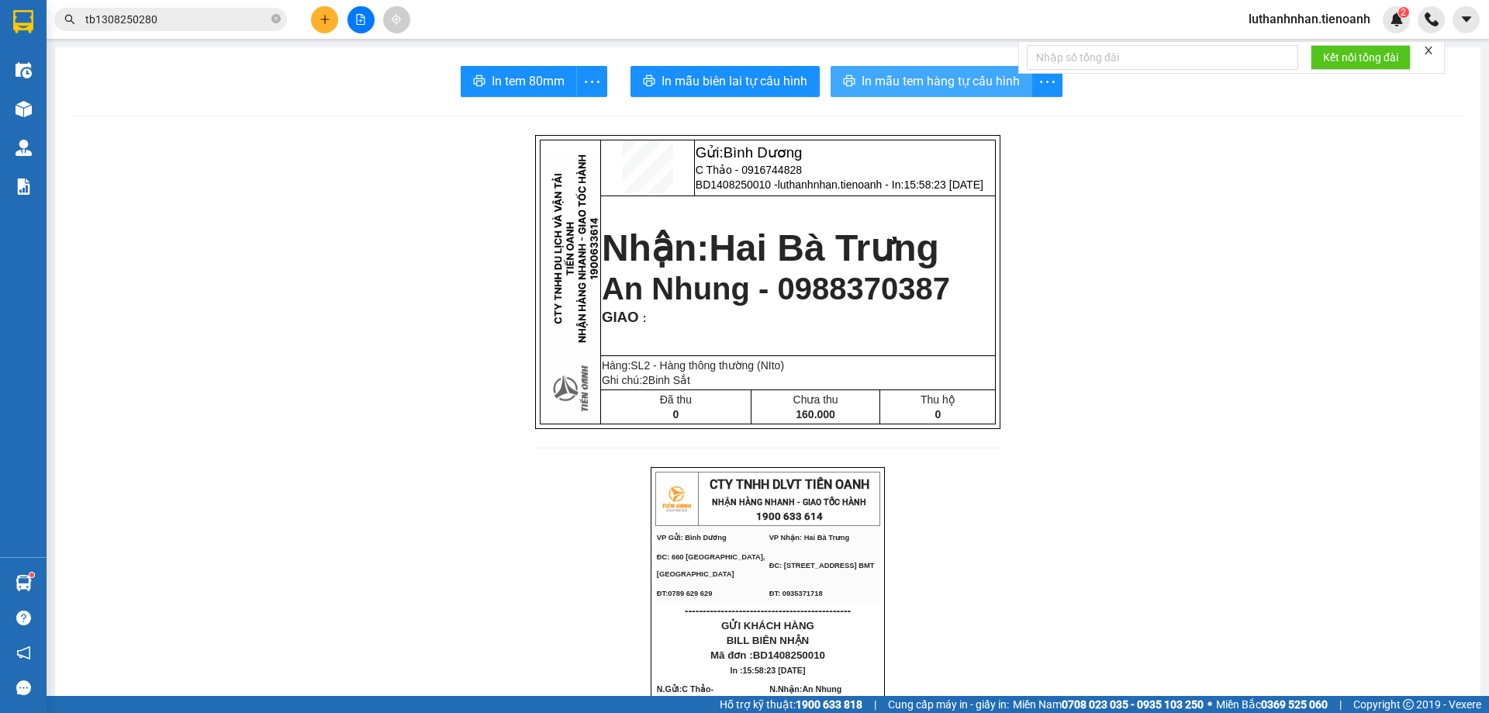
click at [938, 95] on button "In mẫu tem hàng tự cấu hình" at bounding box center [931, 81] width 202 height 31
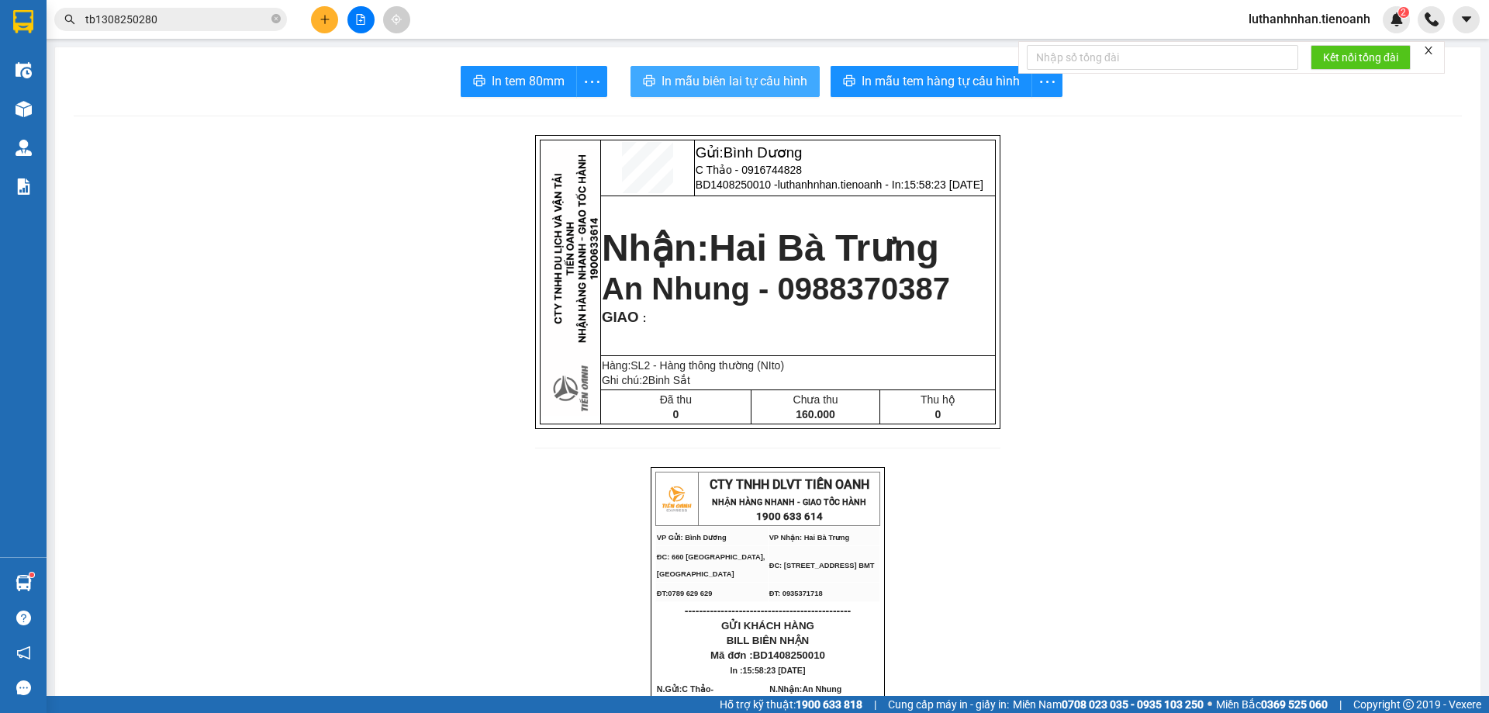
click at [751, 85] on span "In mẫu biên lai tự cấu hình" at bounding box center [734, 80] width 146 height 19
click at [320, 19] on icon "plus" at bounding box center [324, 19] width 11 height 11
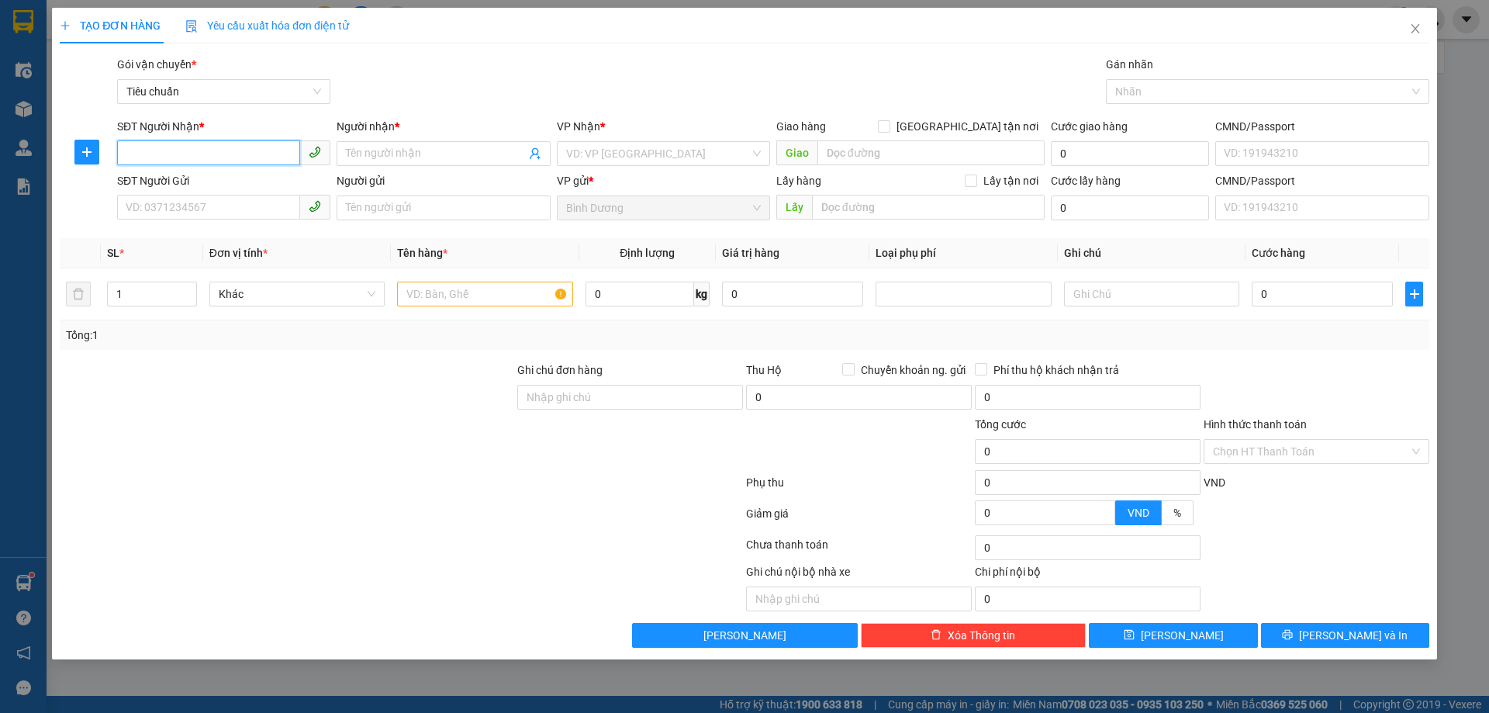
click at [240, 151] on input "SĐT Người Nhận *" at bounding box center [208, 152] width 183 height 25
click at [202, 185] on div "0846161161 - ANH CÔNG" at bounding box center [223, 184] width 195 height 17
type input "0846161161"
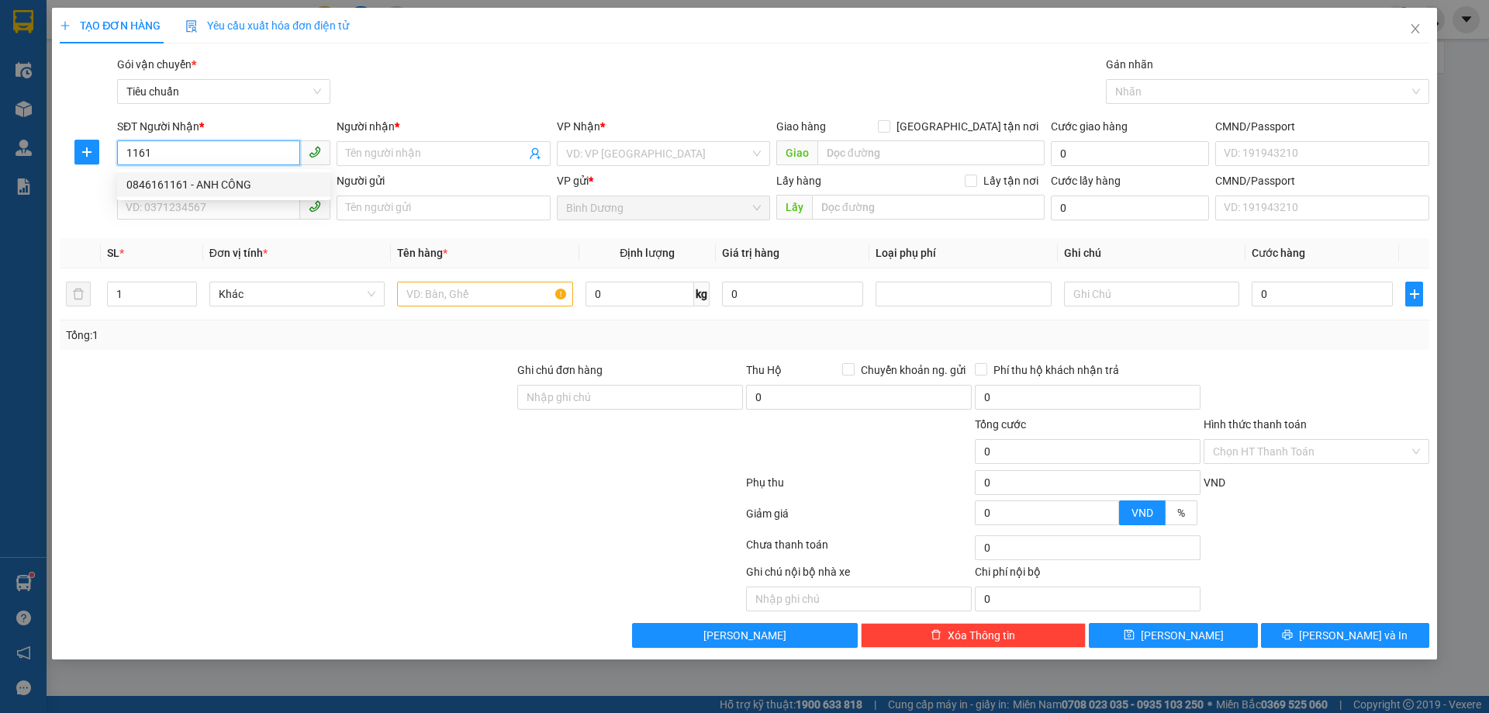
type input "ANH CÔNG"
type input "350.000"
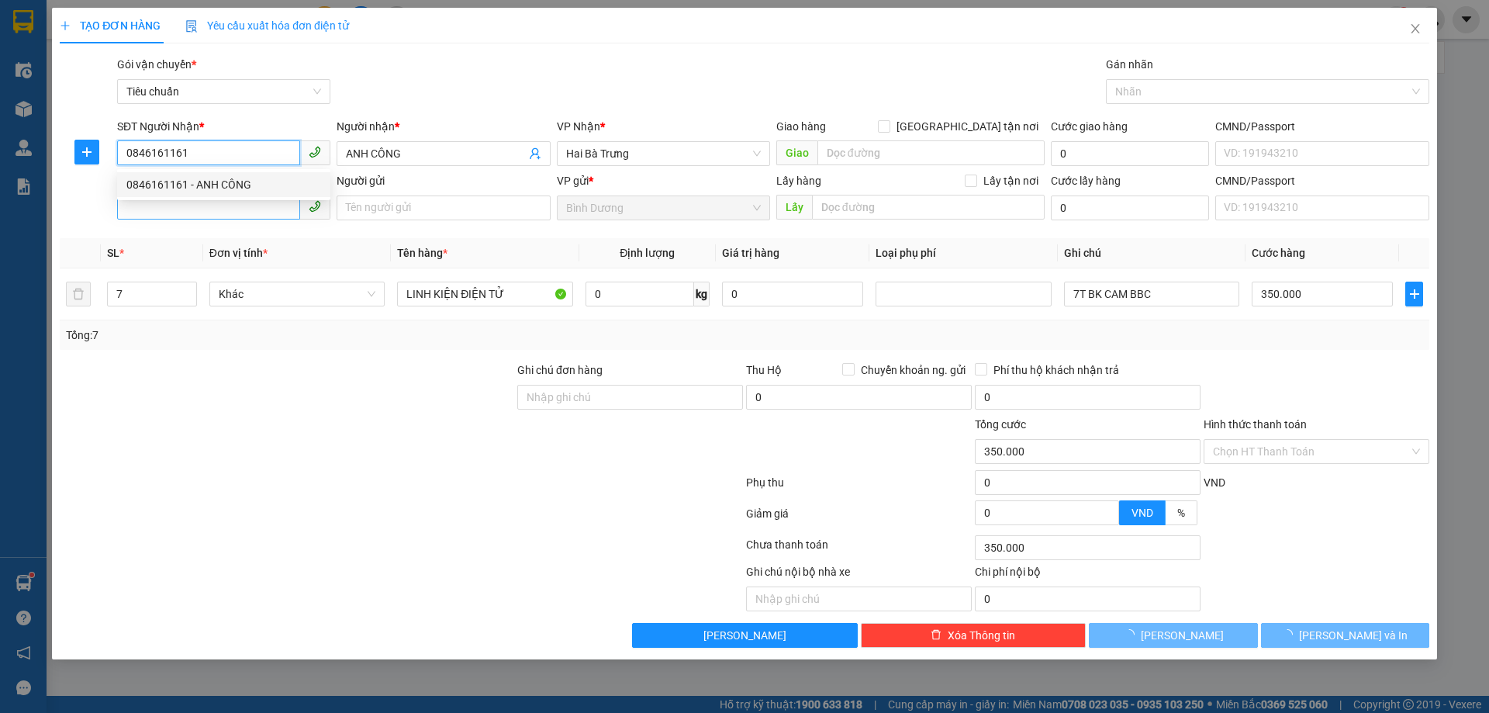
type input "0846161161"
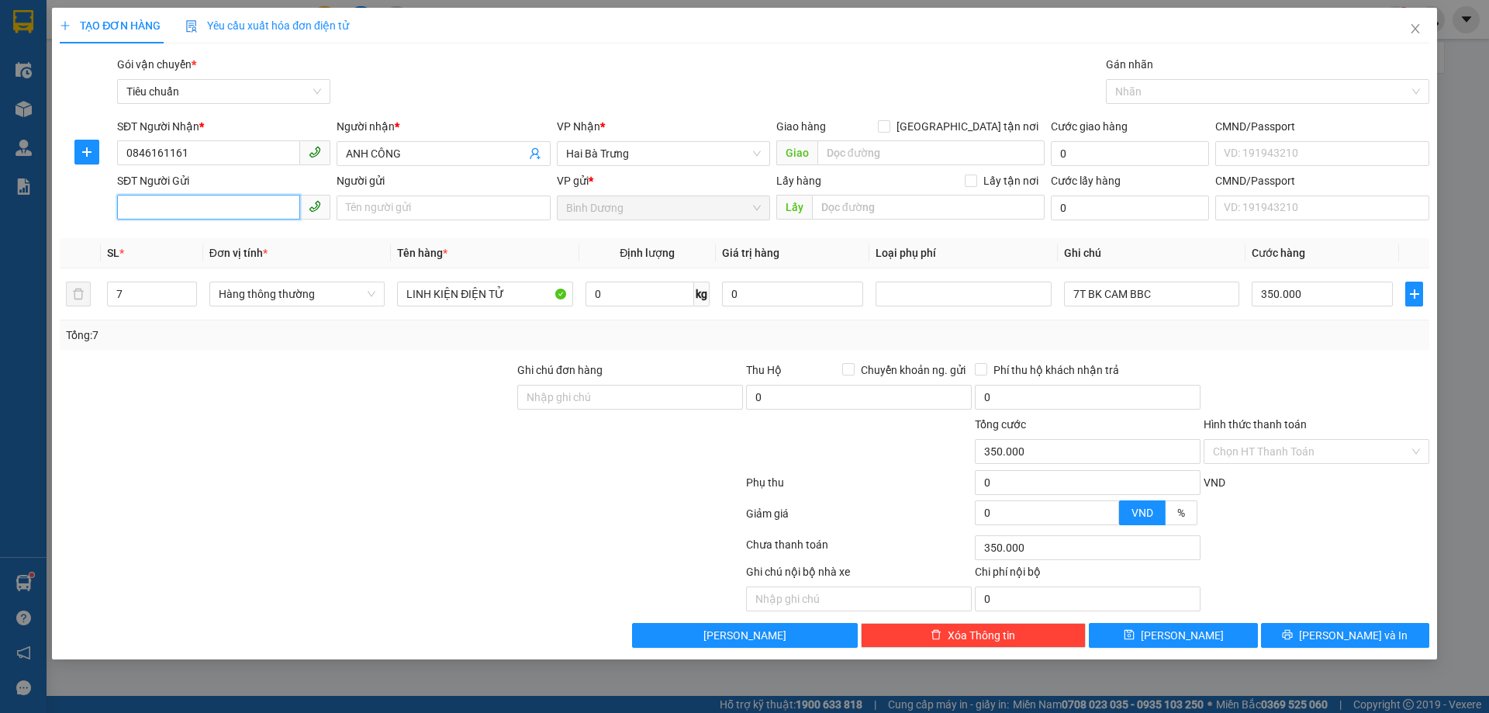
click at [202, 212] on input "SĐT Người Gửi" at bounding box center [208, 207] width 183 height 25
click at [214, 240] on div "0967813578 - A Minh" at bounding box center [223, 238] width 195 height 17
type input "0967813578"
type input "A Minh"
click at [110, 290] on input "7" at bounding box center [152, 293] width 88 height 23
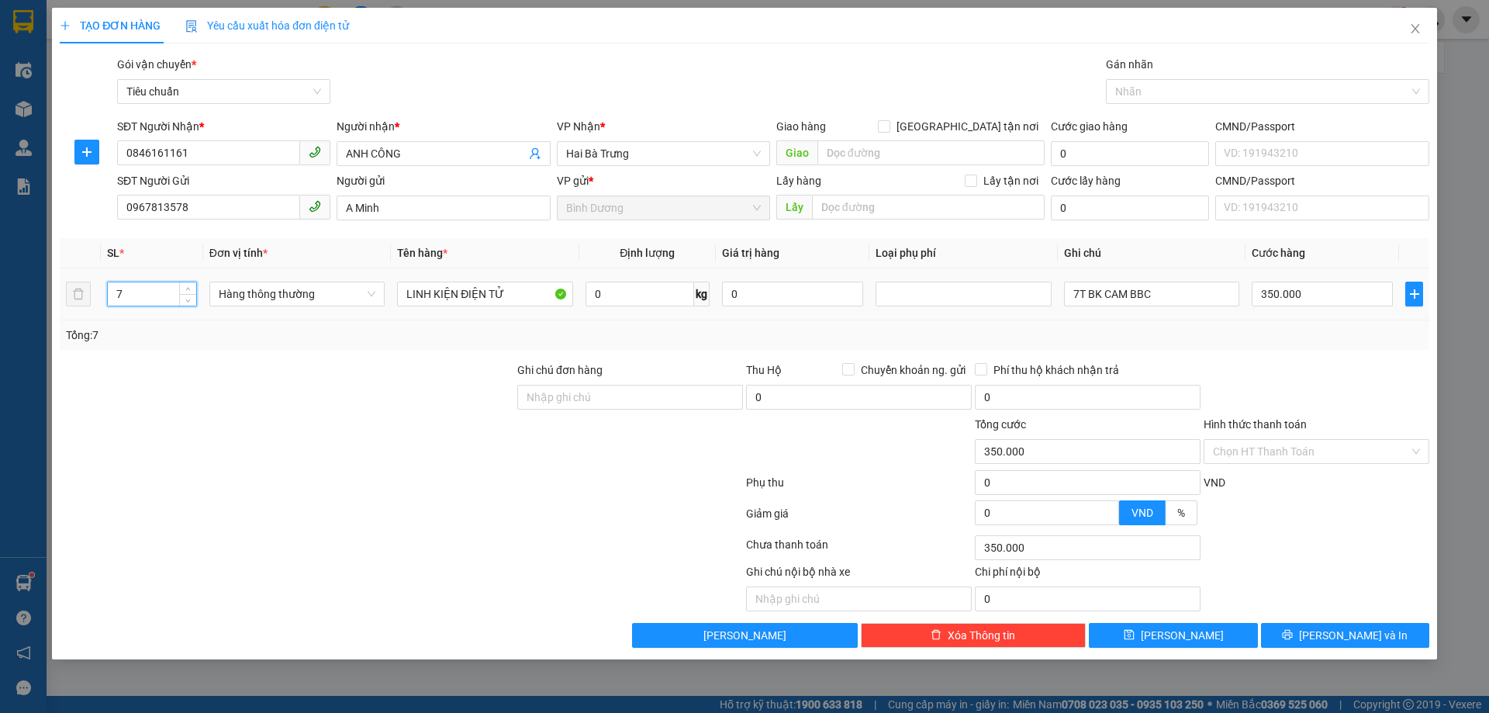
click at [115, 293] on input "7" at bounding box center [152, 293] width 88 height 23
click at [116, 293] on input "7" at bounding box center [152, 293] width 88 height 23
click at [123, 293] on input "7" at bounding box center [152, 293] width 88 height 23
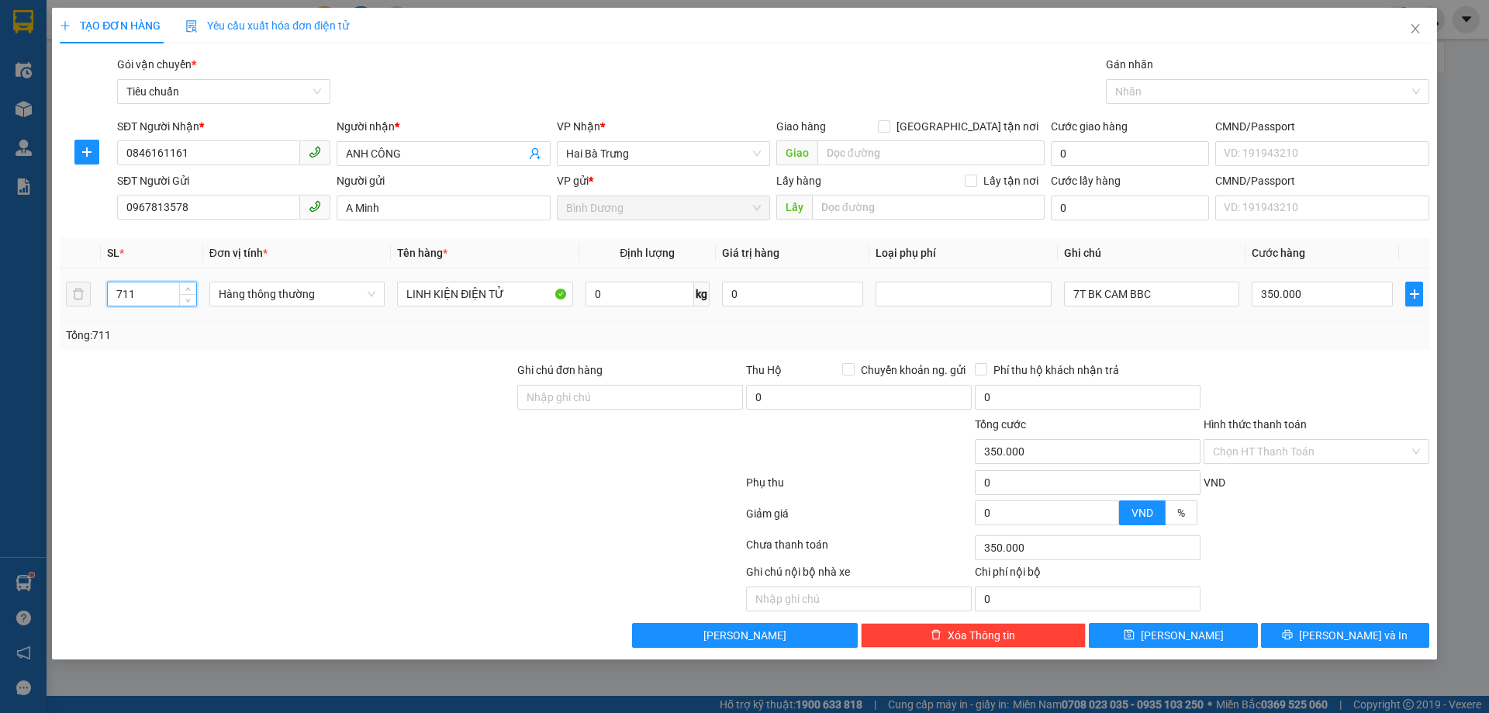
click at [139, 299] on input "711" at bounding box center [152, 293] width 88 height 23
type input "11"
click at [152, 326] on div "Tổng: 11" at bounding box center [320, 334] width 509 height 17
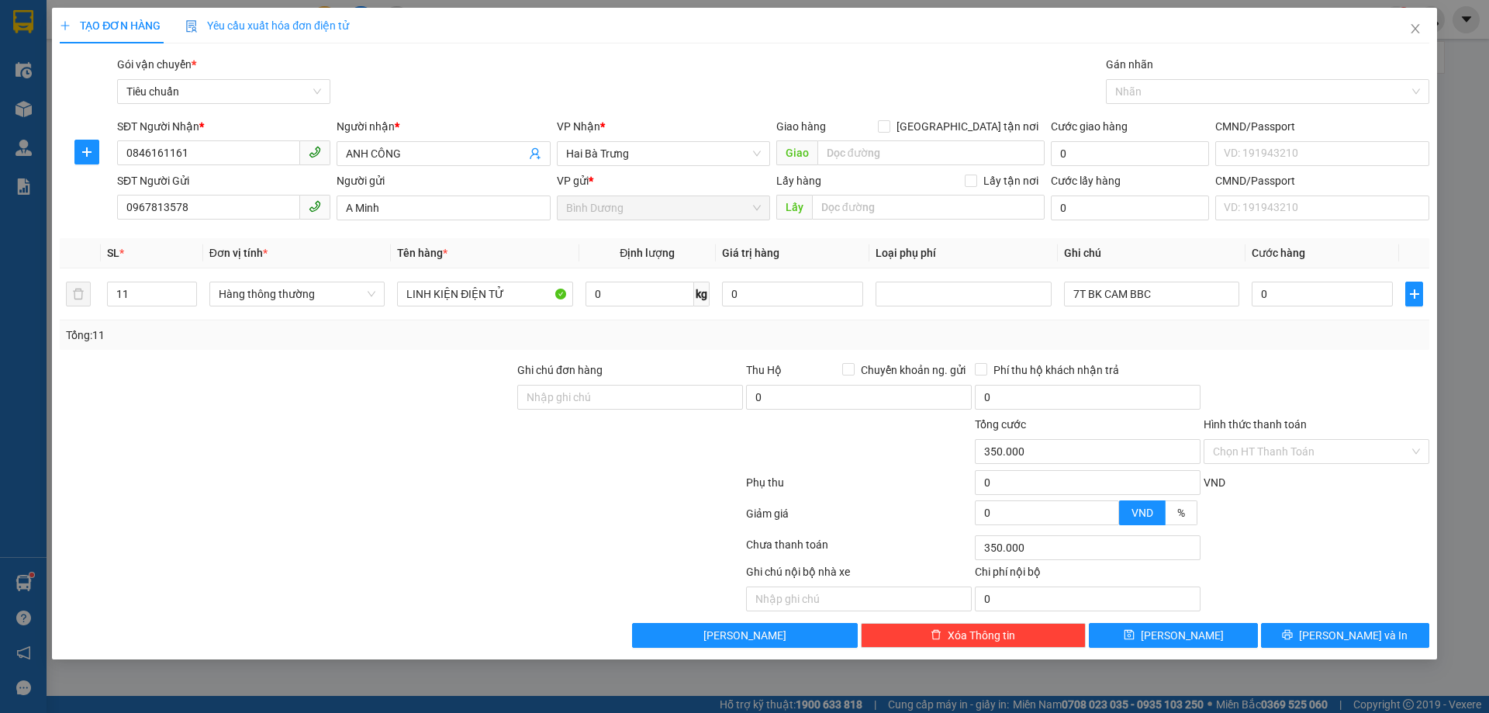
type input "0"
click at [1134, 293] on input "7T BK CAM BBC" at bounding box center [1151, 293] width 175 height 25
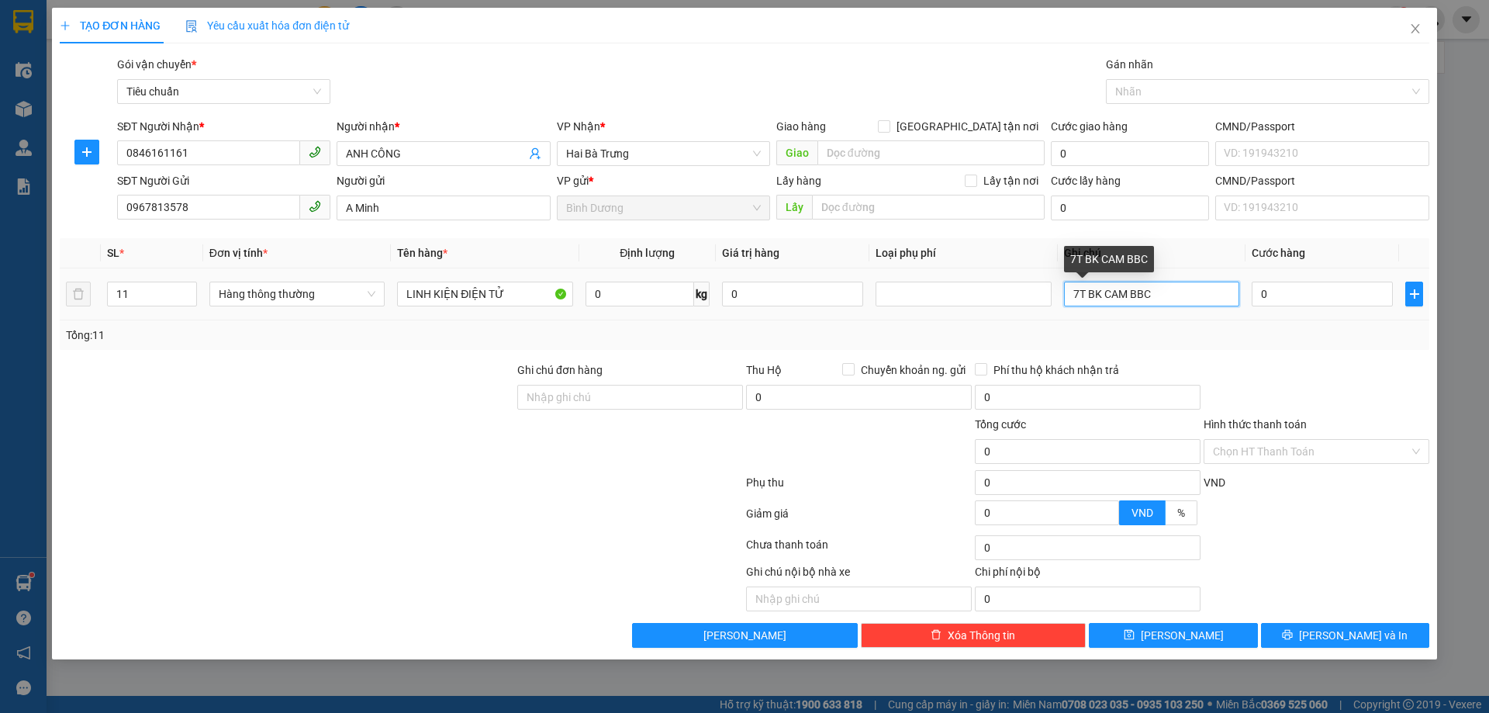
click at [1134, 293] on input "7T BK CAM BBC" at bounding box center [1151, 293] width 175 height 25
type input "11T CHỮ ĐEN BBC"
click at [1300, 371] on div at bounding box center [1316, 388] width 229 height 54
click at [1299, 293] on input "0" at bounding box center [1322, 293] width 141 height 25
type input "5"
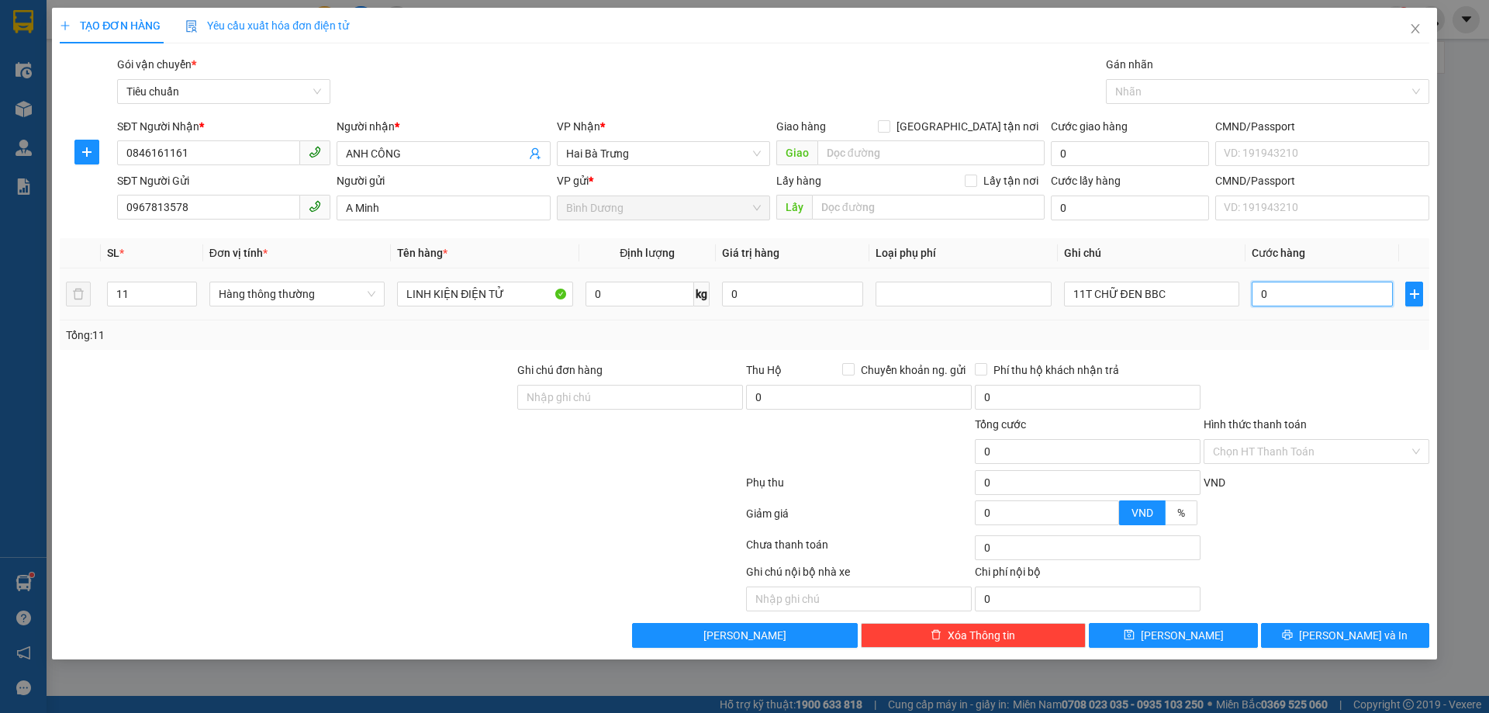
type input "5"
type input "55"
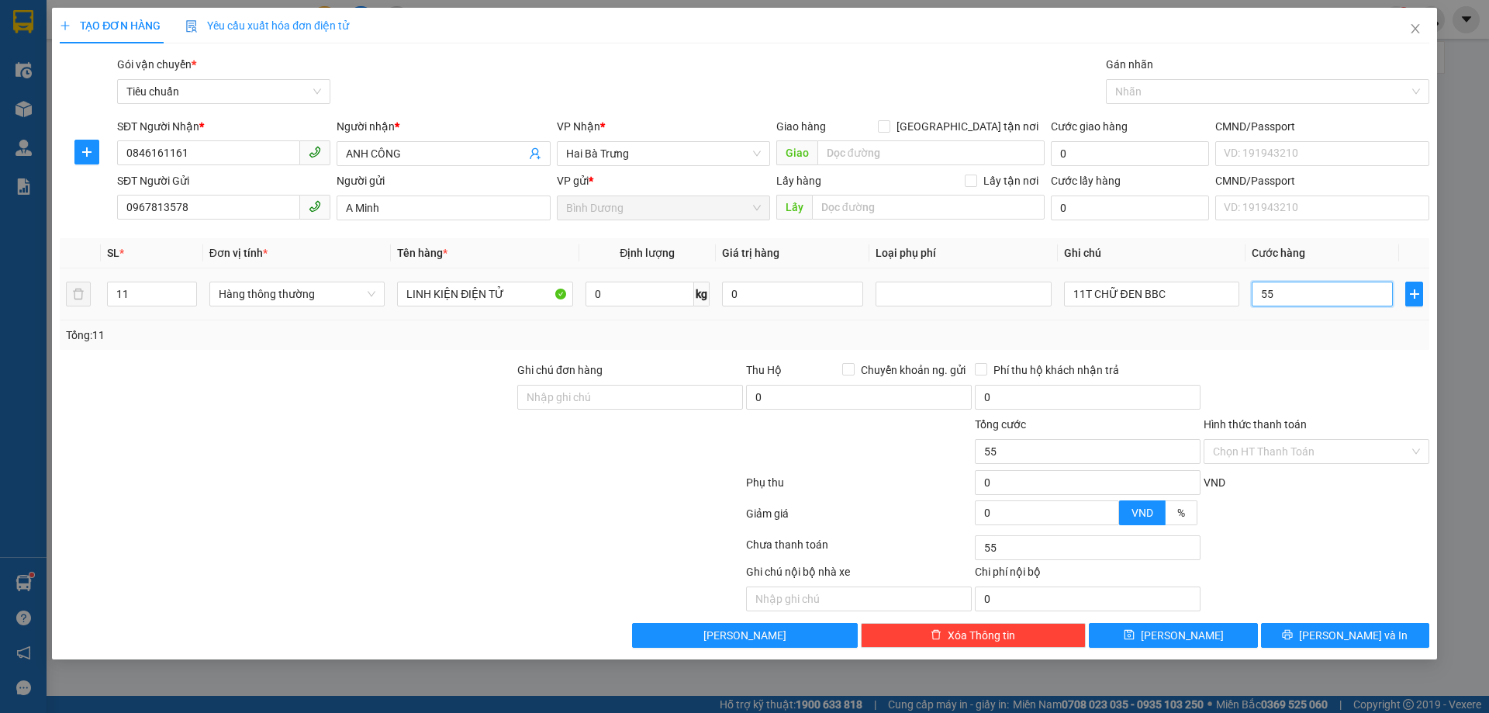
type input "550"
type input "550.000"
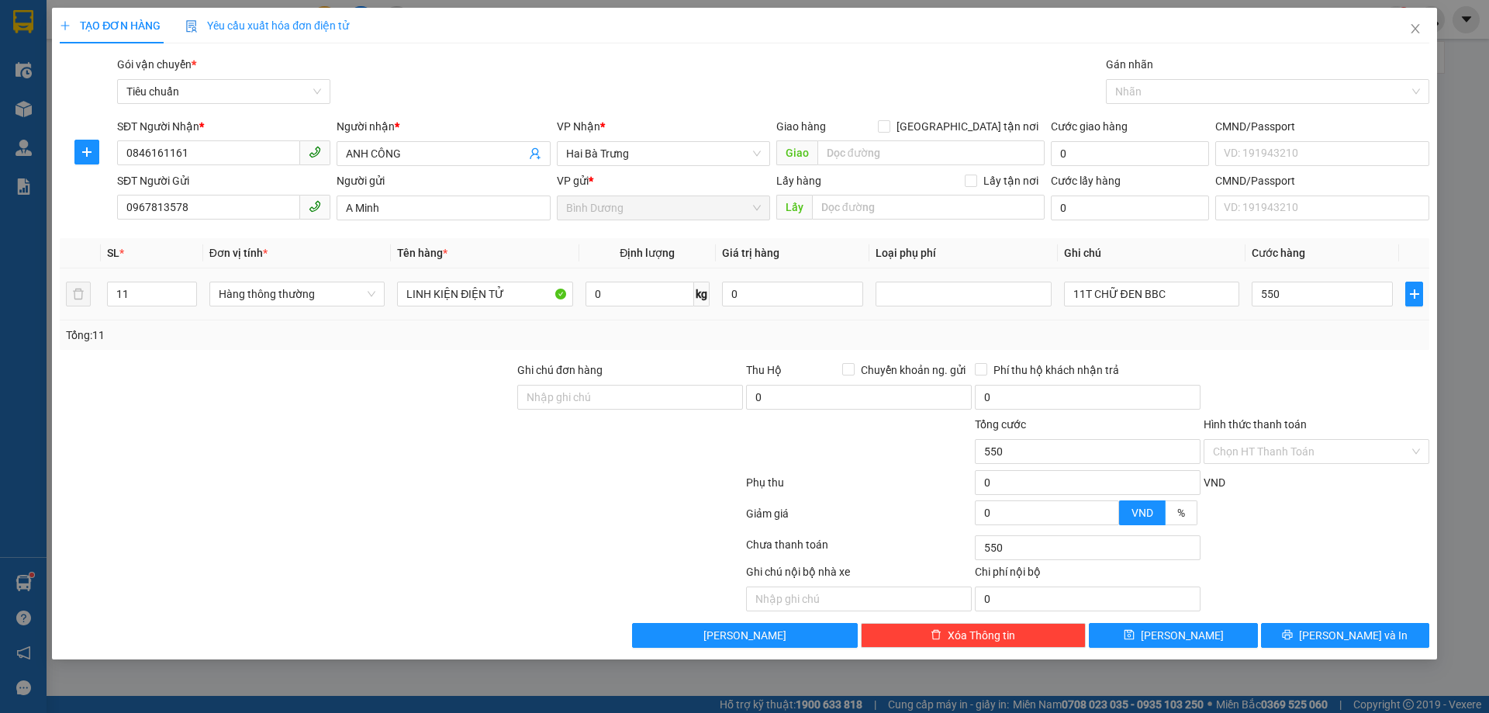
type input "550.000"
click at [1312, 330] on div "Tổng: 11" at bounding box center [744, 334] width 1357 height 17
click at [1293, 452] on input "Hình thức thanh toán" at bounding box center [1311, 451] width 196 height 23
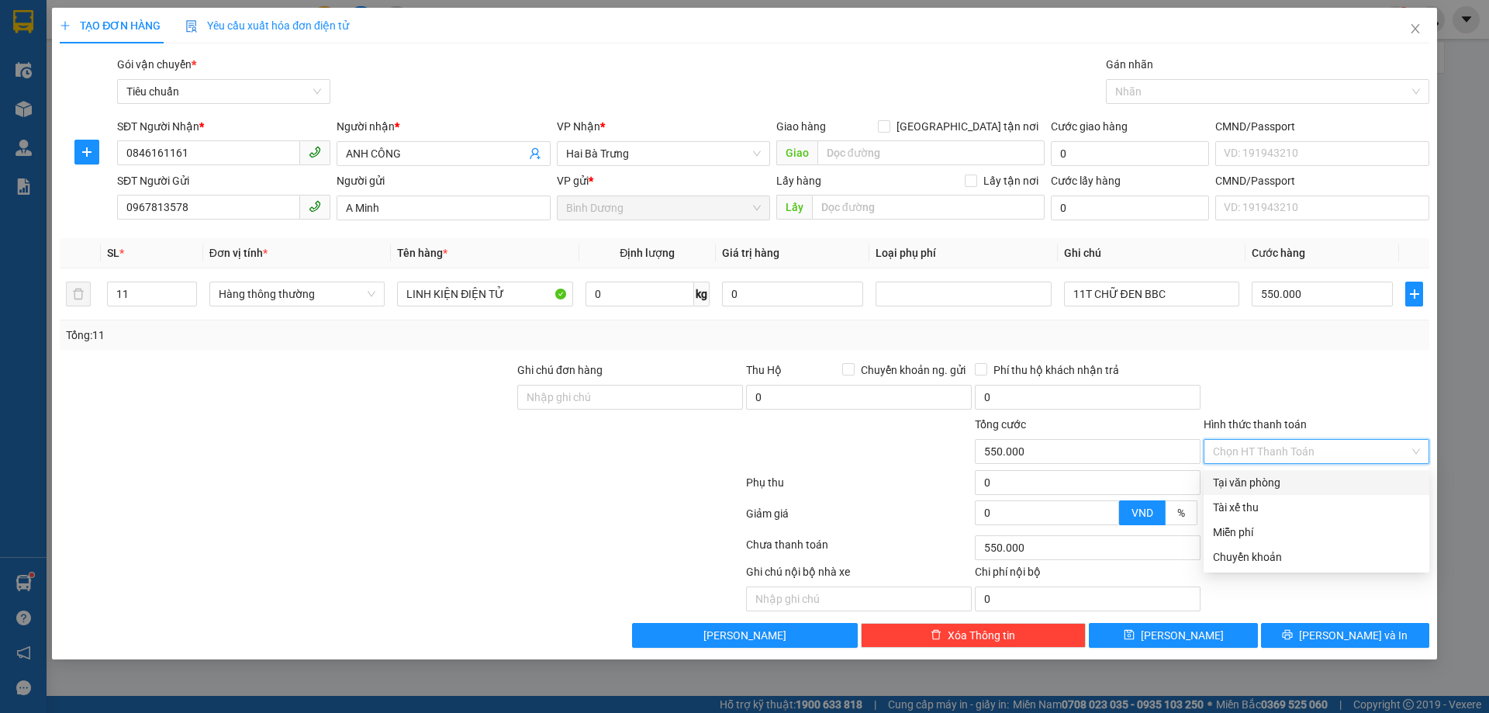
click at [1295, 479] on div "Tại văn phòng" at bounding box center [1316, 482] width 207 height 17
type input "0"
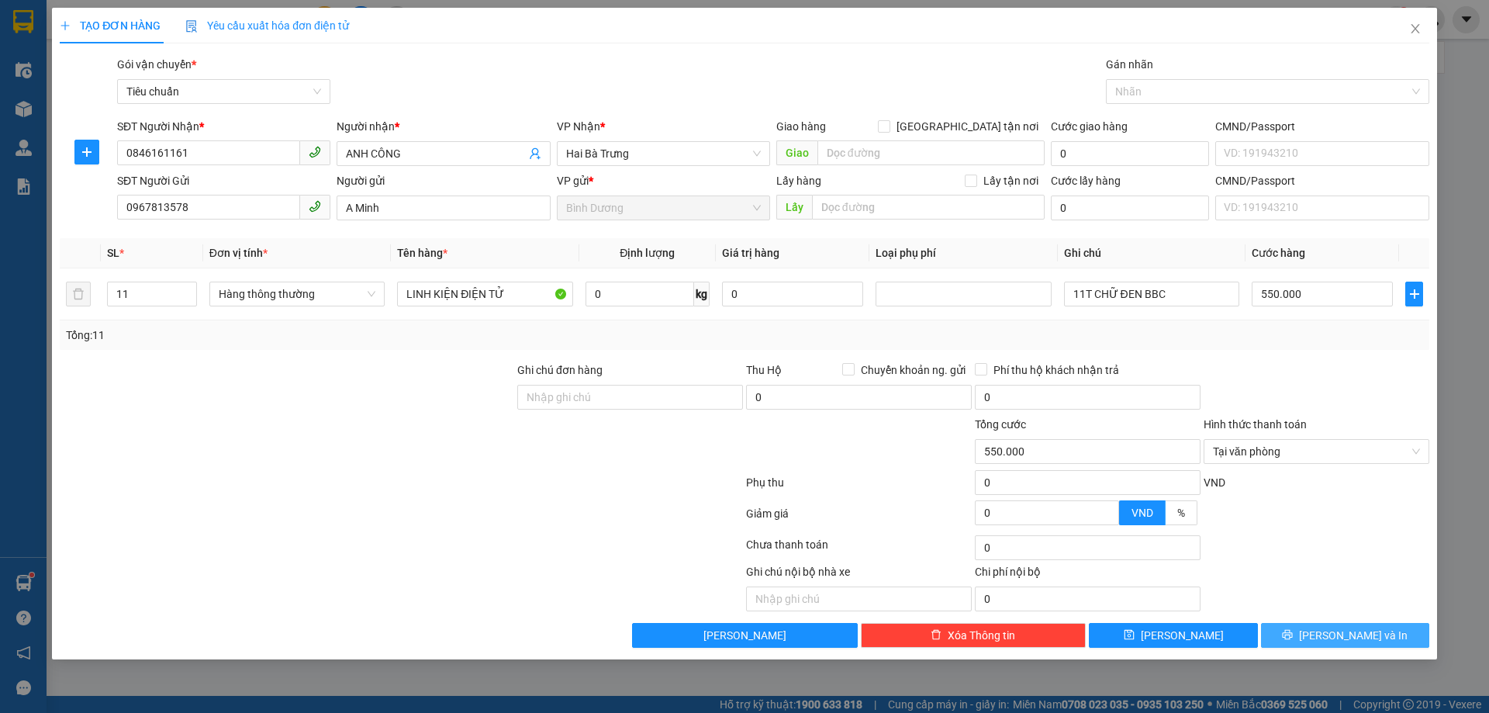
click at [1354, 635] on span "[PERSON_NAME] và In" at bounding box center [1353, 635] width 109 height 17
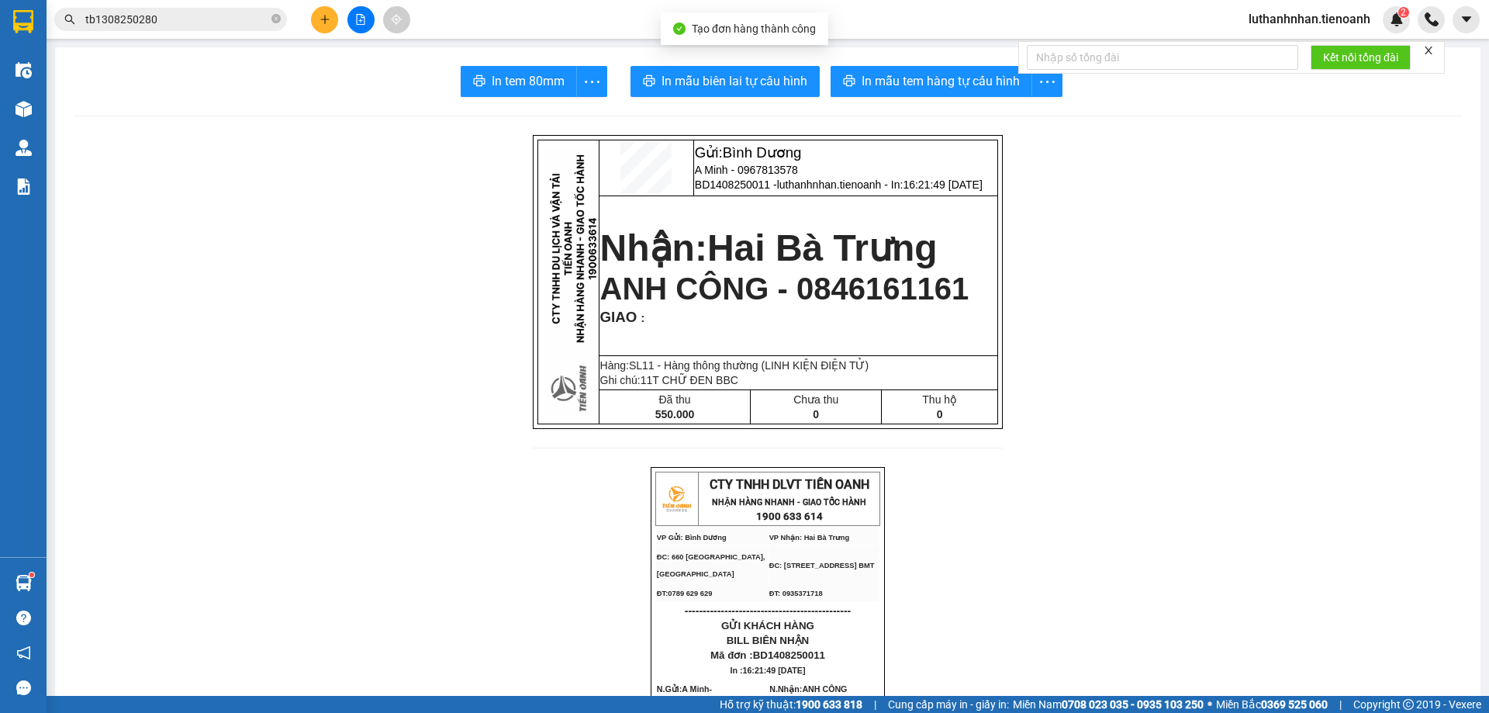
click at [780, 86] on span "In mẫu biên lai tự cấu hình" at bounding box center [734, 80] width 146 height 19
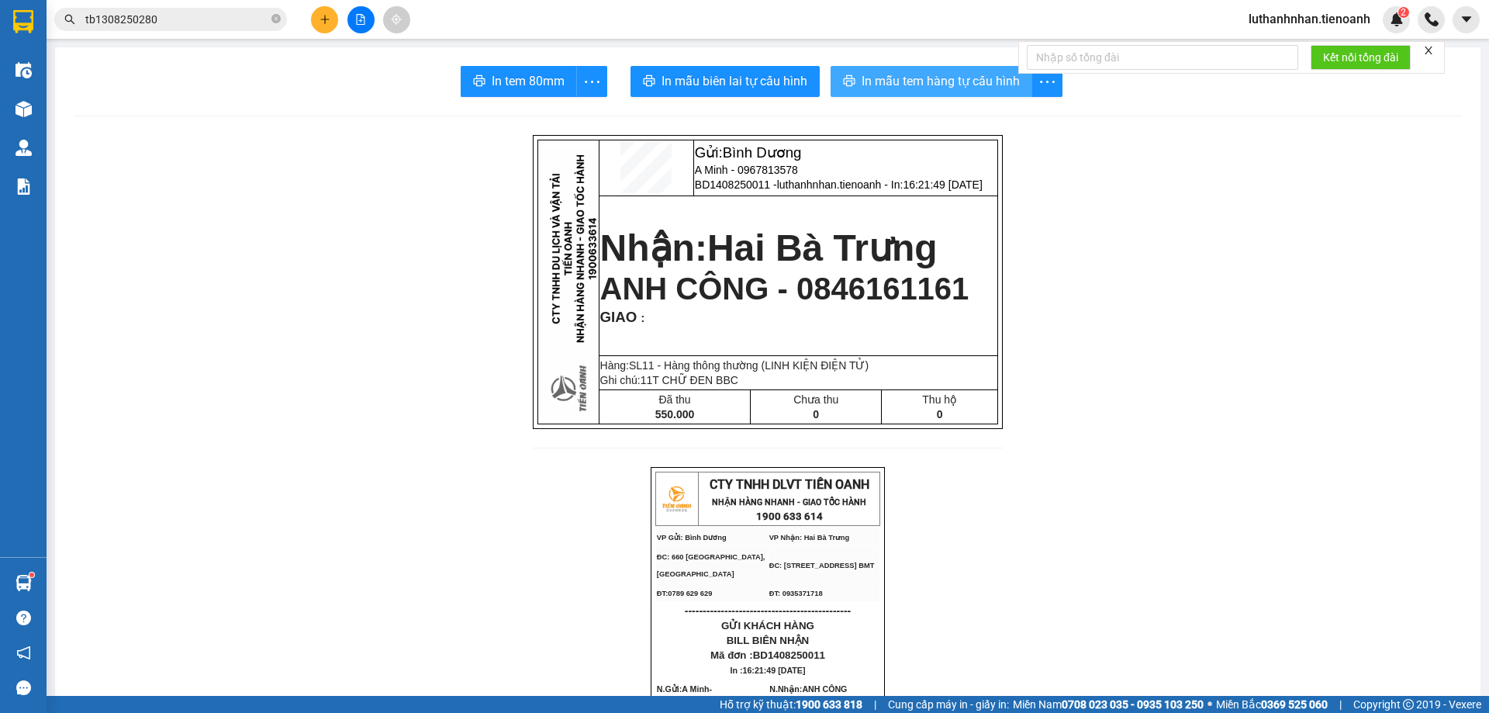
click at [965, 92] on button "In mẫu tem hàng tự cấu hình" at bounding box center [931, 81] width 202 height 31
click at [330, 20] on icon "plus" at bounding box center [324, 19] width 11 height 11
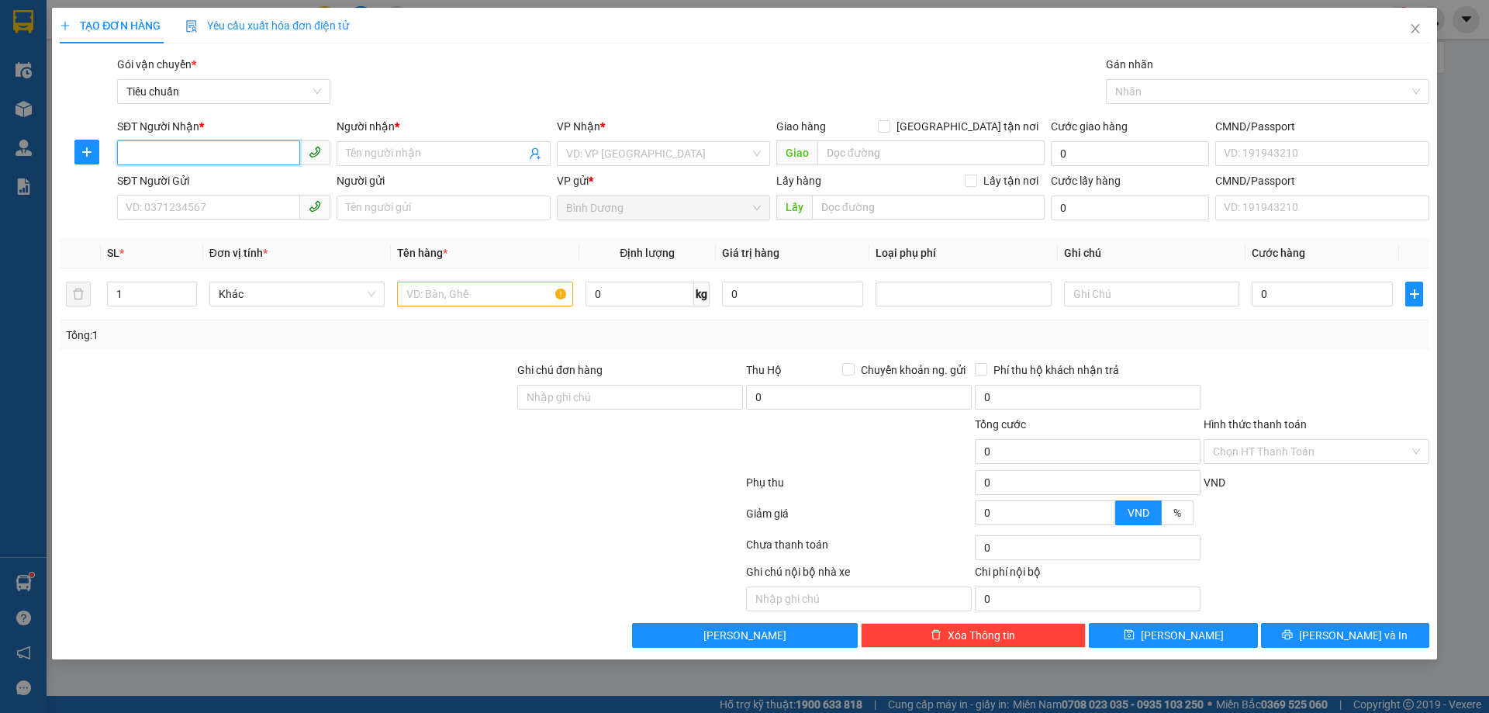
click at [199, 154] on input "SĐT Người Nhận *" at bounding box center [208, 152] width 183 height 25
type input "0569419443"
click at [235, 183] on div "0569419443 - [PERSON_NAME] (A Hoàn)" at bounding box center [225, 184] width 199 height 17
type input "[PERSON_NAME] (A Hoàn)"
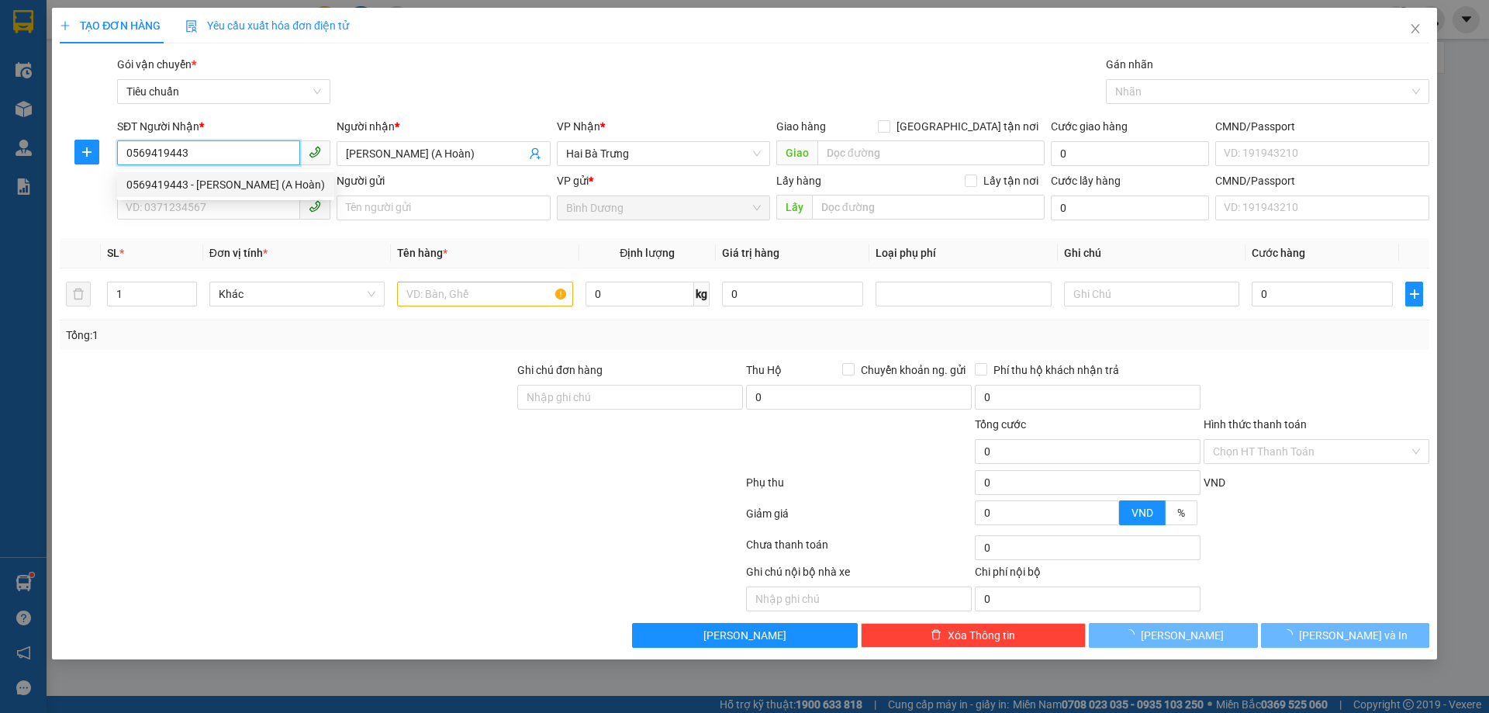
type input "540.000"
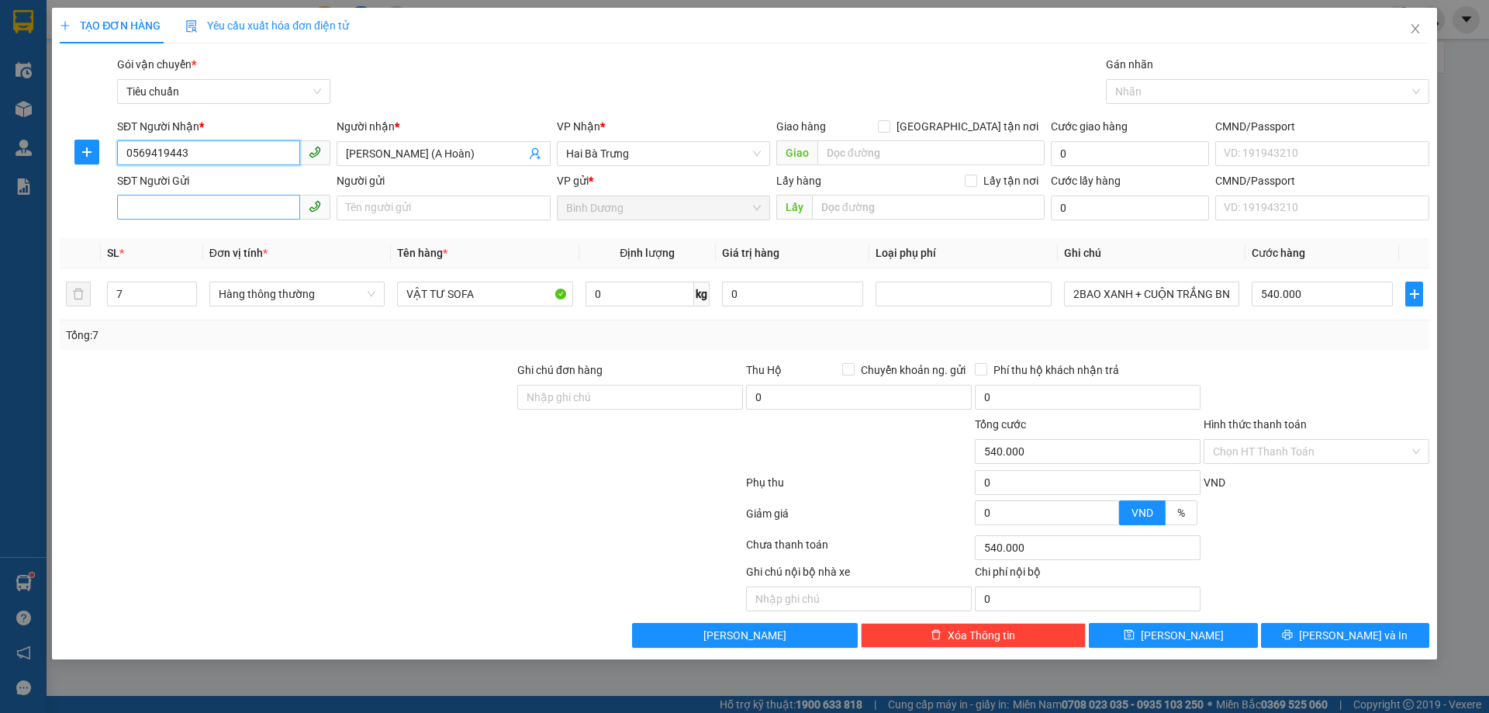
type input "0569419443"
click at [241, 212] on input "SĐT Người Gửi" at bounding box center [208, 207] width 183 height 25
click at [214, 205] on input "SĐT Người Gửi" at bounding box center [208, 207] width 183 height 25
click at [216, 235] on div "0395595805 - Tú uyên" at bounding box center [223, 238] width 195 height 17
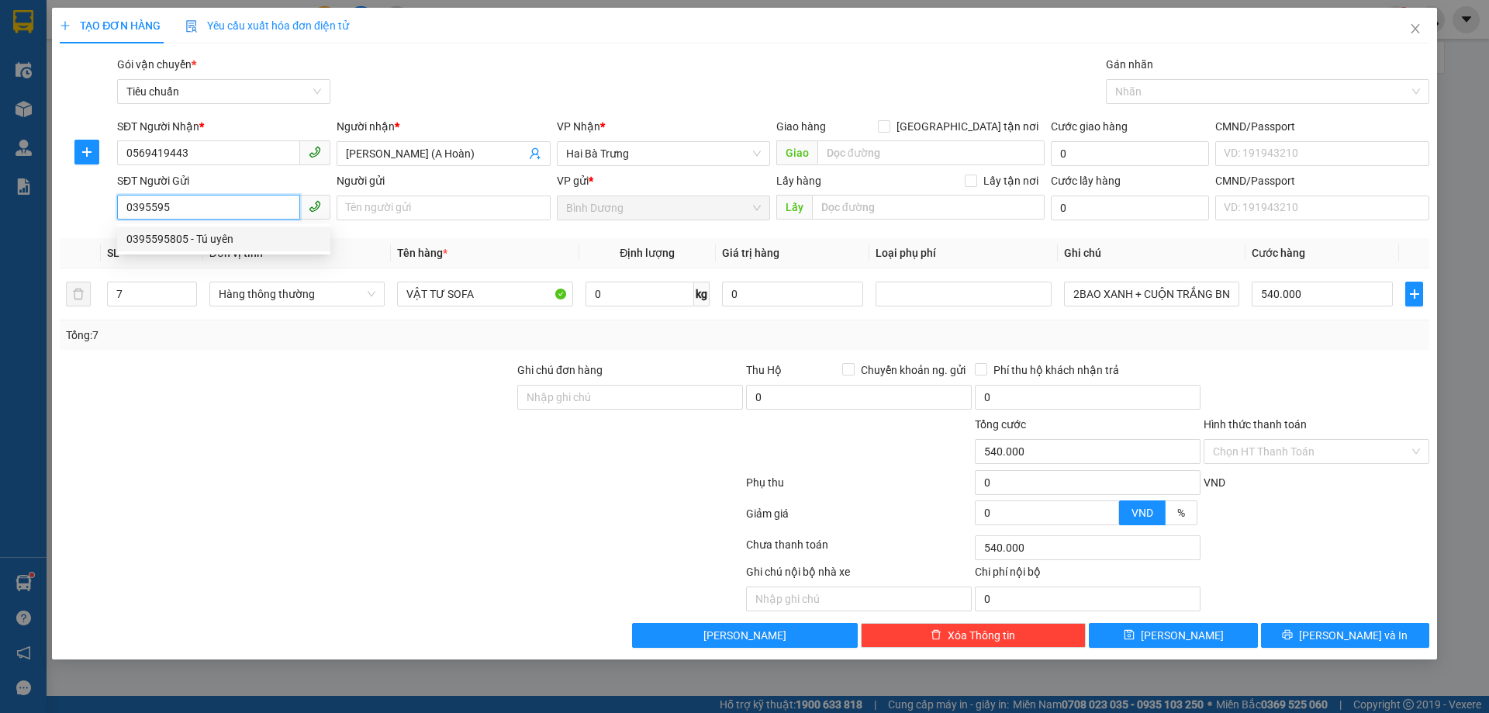
type input "0395595805"
type input "Tú uyên"
type input "70.000"
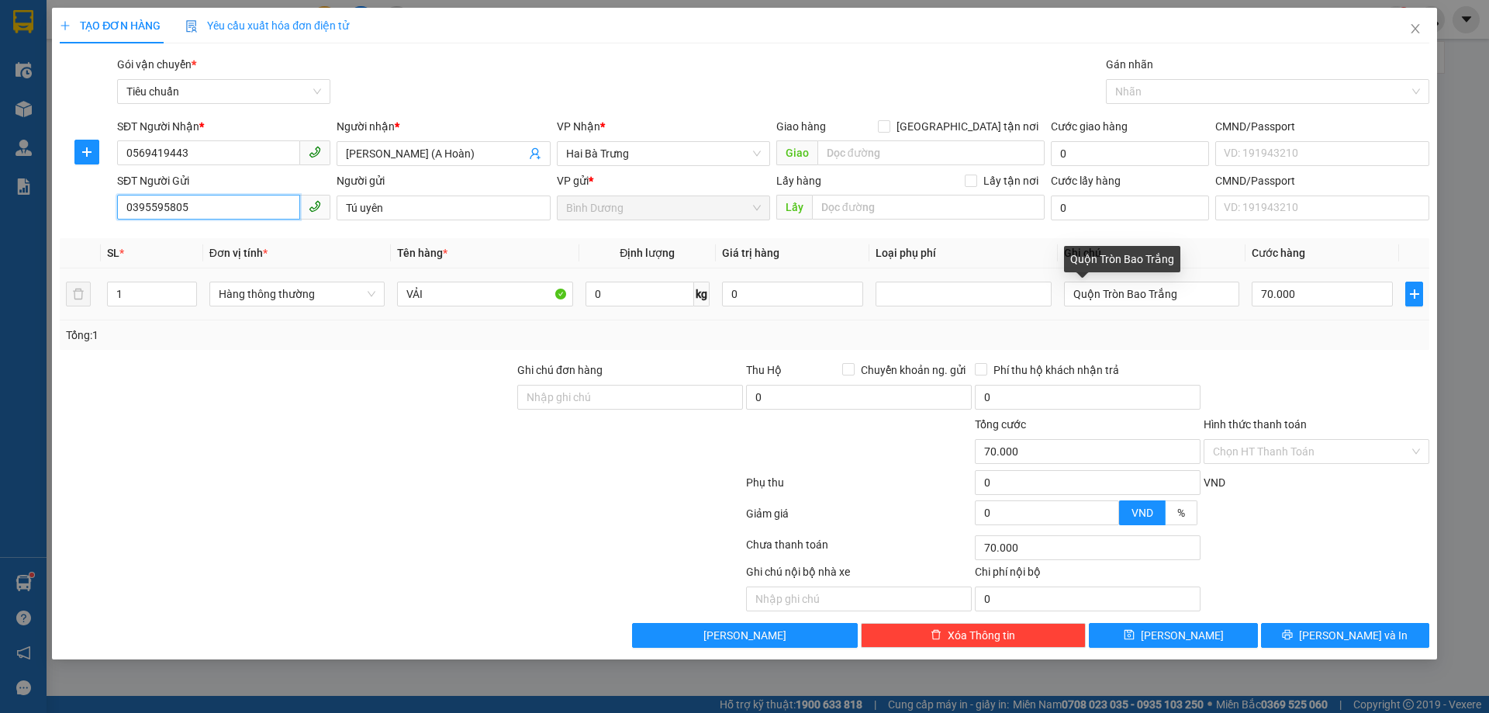
type input "0395595805"
click at [1111, 283] on div "Quộn Tròn Bao Trắng" at bounding box center [1122, 264] width 116 height 37
click at [1112, 287] on input "Quộn Tròn Bao Trắng" at bounding box center [1151, 293] width 175 height 25
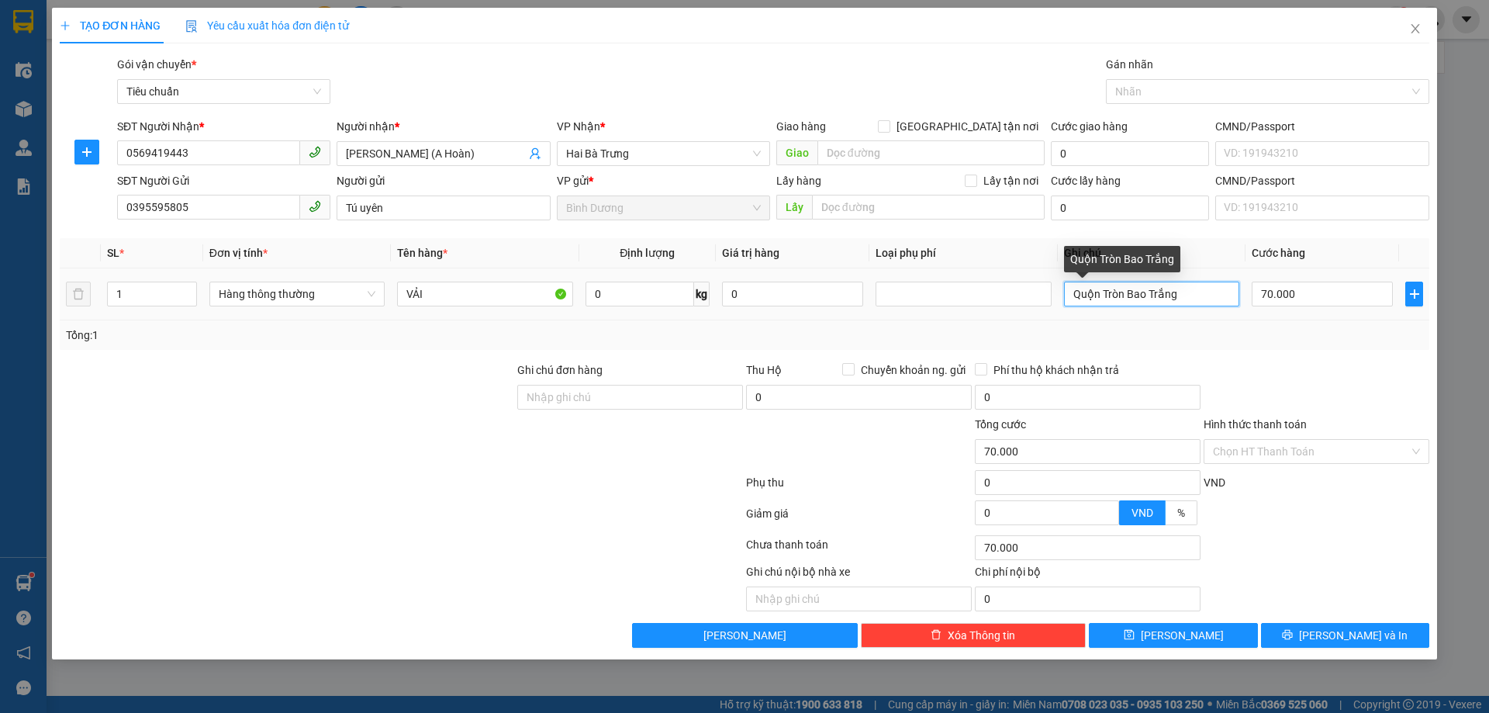
click at [1112, 287] on input "Quộn Tròn Bao Trắng" at bounding box center [1151, 293] width 175 height 25
type input "CỤC BKV"
click at [1202, 346] on div "Tổng: 1" at bounding box center [744, 334] width 1369 height 29
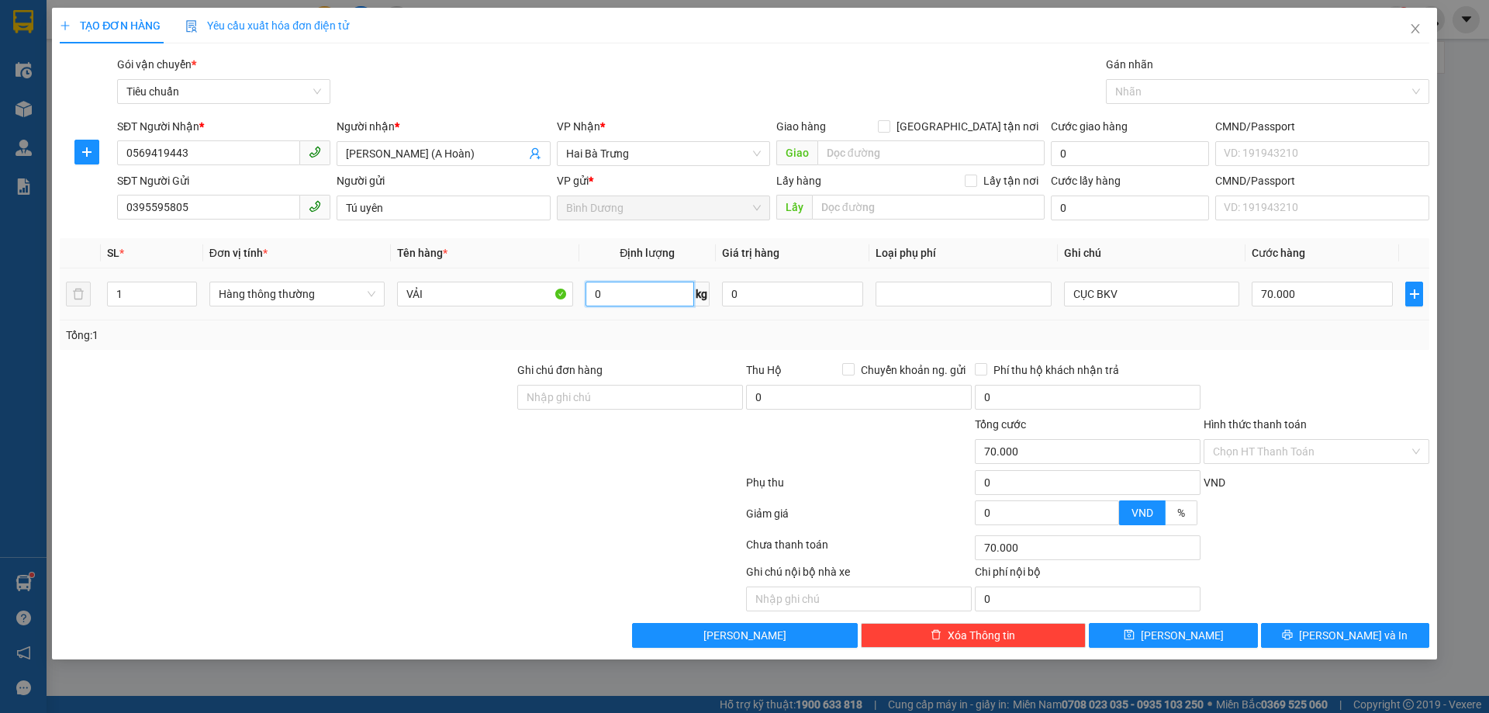
click at [623, 292] on input "0" at bounding box center [639, 293] width 109 height 25
type input "9"
click at [848, 338] on div "Tổng: 1" at bounding box center [744, 334] width 1357 height 17
type input "40.000"
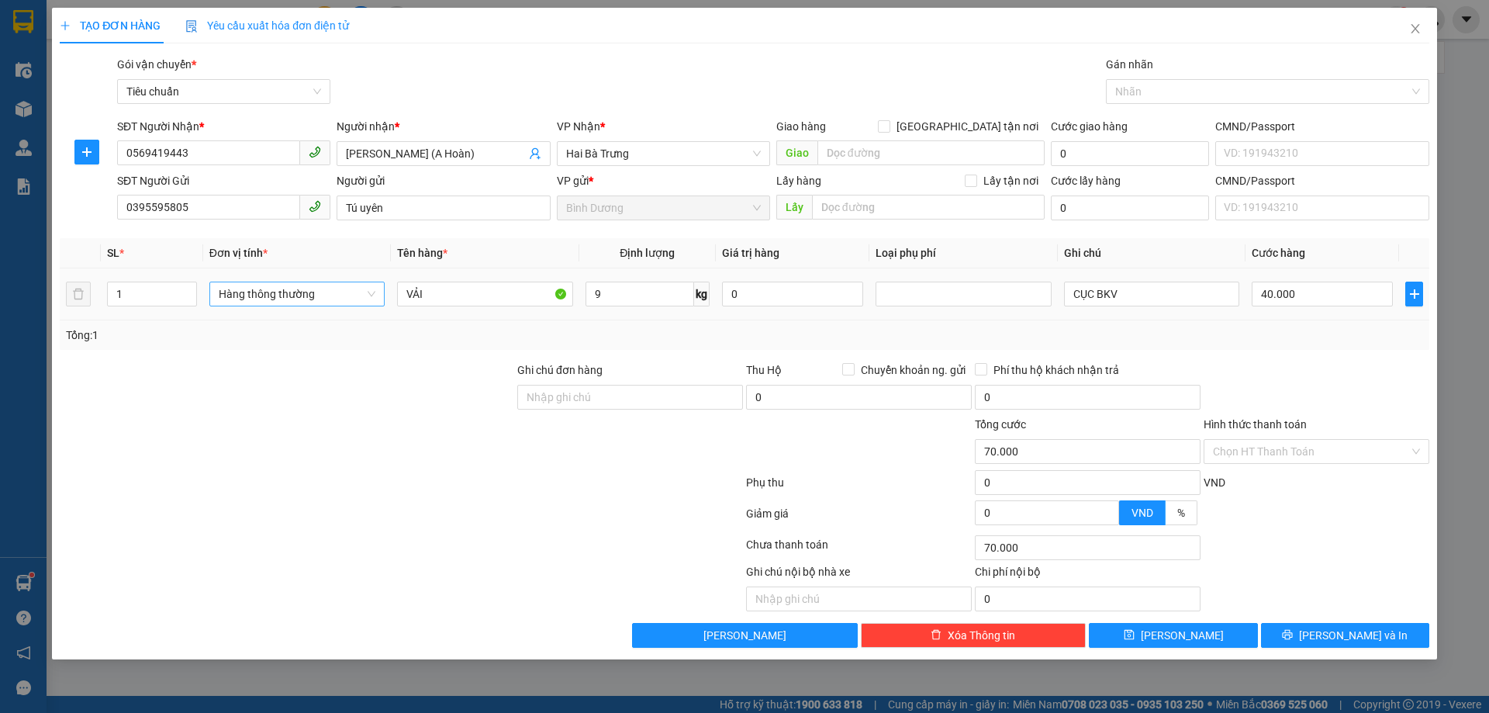
type input "40.000"
click at [366, 290] on span "Hàng thông thường" at bounding box center [297, 293] width 157 height 23
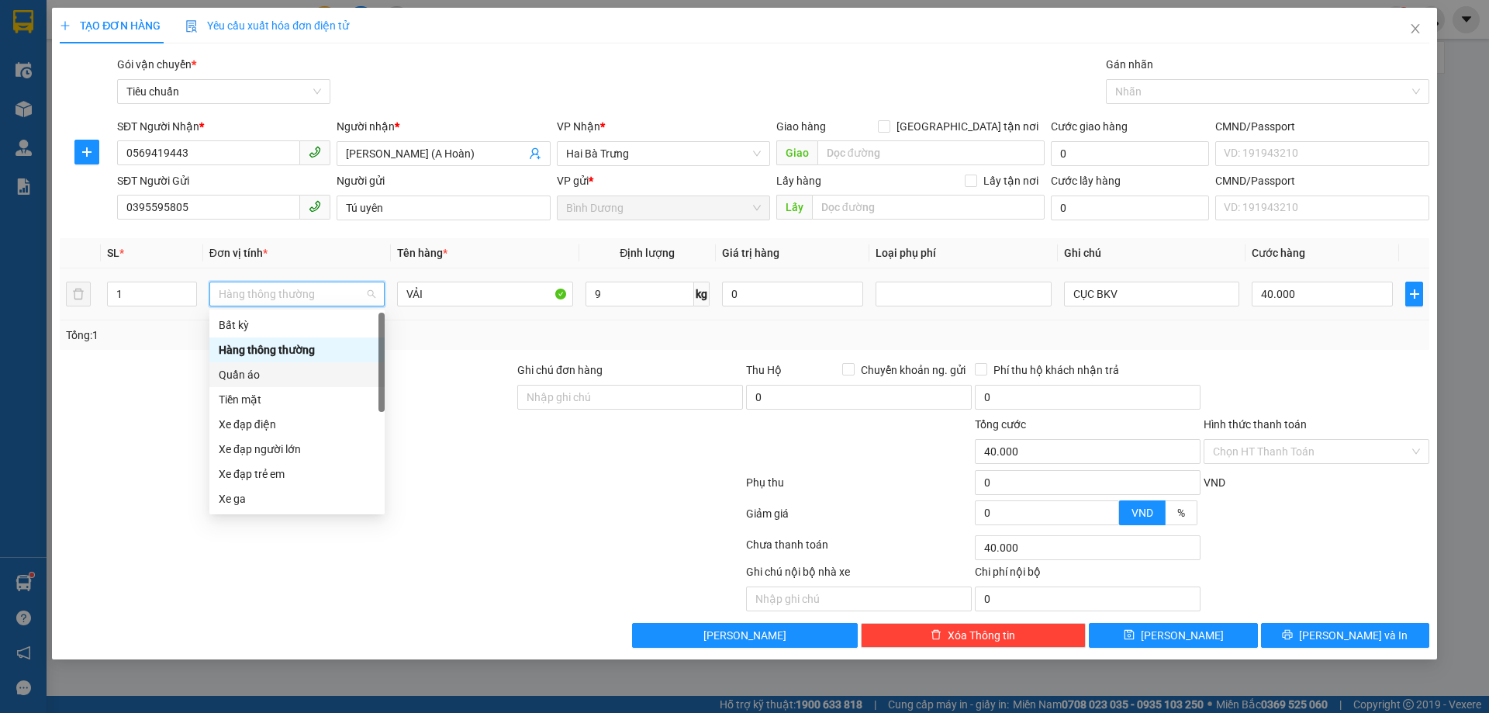
click at [242, 371] on div "Quần áo" at bounding box center [297, 374] width 157 height 17
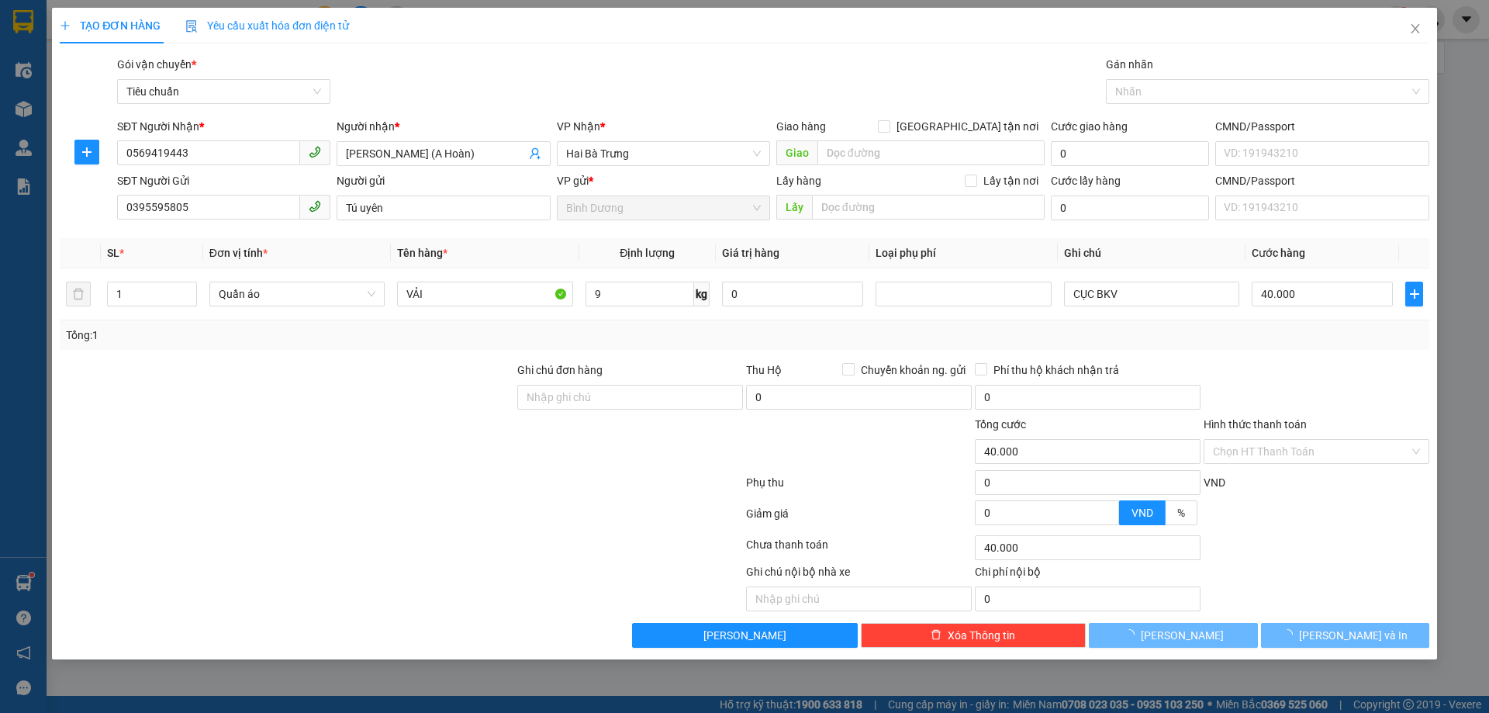
click at [1276, 379] on div at bounding box center [1316, 388] width 229 height 54
click at [1355, 637] on span "[PERSON_NAME] và In" at bounding box center [1353, 635] width 109 height 17
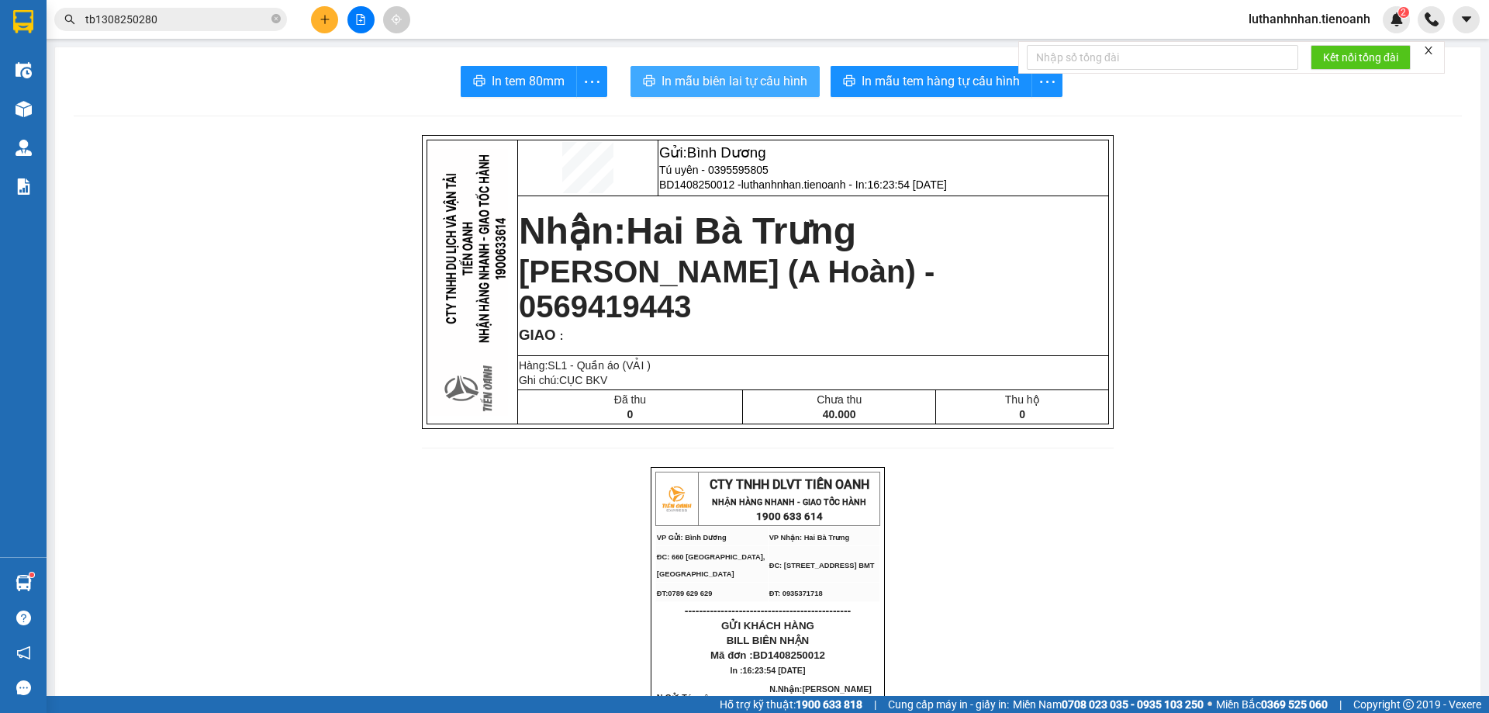
click at [714, 78] on span "In mẫu biên lai tự cấu hình" at bounding box center [734, 80] width 146 height 19
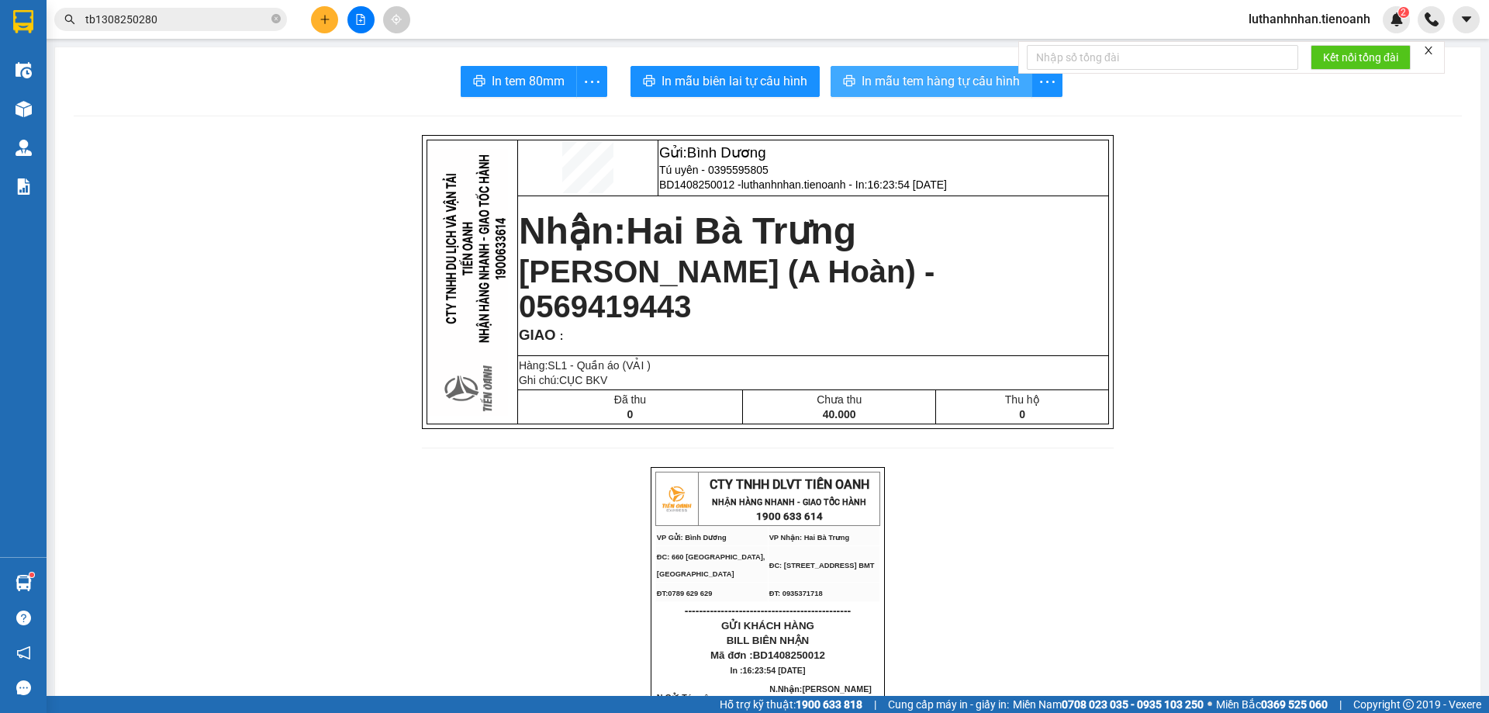
click at [939, 71] on span "In mẫu tem hàng tự cấu hình" at bounding box center [940, 80] width 158 height 19
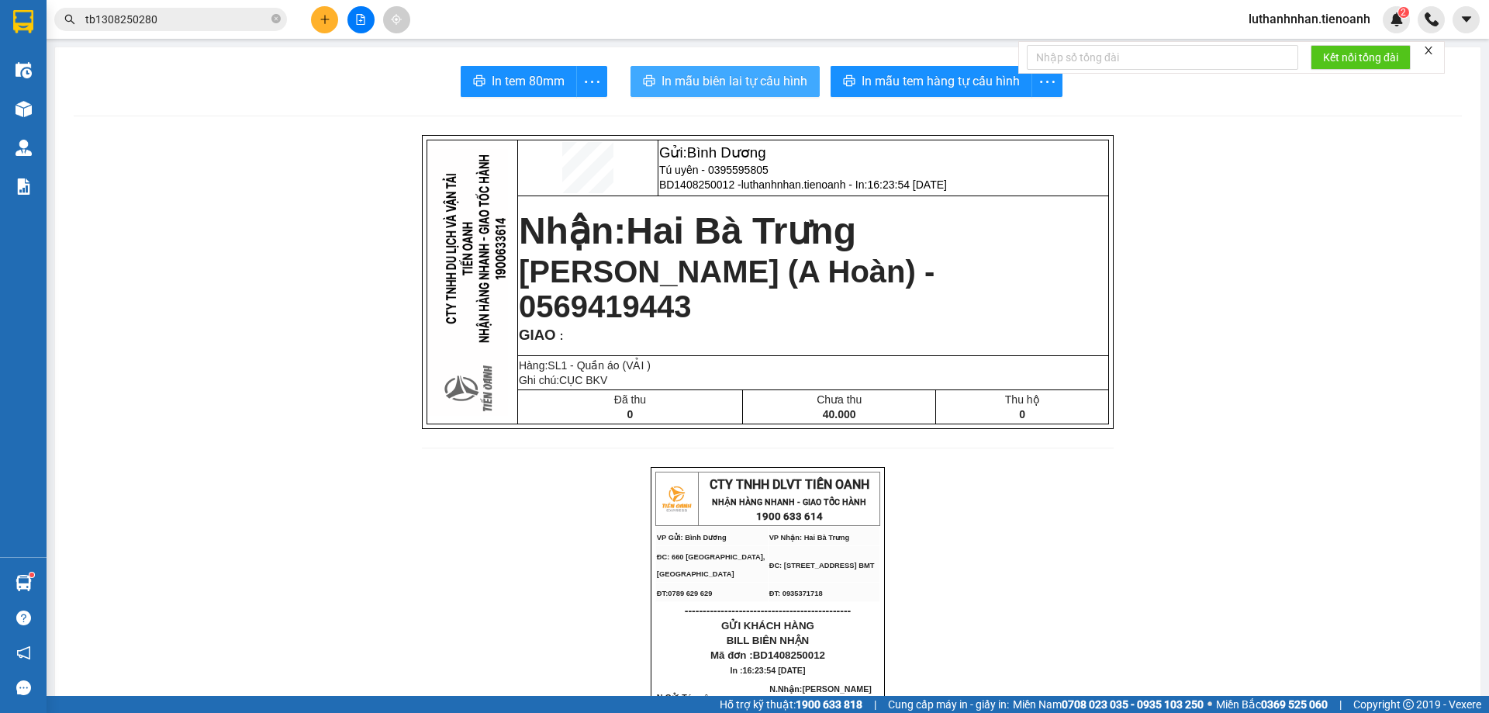
click at [719, 89] on span "In mẫu biên lai tự cấu hình" at bounding box center [734, 80] width 146 height 19
click at [322, 18] on icon "plus" at bounding box center [324, 19] width 11 height 11
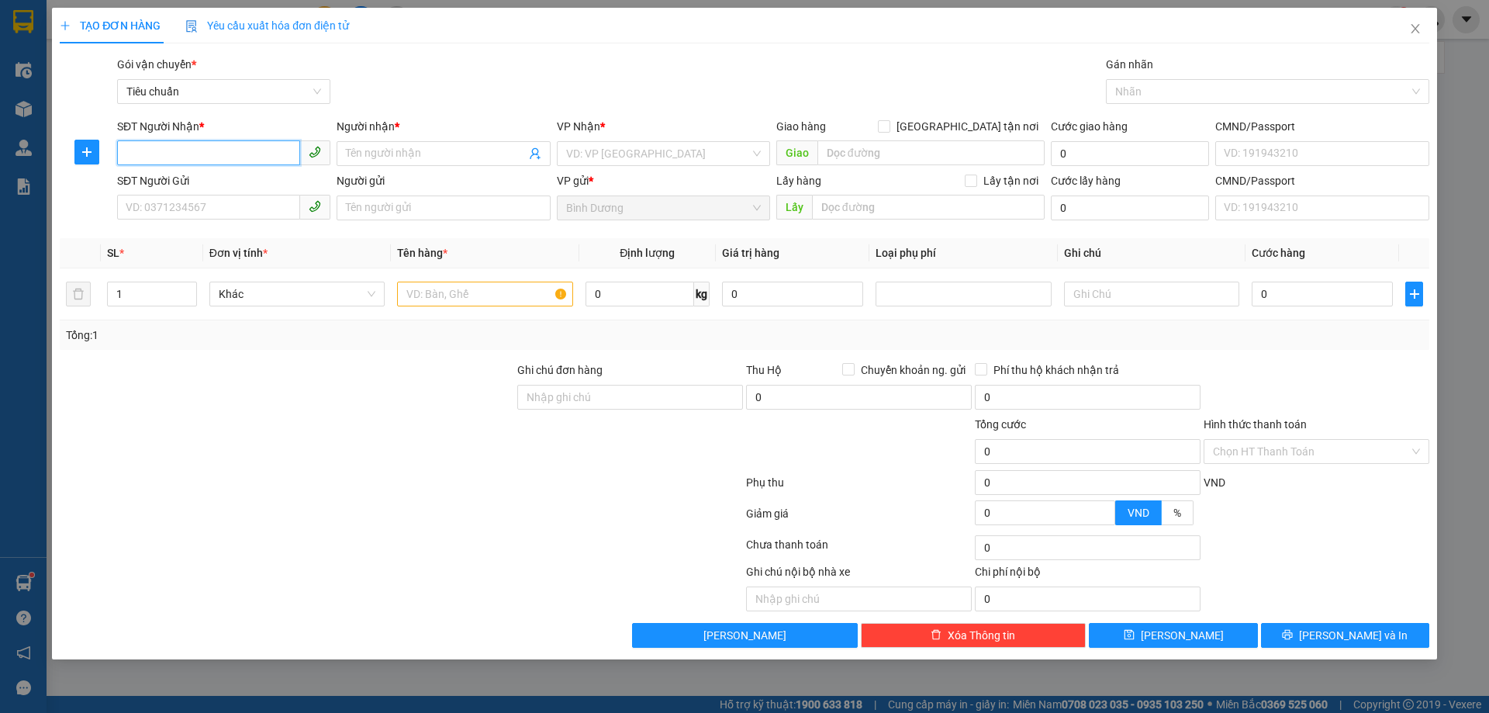
click at [204, 163] on input "SĐT Người Nhận *" at bounding box center [208, 152] width 183 height 25
click at [202, 157] on input "SĐT Người Nhận *" at bounding box center [208, 152] width 183 height 25
type input "0947067777"
click at [192, 180] on div "0947067777 - A Hiền" at bounding box center [223, 184] width 195 height 17
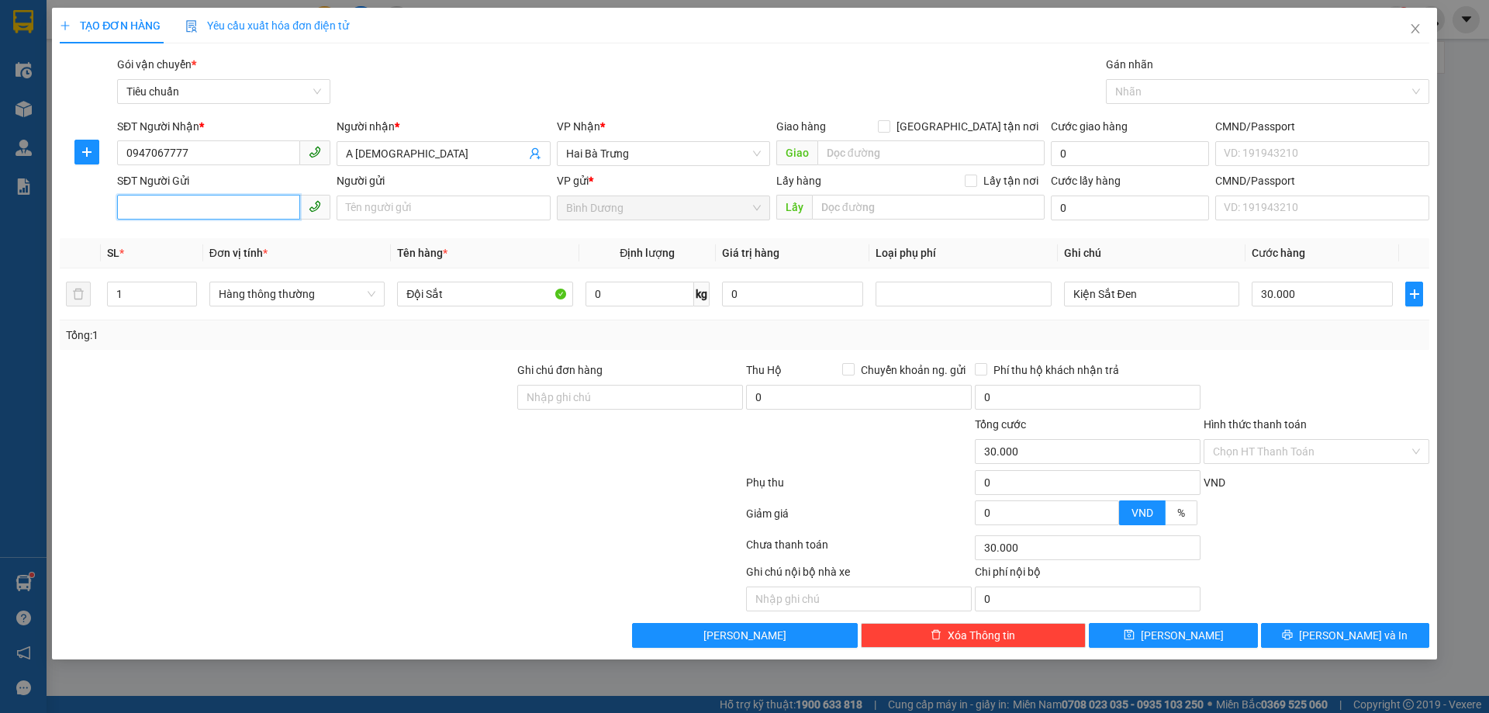
click at [193, 208] on input "SĐT Người Gửi" at bounding box center [208, 207] width 183 height 25
click at [214, 240] on div "0886116161 - A An" at bounding box center [223, 238] width 195 height 17
click at [1268, 454] on input "Hình thức thanh toán" at bounding box center [1311, 451] width 196 height 23
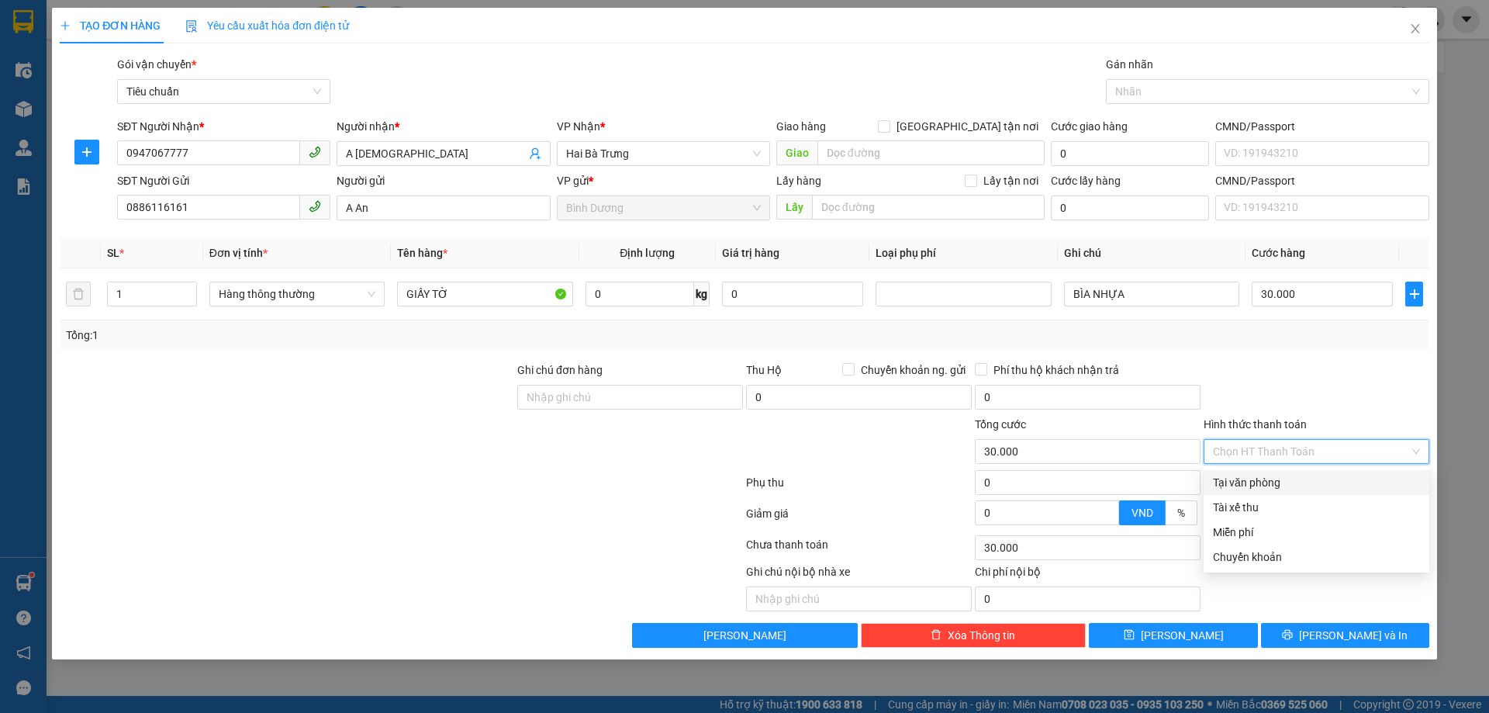
click at [1256, 484] on div "Tại văn phòng" at bounding box center [1316, 482] width 207 height 17
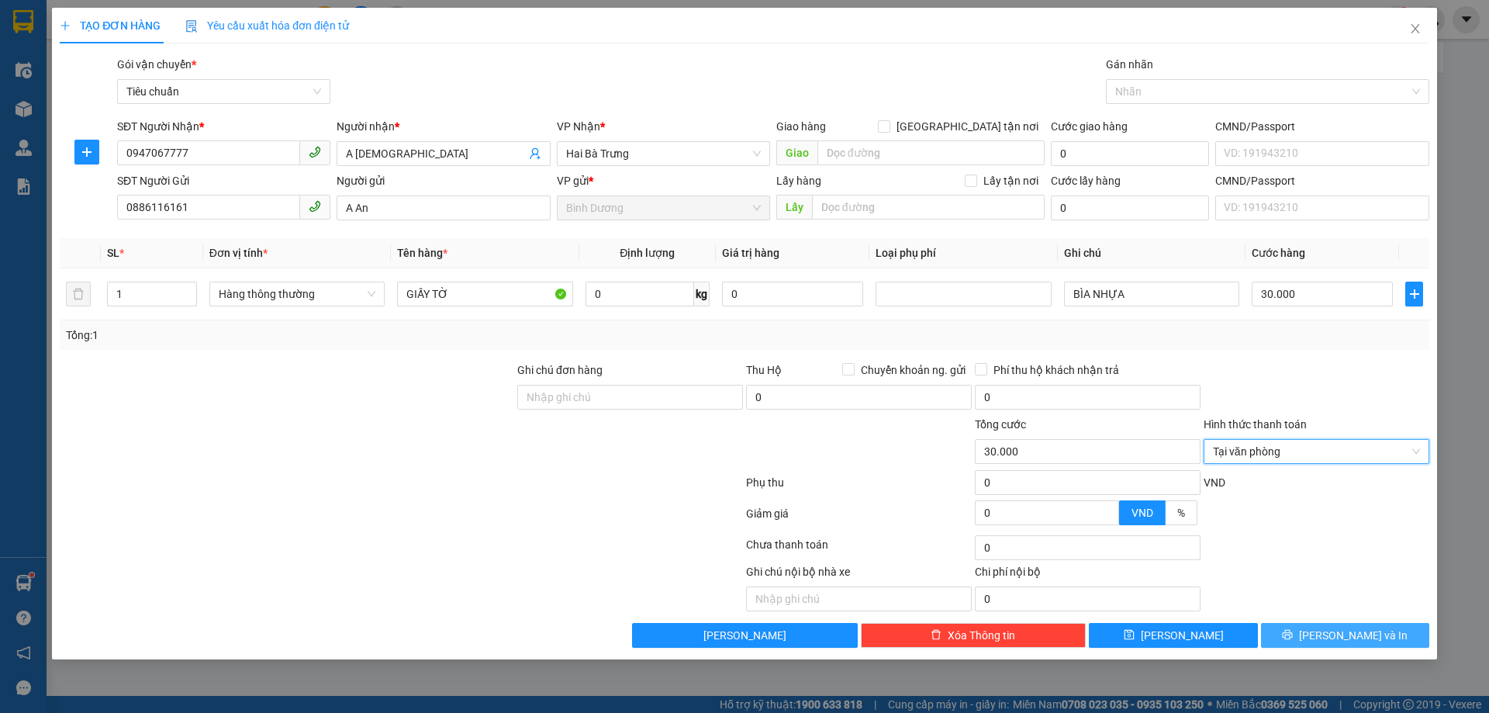
click at [1293, 635] on icon "printer" at bounding box center [1287, 634] width 11 height 11
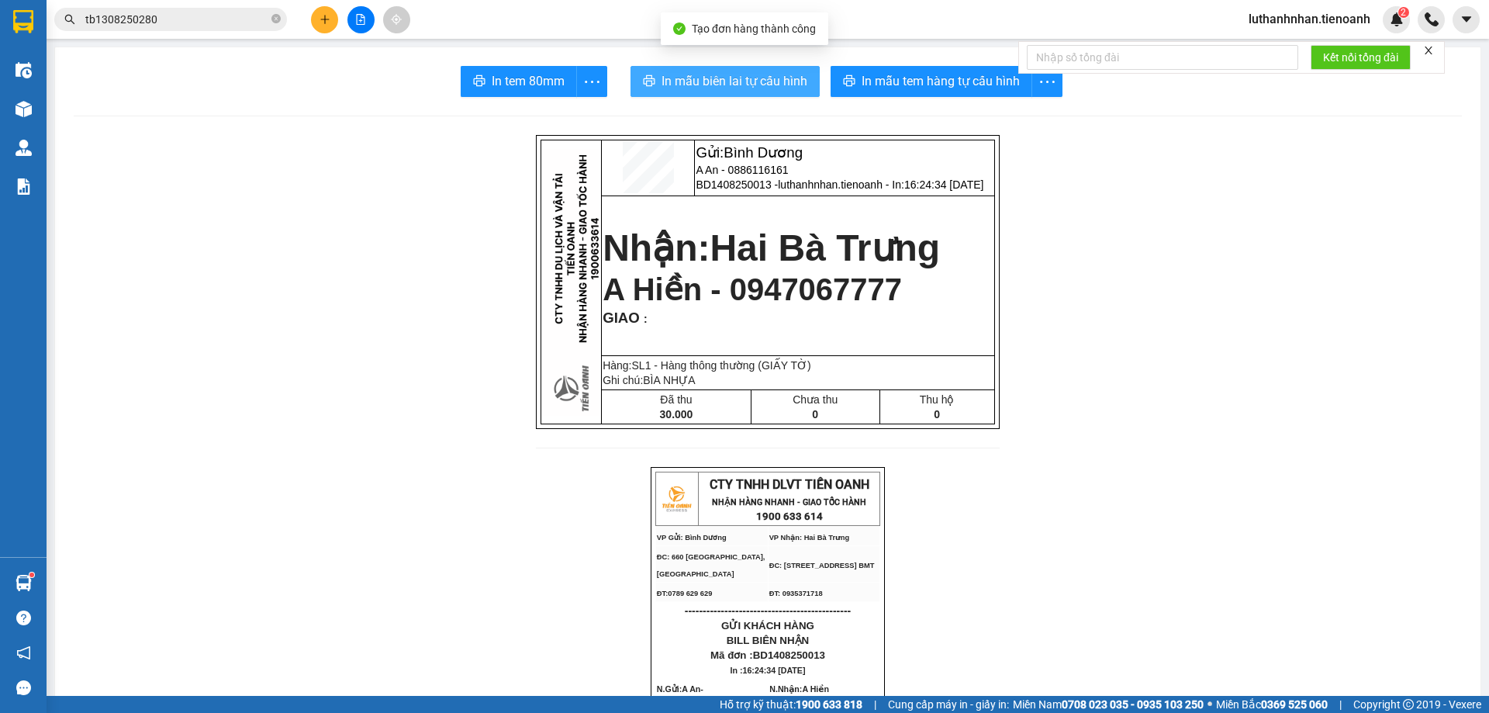
click at [670, 78] on span "In mẫu biên lai tự cấu hình" at bounding box center [734, 80] width 146 height 19
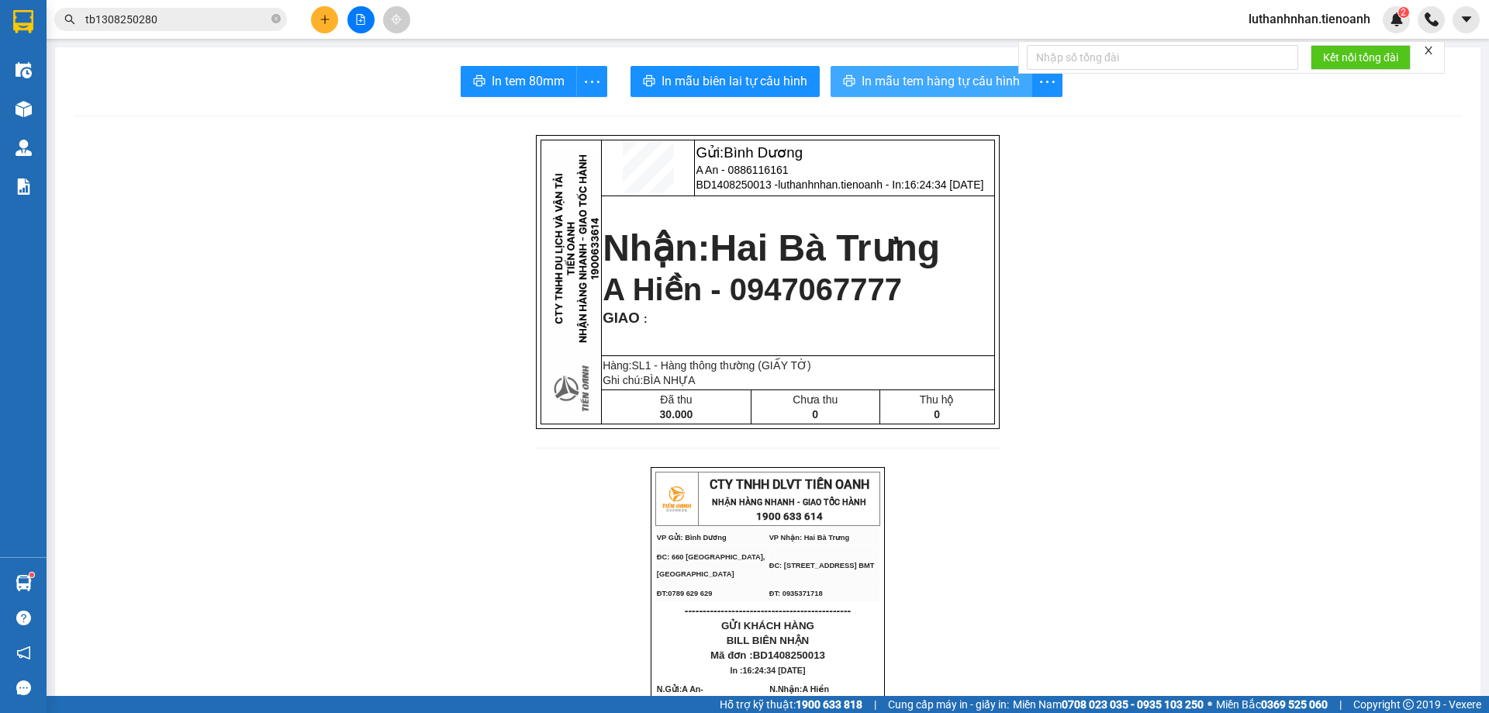
click at [887, 92] on button "In mẫu tem hàng tự cấu hình" at bounding box center [931, 81] width 202 height 31
click at [334, 17] on button at bounding box center [324, 19] width 27 height 27
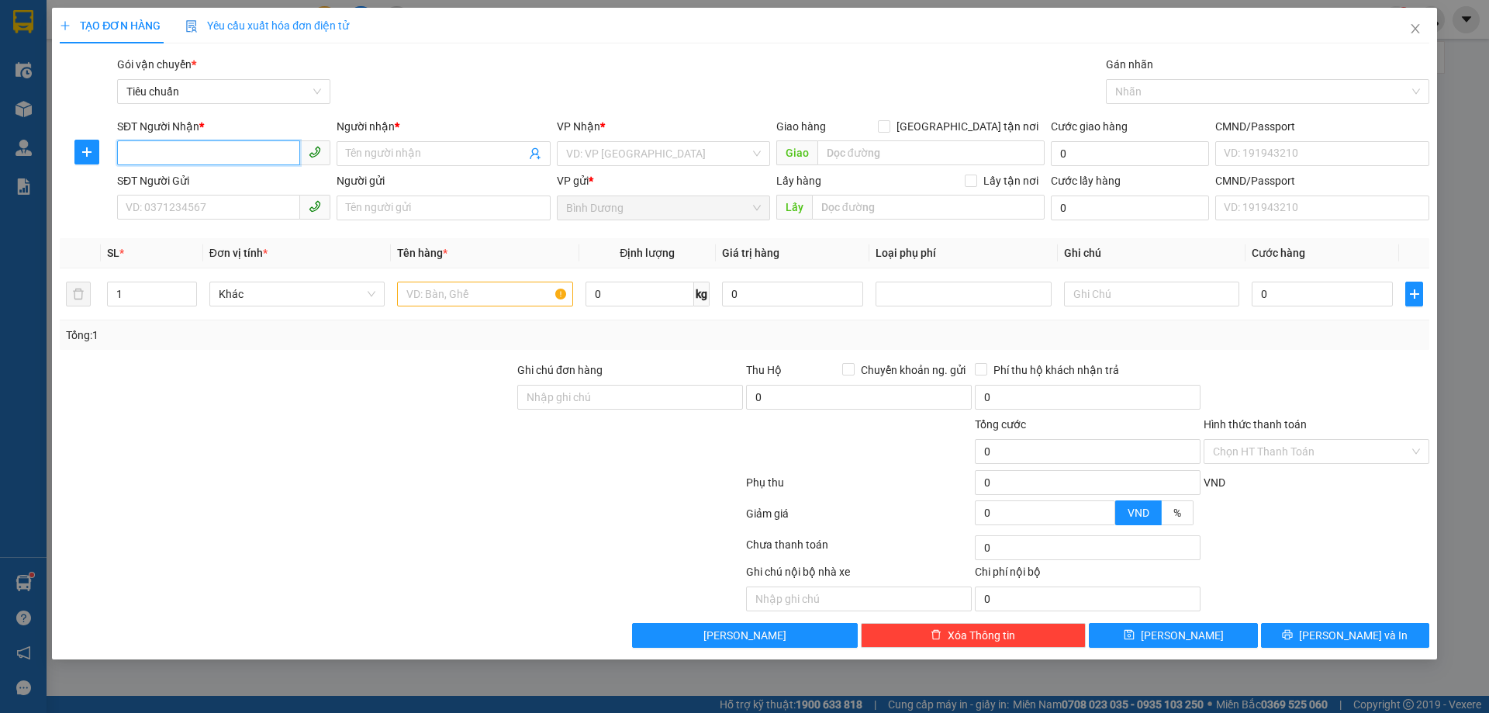
click at [177, 151] on input "SĐT Người Nhận *" at bounding box center [208, 152] width 183 height 25
click at [225, 154] on input "SĐT Người Nhận *" at bounding box center [208, 152] width 183 height 25
click at [206, 183] on div "0944299975 - [PERSON_NAME]" at bounding box center [223, 184] width 195 height 17
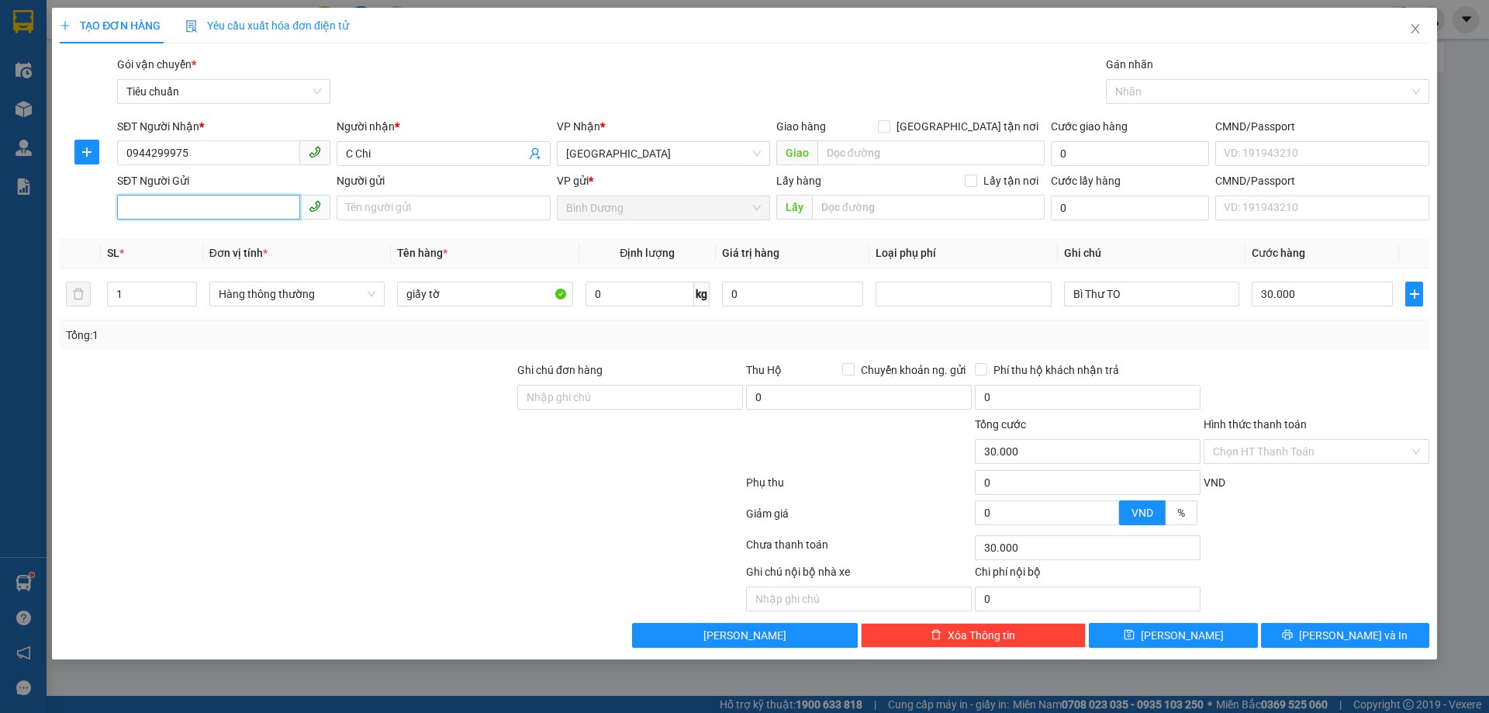
click at [208, 213] on input "SĐT Người Gửi" at bounding box center [208, 207] width 183 height 25
click at [202, 208] on input "SĐT Người Gửi" at bounding box center [208, 207] width 183 height 25
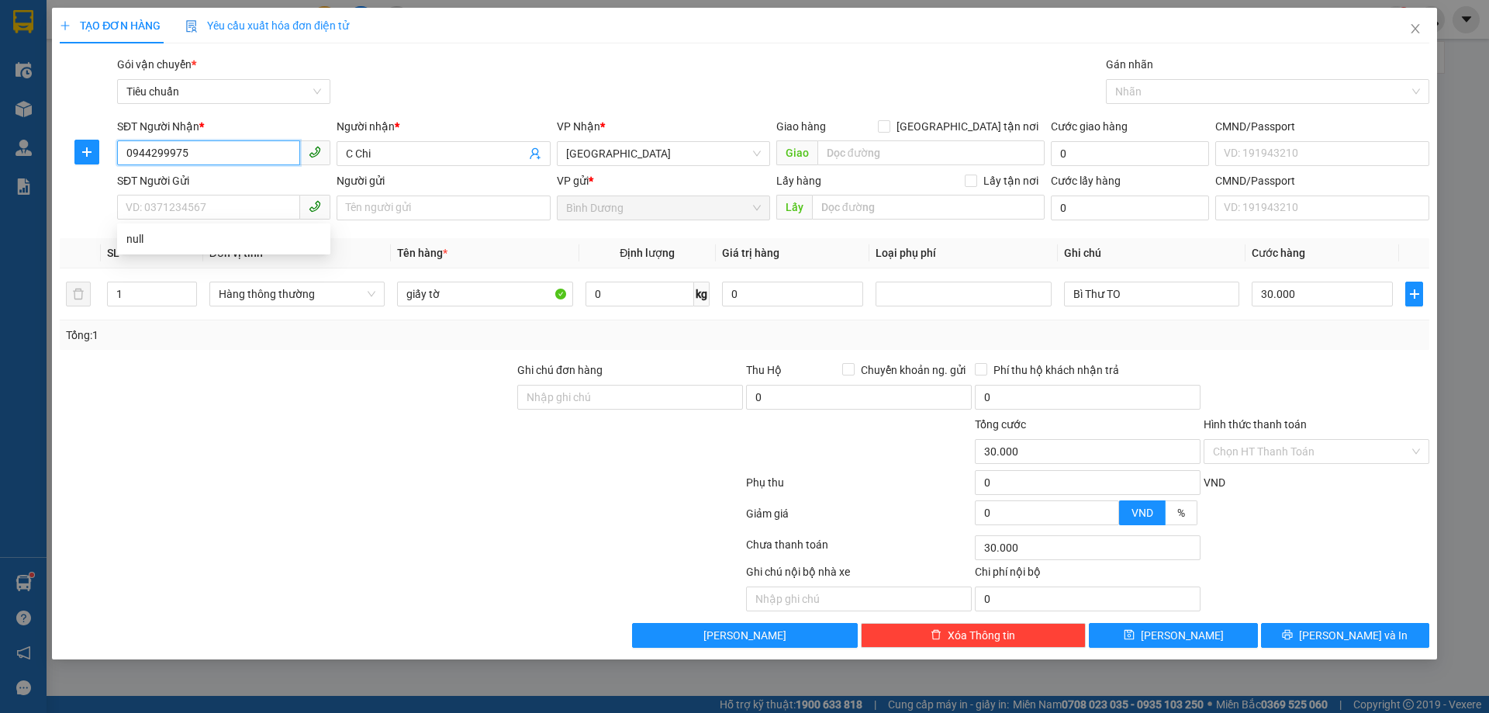
click at [214, 150] on input "0944299975" at bounding box center [208, 152] width 183 height 25
click at [375, 154] on input "C Chi" at bounding box center [435, 153] width 179 height 17
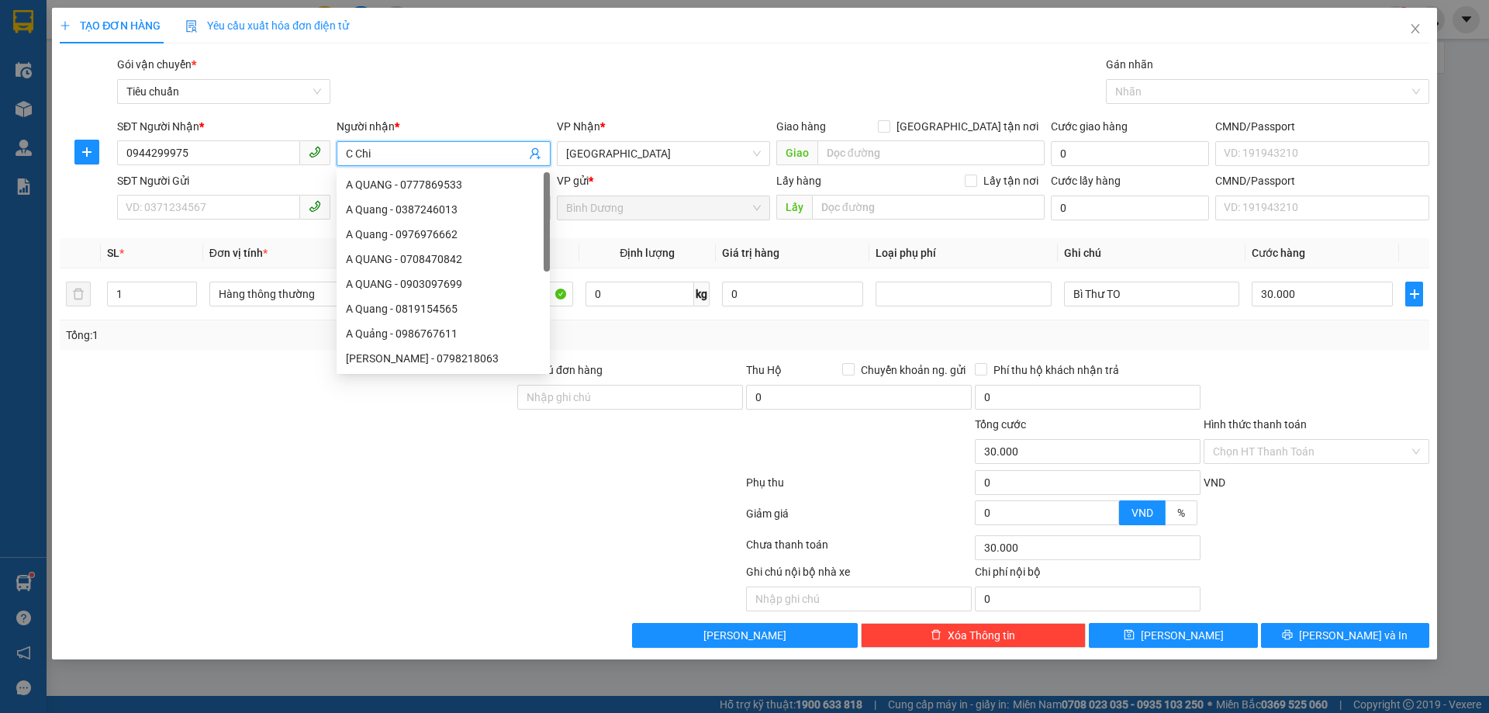
drag, startPoint x: 358, startPoint y: 152, endPoint x: 413, endPoint y: 150, distance: 54.3
click at [413, 150] on input "C Chi" at bounding box center [435, 153] width 179 height 17
click at [654, 160] on span "[GEOGRAPHIC_DATA]" at bounding box center [663, 153] width 195 height 23
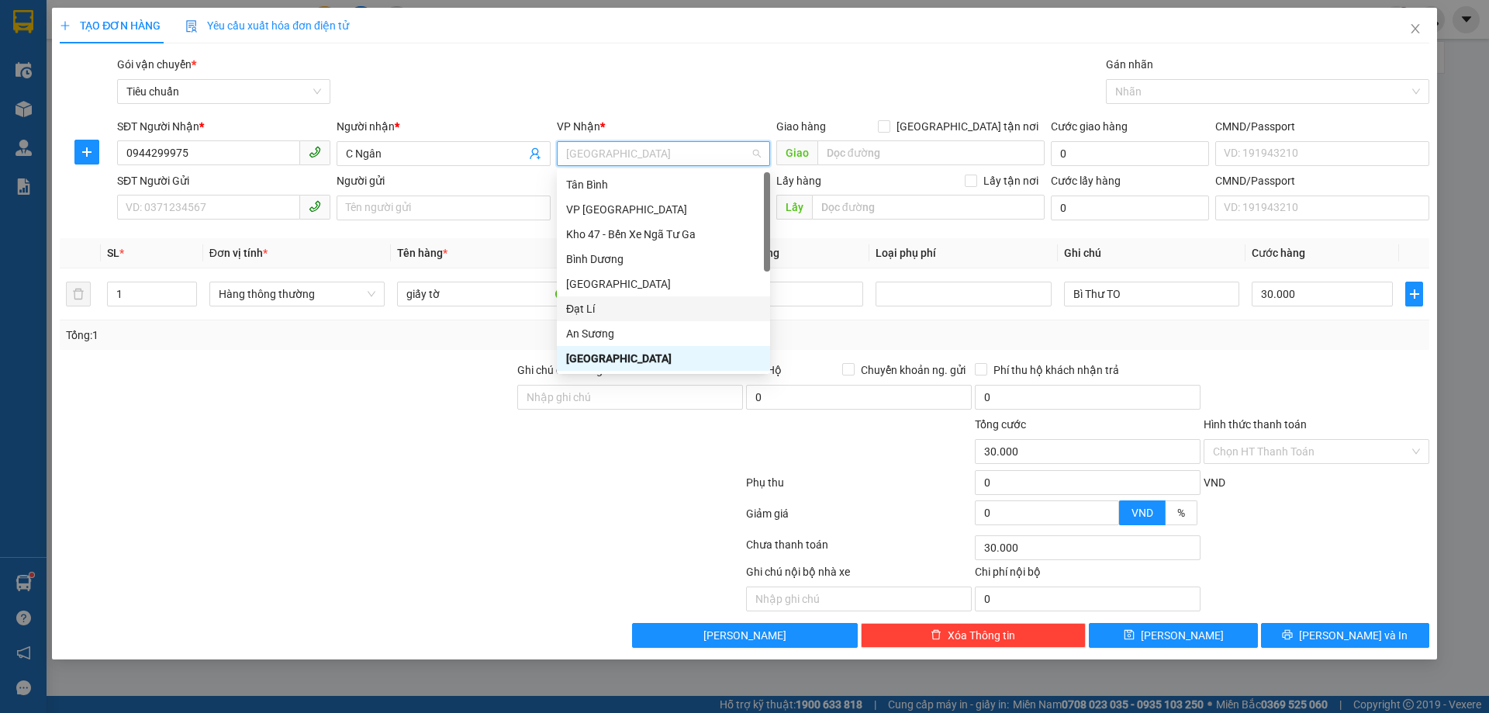
click at [606, 301] on div "Đạt Lí" at bounding box center [663, 308] width 195 height 17
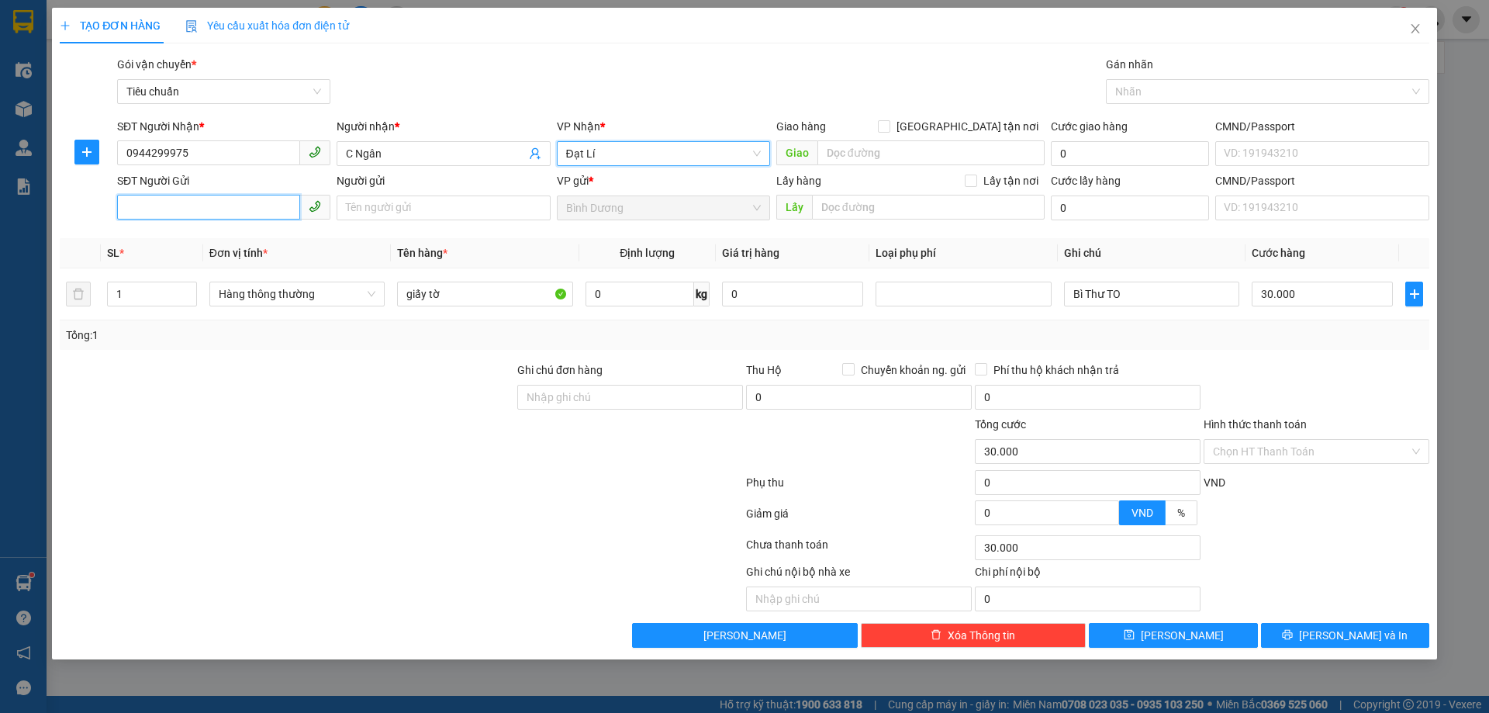
click at [154, 205] on input "SĐT Người Gửi" at bounding box center [208, 207] width 183 height 25
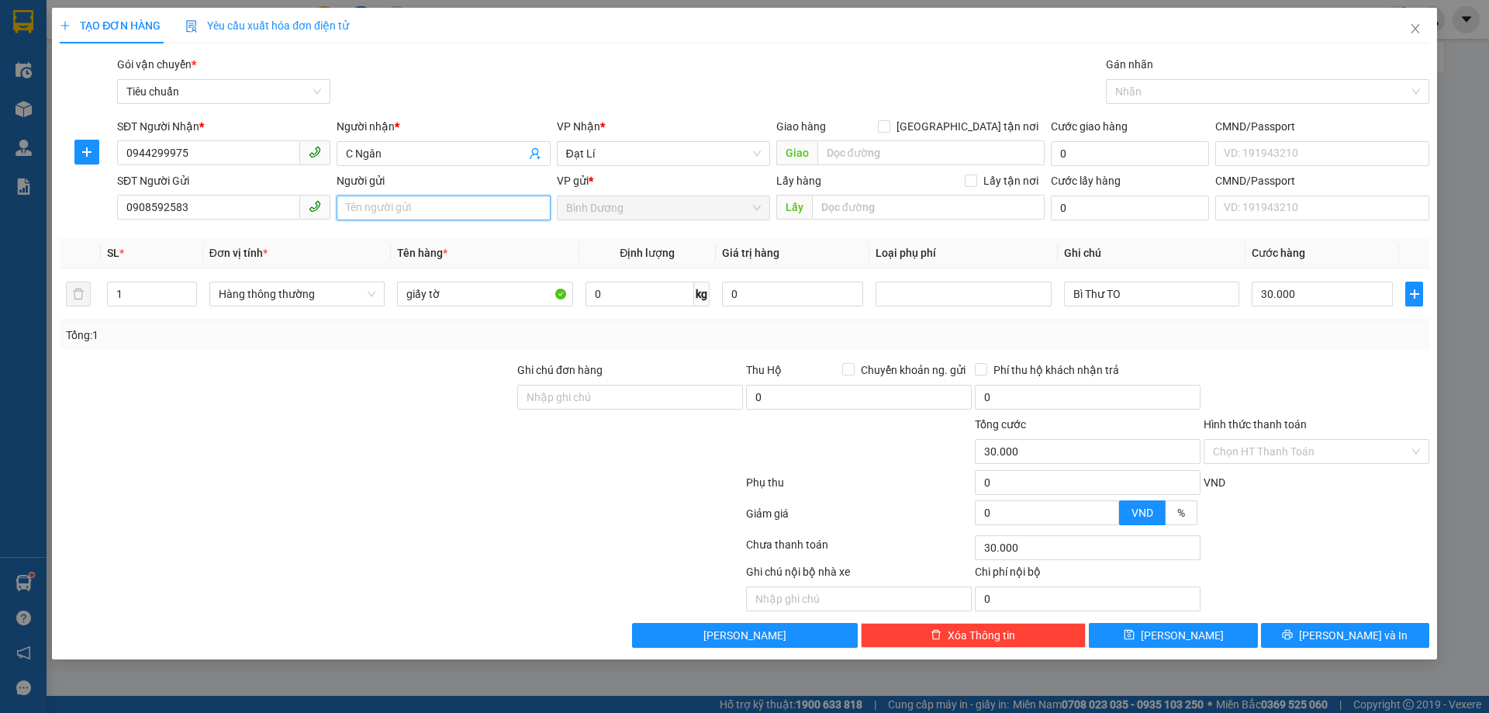
click at [378, 210] on input "Người gửi" at bounding box center [443, 207] width 213 height 25
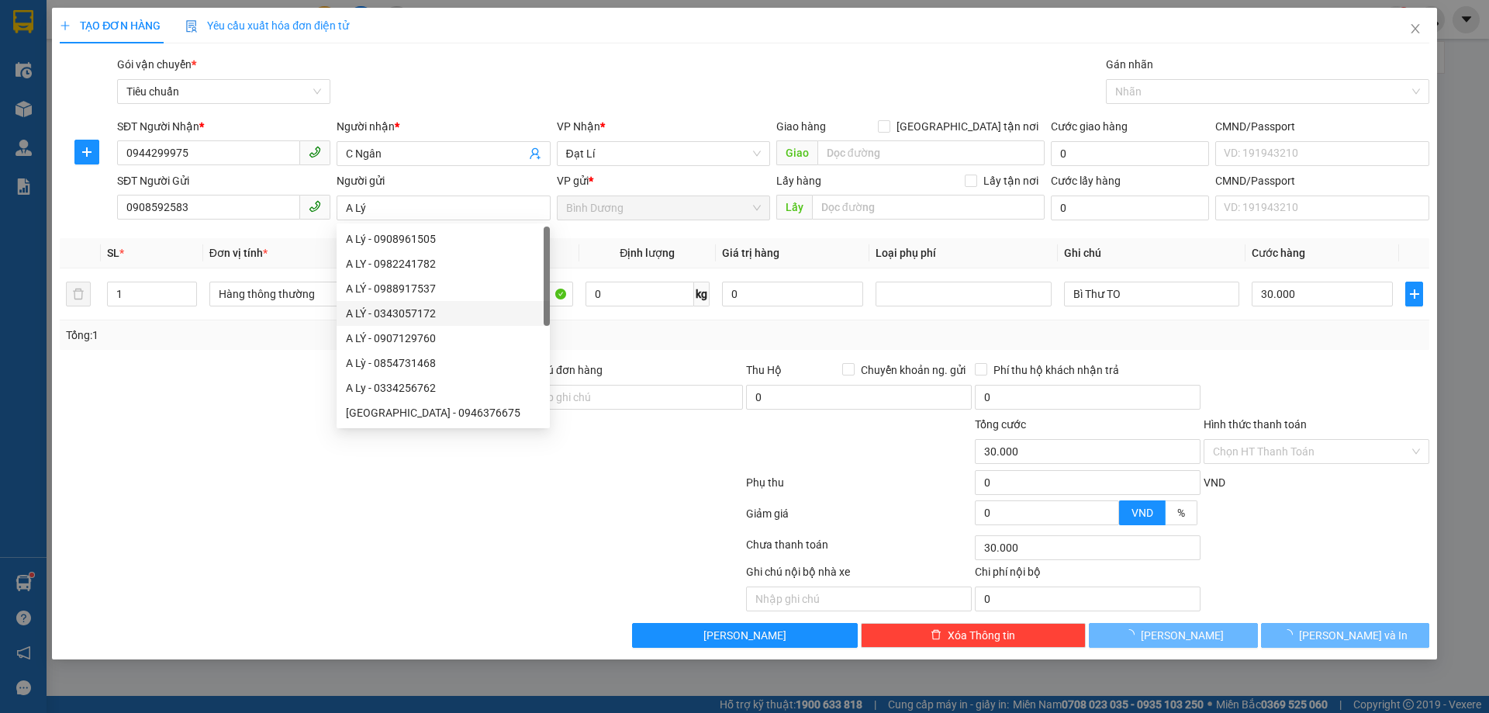
click at [237, 413] on div at bounding box center [287, 388] width 458 height 54
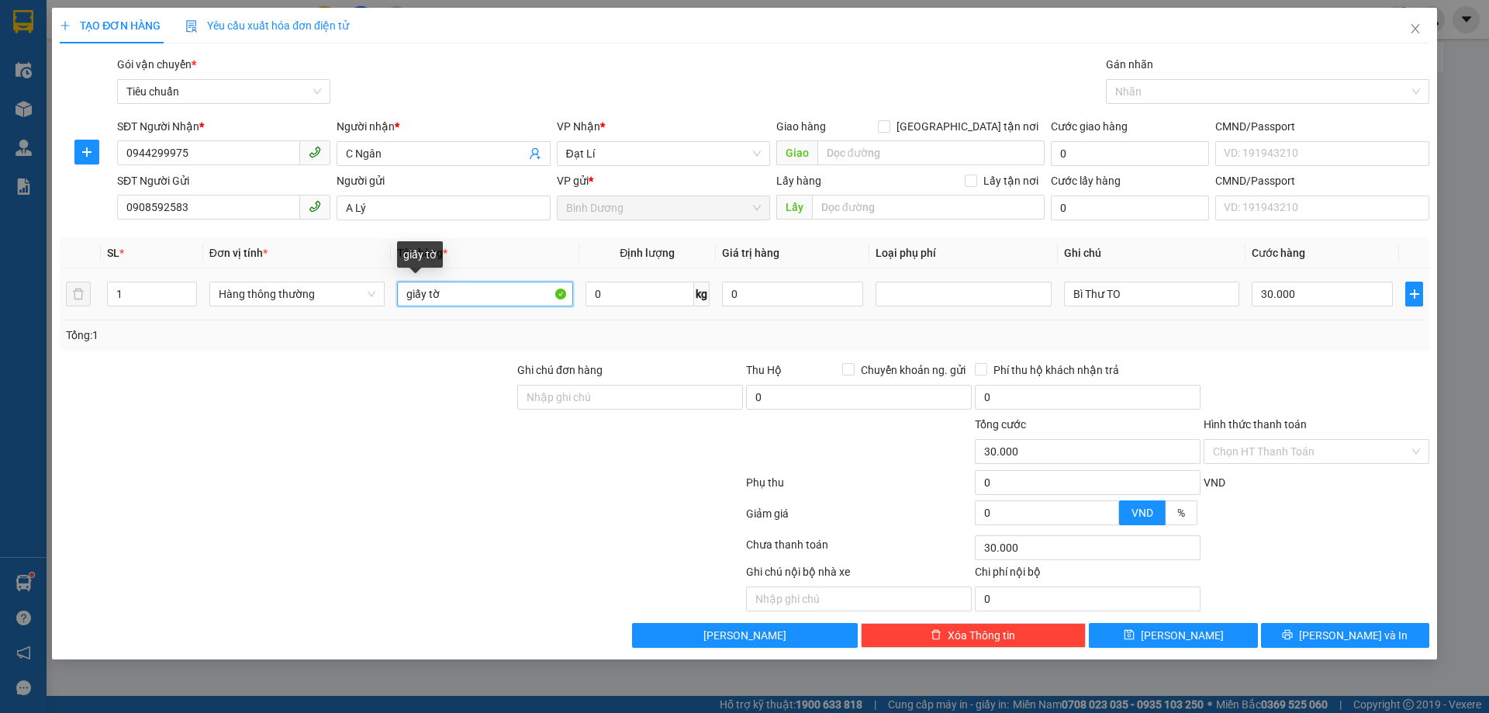
click at [441, 294] on input "giấy tờ" at bounding box center [484, 293] width 175 height 25
click at [1152, 293] on input "Bì Thư TO" at bounding box center [1151, 293] width 175 height 25
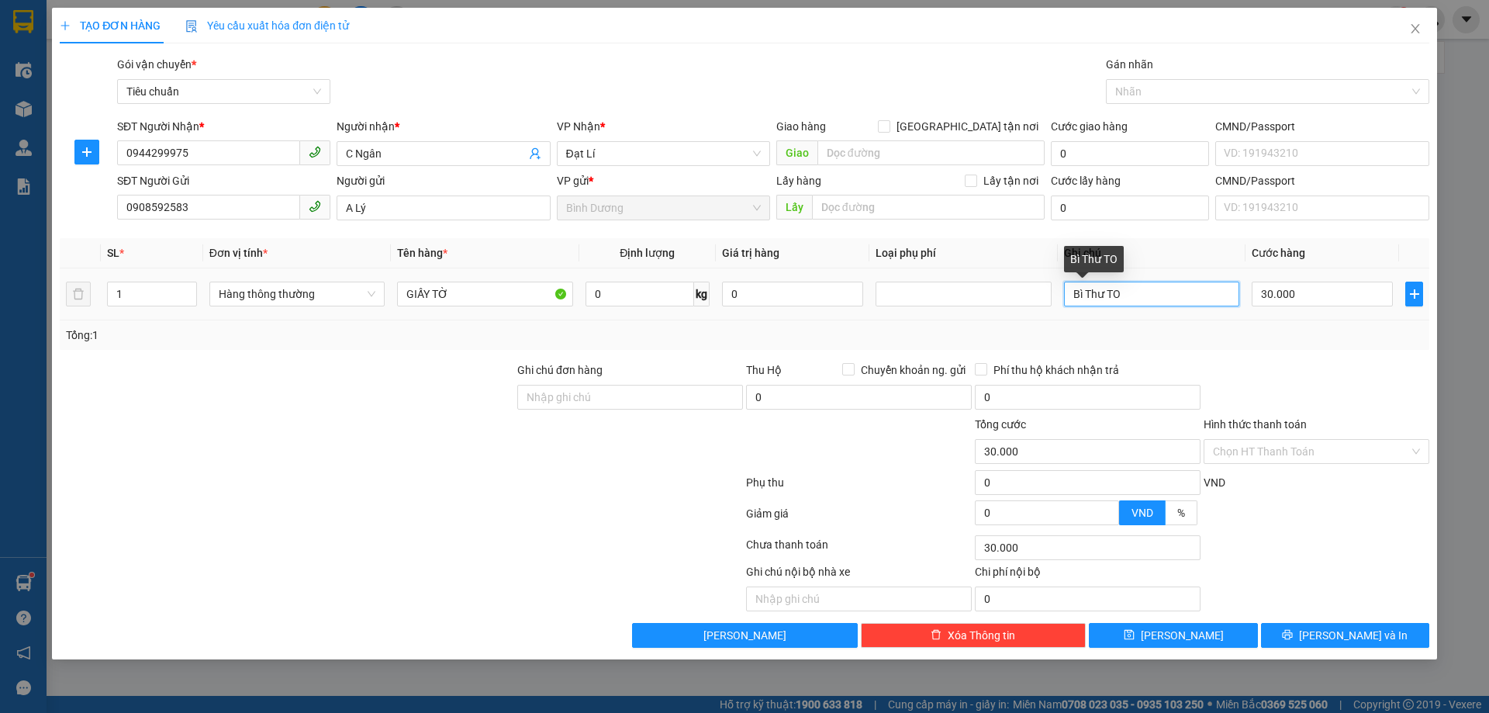
click at [1152, 293] on input "Bì Thư TO" at bounding box center [1151, 293] width 175 height 25
click at [1231, 335] on div "Tổng: 1" at bounding box center [744, 334] width 1357 height 17
click at [1333, 634] on span "[PERSON_NAME] và In" at bounding box center [1353, 635] width 109 height 17
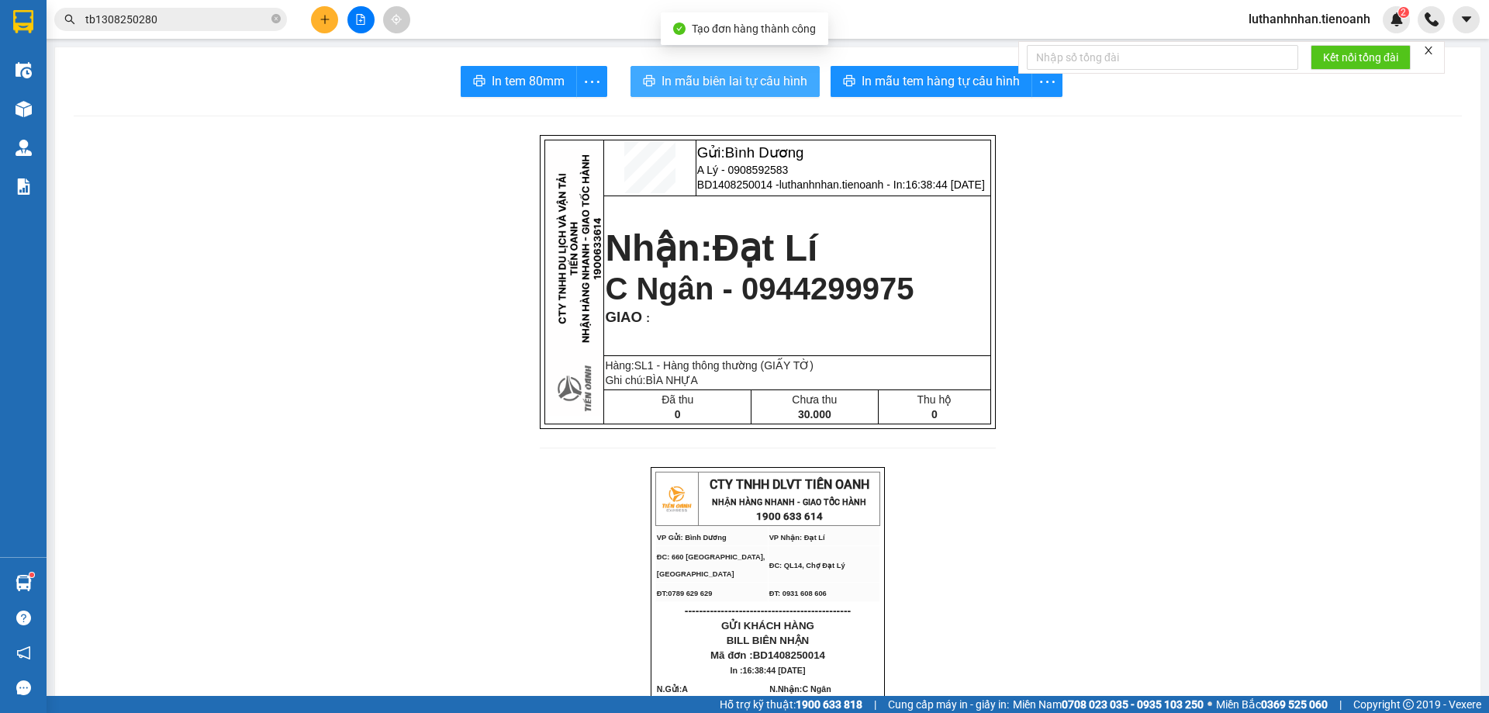
click at [779, 92] on button "In mẫu biên lai tự cấu hình" at bounding box center [724, 81] width 189 height 31
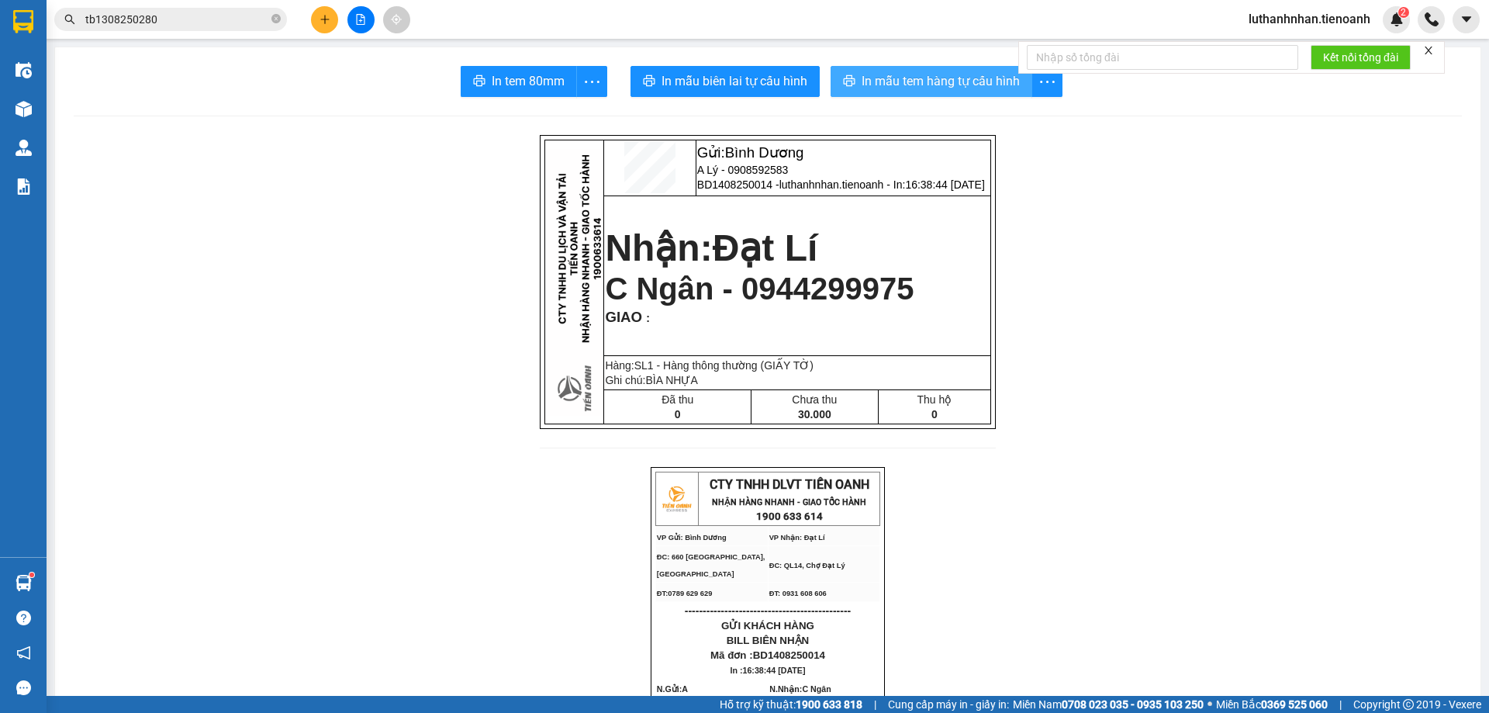
click at [989, 88] on span "In mẫu tem hàng tự cấu hình" at bounding box center [940, 80] width 158 height 19
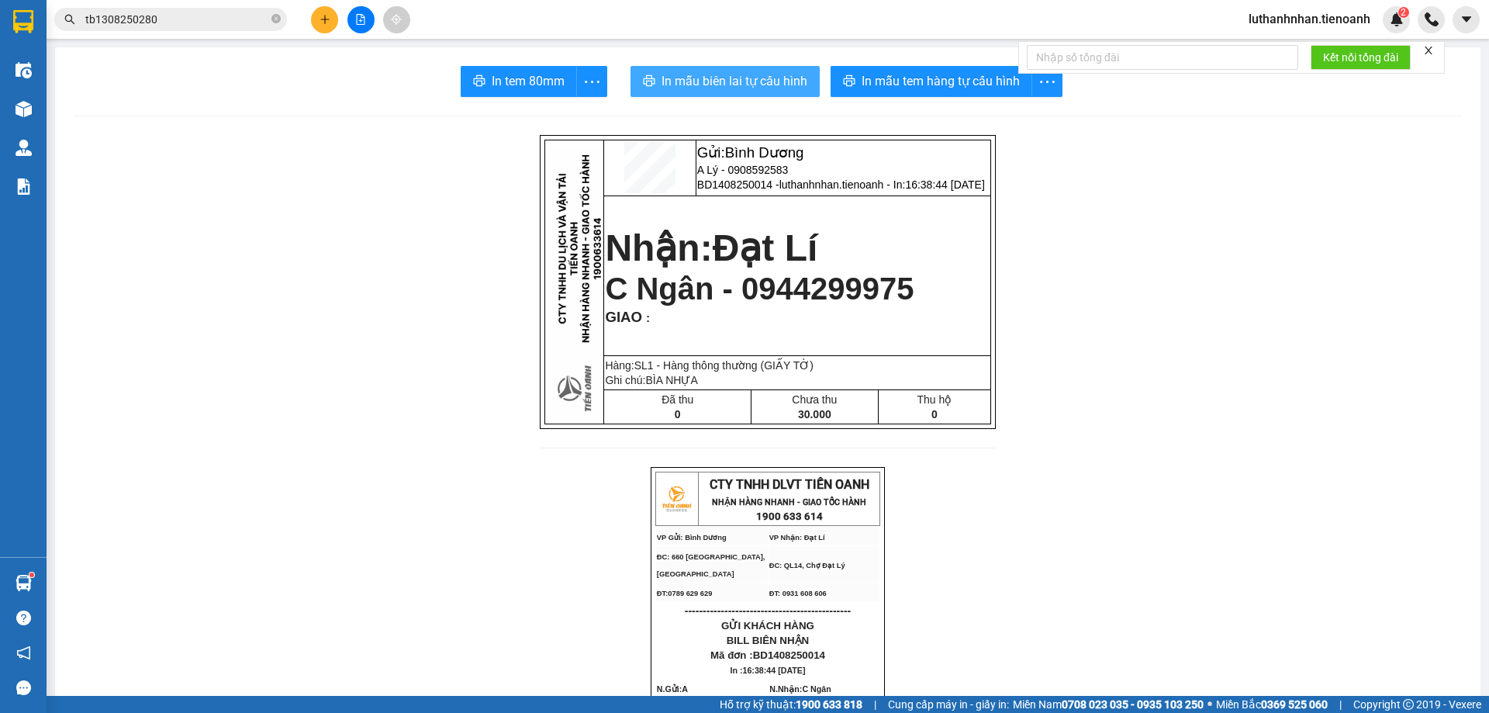
click at [735, 86] on span "In mẫu biên lai tự cấu hình" at bounding box center [734, 80] width 146 height 19
click at [276, 17] on icon "close-circle" at bounding box center [275, 18] width 9 height 9
click at [206, 17] on input "text" at bounding box center [176, 19] width 183 height 17
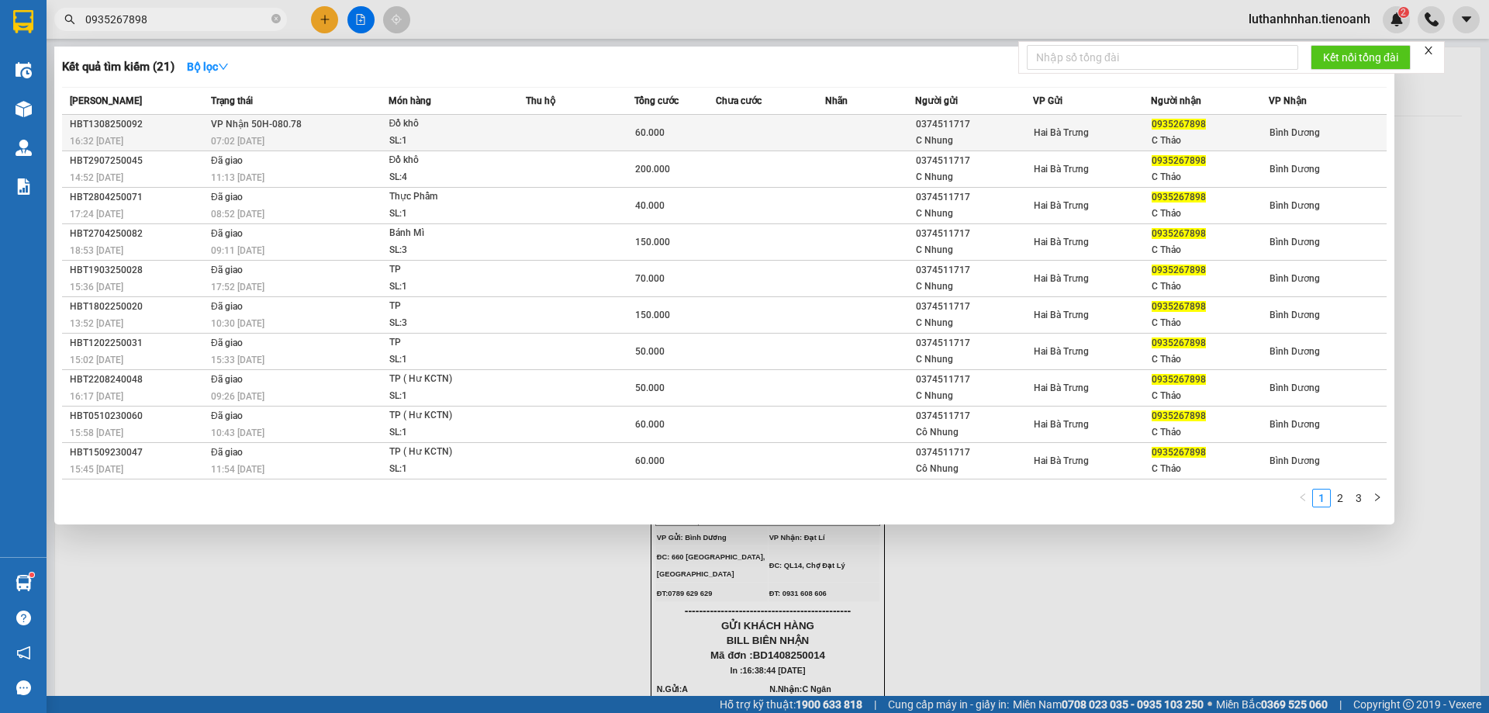
click at [571, 119] on td at bounding box center [580, 133] width 109 height 36
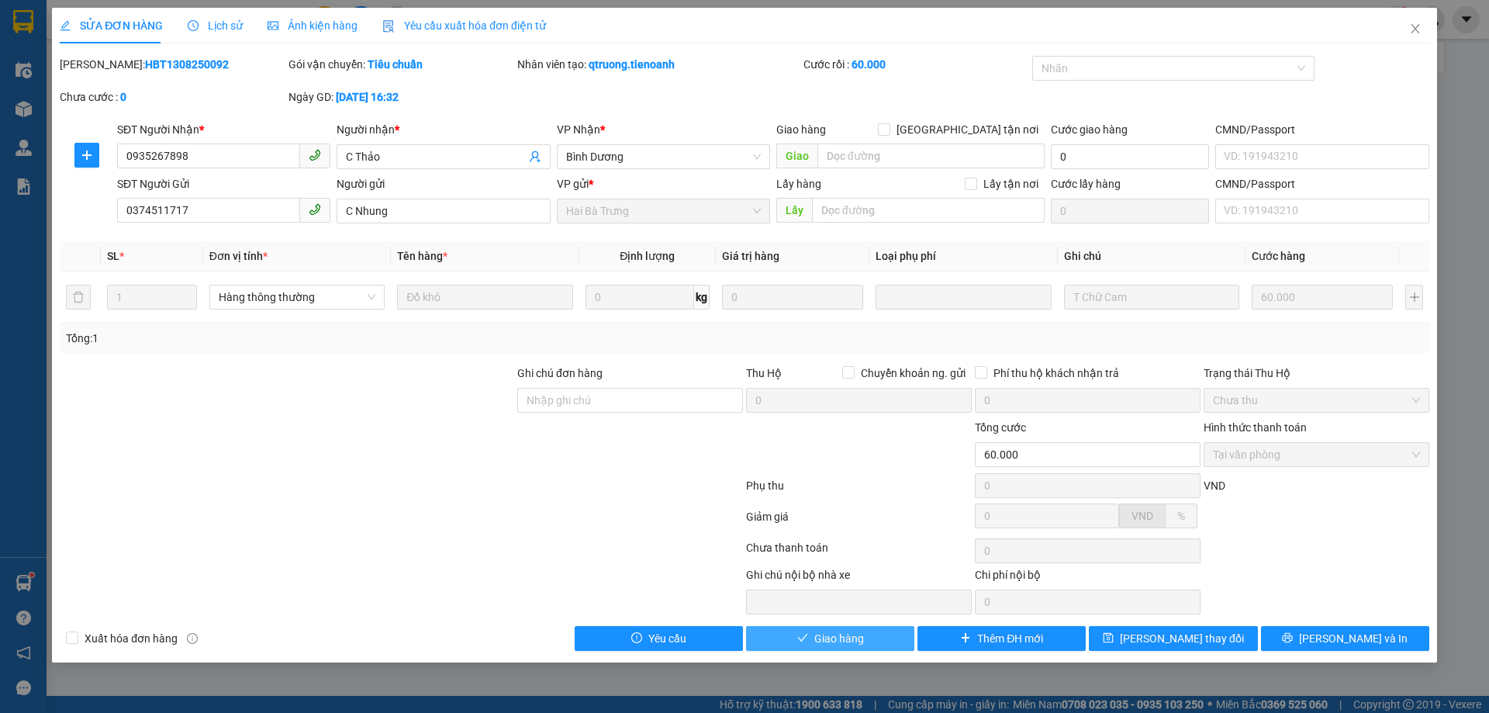
click at [848, 644] on span "Giao hàng" at bounding box center [839, 638] width 50 height 17
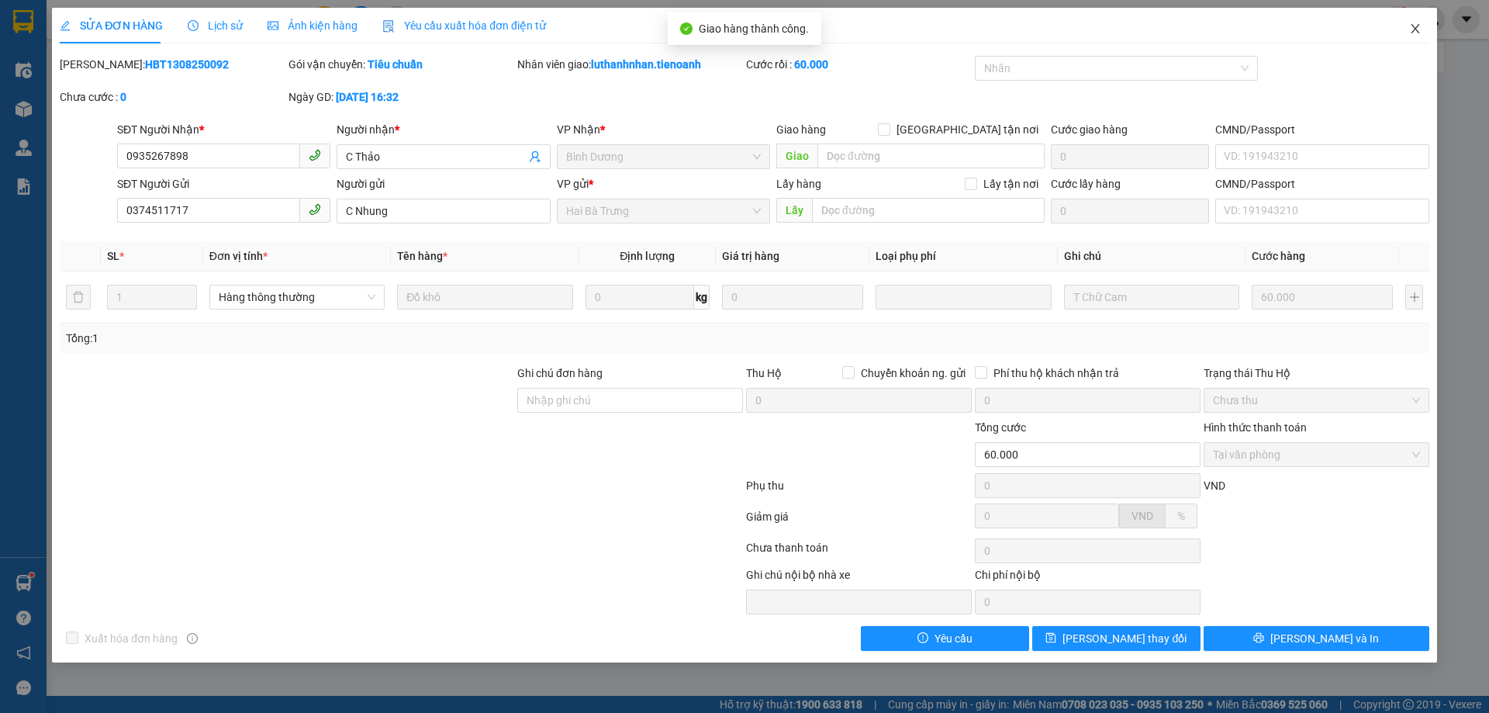
click at [1414, 26] on icon "close" at bounding box center [1415, 28] width 12 height 12
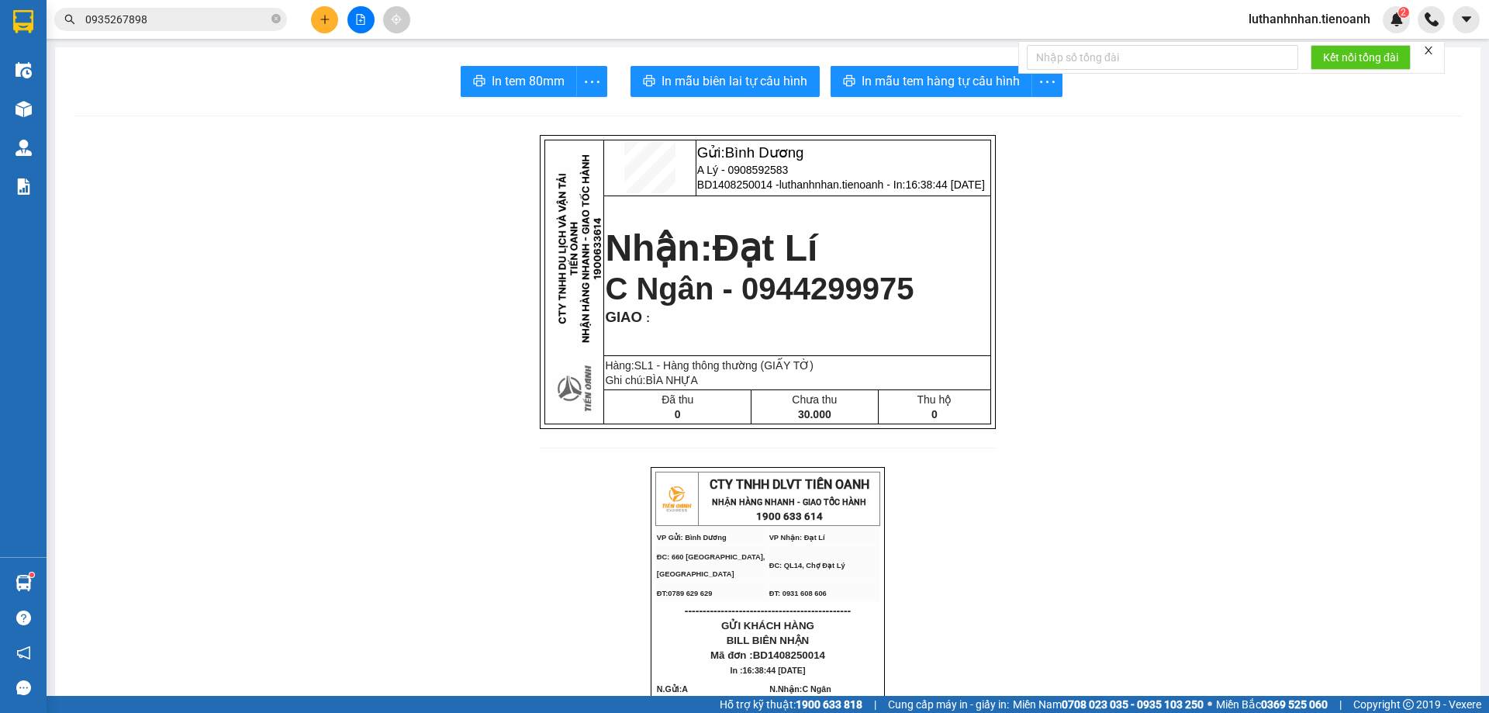
click at [211, 23] on input "0935267898" at bounding box center [176, 19] width 183 height 17
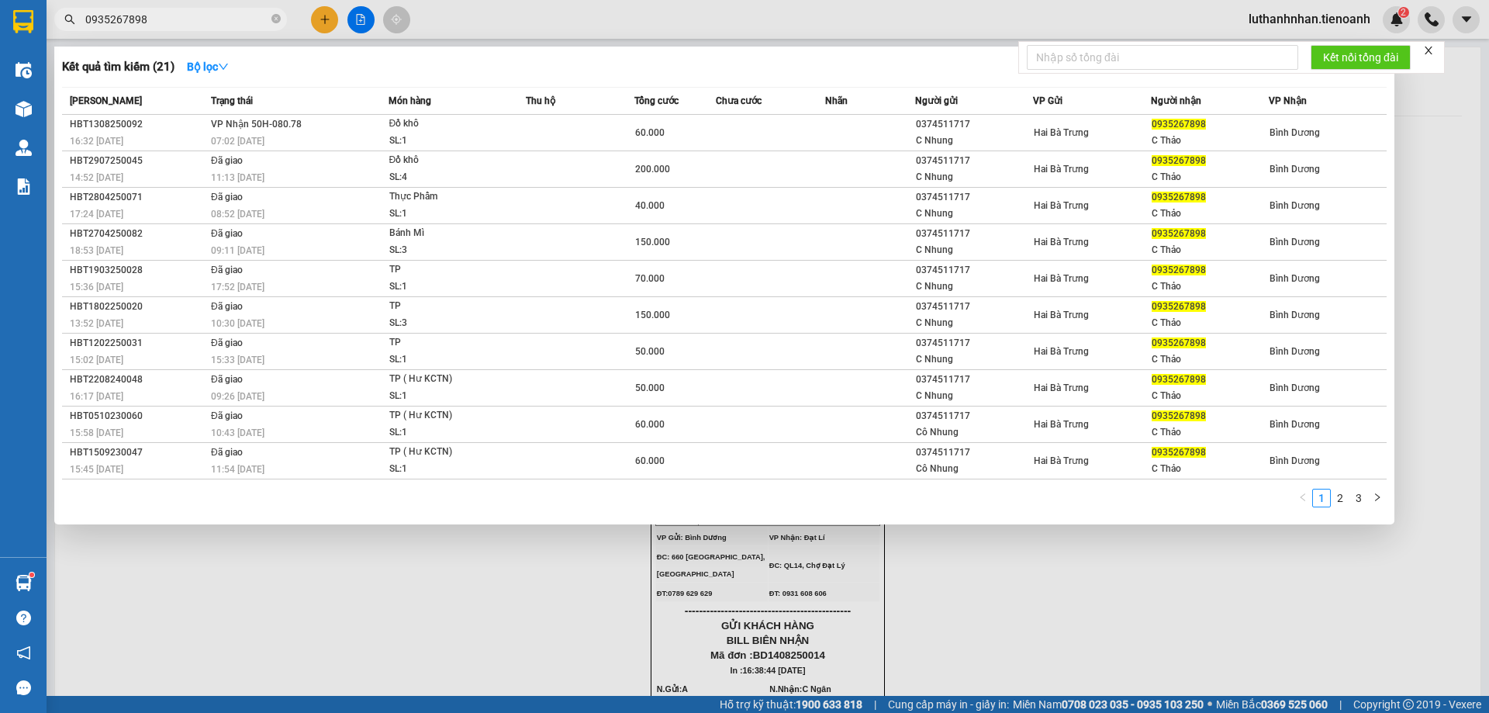
click at [211, 23] on input "0935267898" at bounding box center [176, 19] width 183 height 17
click at [276, 18] on icon "close-circle" at bounding box center [275, 18] width 9 height 9
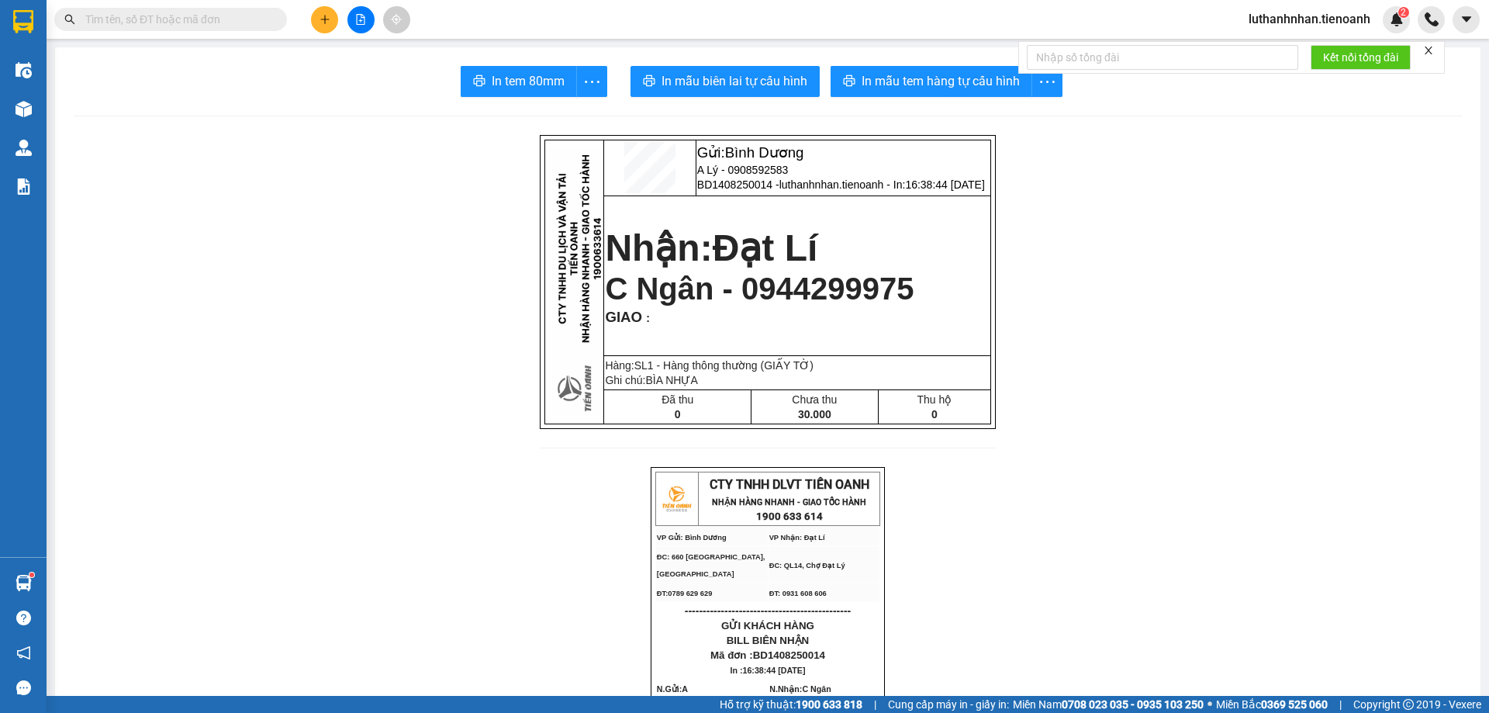
click at [192, 24] on input "text" at bounding box center [176, 19] width 183 height 17
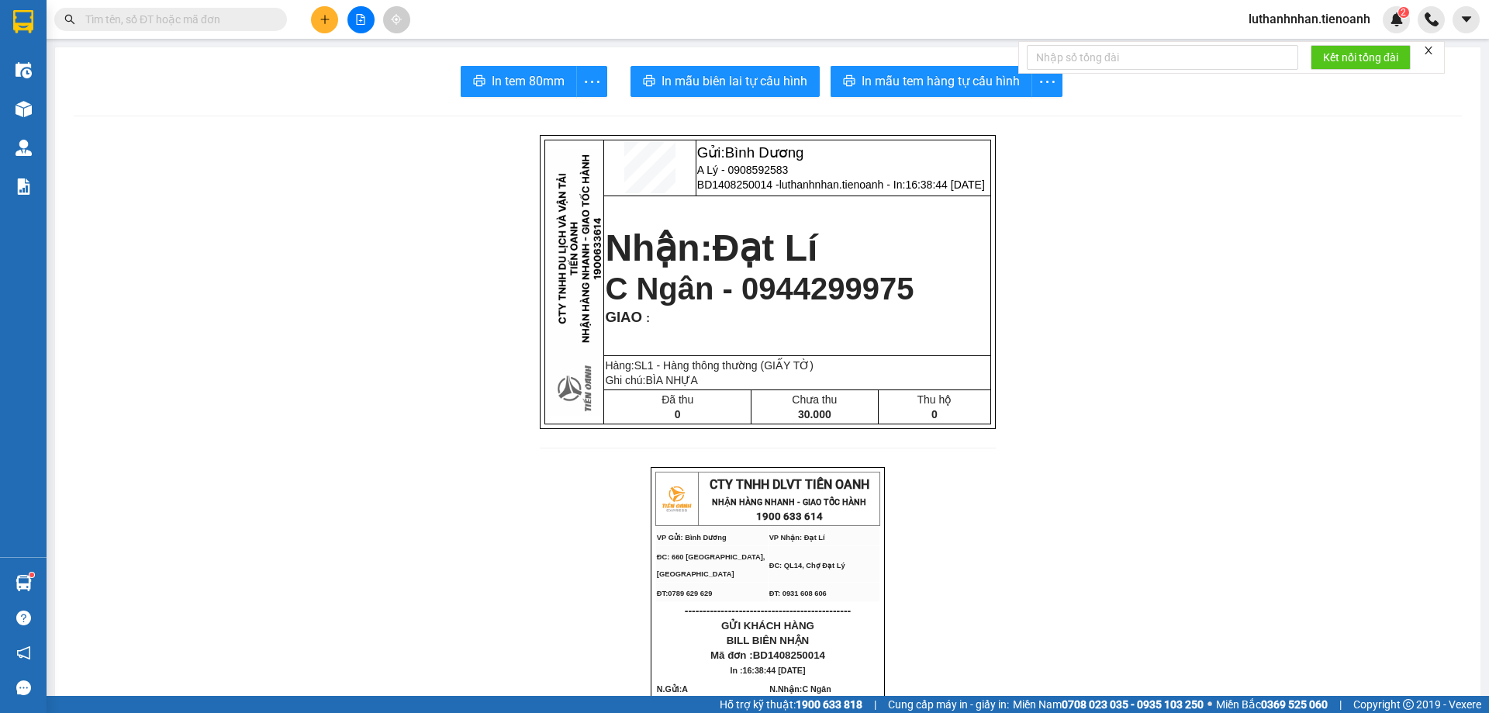
click at [192, 22] on input "text" at bounding box center [176, 19] width 183 height 17
click at [175, 14] on input "text" at bounding box center [176, 19] width 183 height 17
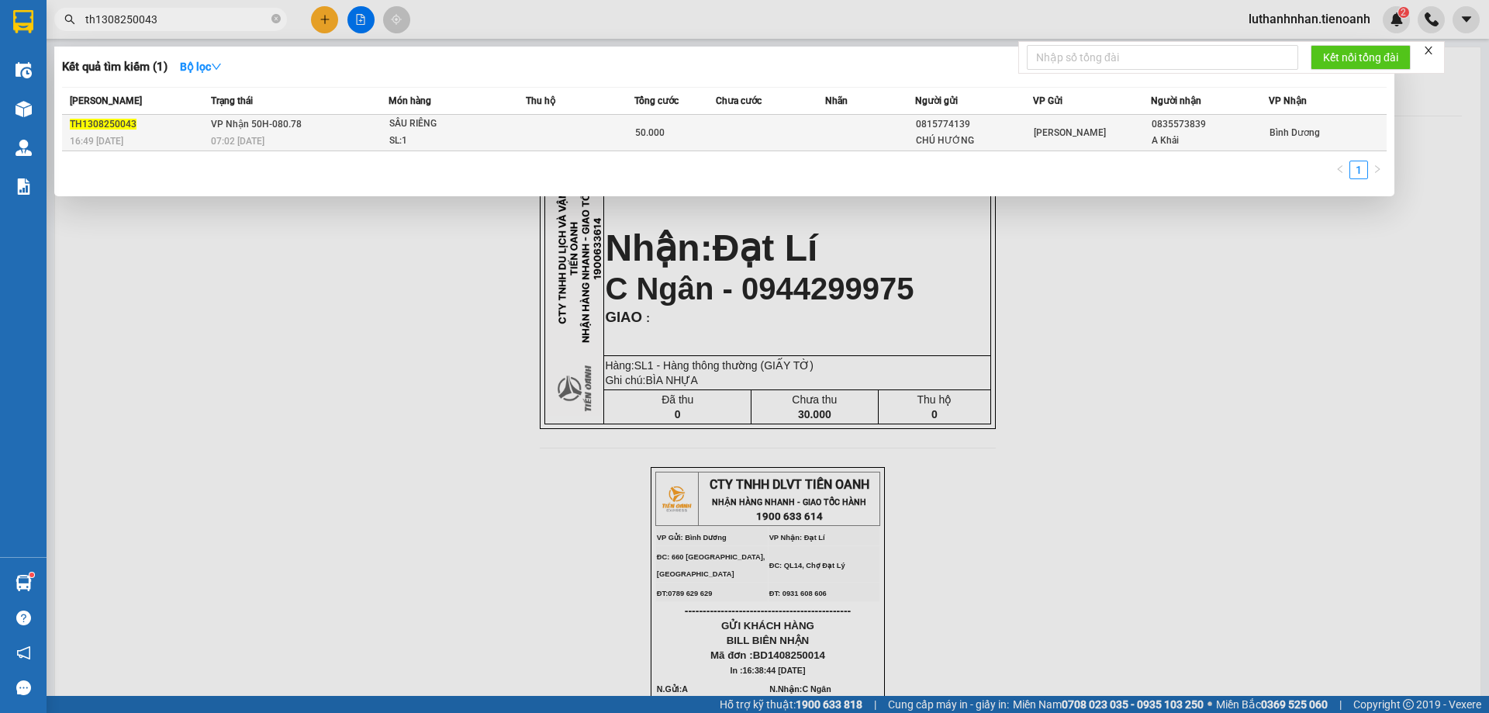
click at [309, 125] on td "VP Nhận 50H-080.78 07:02 [DATE]" at bounding box center [297, 133] width 181 height 36
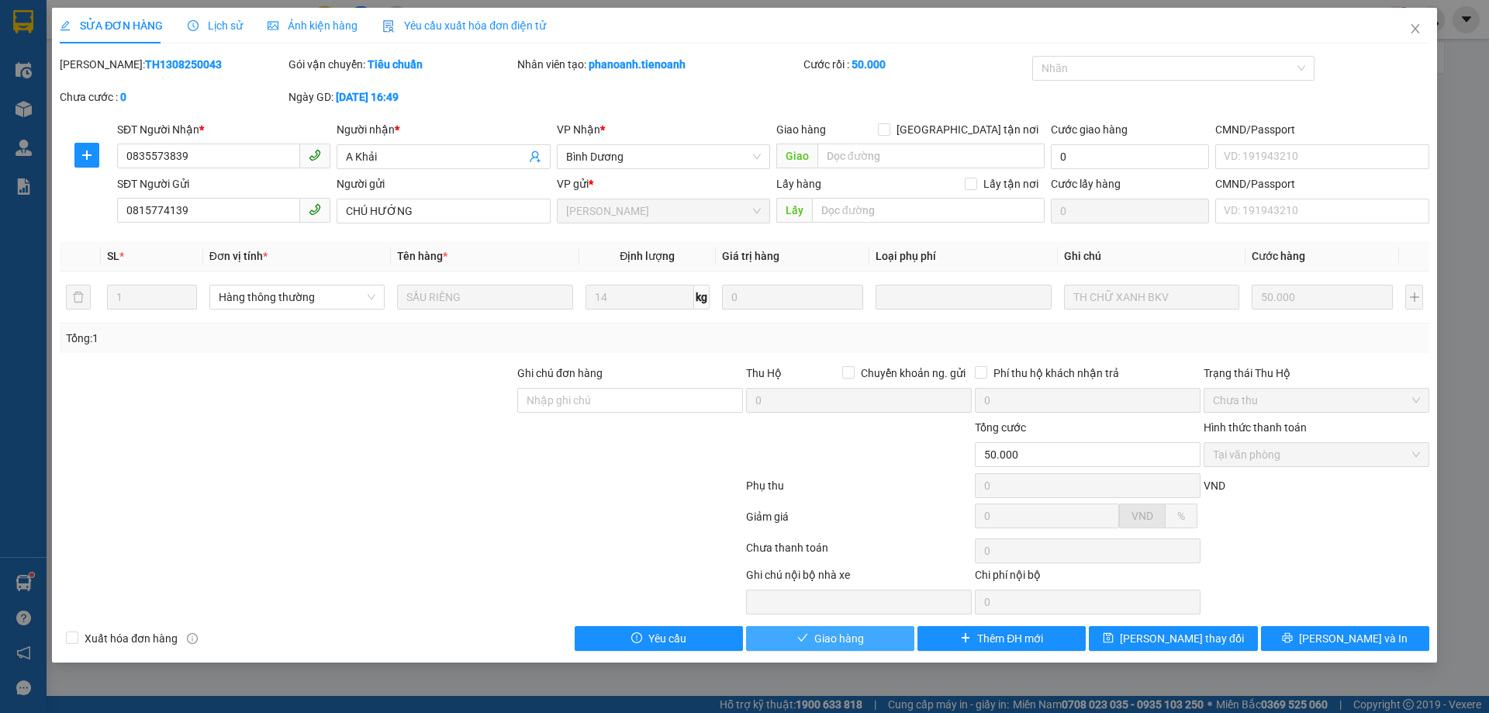
click at [859, 639] on span "Giao hàng" at bounding box center [839, 638] width 50 height 17
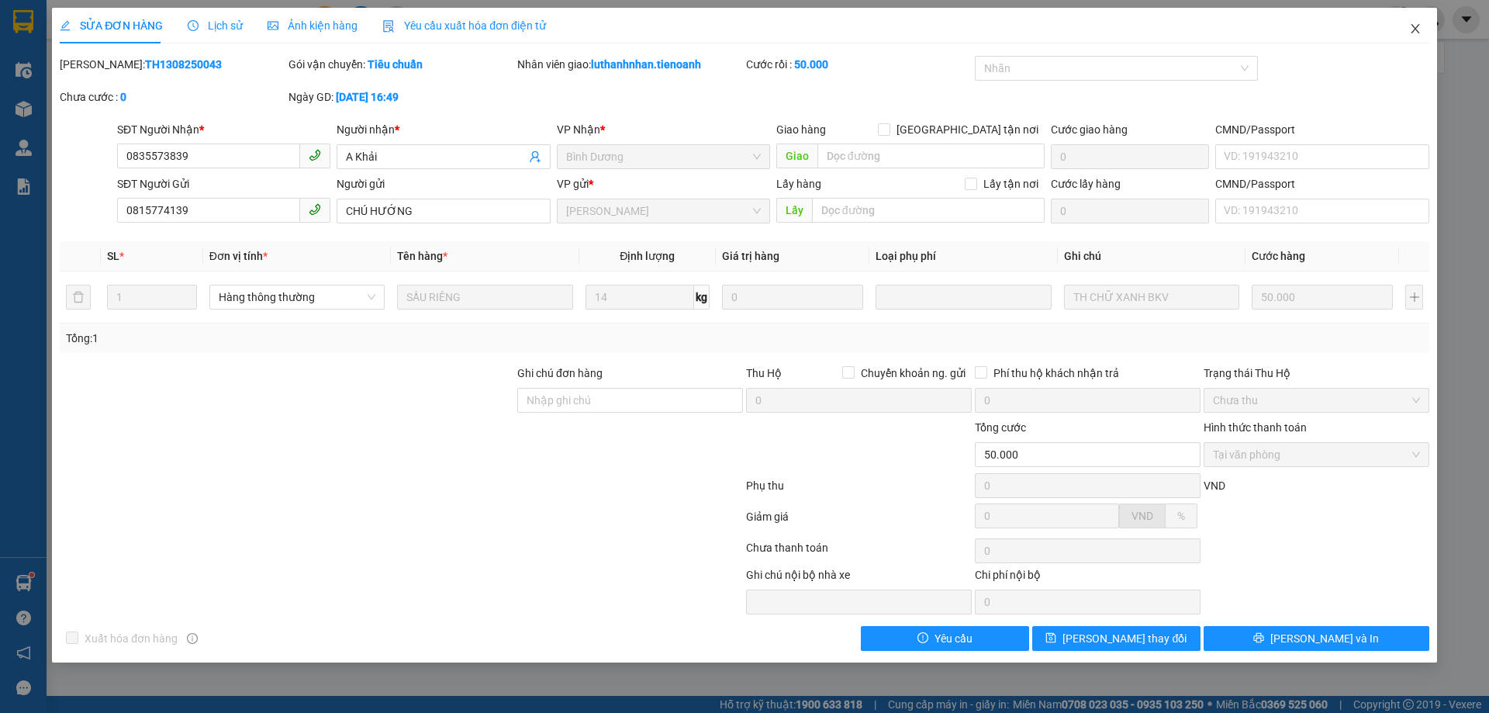
click at [1415, 29] on icon "close" at bounding box center [1414, 28] width 9 height 9
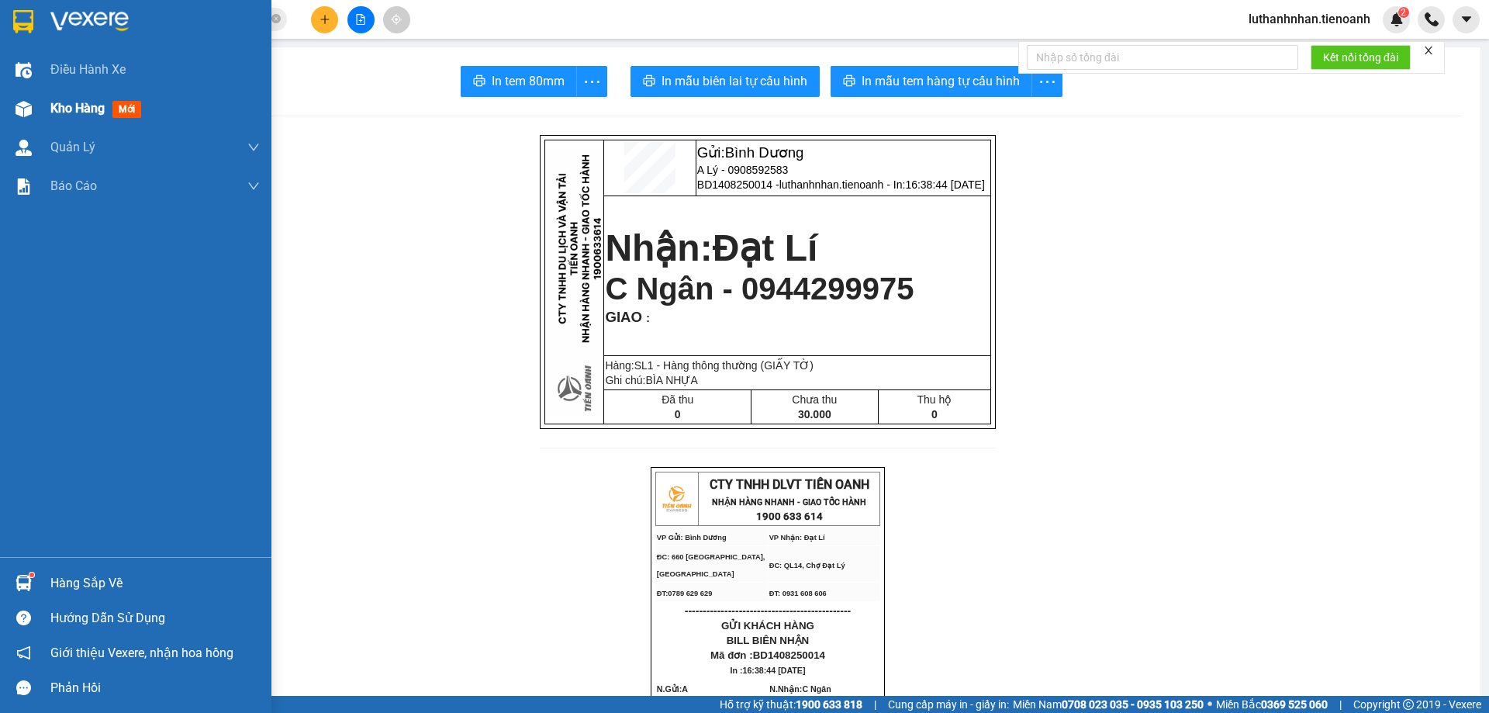
click at [125, 113] on span "mới" at bounding box center [126, 109] width 29 height 17
click at [99, 112] on span "Kho hàng" at bounding box center [77, 108] width 54 height 15
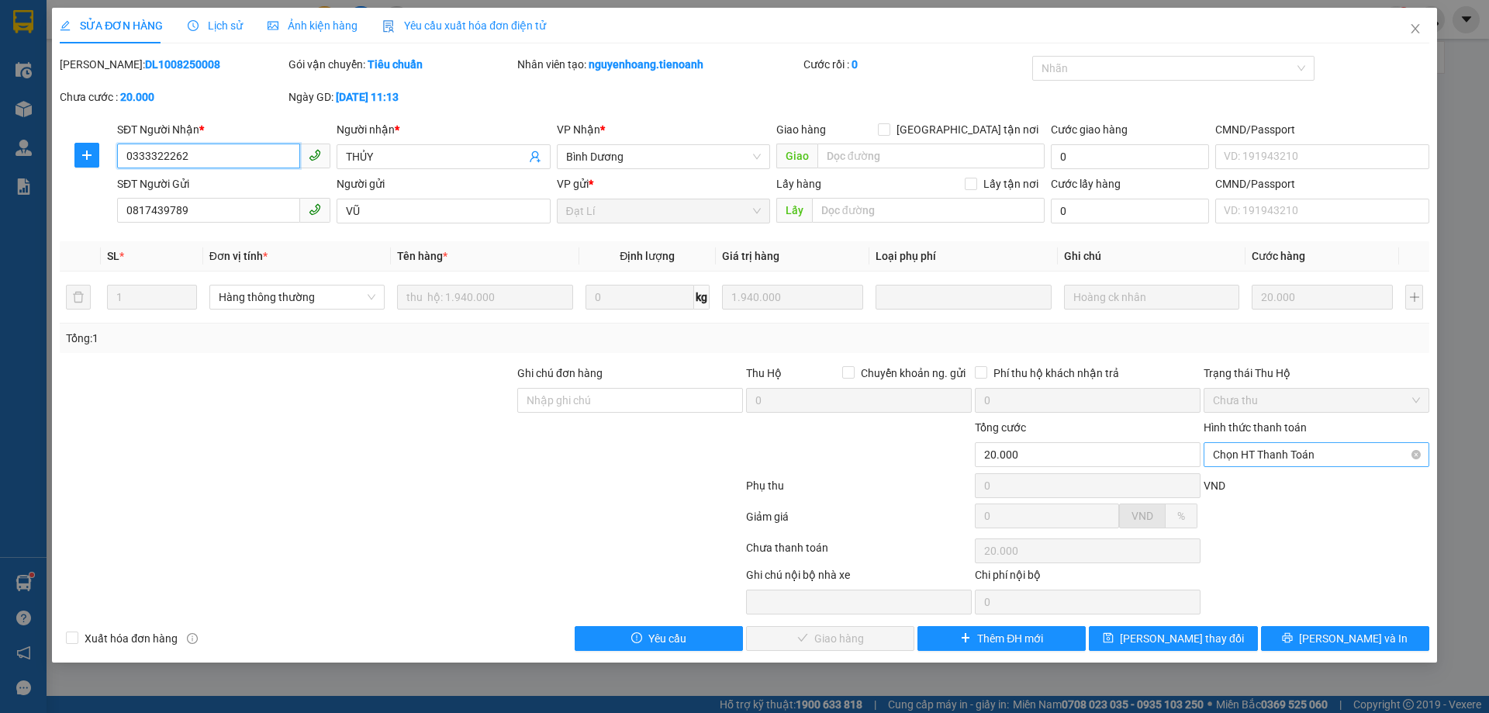
click at [1244, 456] on span "Chọn HT Thanh Toán" at bounding box center [1316, 454] width 207 height 23
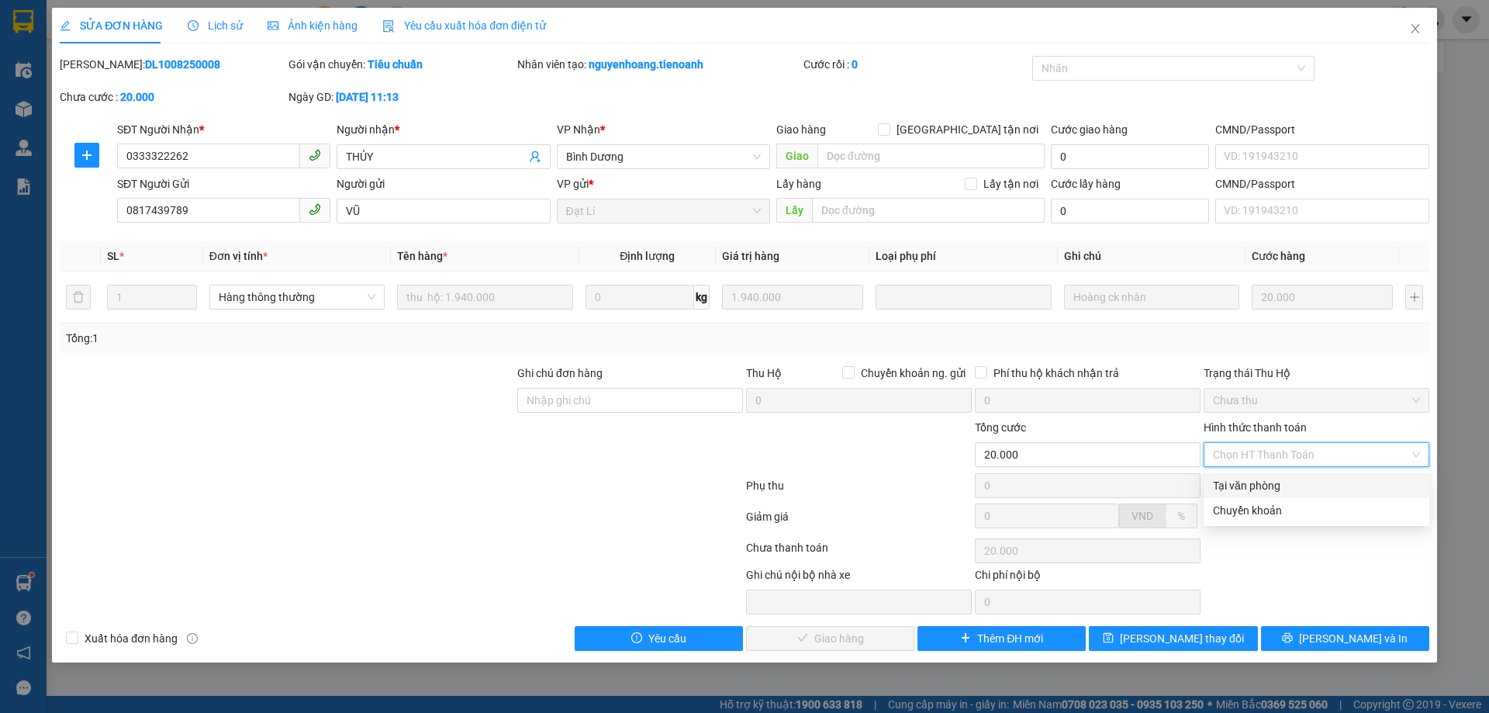
click at [1245, 481] on div "Tại văn phòng" at bounding box center [1316, 485] width 207 height 17
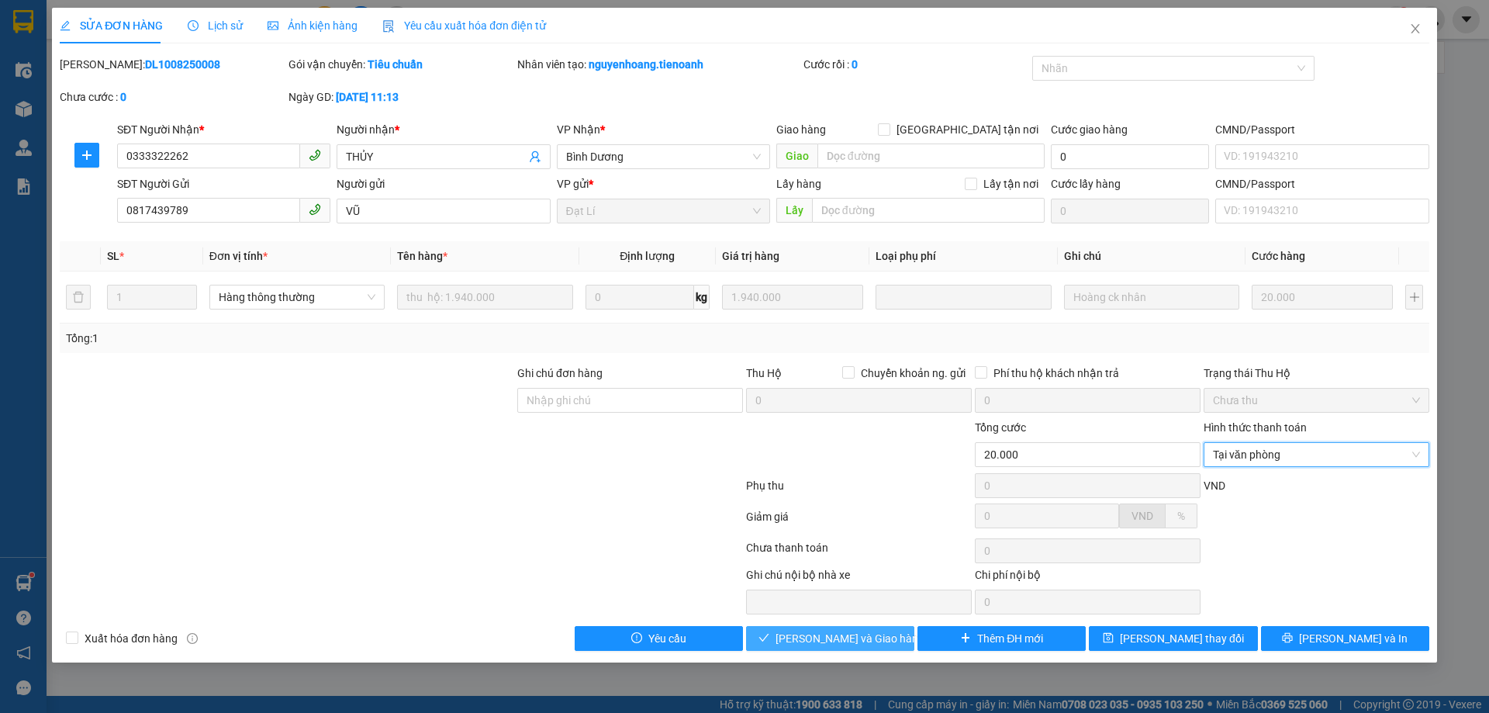
click at [805, 639] on span "[PERSON_NAME] và Giao hàng" at bounding box center [849, 638] width 149 height 17
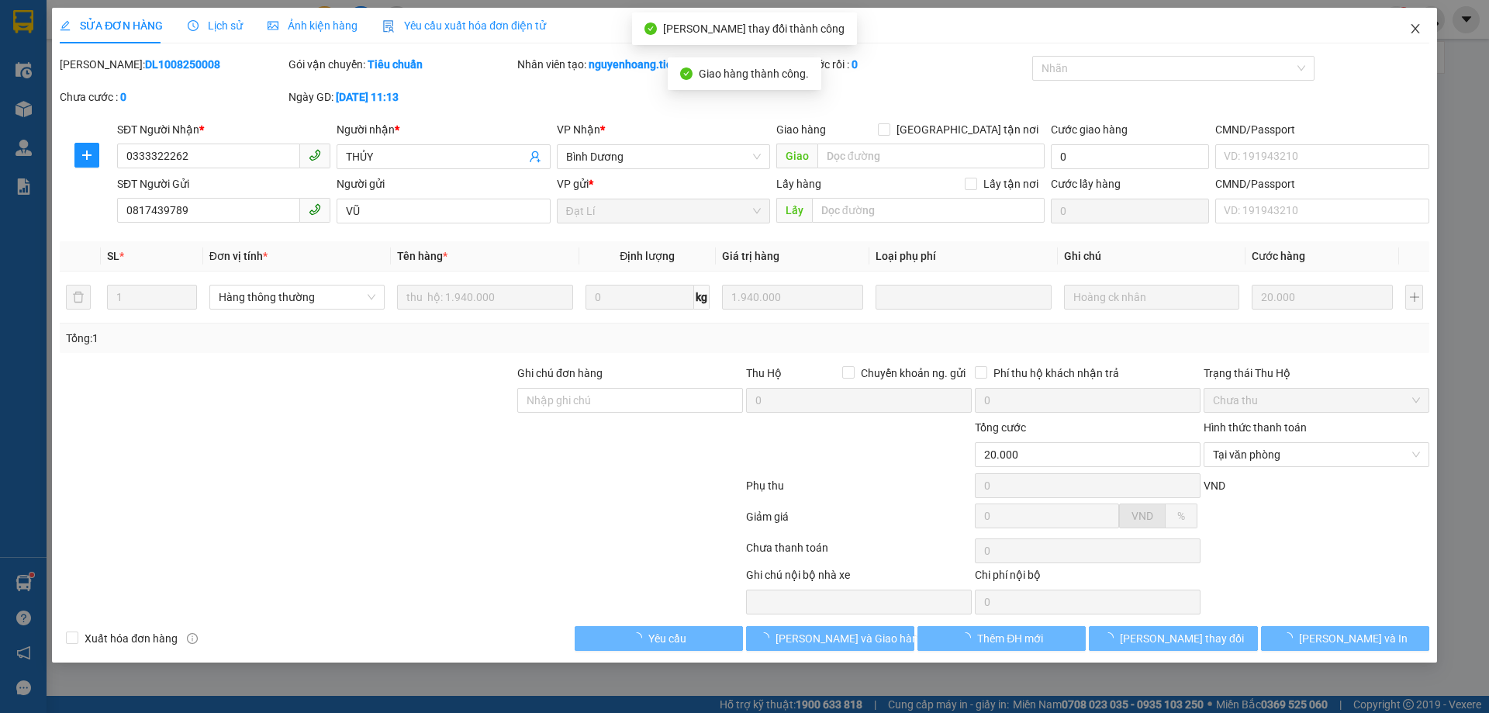
click at [1411, 26] on icon "close" at bounding box center [1415, 28] width 12 height 12
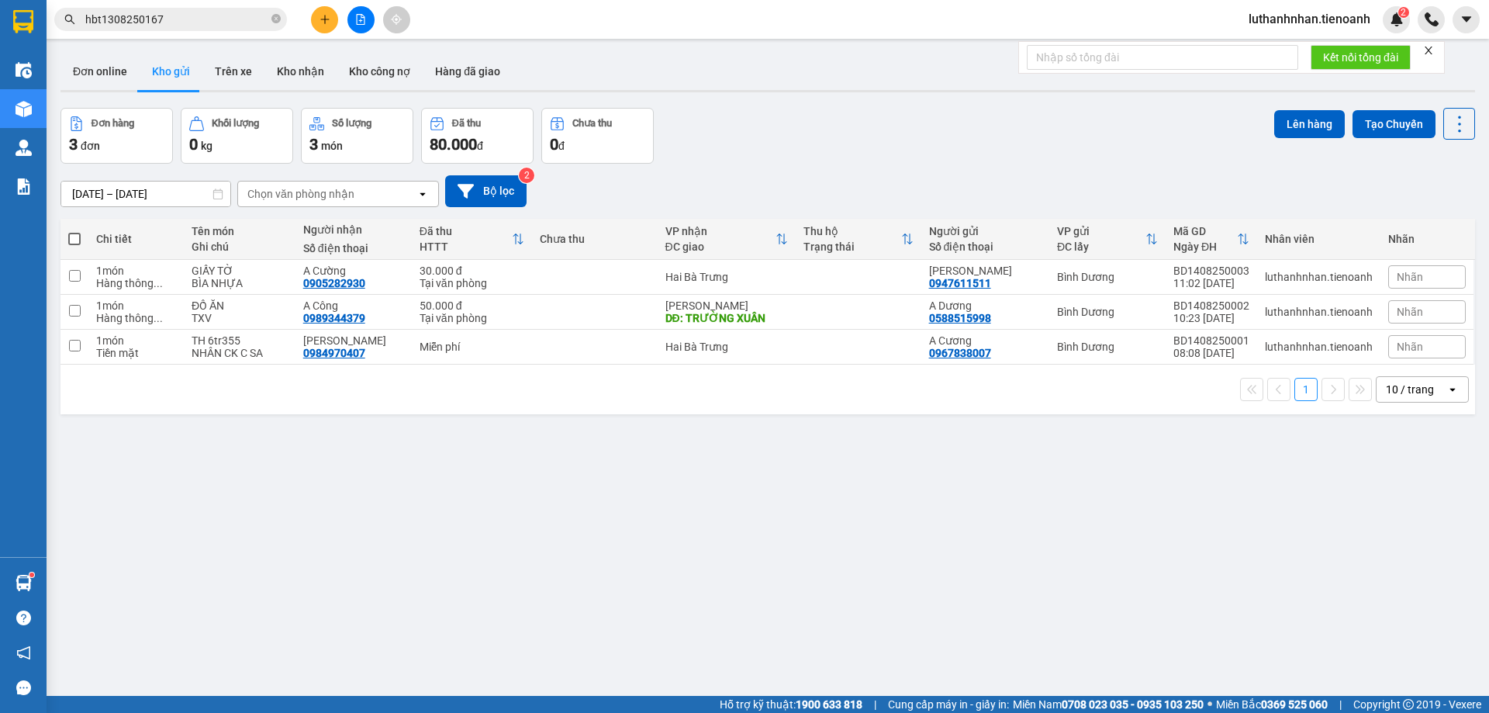
click at [189, 16] on input "hbt1308250167" at bounding box center [176, 19] width 183 height 17
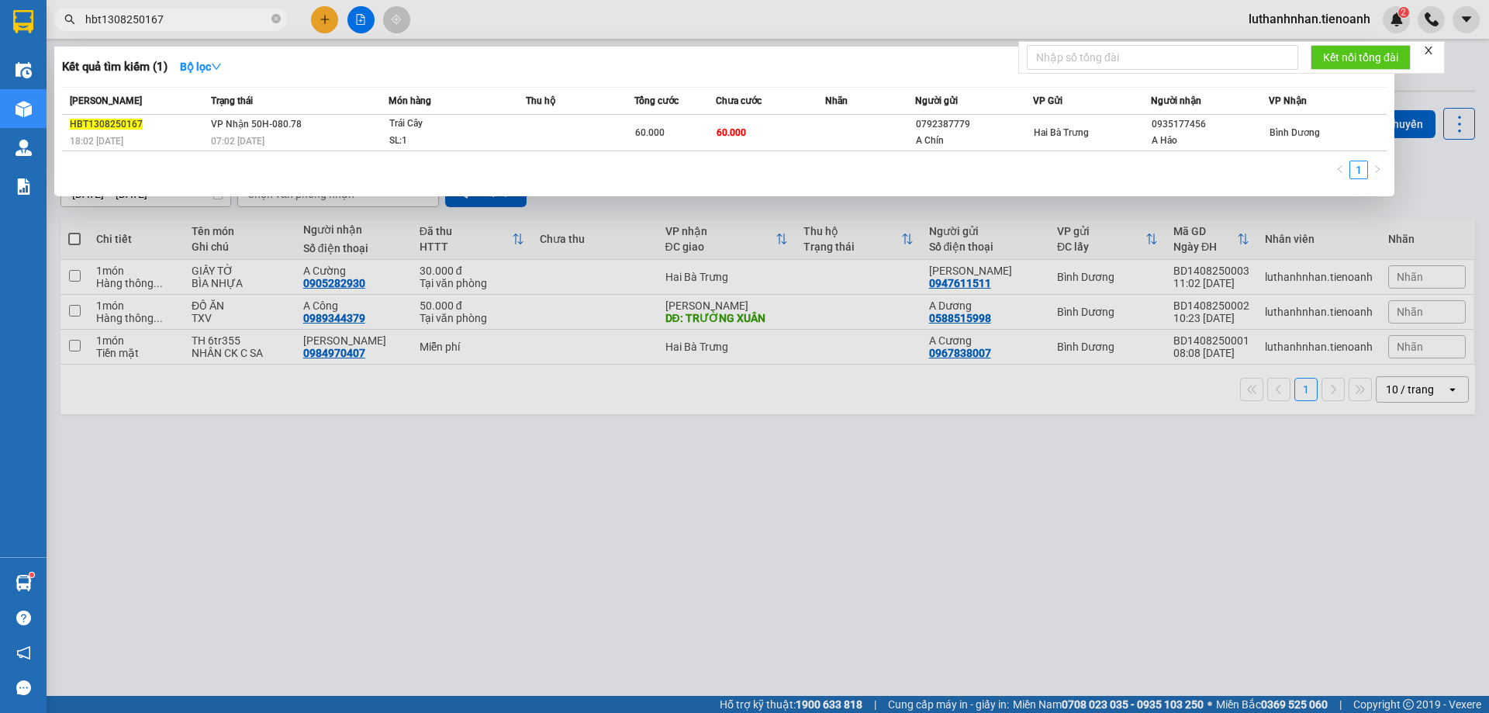
click at [189, 16] on input "hbt1308250167" at bounding box center [176, 19] width 183 height 17
paste input "0947779078"
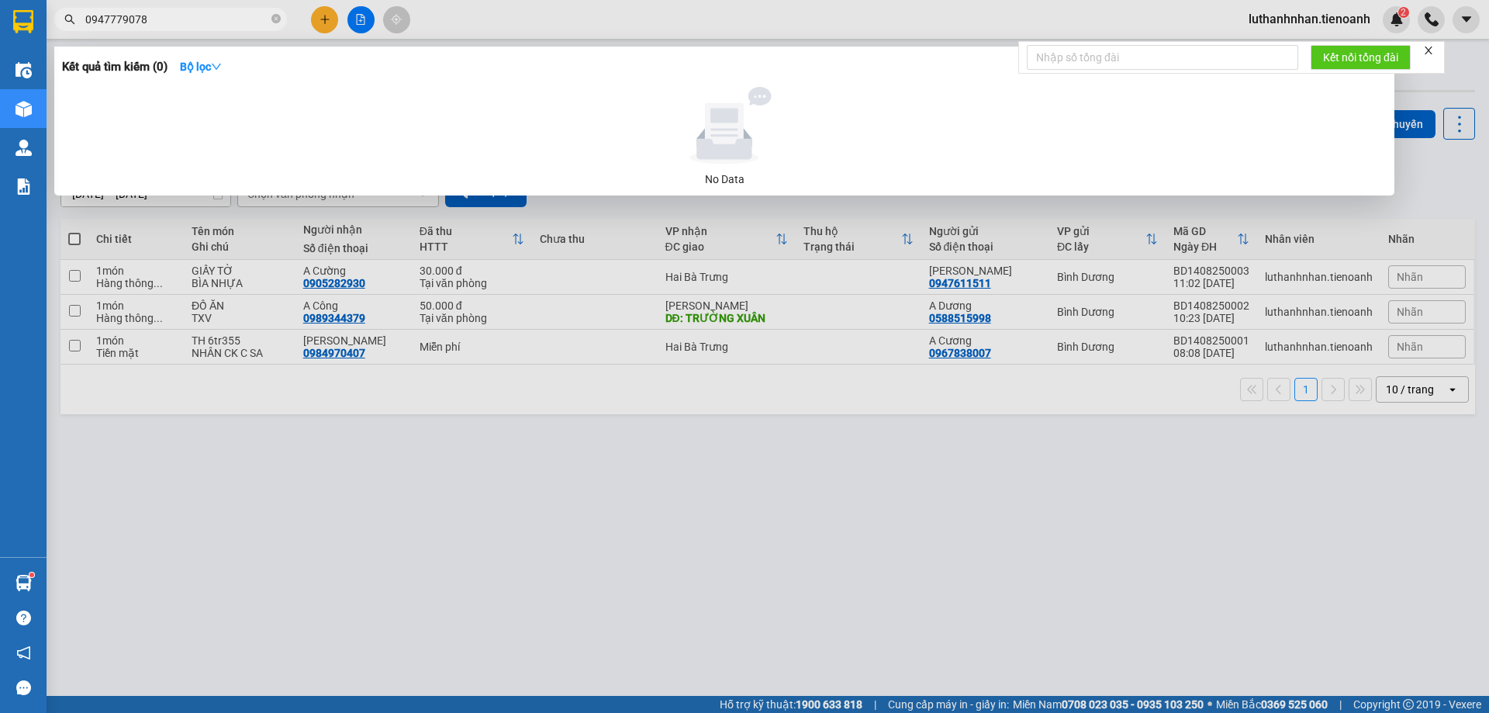
click at [169, 21] on input "0947779078" at bounding box center [176, 19] width 183 height 17
paste input "7757732"
type input "0775773278"
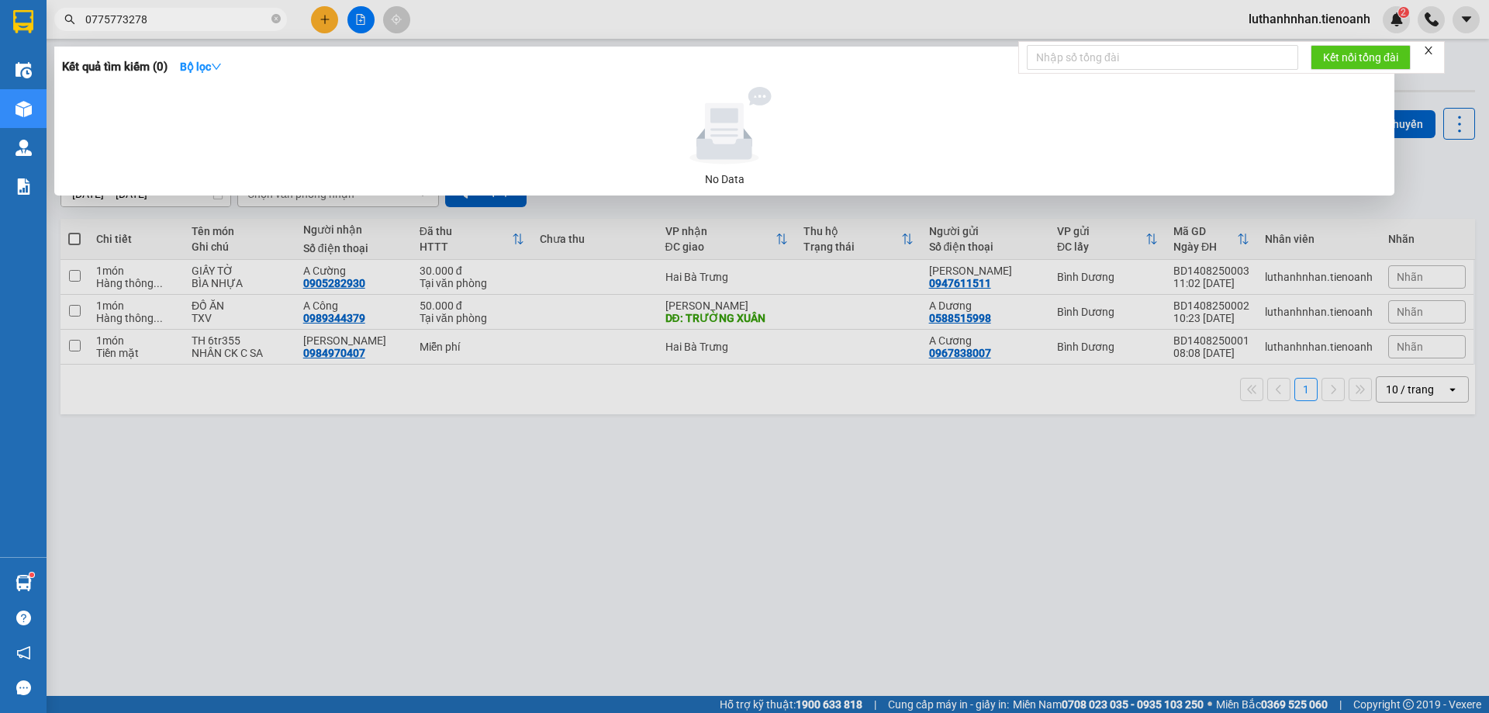
click at [281, 19] on span "0775773278" at bounding box center [170, 19] width 233 height 23
